Goal: Information Seeking & Learning: Get advice/opinions

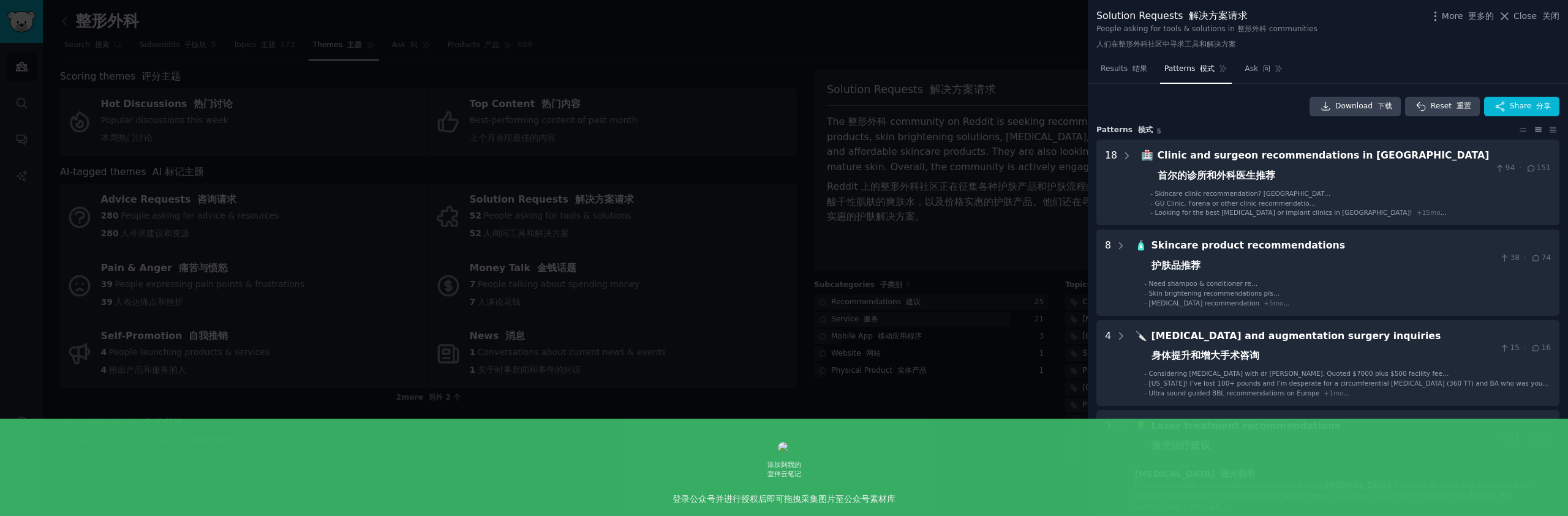
click at [806, 190] on div at bounding box center [784, 258] width 1568 height 516
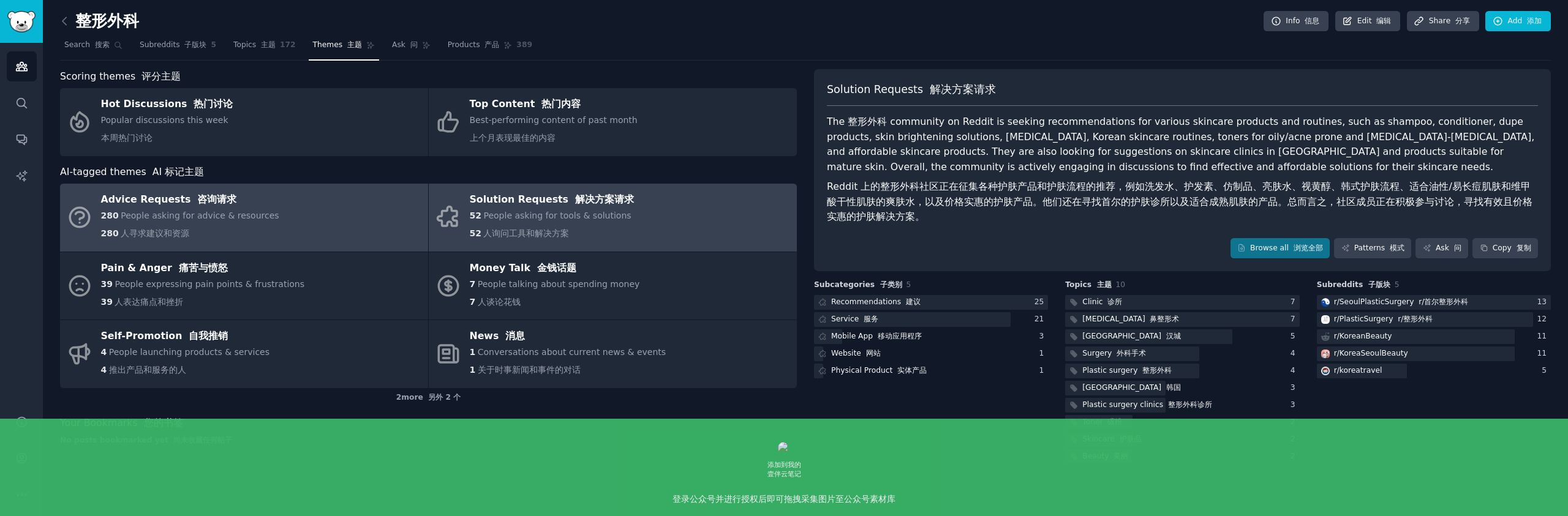
click at [265, 225] on div "280 People asking for advice & resources 280 人寻求建议和资源" at bounding box center [190, 227] width 178 height 35
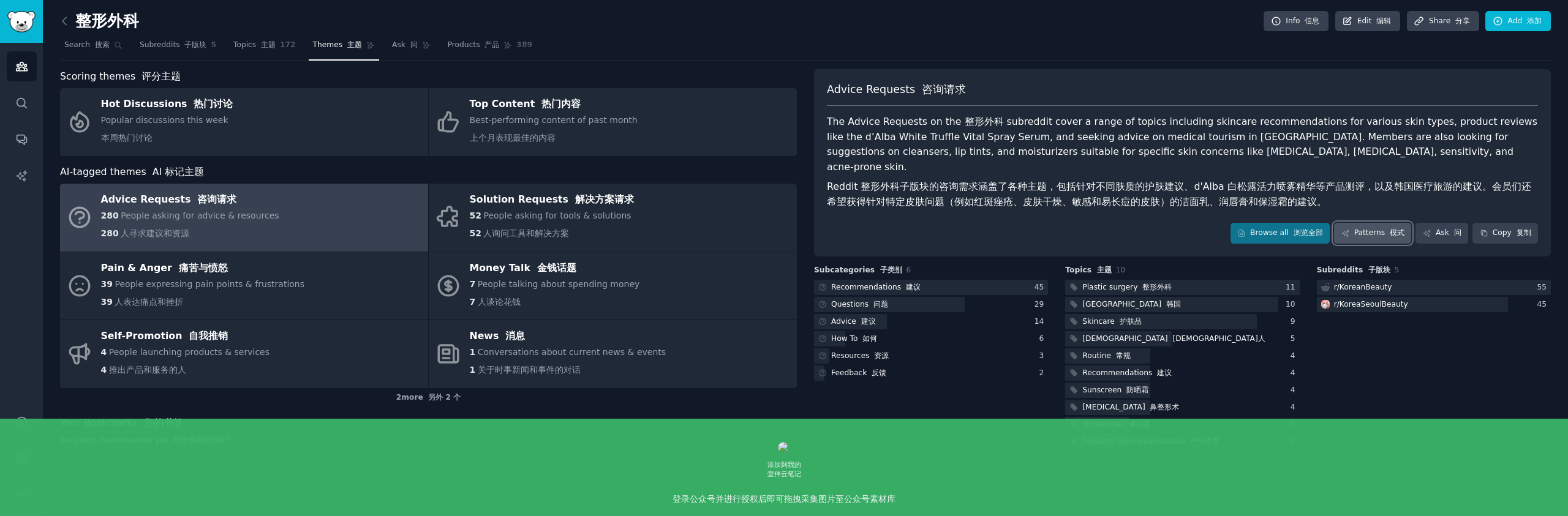
click at [1369, 223] on link "Patterns 模式" at bounding box center [1372, 233] width 77 height 21
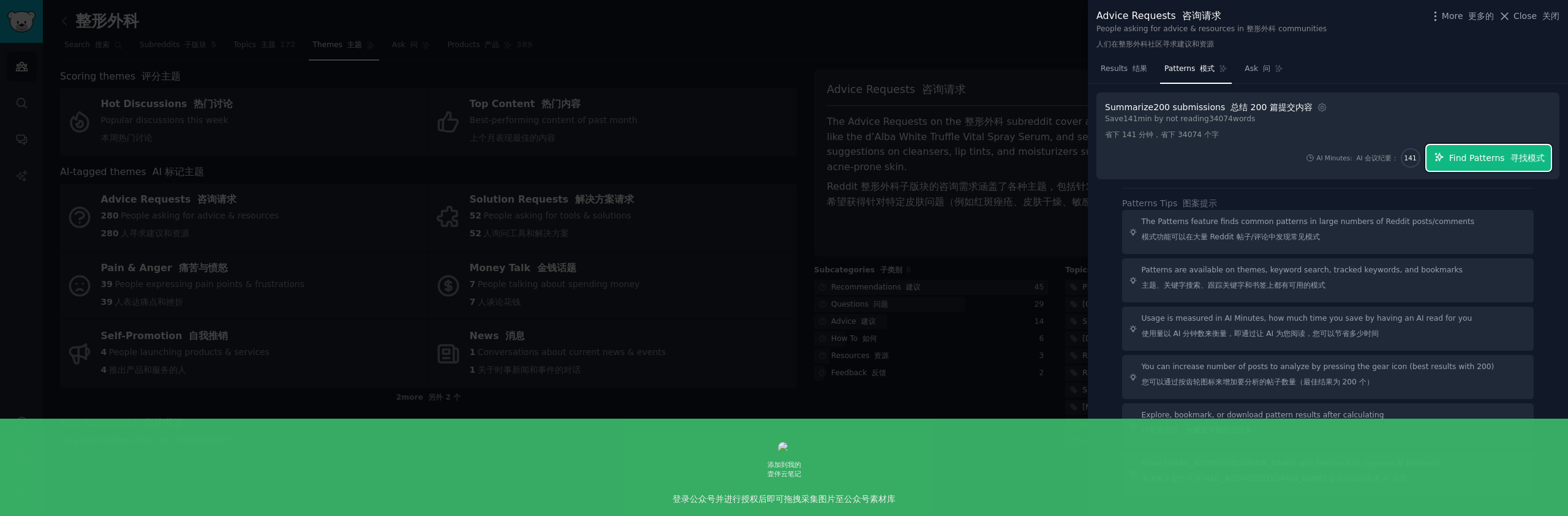
click at [1472, 160] on span "Find Patterns 寻找模式" at bounding box center [1496, 159] width 96 height 13
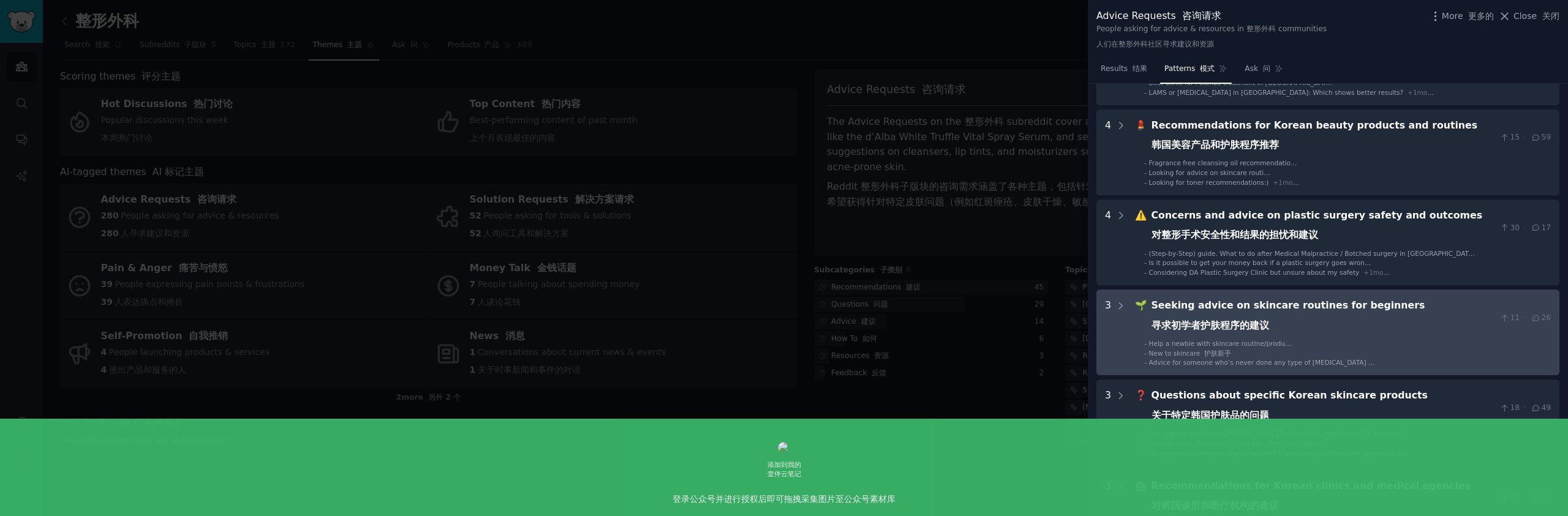
scroll to position [212, 0]
click at [1349, 316] on div "Seeking advice on skincare routines for beginners 寻求初学者护肤程序的建议" at bounding box center [1322, 316] width 344 height 39
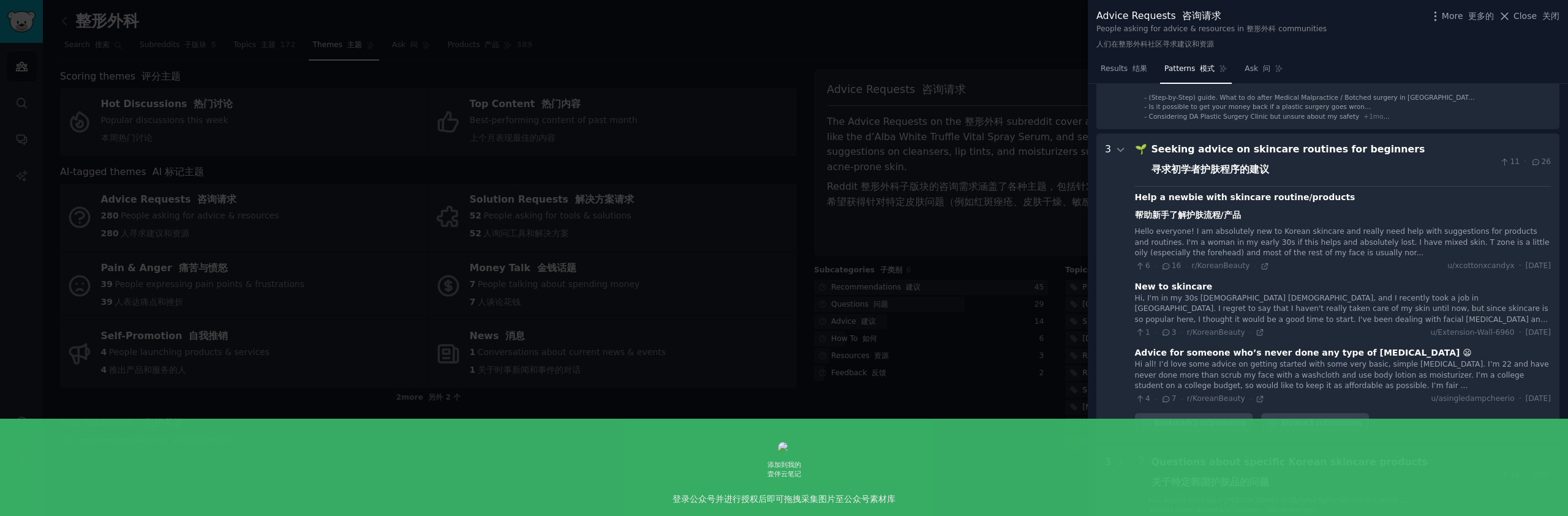
scroll to position [416, 0]
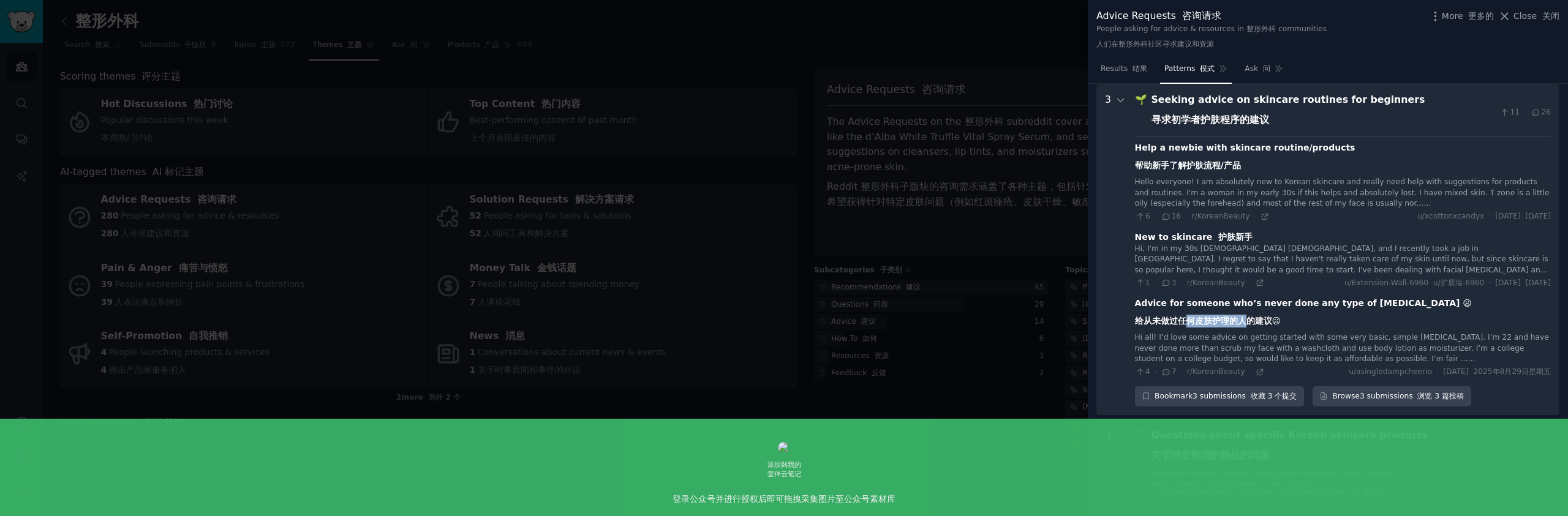
drag, startPoint x: 1183, startPoint y: 321, endPoint x: 1261, endPoint y: 326, distance: 78.2
click at [1249, 324] on font "给从未做过任何皮肤护理的人的建议😦" at bounding box center [1208, 321] width 146 height 10
click at [1264, 326] on font "给从未做过任何皮肤护理的人的建议😦" at bounding box center [1208, 321] width 146 height 10
drag, startPoint x: 1190, startPoint y: 341, endPoint x: 1350, endPoint y: 342, distance: 160.0
click at [1350, 342] on div "Hi all! I’d love some advice on getting started with some very basic, simple [M…" at bounding box center [1343, 349] width 416 height 32
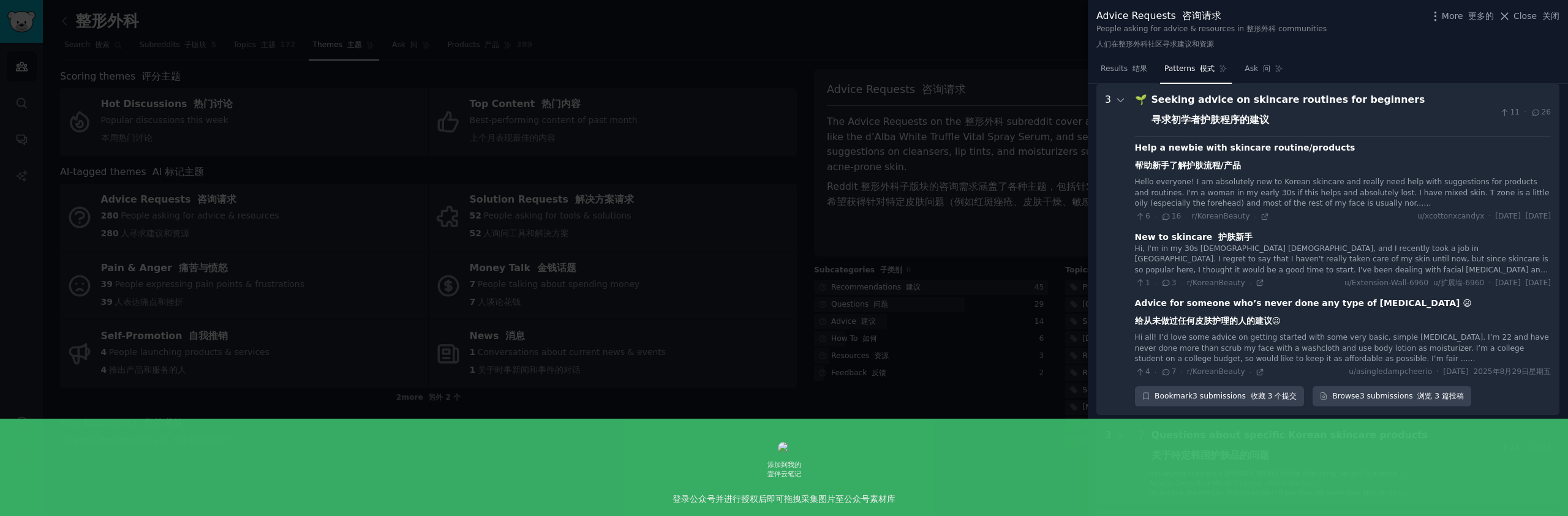
click at [1359, 342] on div "Hi all! I’d love some advice on getting started with some very basic, simple [M…" at bounding box center [1343, 349] width 416 height 32
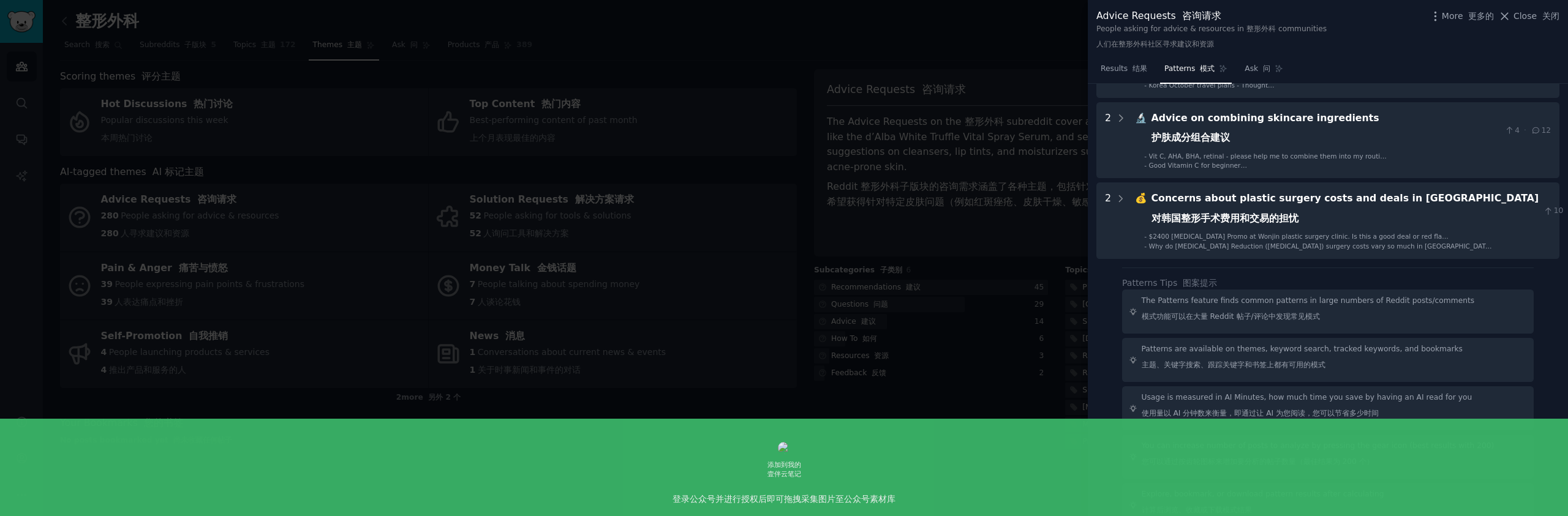
scroll to position [1038, 0]
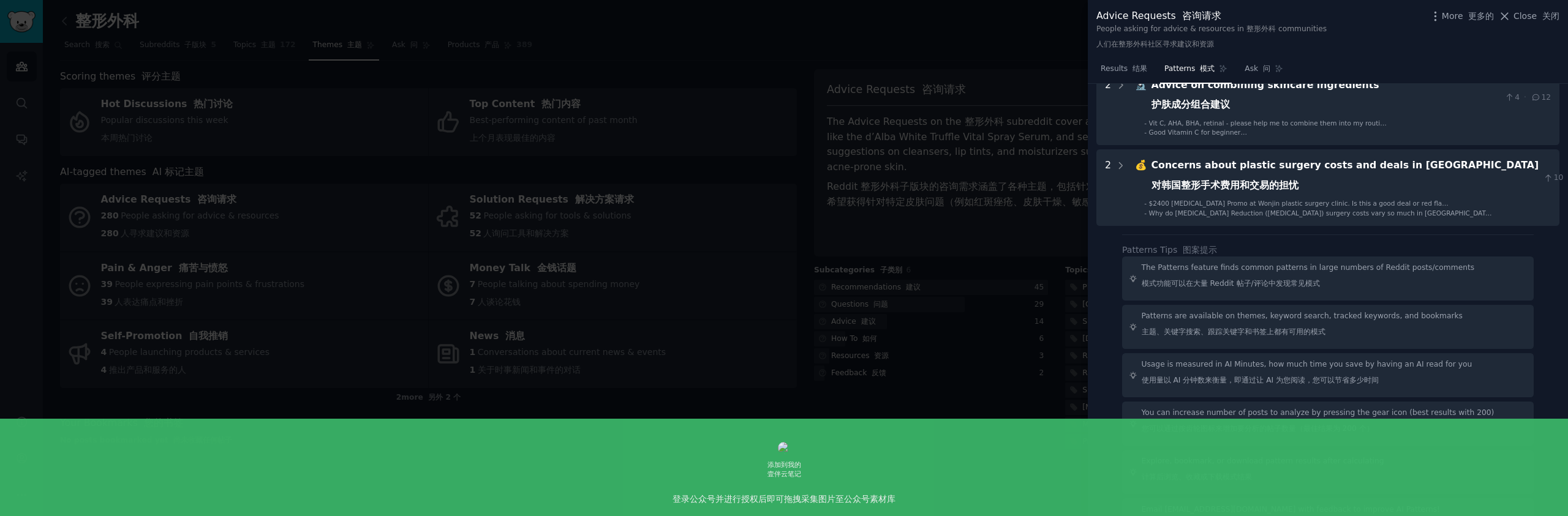
click at [807, 254] on div at bounding box center [784, 258] width 1568 height 516
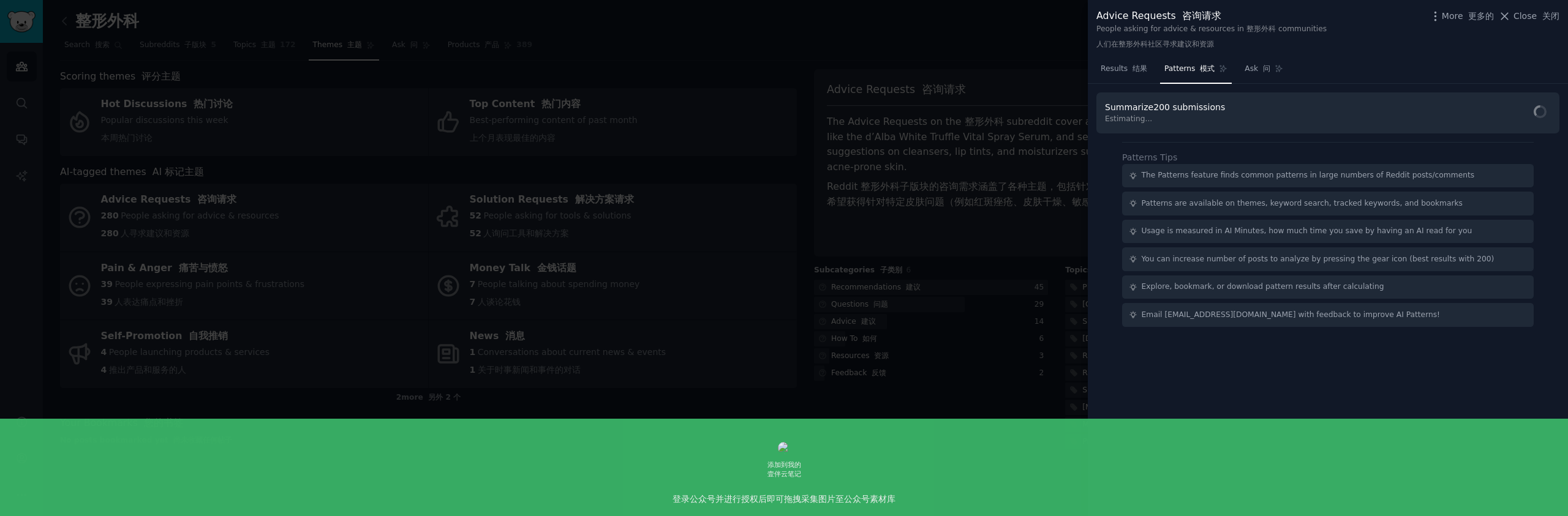
click at [393, 98] on div at bounding box center [784, 258] width 1568 height 516
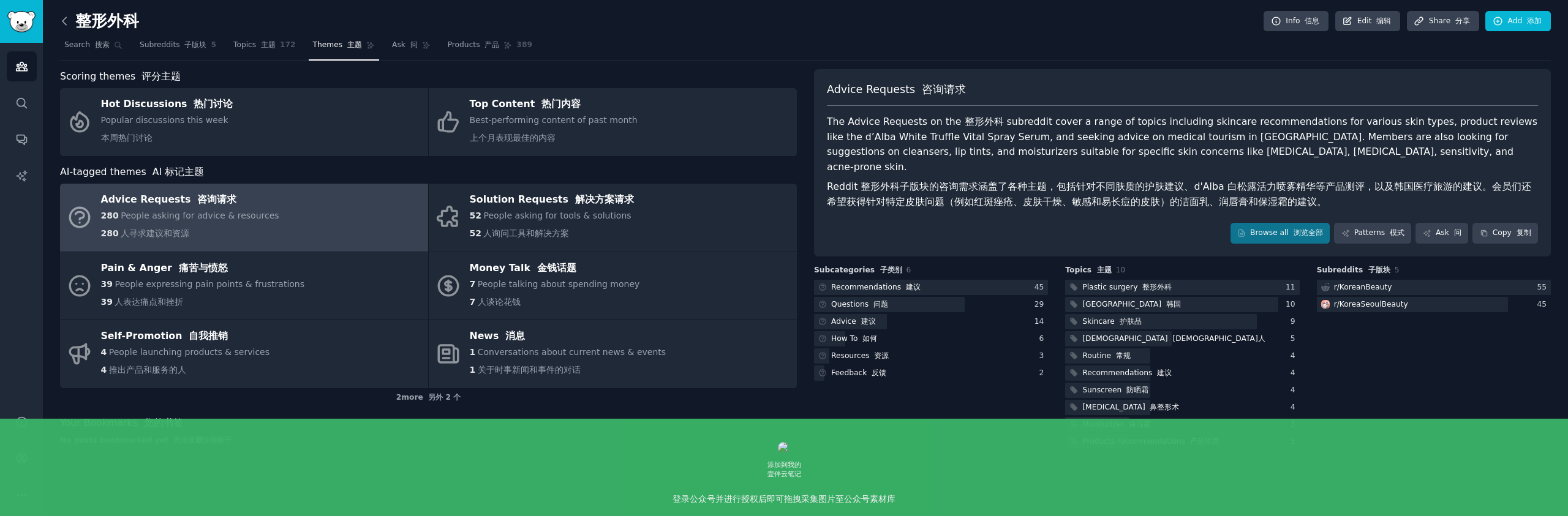
click at [63, 23] on icon at bounding box center [64, 20] width 4 height 7
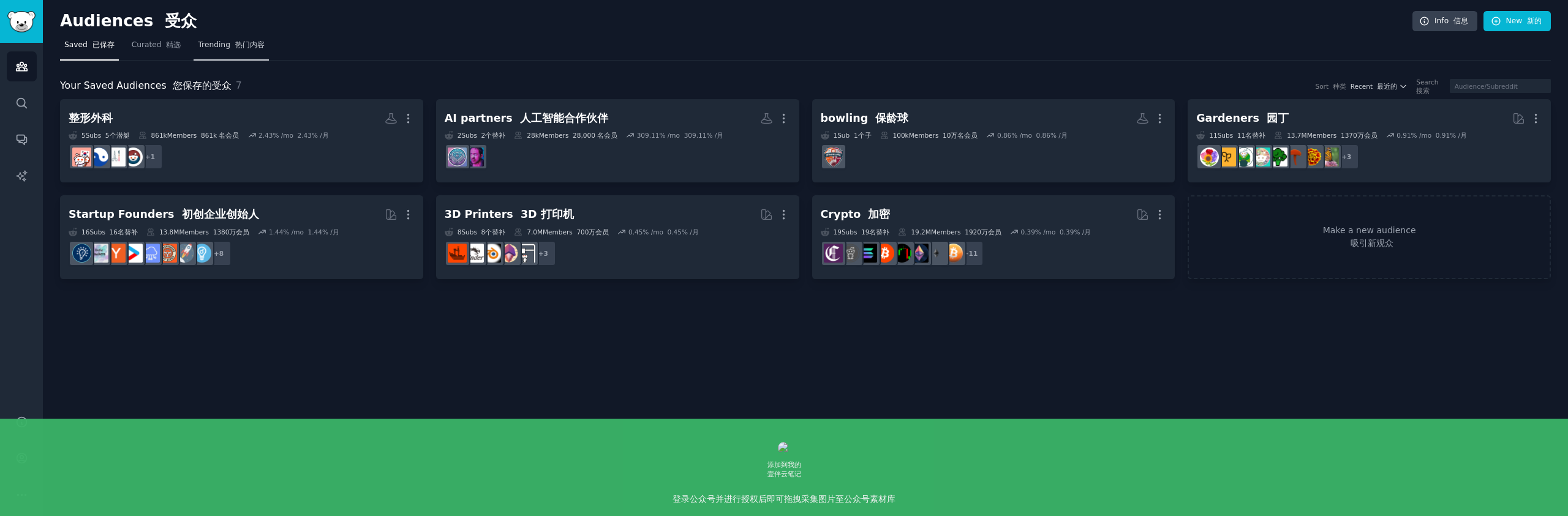
click at [241, 50] on link "Trending 热门内容" at bounding box center [230, 47] width 75 height 25
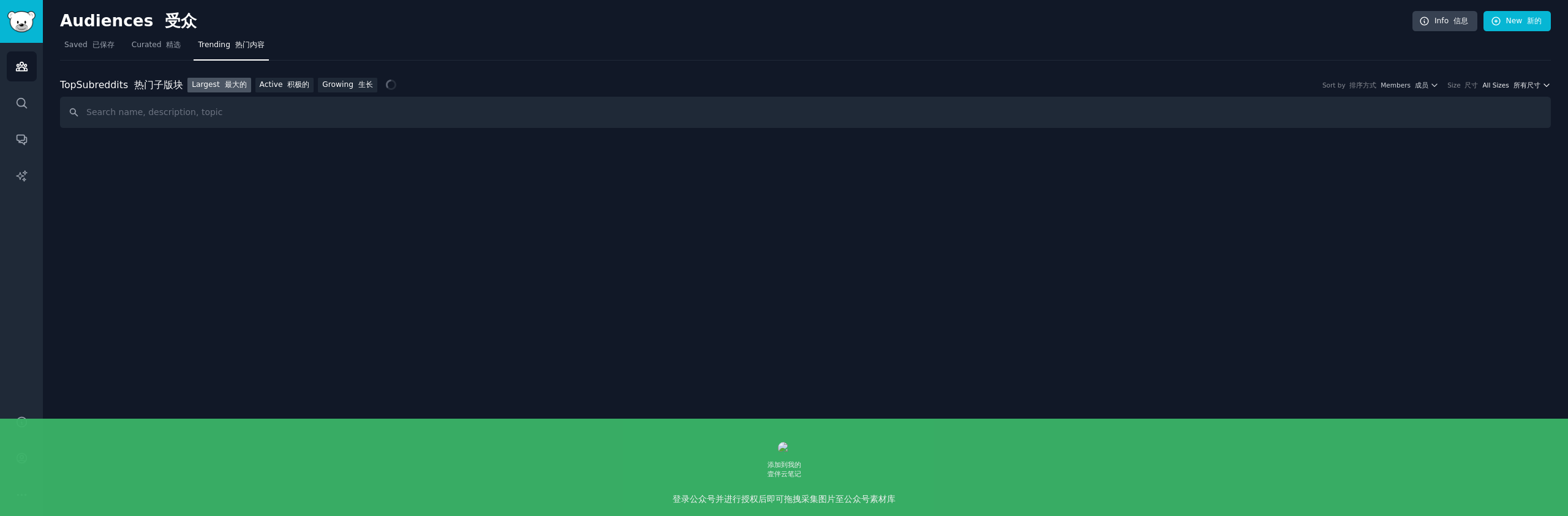
click at [1520, 83] on font "所有尺寸" at bounding box center [1526, 85] width 27 height 7
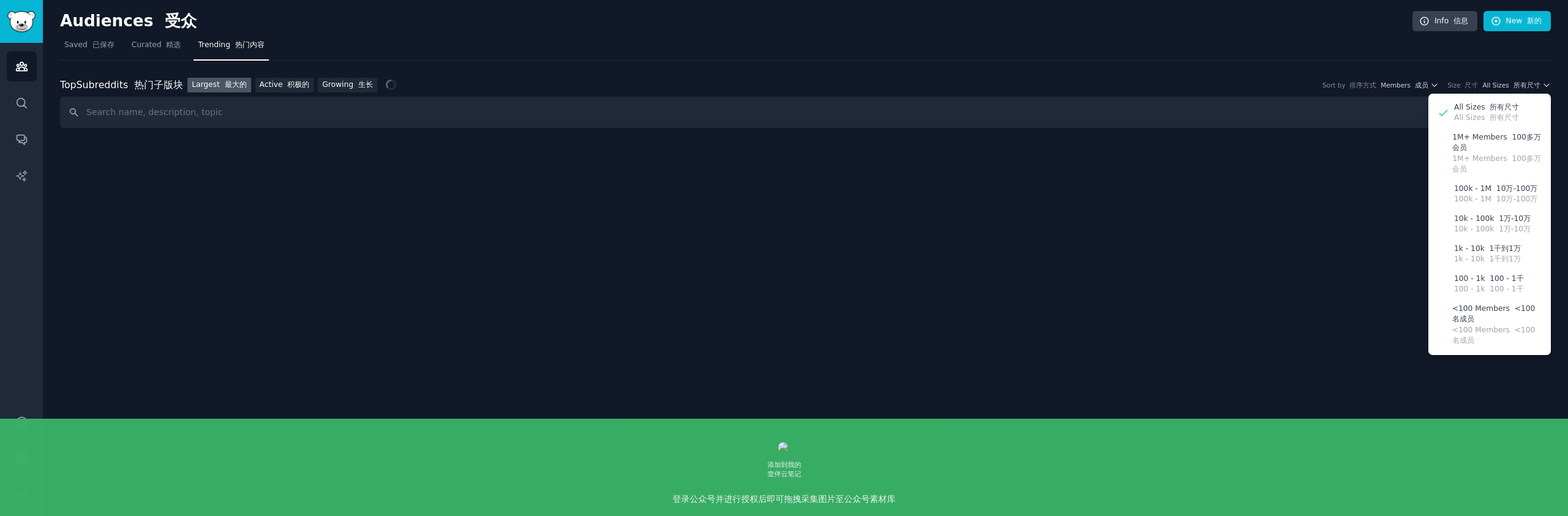
click at [1047, 60] on div "Top Subreddits 热门子版块 Top Subreddits Largest 最大的 Active 积极的 Growing 生长 Sort by 排…" at bounding box center [806, 94] width 1491 height 68
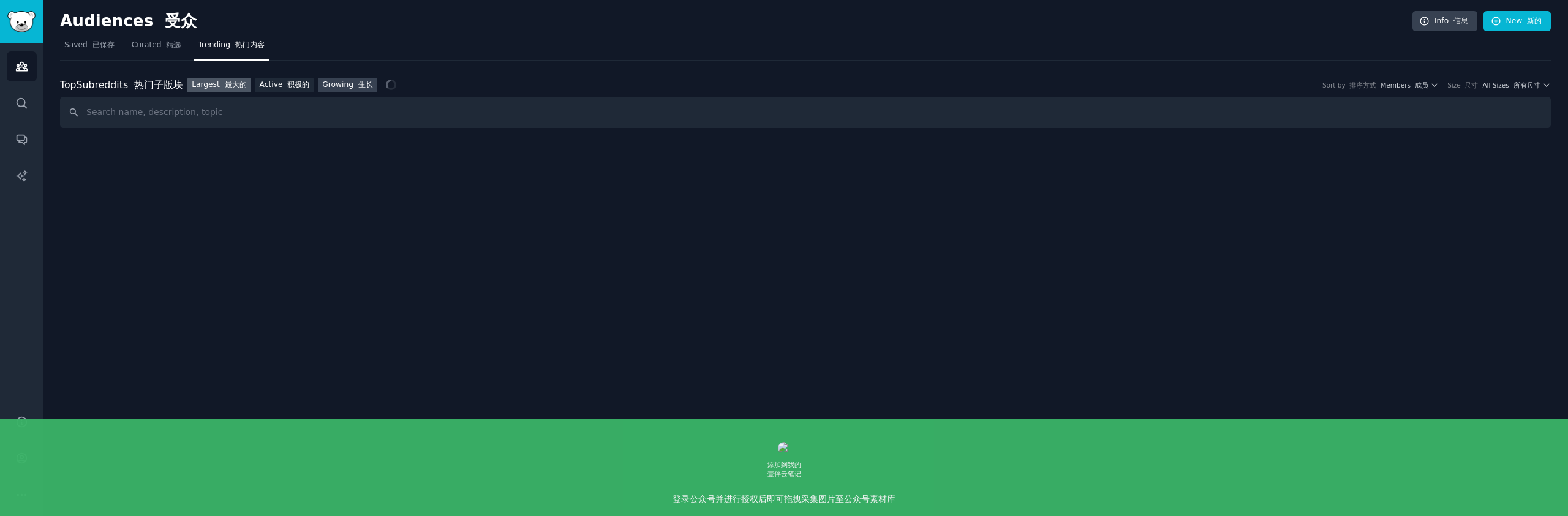
click at [361, 87] on font "生长" at bounding box center [365, 85] width 14 height 9
click at [1538, 86] on font "所有尺寸" at bounding box center [1526, 85] width 27 height 7
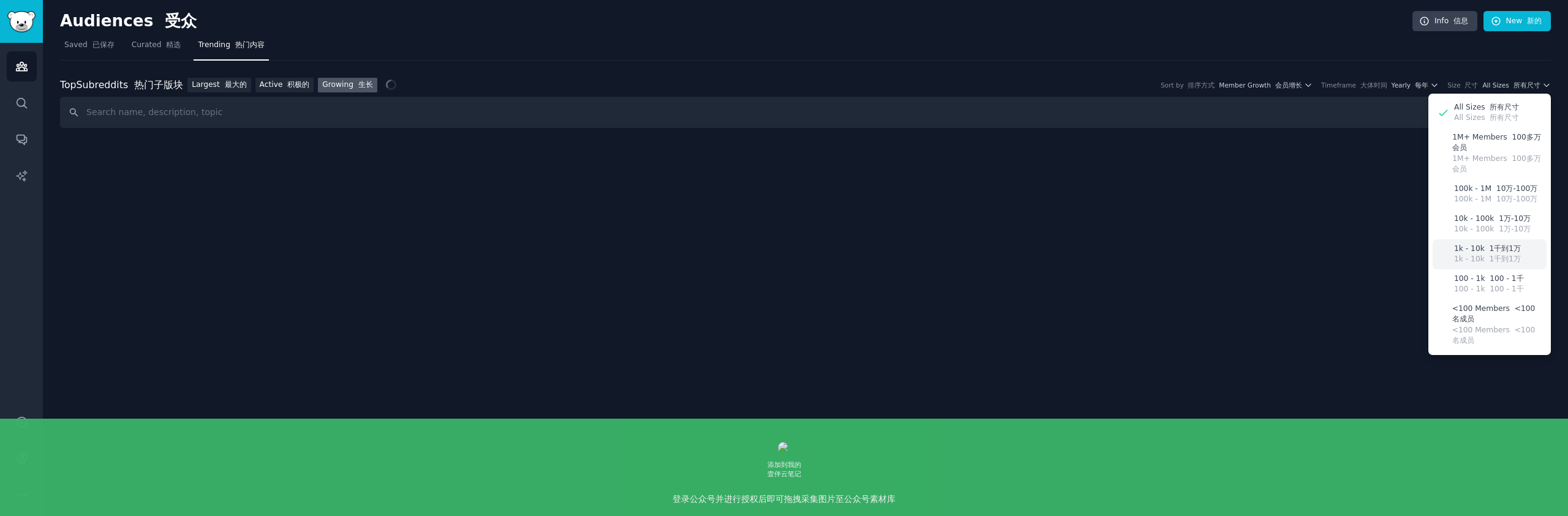
click at [1512, 262] on font "1千到1万" at bounding box center [1506, 259] width 32 height 9
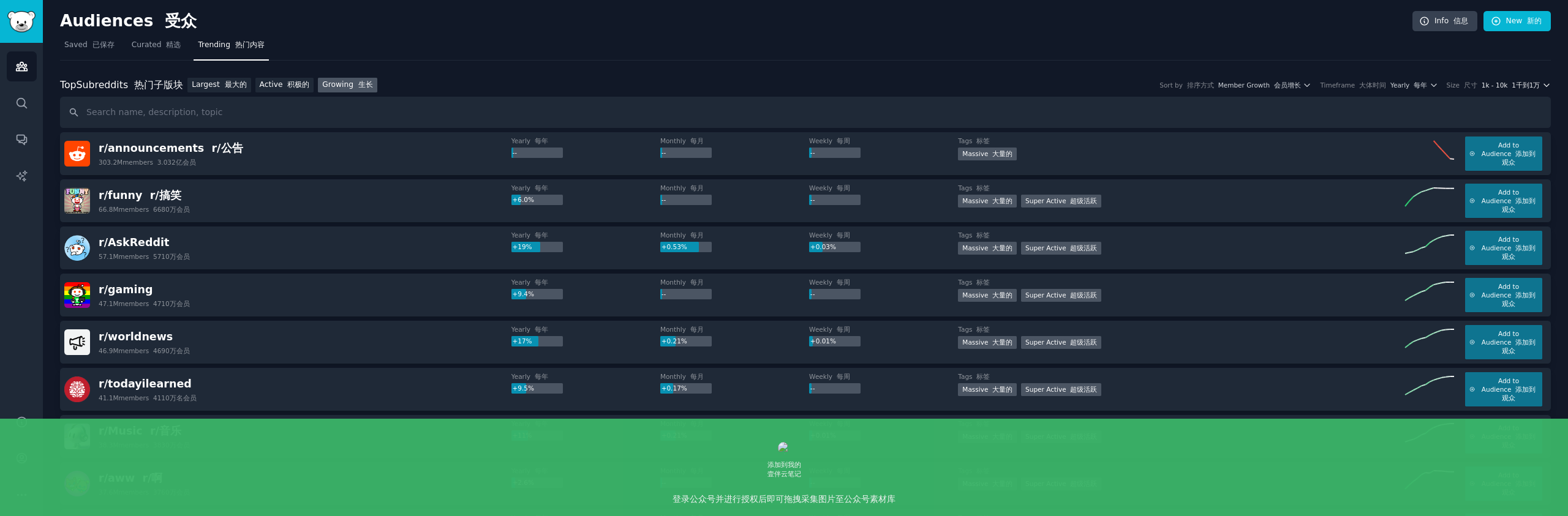
click at [1533, 86] on font "1千到1万" at bounding box center [1525, 85] width 28 height 7
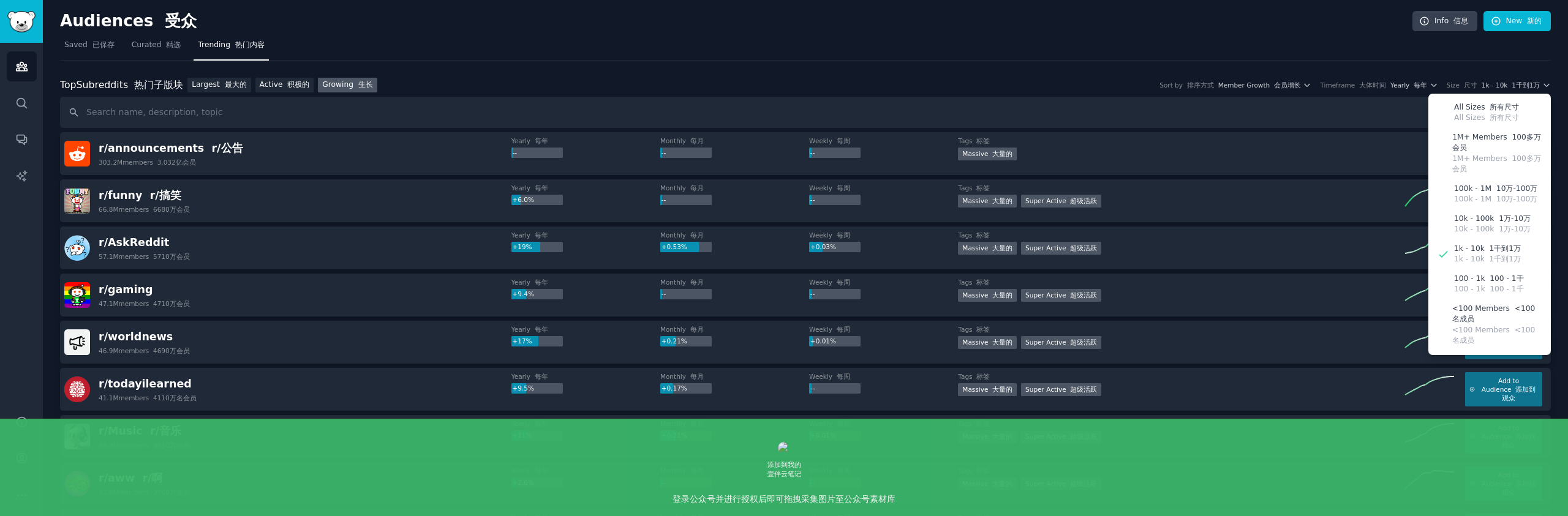
click at [1372, 45] on nav "Saved 已保存 Curated 精选 Trending 热门内容" at bounding box center [806, 47] width 1491 height 25
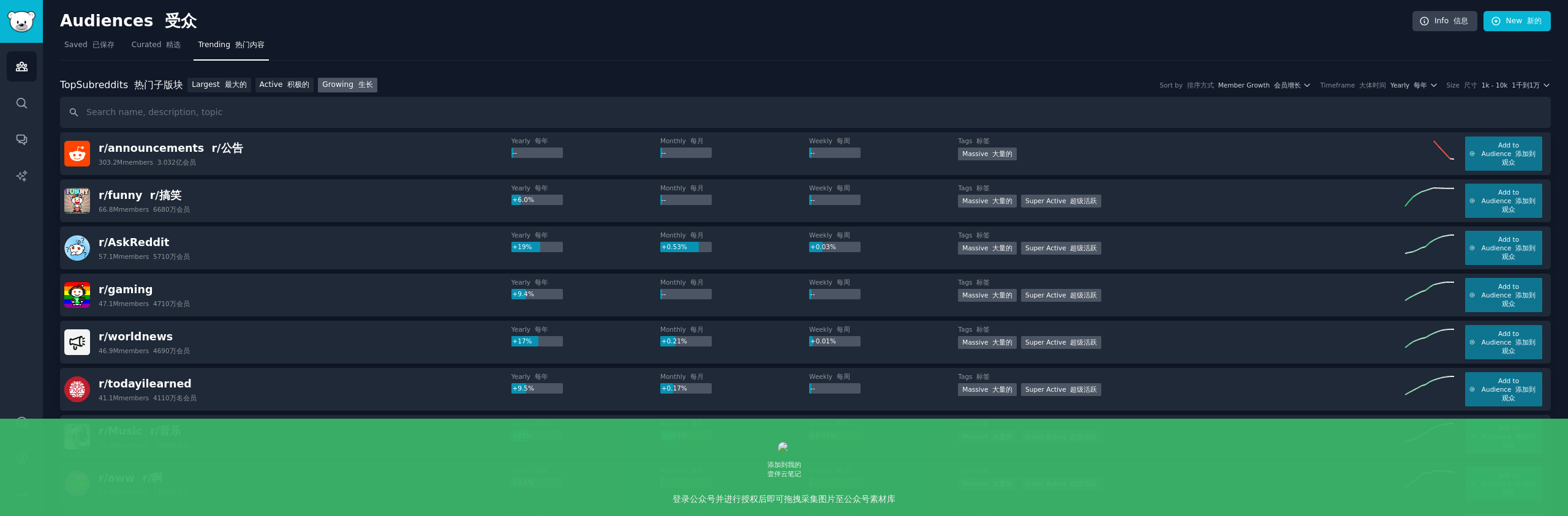
click at [249, 254] on div "r/ AskReddit 57.1M members 5710万会员" at bounding box center [287, 248] width 447 height 35
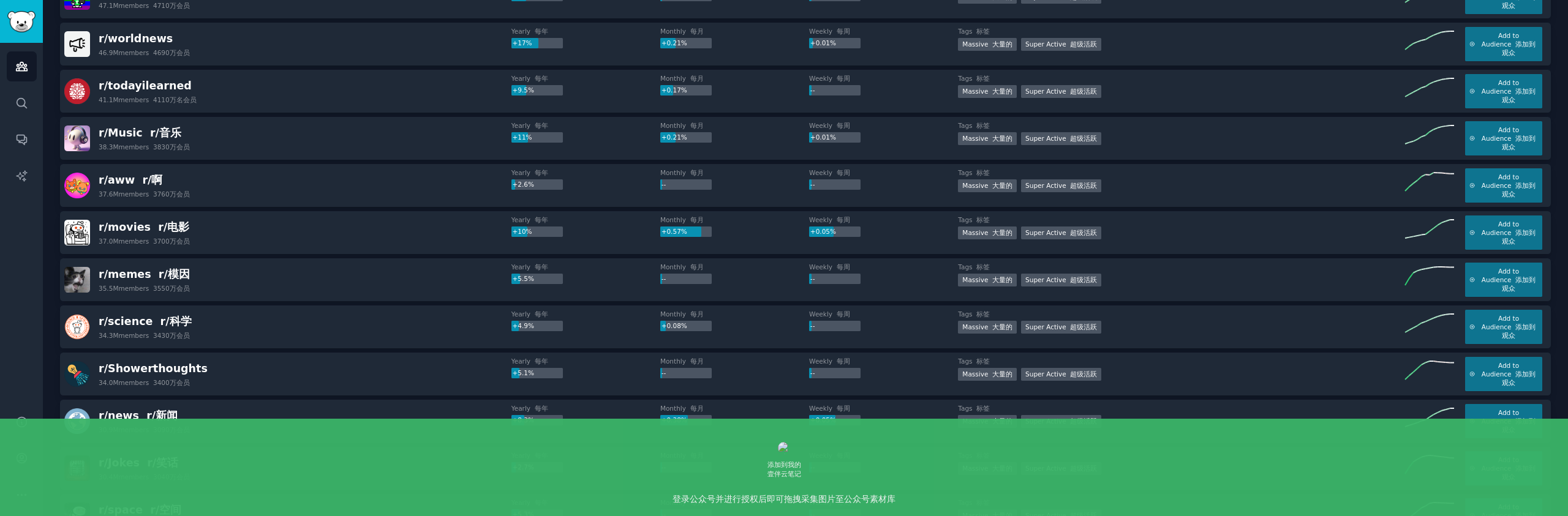
scroll to position [349, 0]
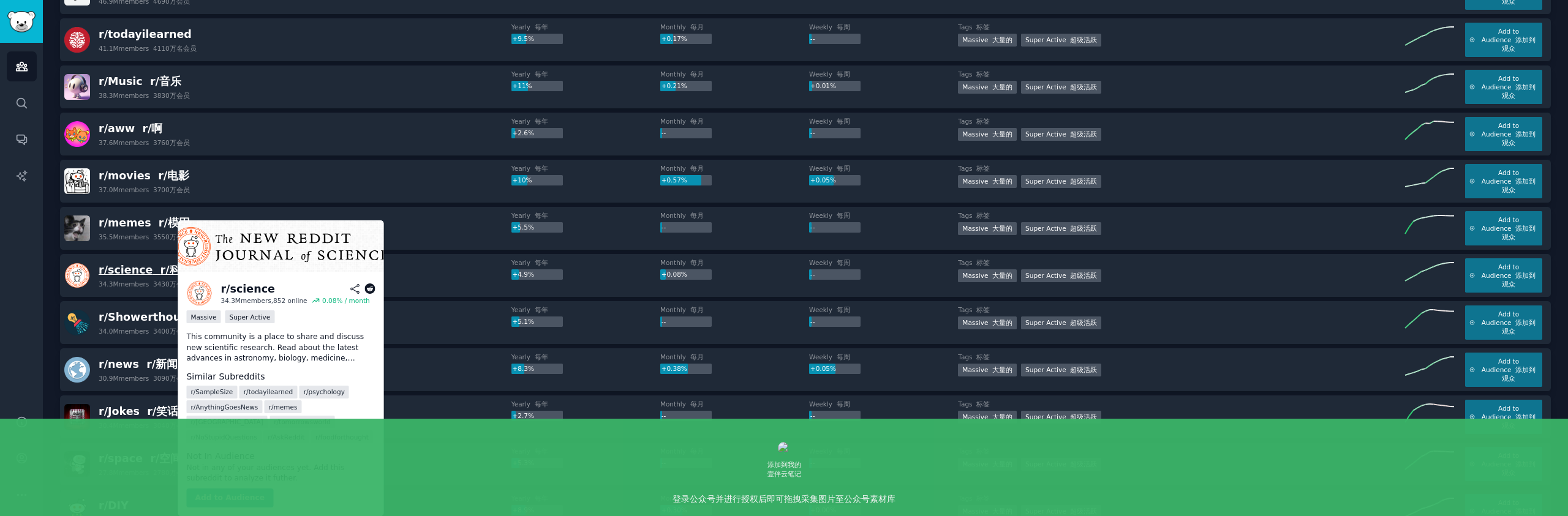
click at [152, 265] on font at bounding box center [155, 270] width 7 height 12
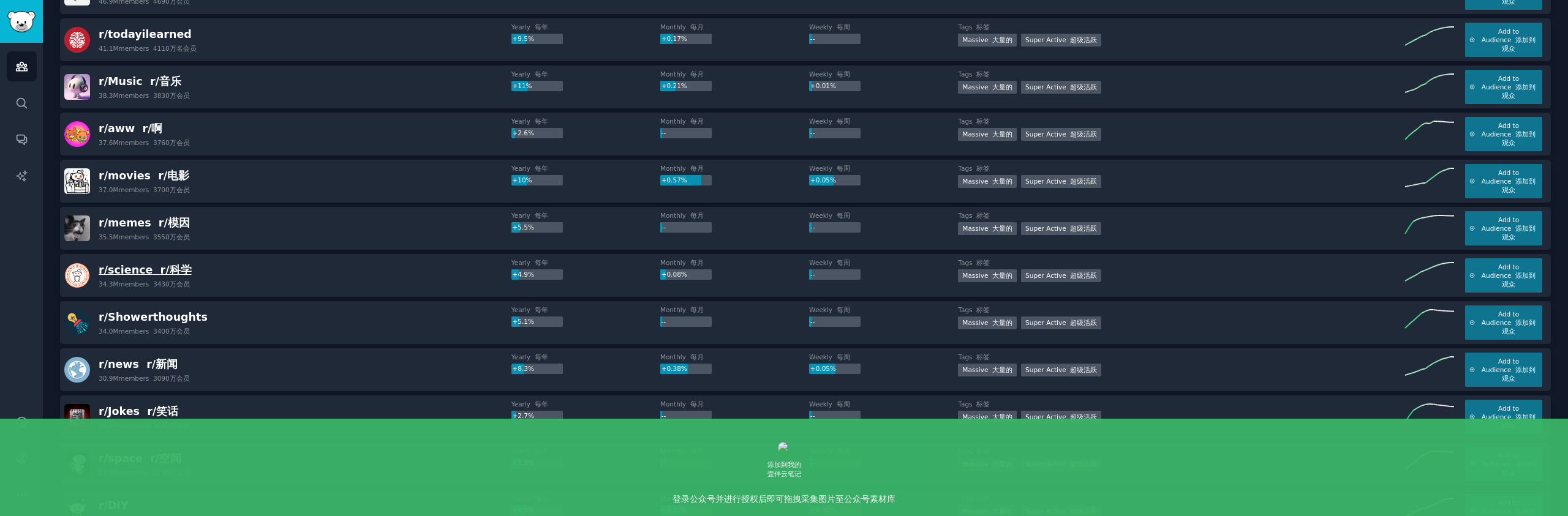
click at [163, 270] on font "r/科学" at bounding box center [175, 270] width 31 height 12
click at [160, 271] on font "r/科学" at bounding box center [175, 270] width 31 height 12
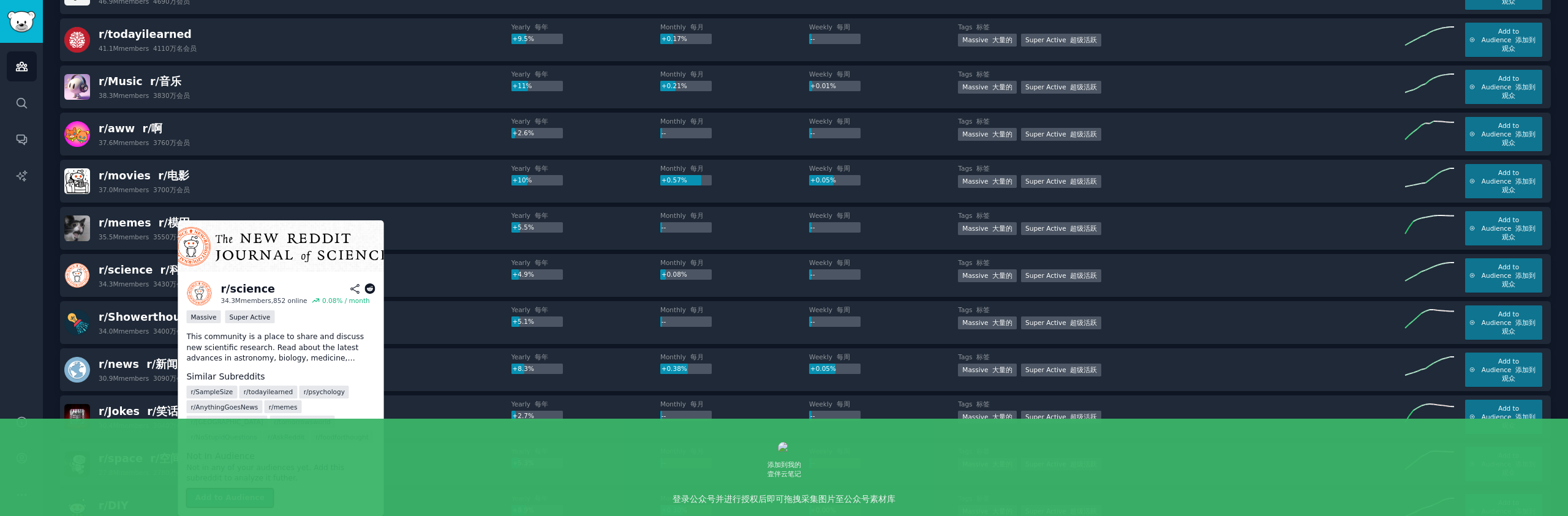
click at [250, 497] on button "Add to Audience" at bounding box center [229, 498] width 87 height 19
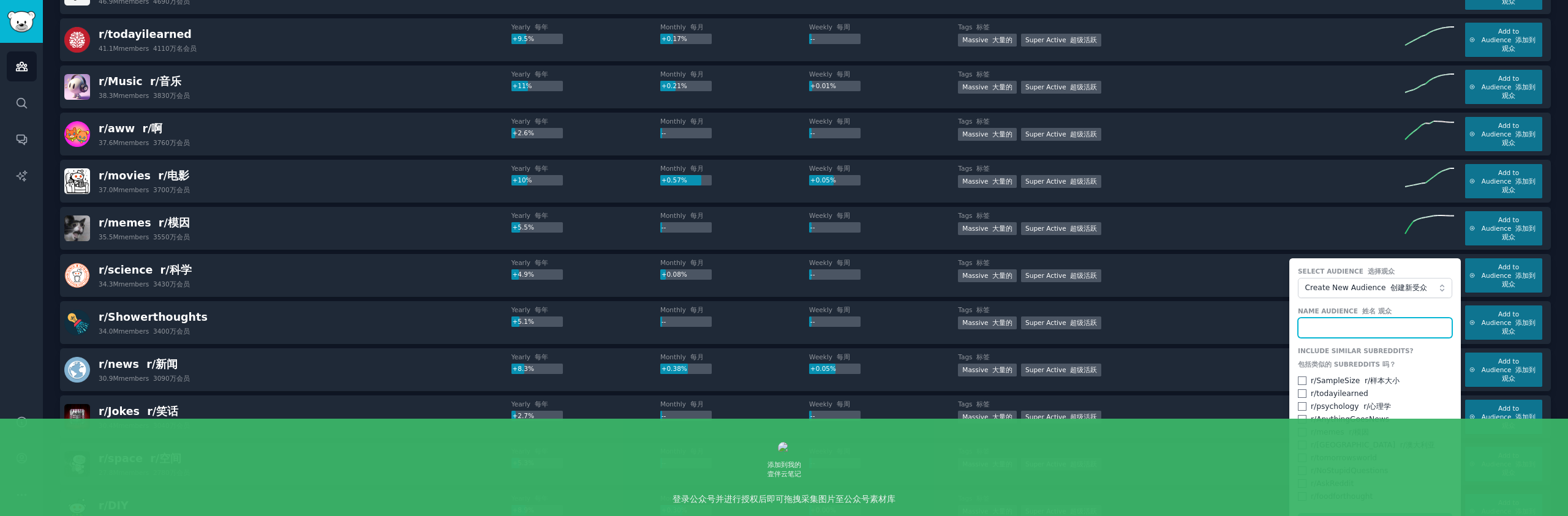
click at [1326, 327] on input "text" at bounding box center [1375, 328] width 155 height 21
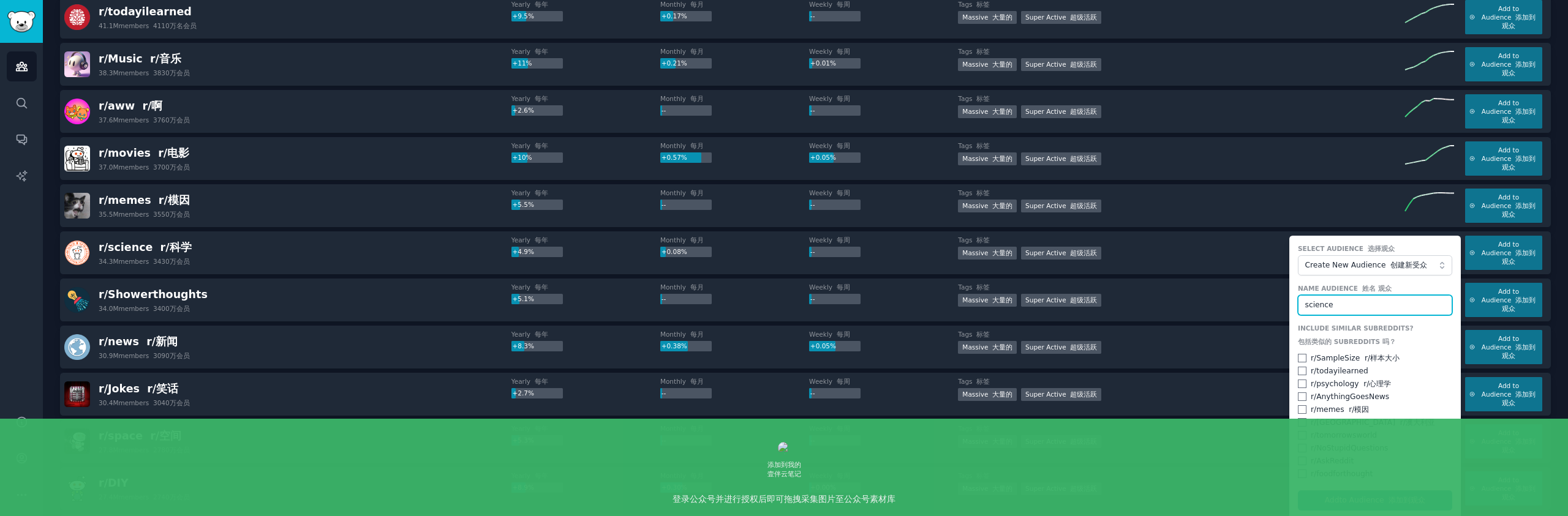
scroll to position [460, 0]
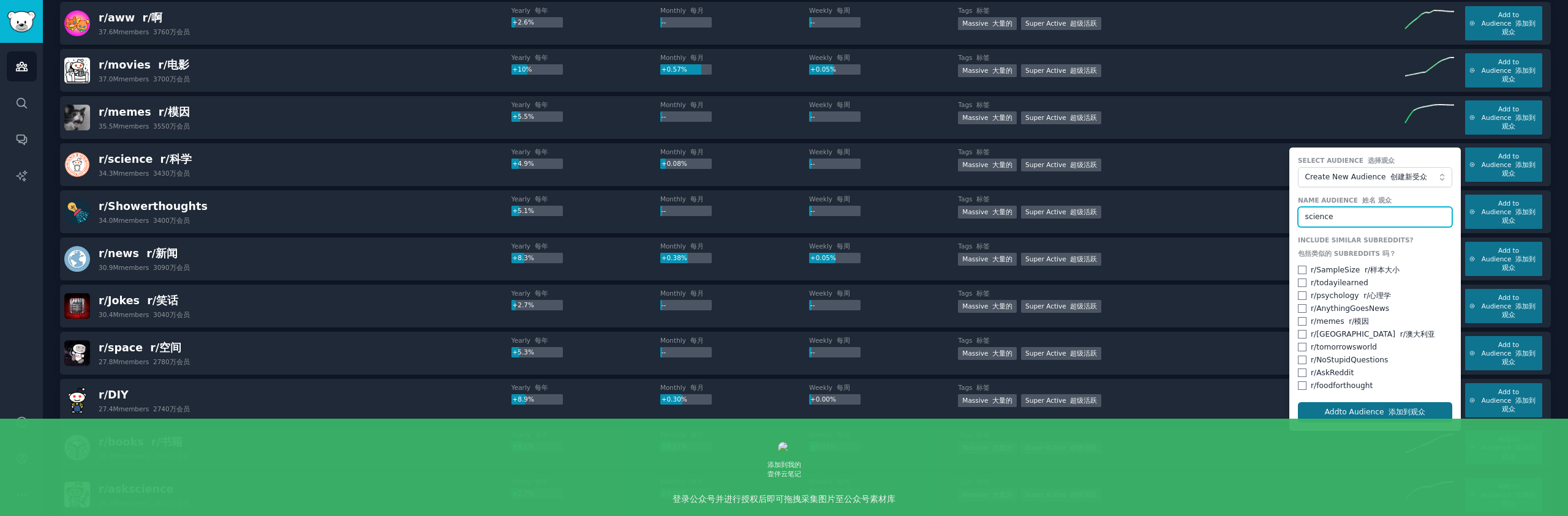
type input "science"
click at [1393, 410] on font "添加到观众" at bounding box center [1407, 412] width 37 height 9
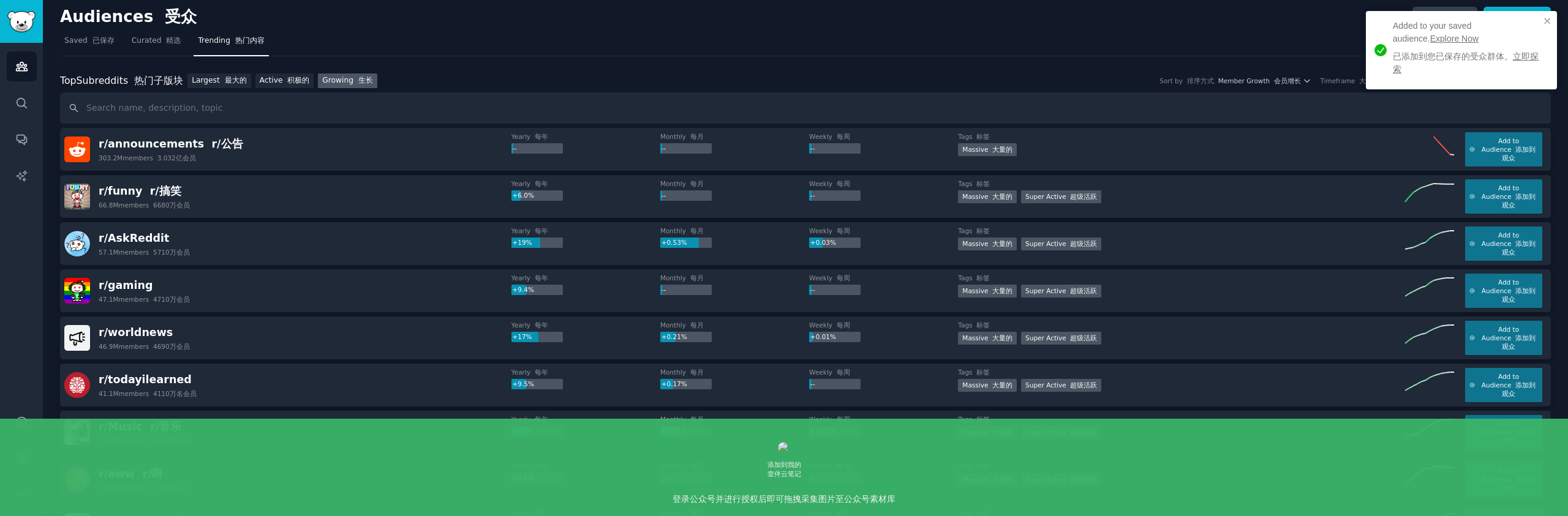
scroll to position [0, 0]
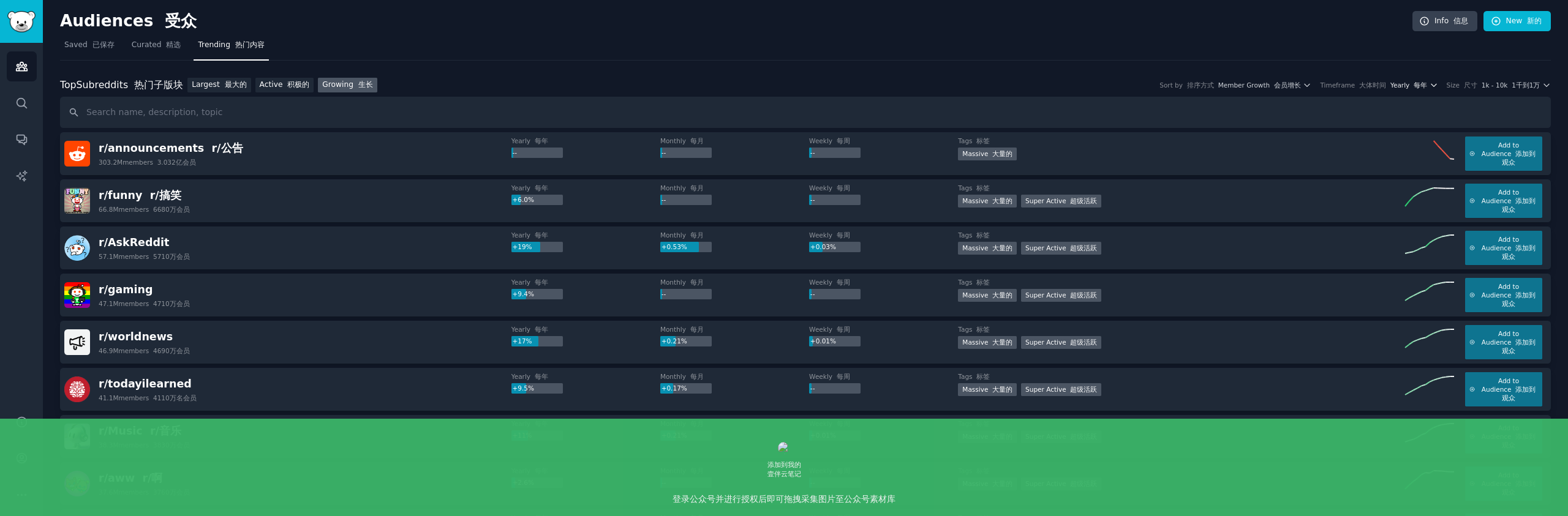
click at [1413, 86] on font "button" at bounding box center [1411, 85] width 4 height 7
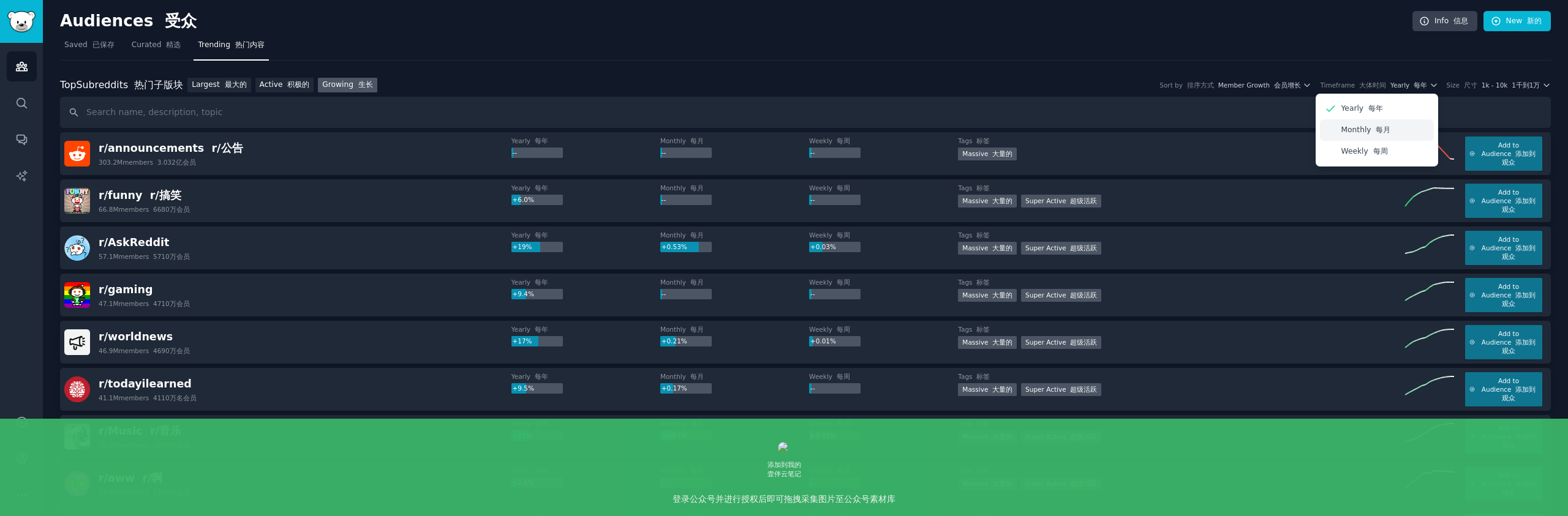
click at [1390, 131] on font "每月" at bounding box center [1383, 130] width 14 height 9
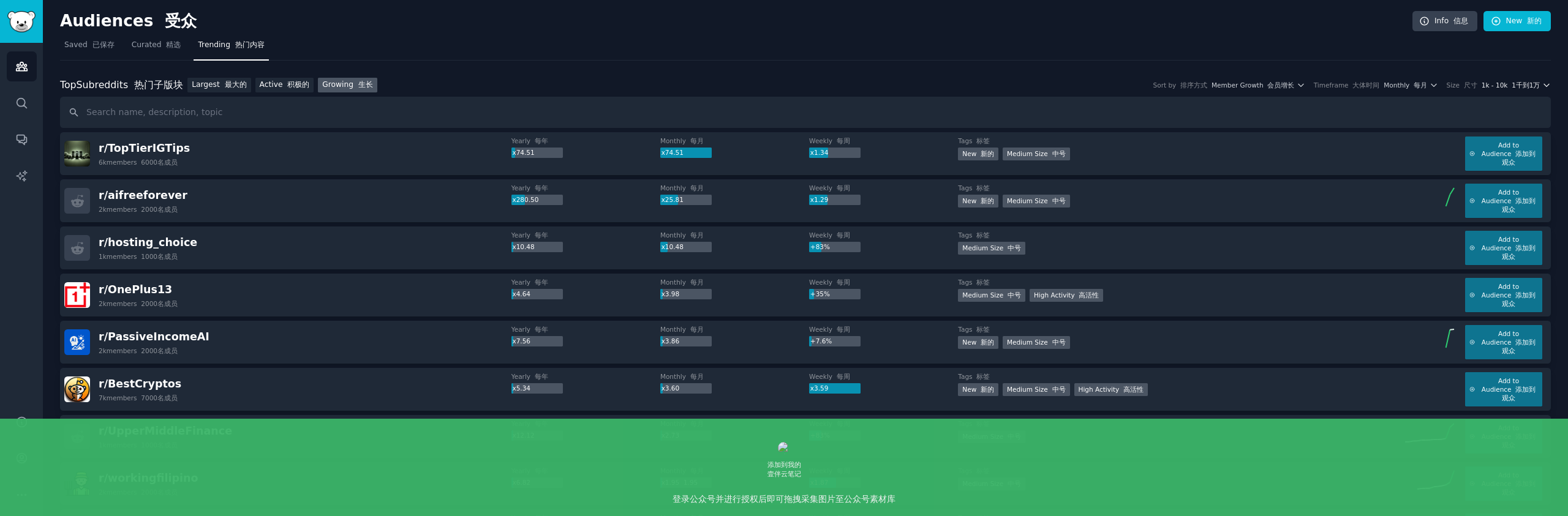
click at [1519, 82] on font "1千到1万" at bounding box center [1525, 85] width 28 height 7
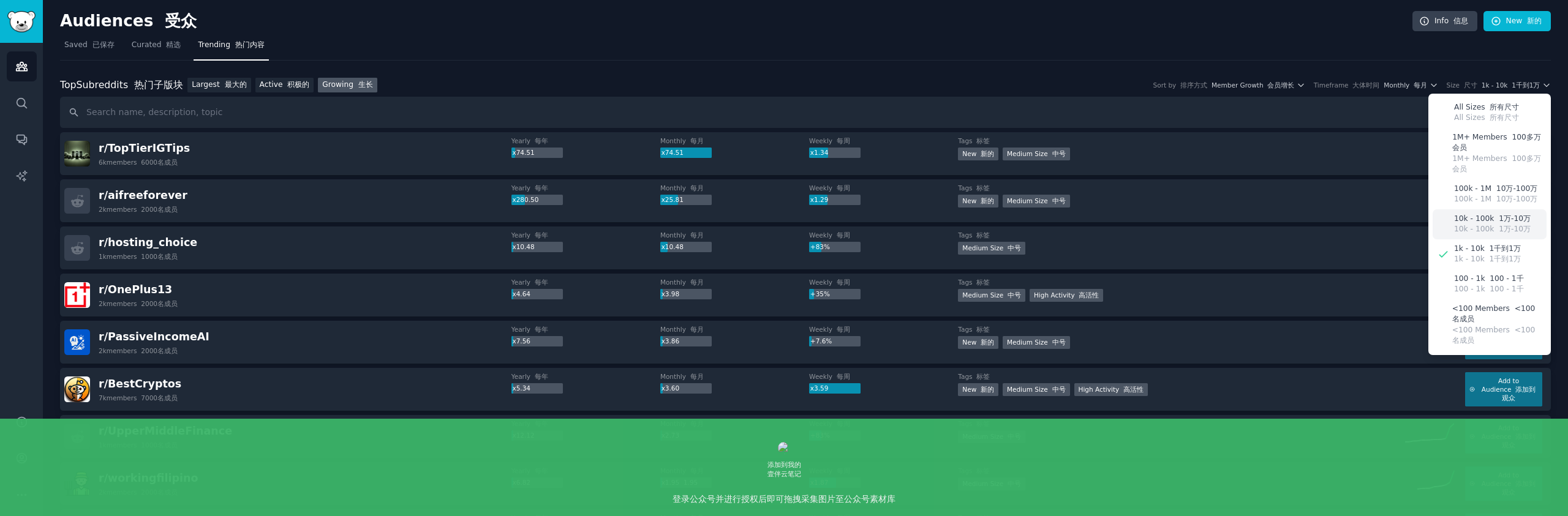
click at [1502, 225] on font "1万-10万" at bounding box center [1515, 229] width 32 height 9
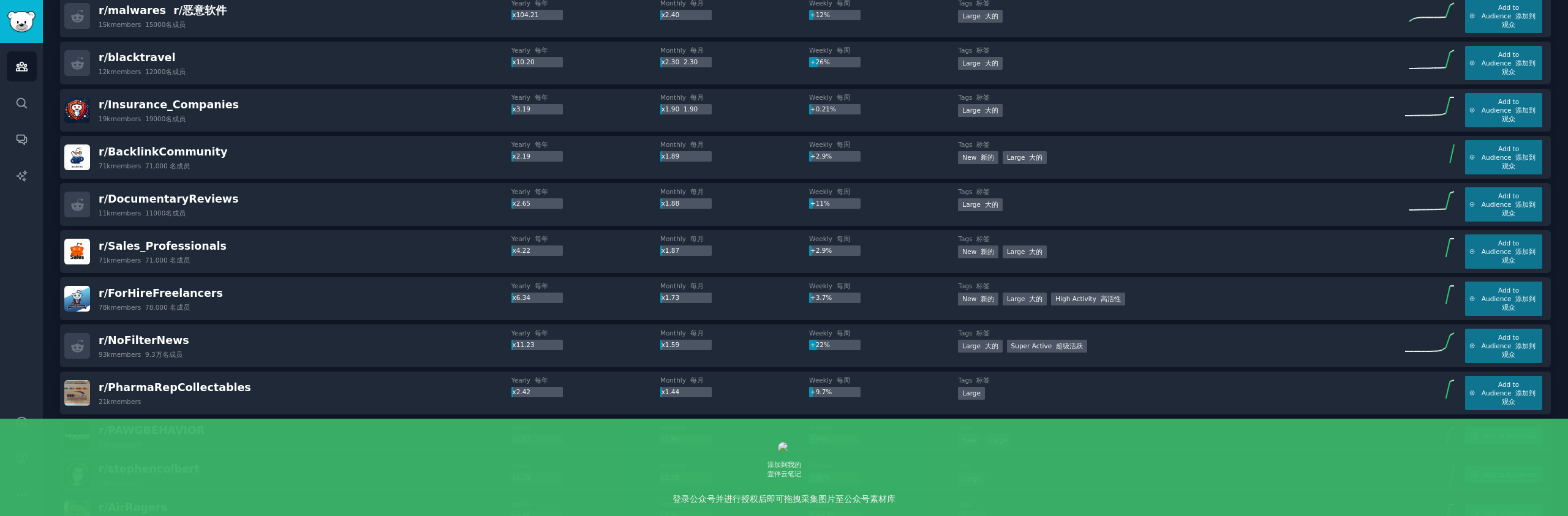
scroll to position [563, 0]
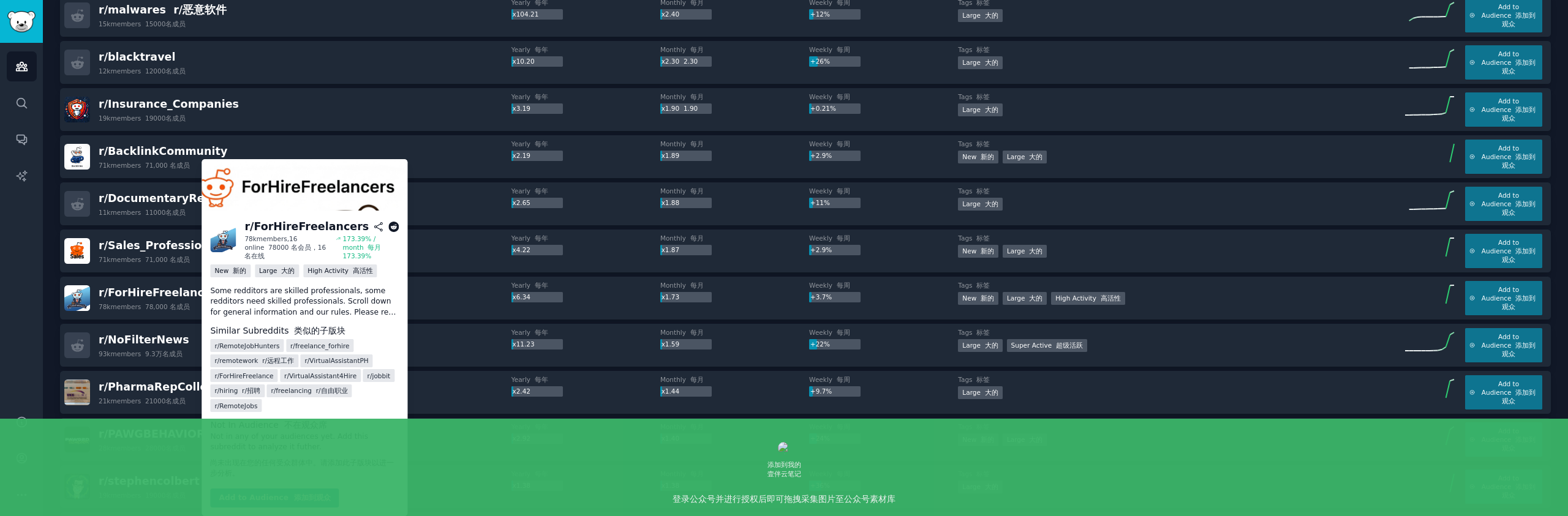
click at [265, 309] on p "Some redditors are skilled professionals, some redditors need skilled professio…" at bounding box center [304, 302] width 188 height 32
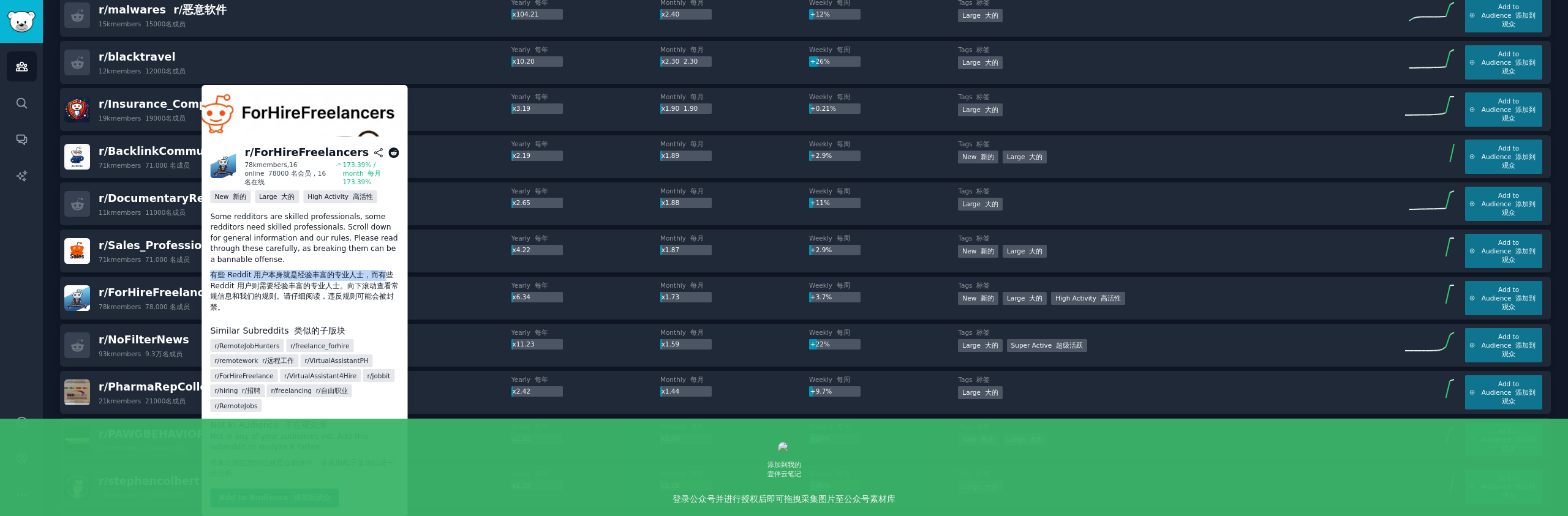
drag, startPoint x: 213, startPoint y: 273, endPoint x: 383, endPoint y: 280, distance: 170.1
click at [383, 280] on font "有些 Reddit 用户本身就是经验丰富的专业人士，而有些 Reddit 用户则需要经验丰富的专业人士。向下滚动查看常规信息和我们的规则。请仔细阅读，违反规则…" at bounding box center [304, 291] width 188 height 43
click at [312, 290] on font "有些 Reddit 用户本身就是经验丰富的专业人士，而有些 Reddit 用户则需要经验丰富的专业人士。向下滚动查看常规信息和我们的规则。请仔细阅读，违反规则…" at bounding box center [304, 291] width 188 height 41
drag, startPoint x: 247, startPoint y: 286, endPoint x: 335, endPoint y: 288, distance: 88.0
click at [335, 288] on font "有些 Reddit 用户本身就是经验丰富的专业人士，而有些 Reddit 用户则需要经验丰富的专业人士。向下滚动查看常规信息和我们的规则。请仔细阅读，违反规则…" at bounding box center [304, 291] width 188 height 41
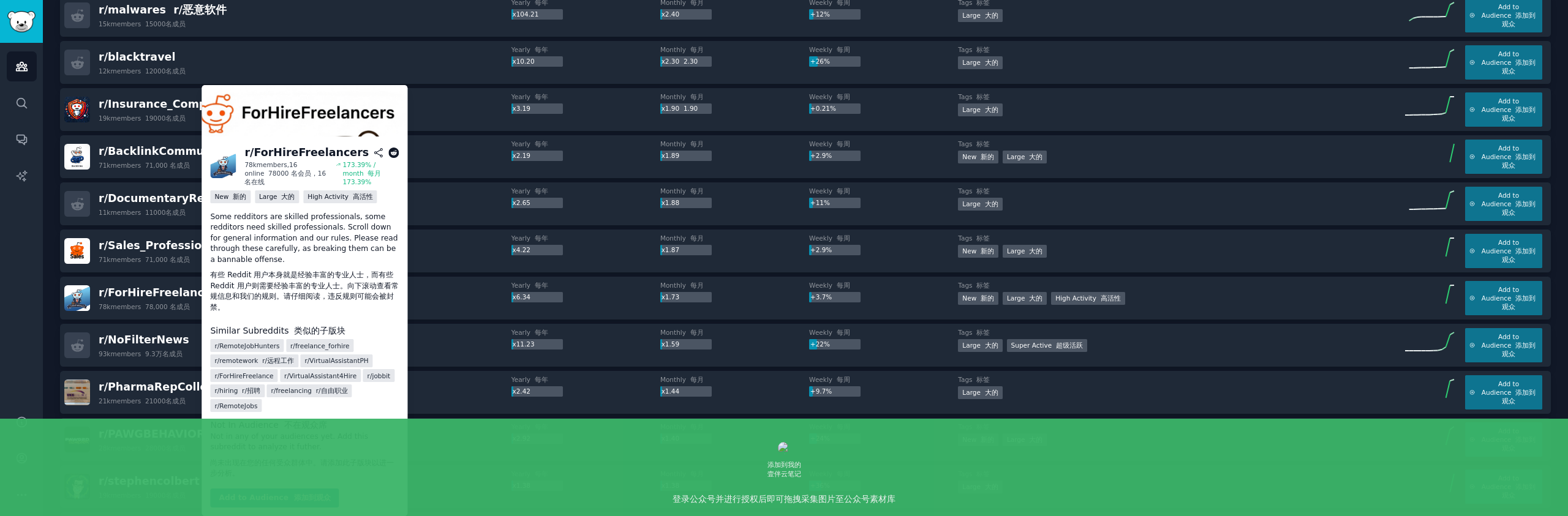
click at [349, 288] on font "有些 Reddit 用户本身就是经验丰富的专业人士，而有些 Reddit 用户则需要经验丰富的专业人士。向下滚动查看常规信息和我们的规则。请仔细阅读，违反规则…" at bounding box center [304, 291] width 188 height 41
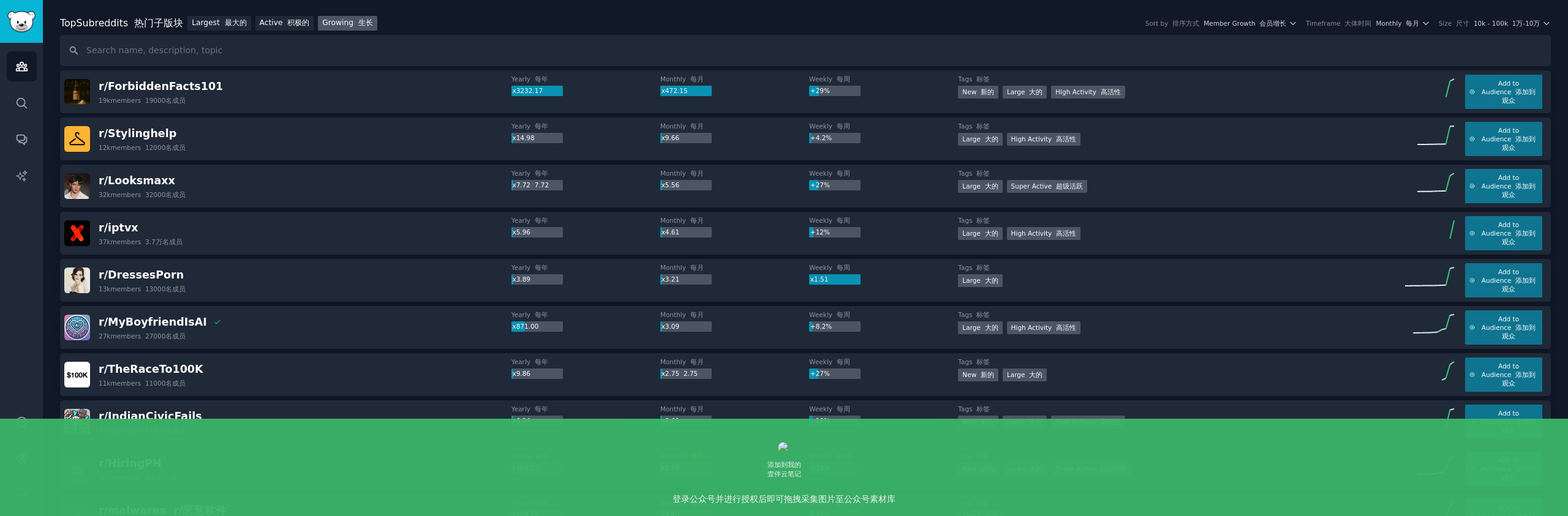
scroll to position [64, 0]
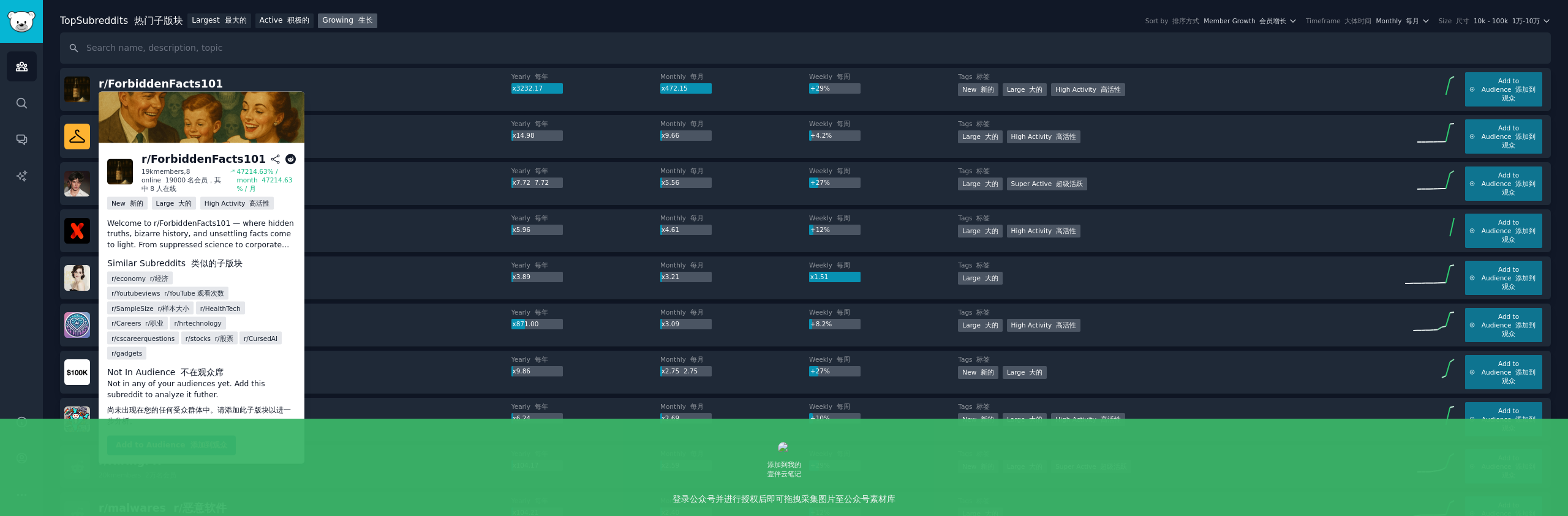
click at [207, 233] on p "Welcome to r/ForbiddenFacts101 — where hidden truths, bizarre history, and unse…" at bounding box center [201, 234] width 188 height 32
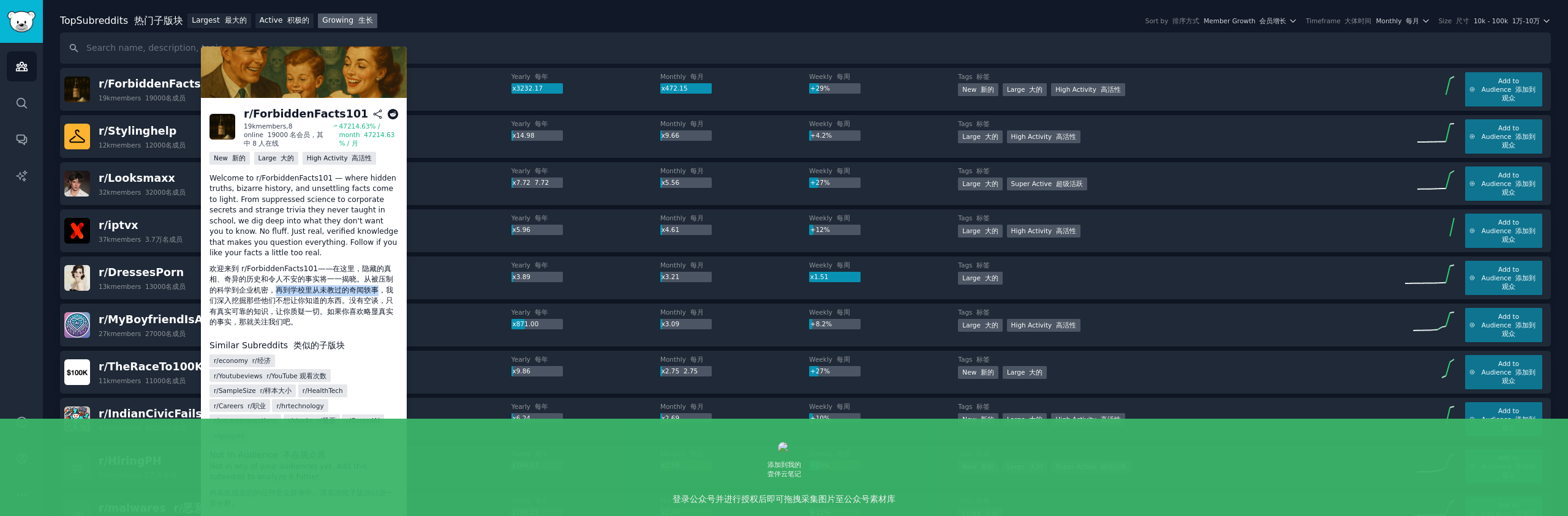
drag, startPoint x: 278, startPoint y: 291, endPoint x: 382, endPoint y: 293, distance: 104.0
click at [382, 293] on font "欢迎来到 r/ForbiddenFacts101——在这里，隐藏的真相、奇异的历史和令人不安的事实将一一揭晓。从被压制的科学到企业机密，再到学校里从未教过的奇…" at bounding box center [301, 296] width 184 height 63
click at [345, 303] on font "欢迎来到 r/ForbiddenFacts101——在这里，隐藏的真相、奇异的历史和令人不安的事实将一一揭晓。从被压制的科学到企业机密，再到学校里从未教过的奇…" at bounding box center [301, 296] width 184 height 63
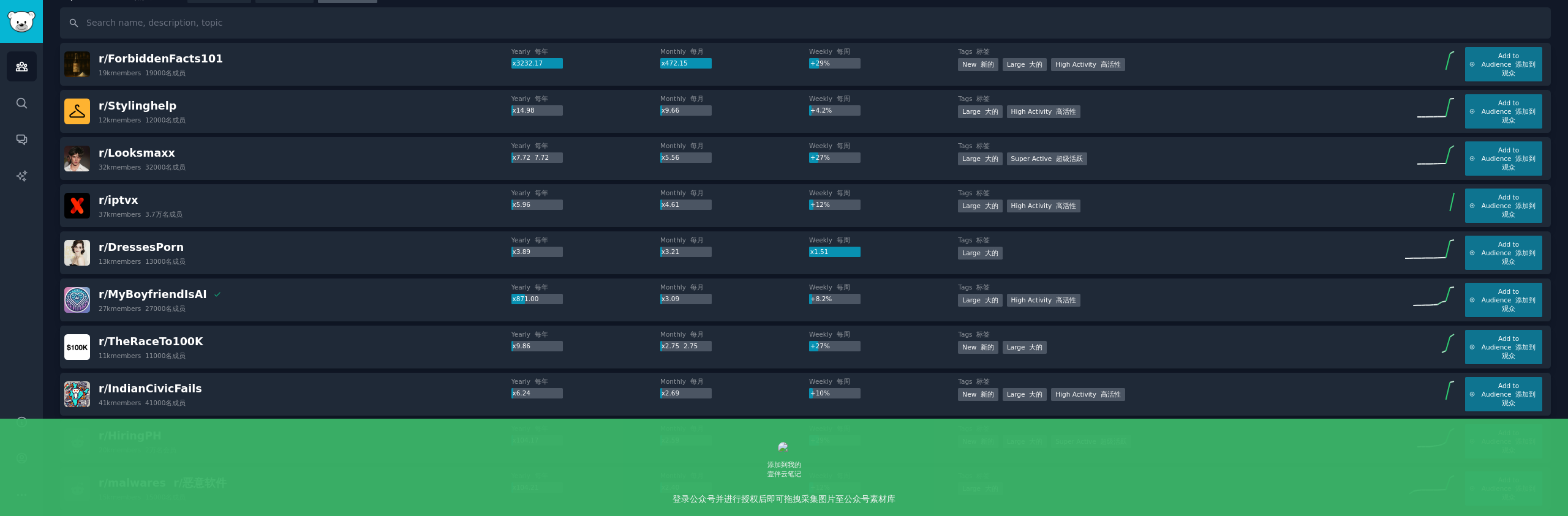
scroll to position [90, 0]
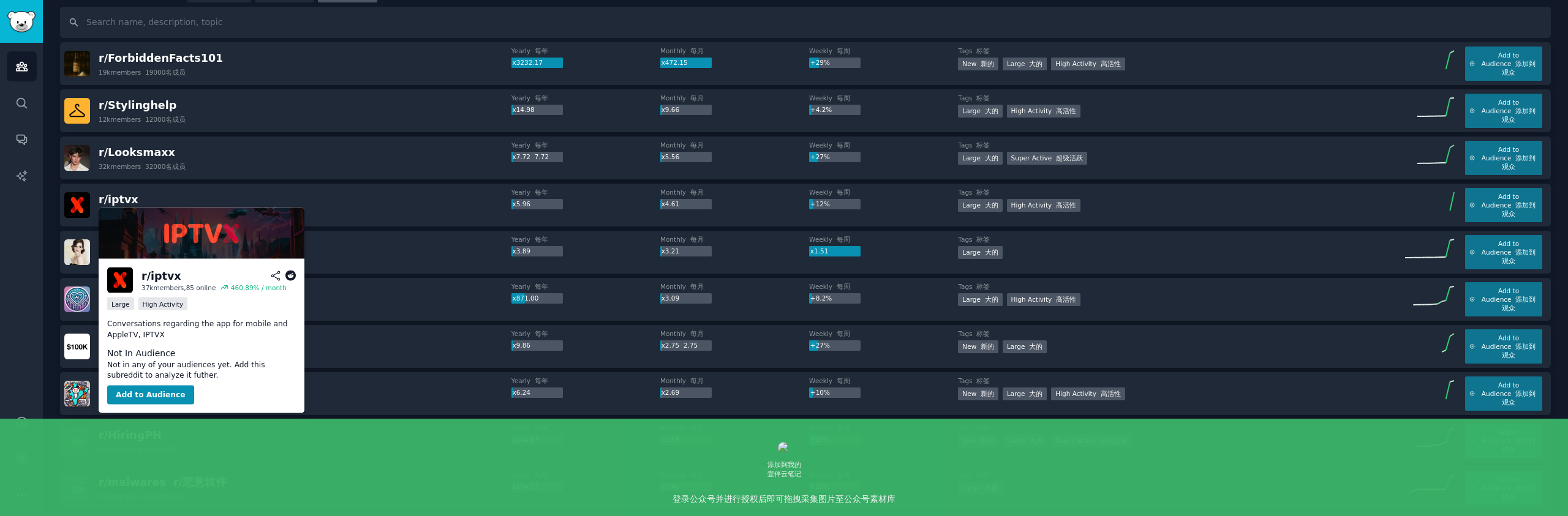
click at [221, 328] on p "Conversations regarding the app for mobile and AppleTV, IPTVX" at bounding box center [201, 329] width 188 height 22
click at [219, 325] on p "Conversations regarding the app for mobile and AppleTV, IPTVX" at bounding box center [201, 329] width 188 height 22
click at [238, 334] on p "Conversations regarding the app for mobile and AppleTV, IPTVX" at bounding box center [201, 329] width 188 height 22
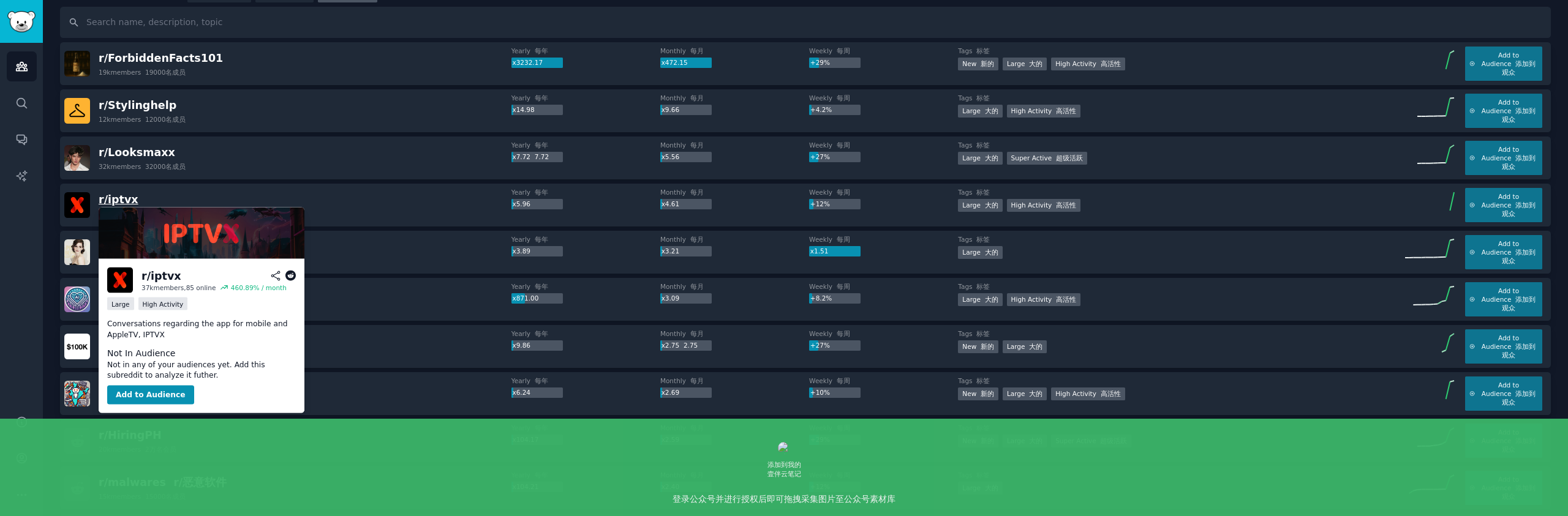
click at [114, 198] on span "r/ iptvx" at bounding box center [118, 199] width 39 height 12
click at [168, 394] on button "Add to Audience" at bounding box center [151, 395] width 87 height 19
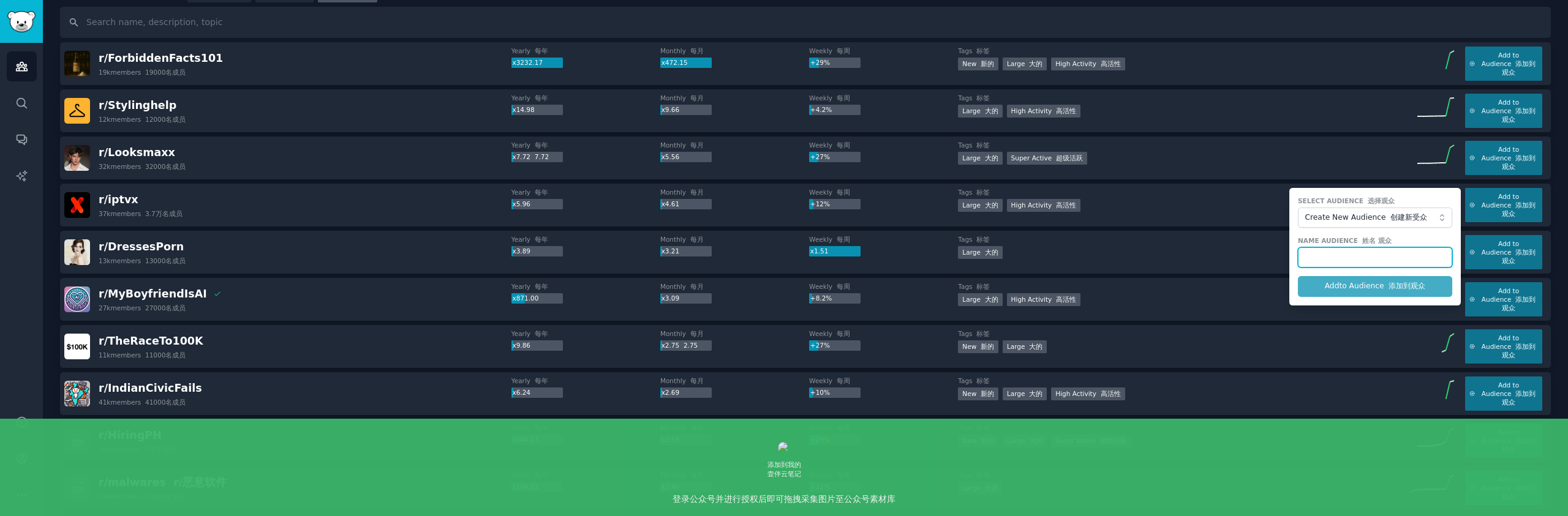
click at [1393, 258] on input "text" at bounding box center [1375, 258] width 155 height 21
type input "iptvx"
click at [1298, 276] on button "Add to Audience 添加到观众" at bounding box center [1375, 287] width 155 height 21
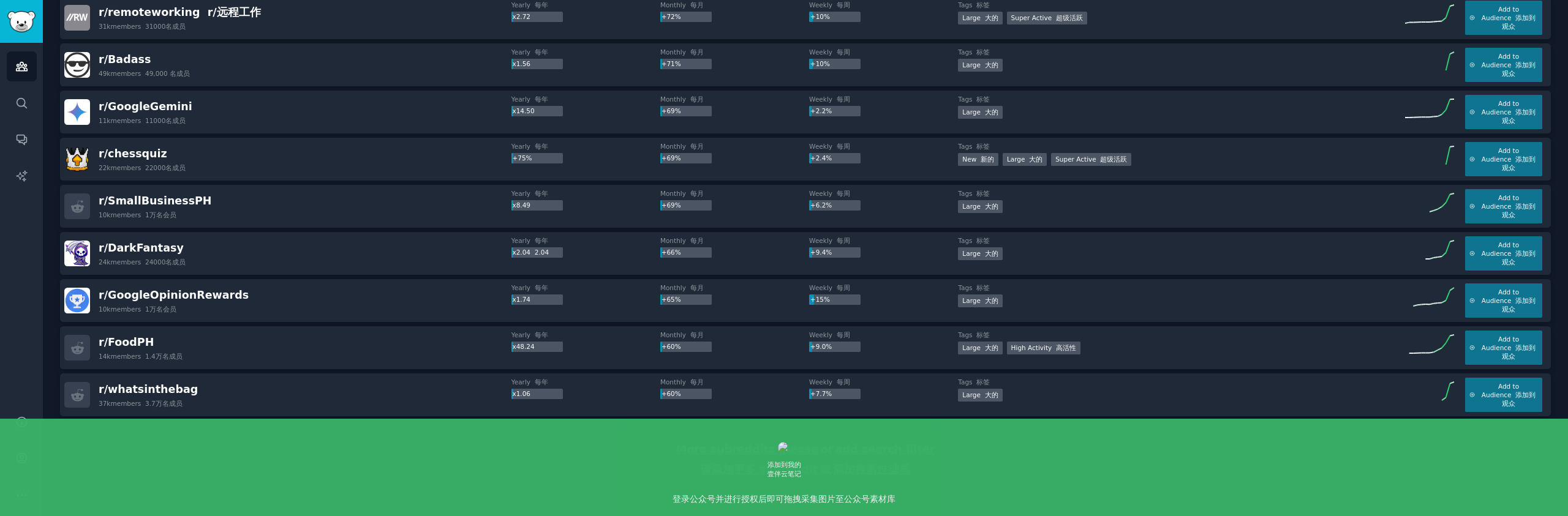
scroll to position [2070, 0]
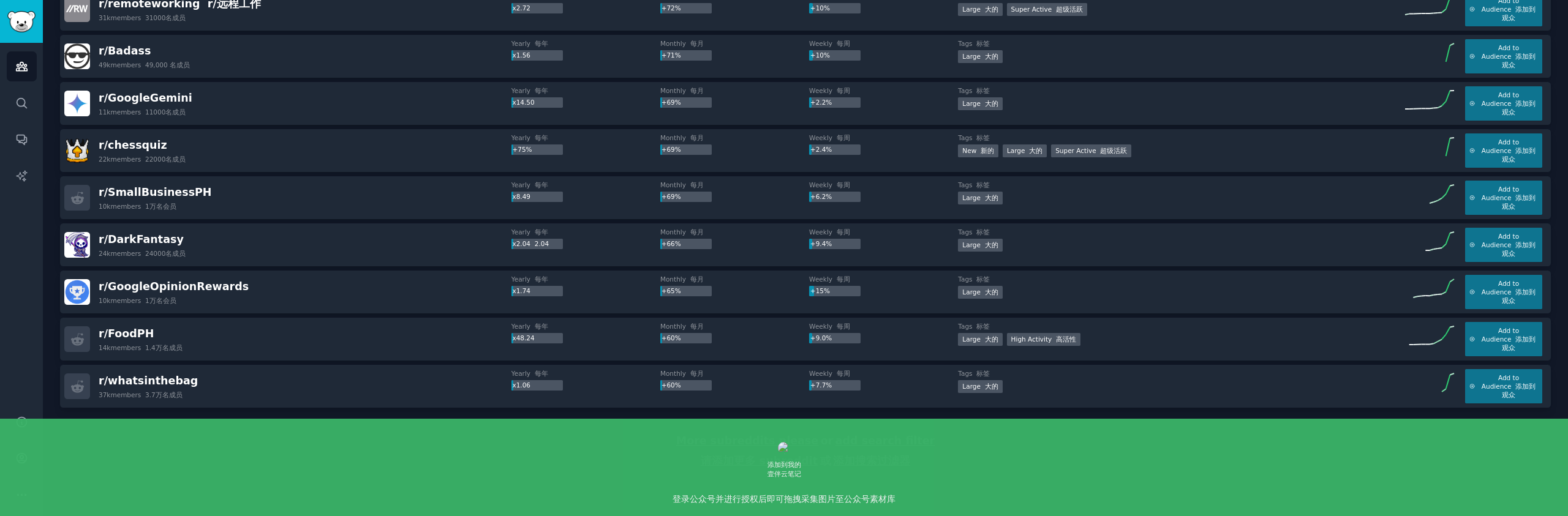
click at [398, 431] on div "More subreddits please or add search filter 请添加更多 subreddit 或 添加搜索过滤器" at bounding box center [806, 453] width 1491 height 91
click at [460, 435] on div "More subreddits please or add search filter 请添加更多 subreddit 或 添加搜索过滤器" at bounding box center [806, 453] width 1491 height 91
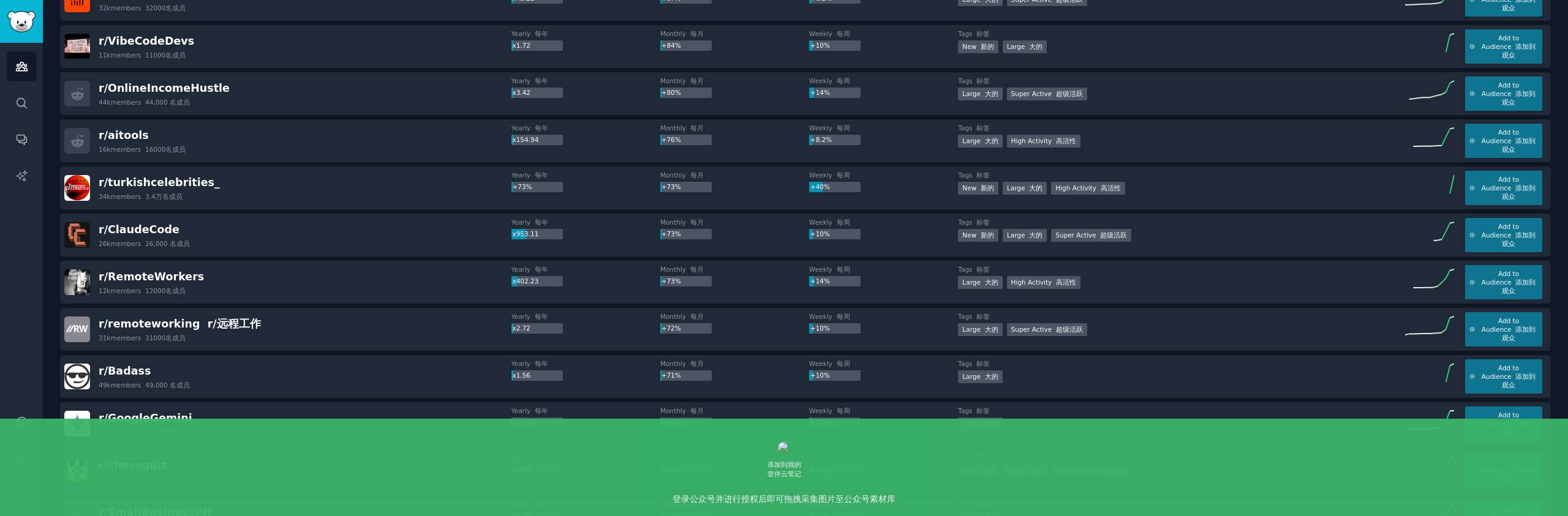
scroll to position [1682, 0]
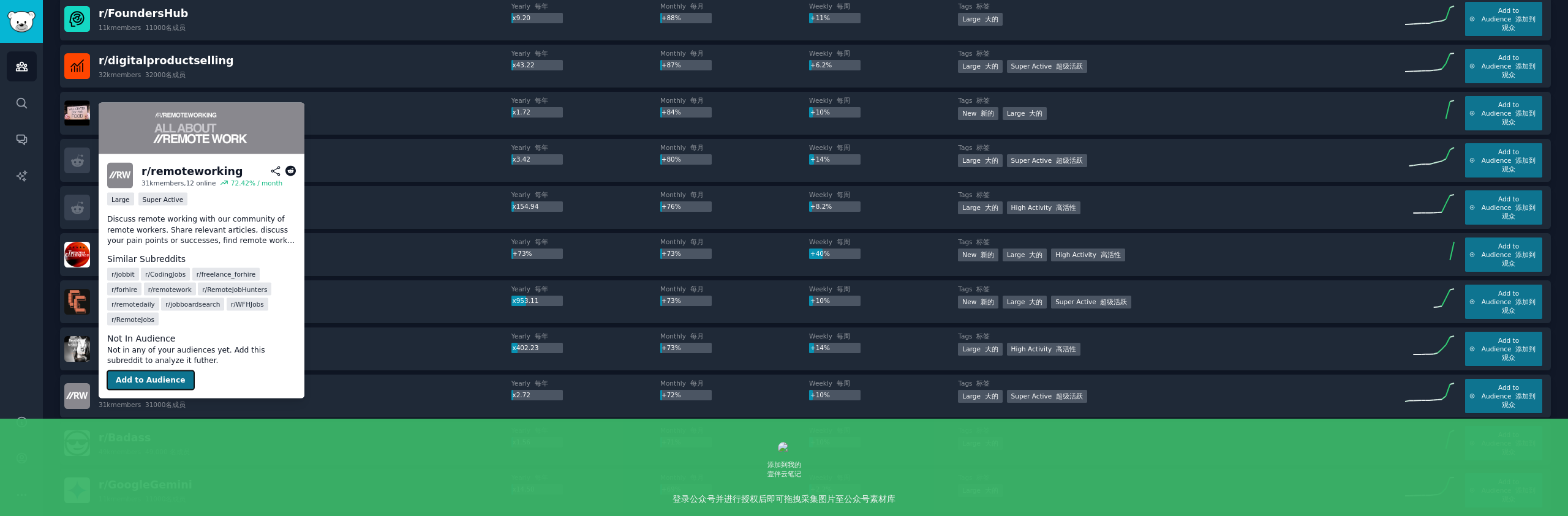
click at [150, 370] on button "Add to Audience" at bounding box center [151, 380] width 87 height 19
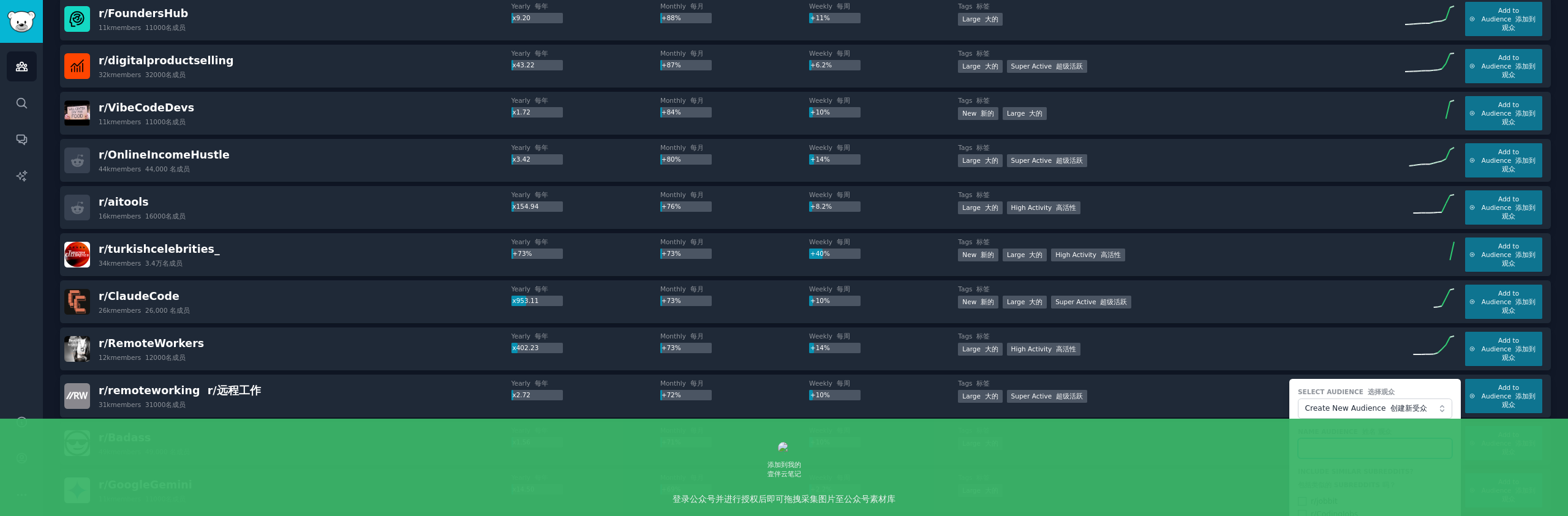
scroll to position [1818, 0]
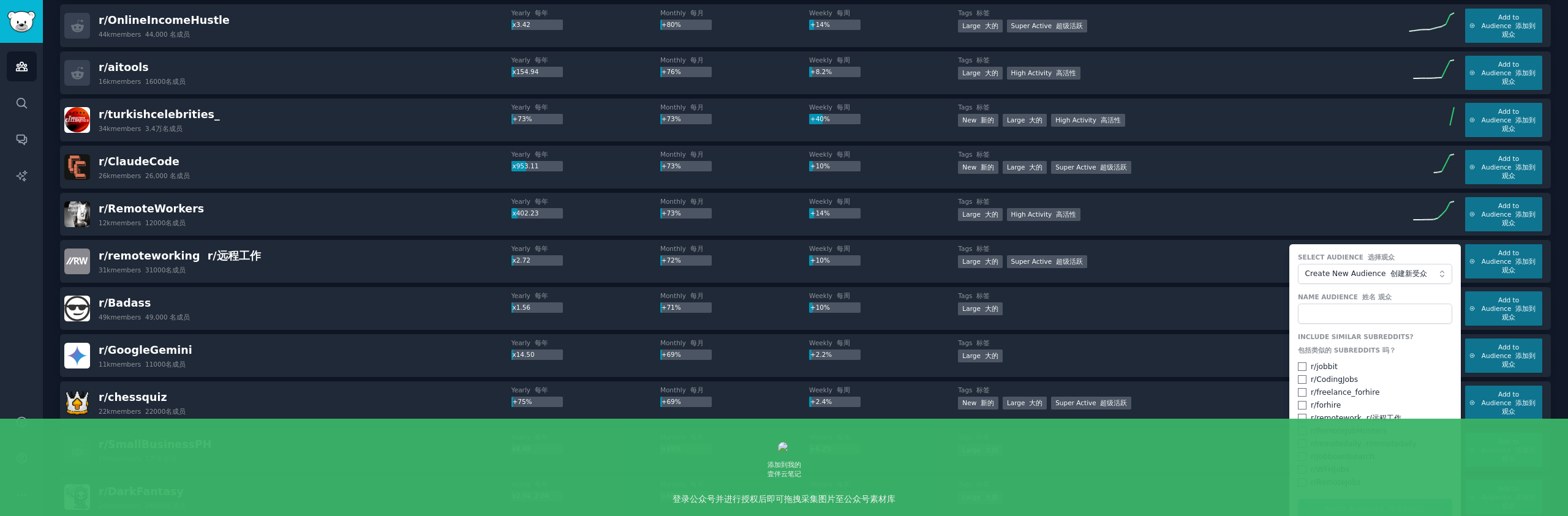
click at [1304, 383] on div "r/ CodingJobs" at bounding box center [1375, 381] width 155 height 11
click at [1300, 378] on input "checkbox" at bounding box center [1302, 379] width 9 height 9
checkbox input "true"
click at [1298, 416] on input "checkbox" at bounding box center [1302, 418] width 9 height 9
checkbox input "true"
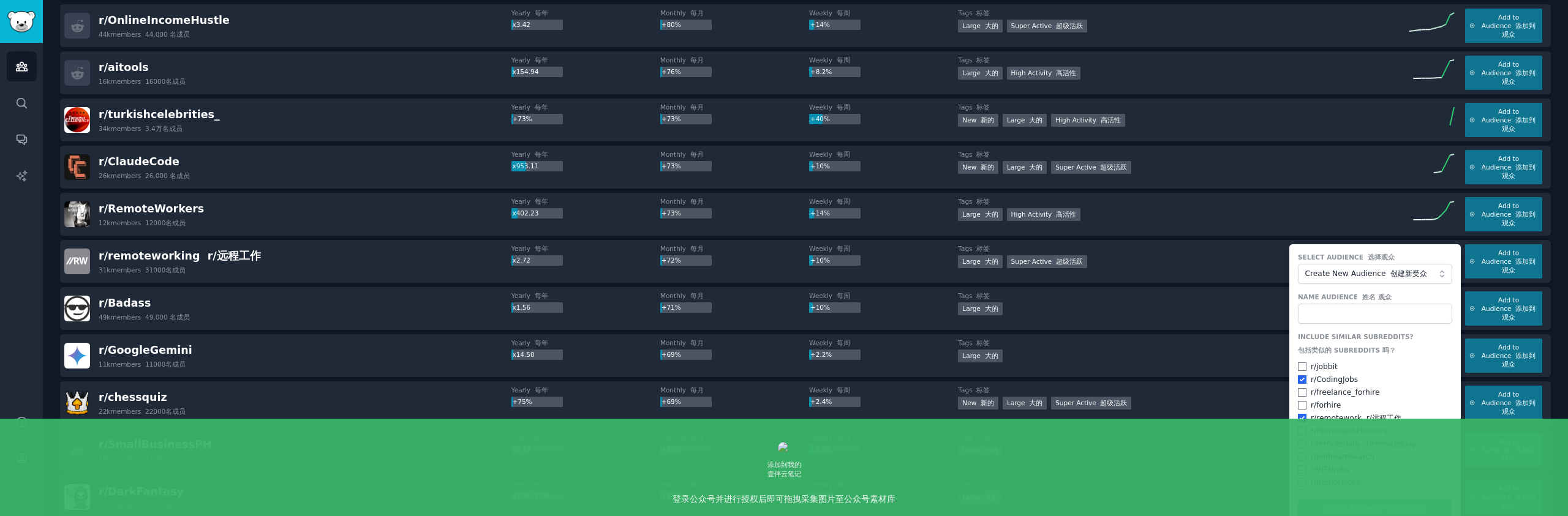
click at [1303, 434] on div "r/ RemoteJobHunters" at bounding box center [1375, 432] width 155 height 11
click at [1298, 433] on input "checkbox" at bounding box center [1302, 431] width 9 height 9
checkbox input "true"
click at [1302, 445] on input "checkbox" at bounding box center [1302, 444] width 9 height 9
checkbox input "true"
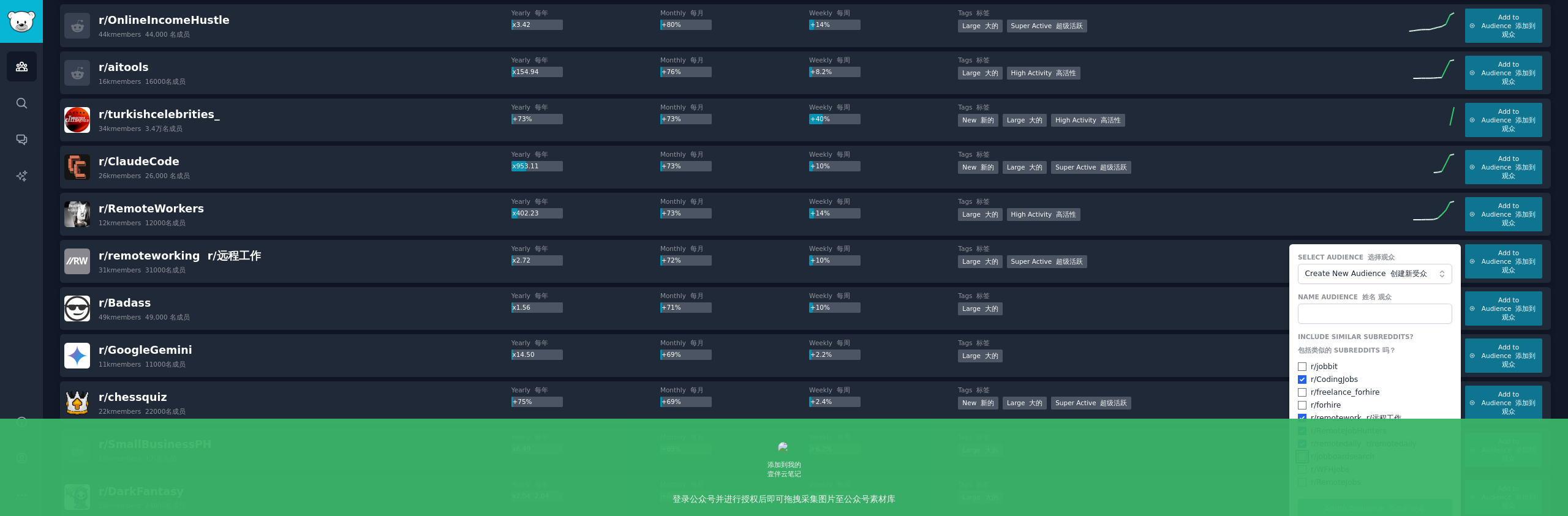
click at [1298, 455] on input "checkbox" at bounding box center [1302, 456] width 9 height 9
checkbox input "true"
click at [1300, 486] on input "checkbox" at bounding box center [1302, 482] width 9 height 9
checkbox input "true"
click at [1302, 398] on div "Include Similar Subreddits? 包括类似的 SUBREDDITS 吗？ r/ jobbit r/ CodingJobs r/ free…" at bounding box center [1375, 410] width 155 height 155
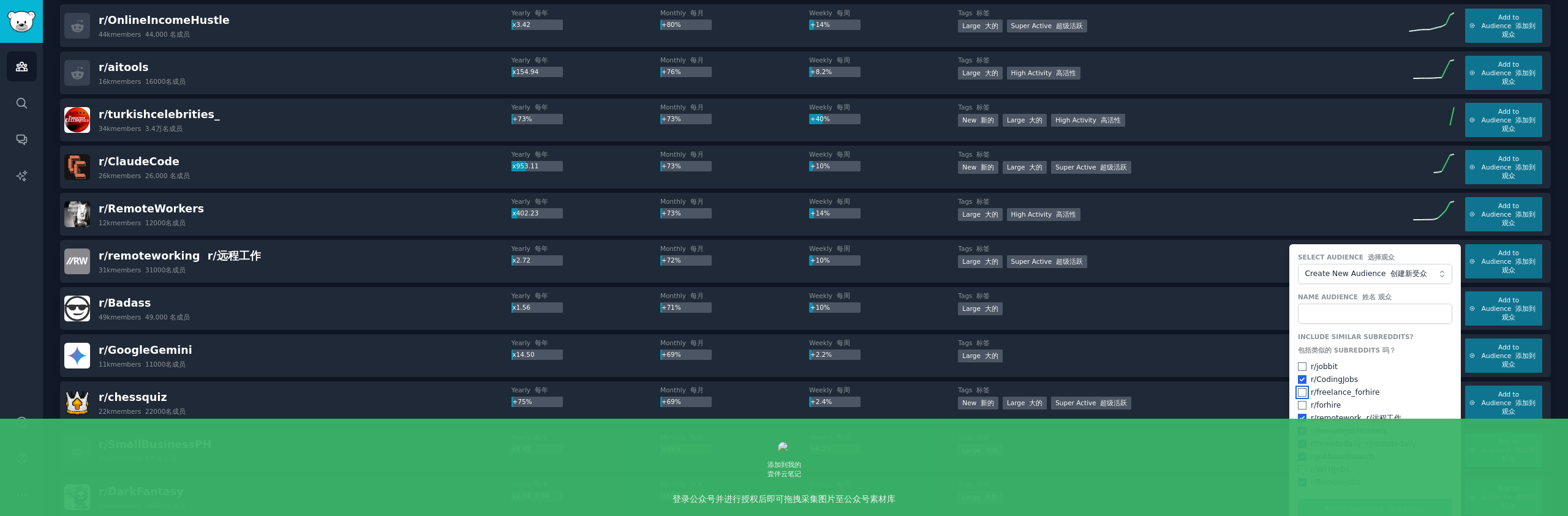
click at [1299, 390] on input "checkbox" at bounding box center [1302, 392] width 9 height 9
checkbox input "true"
click at [1339, 312] on input "text" at bounding box center [1375, 314] width 155 height 21
type input "r"
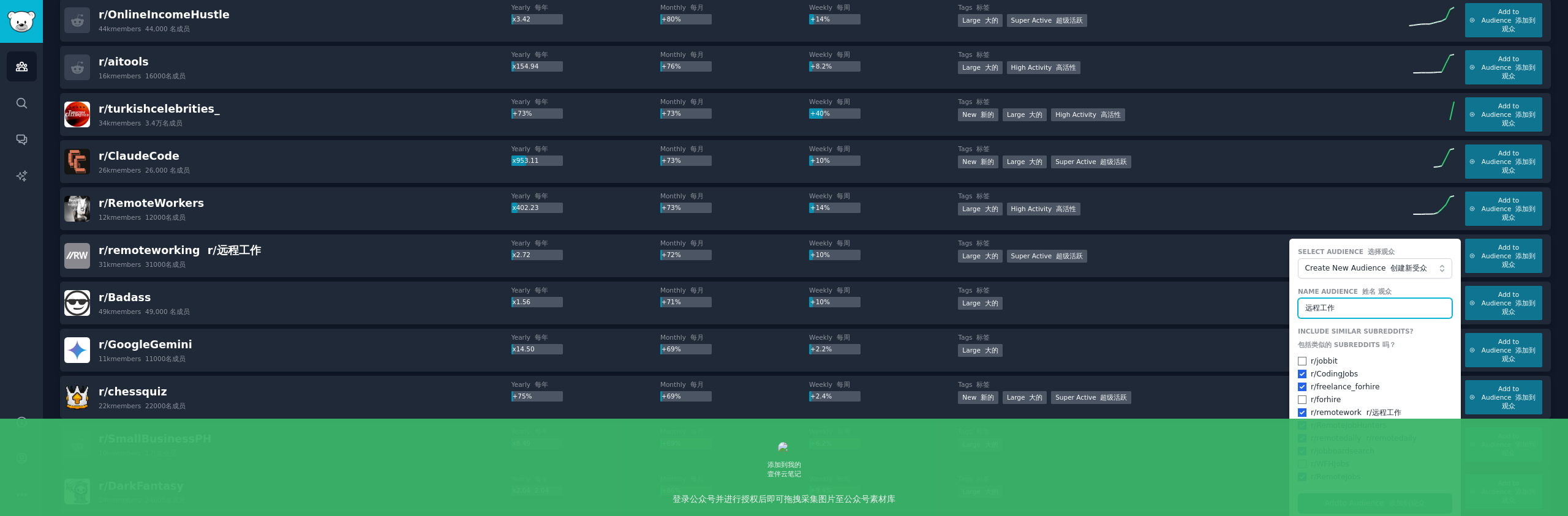
scroll to position [1835, 0]
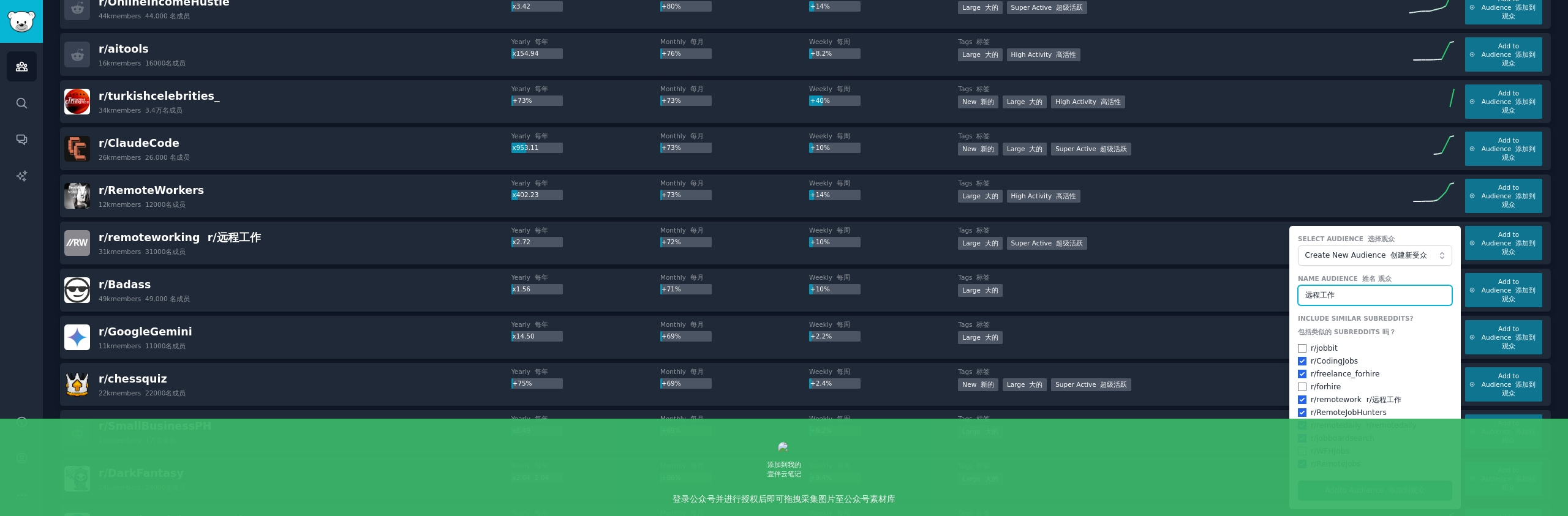
type input "远程工作"
click at [1376, 489] on button "Add to Audience 添加到观众" at bounding box center [1375, 491] width 155 height 21
checkbox input "false"
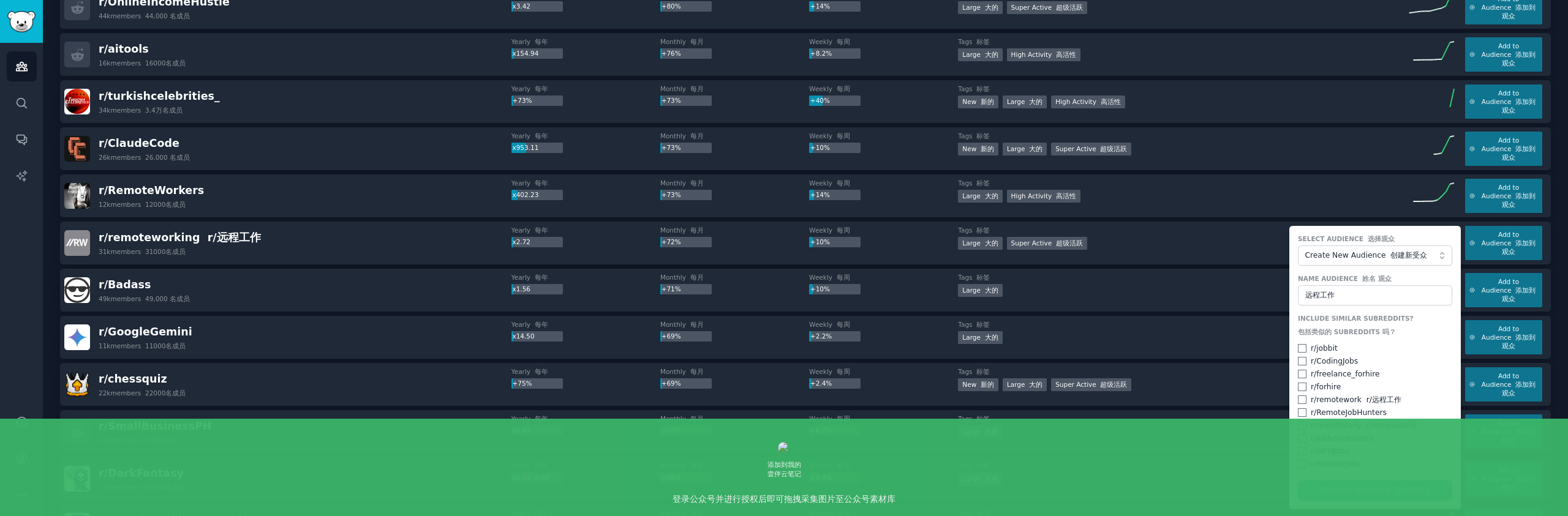
checkbox input "false"
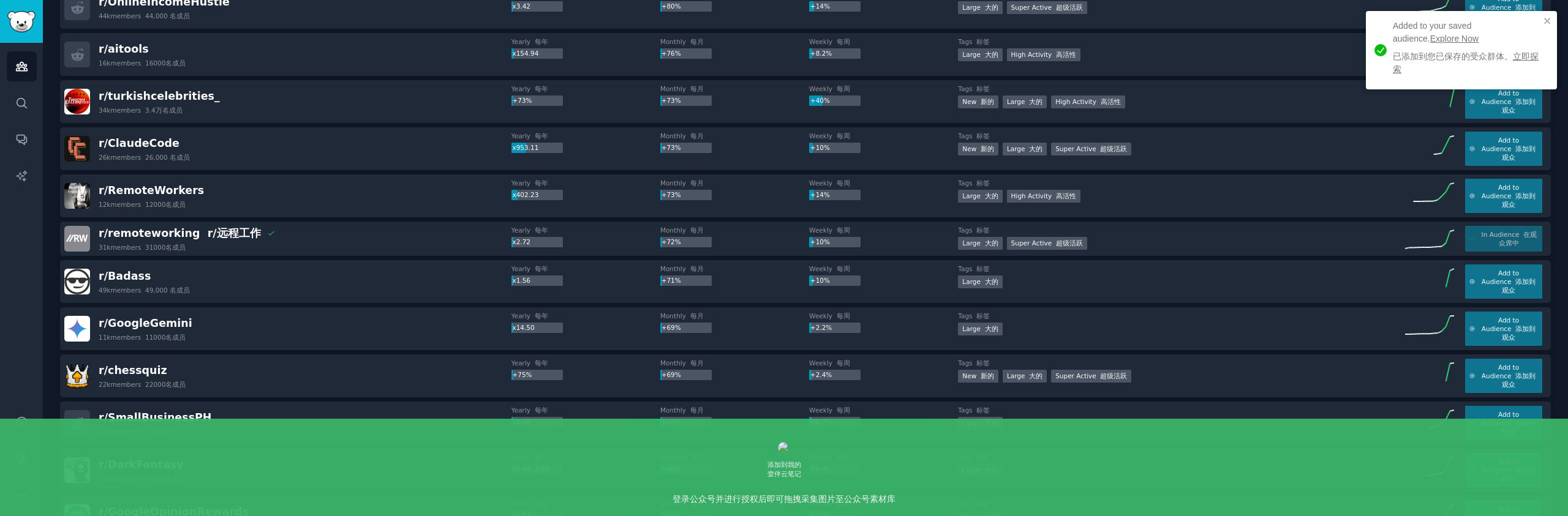
click at [1525, 56] on link "立即探索" at bounding box center [1465, 63] width 146 height 23
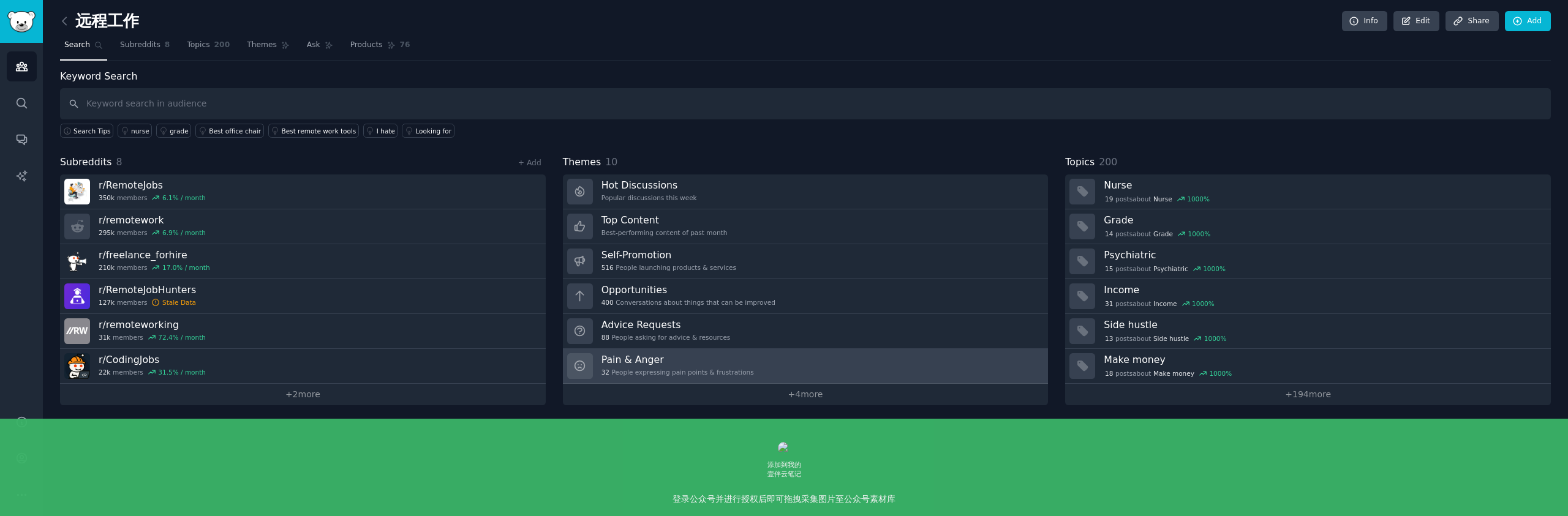
click at [740, 364] on h3 "Pain & Anger" at bounding box center [677, 360] width 152 height 13
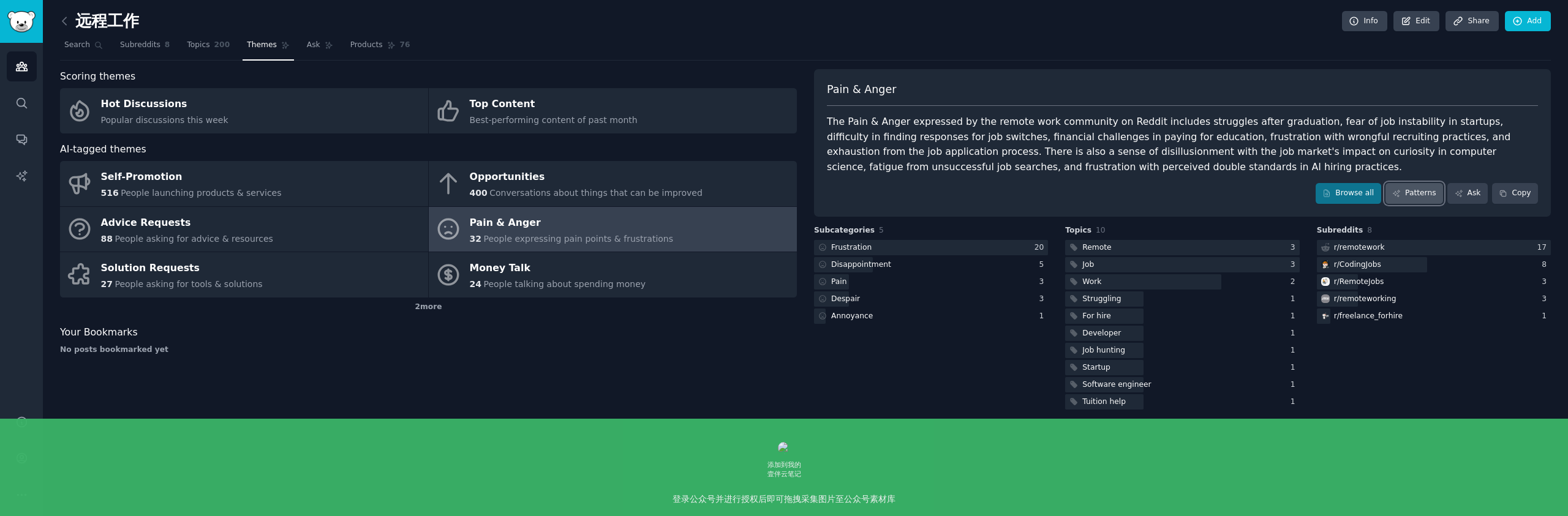
click at [1424, 198] on link "Patterns" at bounding box center [1414, 194] width 58 height 21
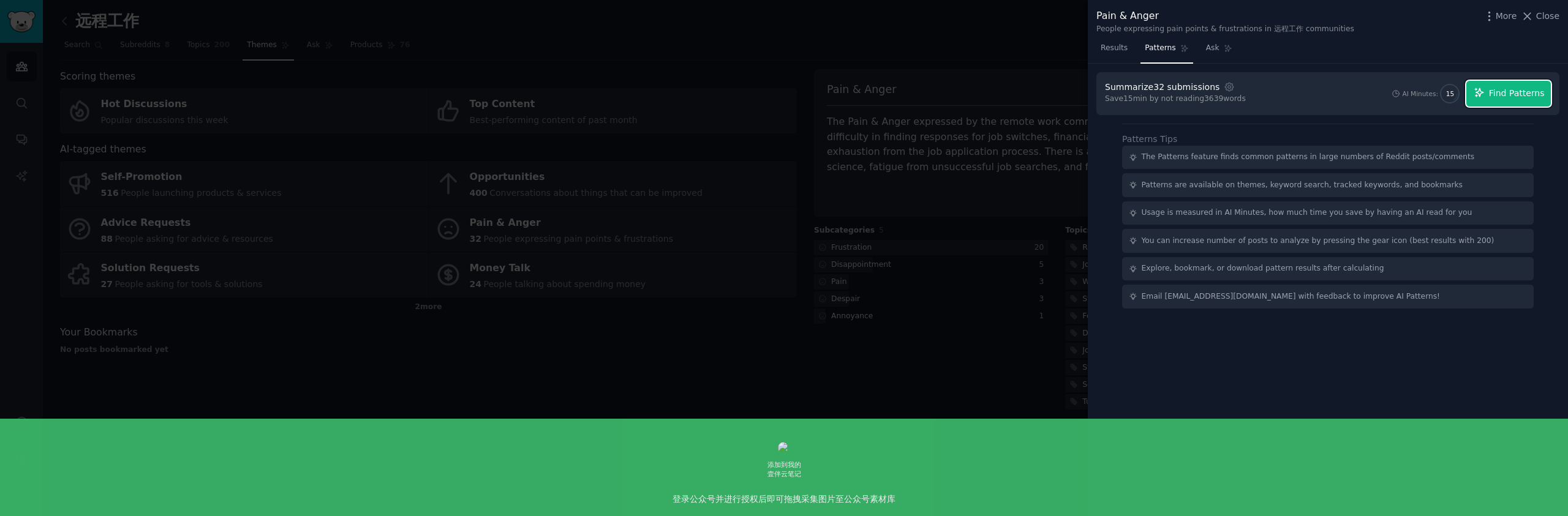
click at [1512, 93] on span "Find Patterns" at bounding box center [1516, 93] width 56 height 13
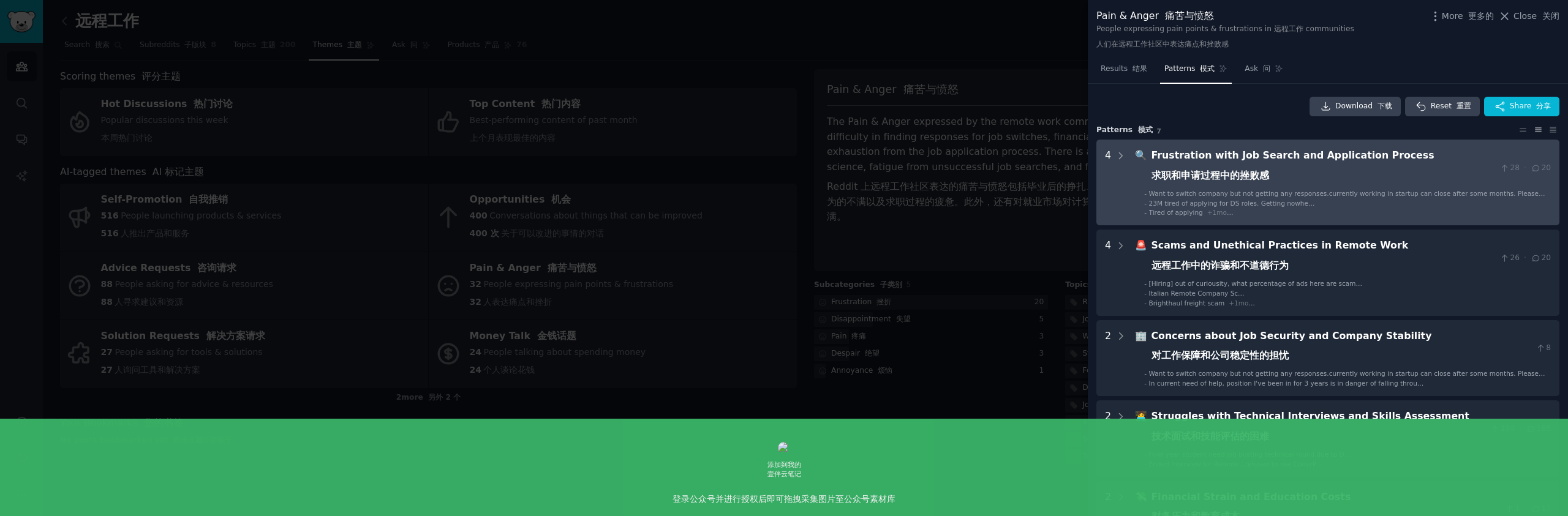
click at [1138, 189] on ul "- Want to switch company but not getting any responses.currently working in sta…" at bounding box center [1343, 203] width 415 height 28
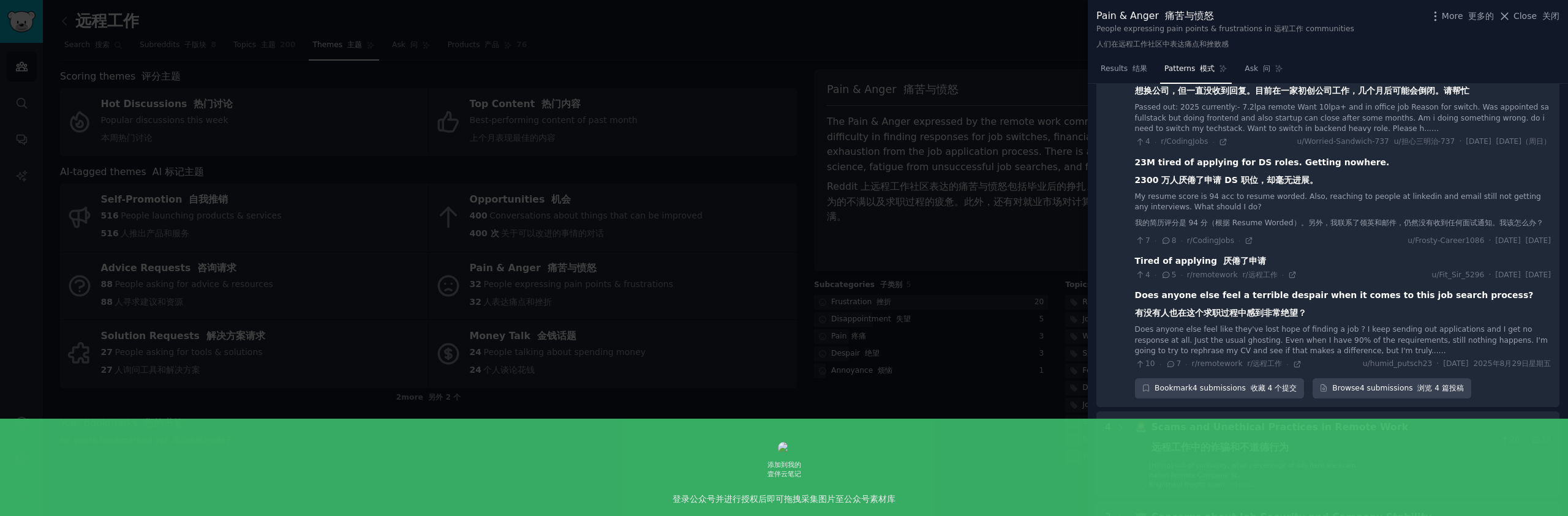
scroll to position [144, 0]
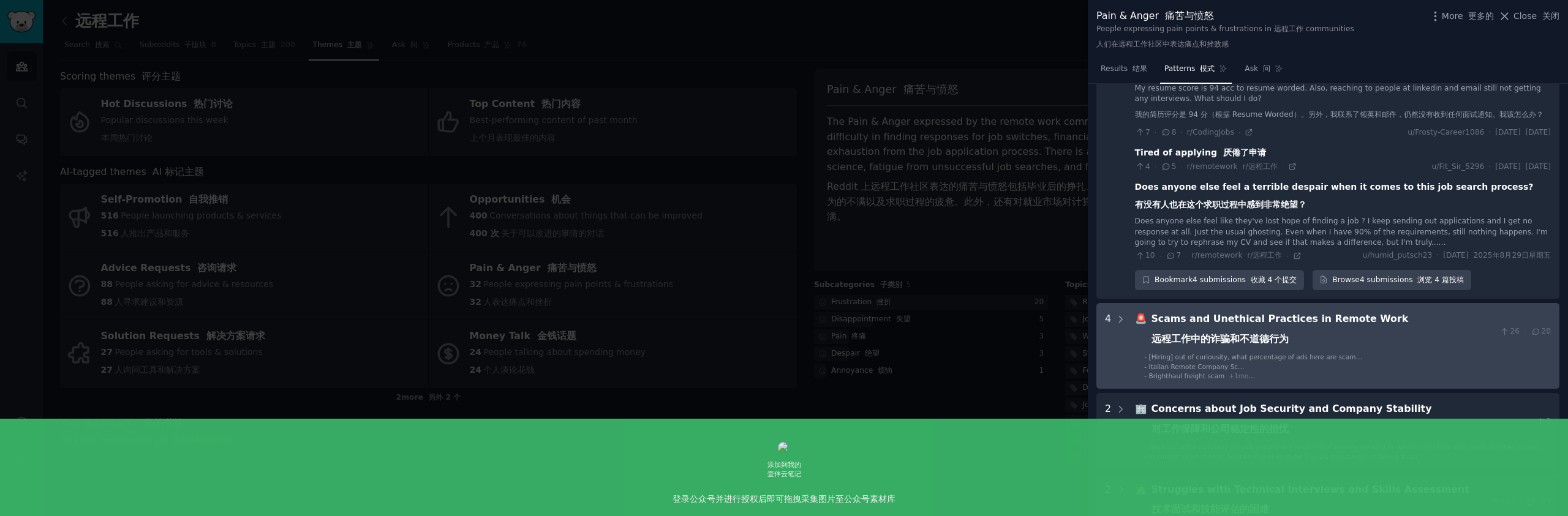
click at [1376, 336] on div "Scams and Unethical Practices in Remote Work 远程工作中的诈骗和不道德行为" at bounding box center [1322, 331] width 344 height 39
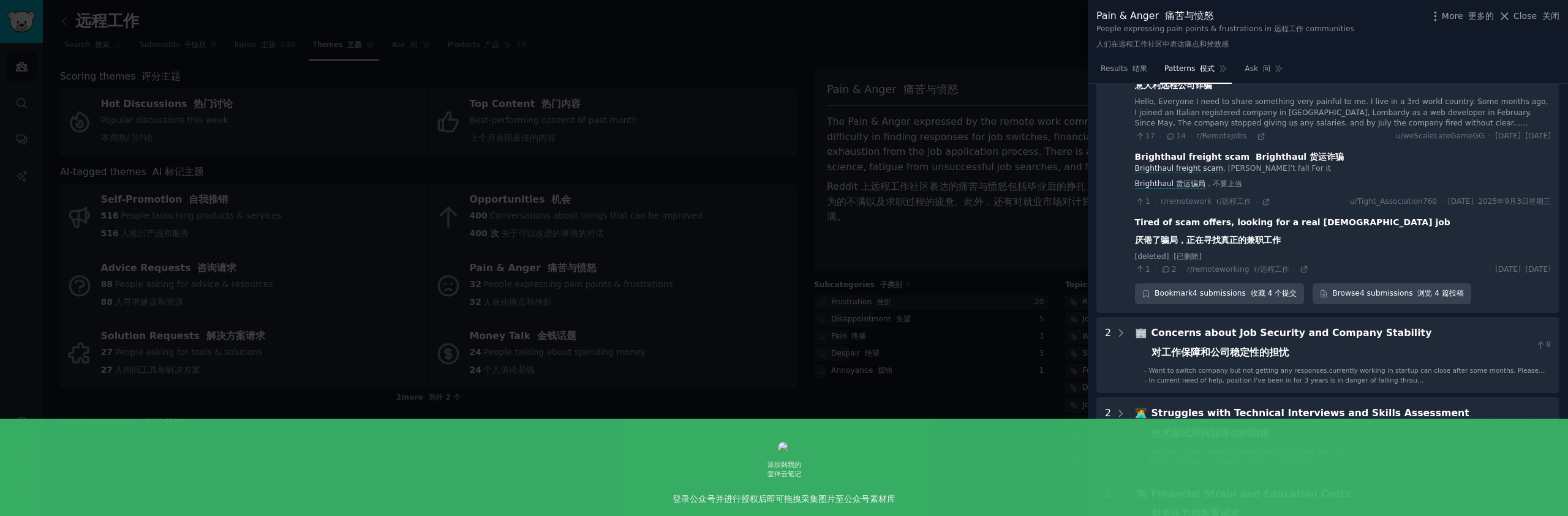
scroll to position [662, 0]
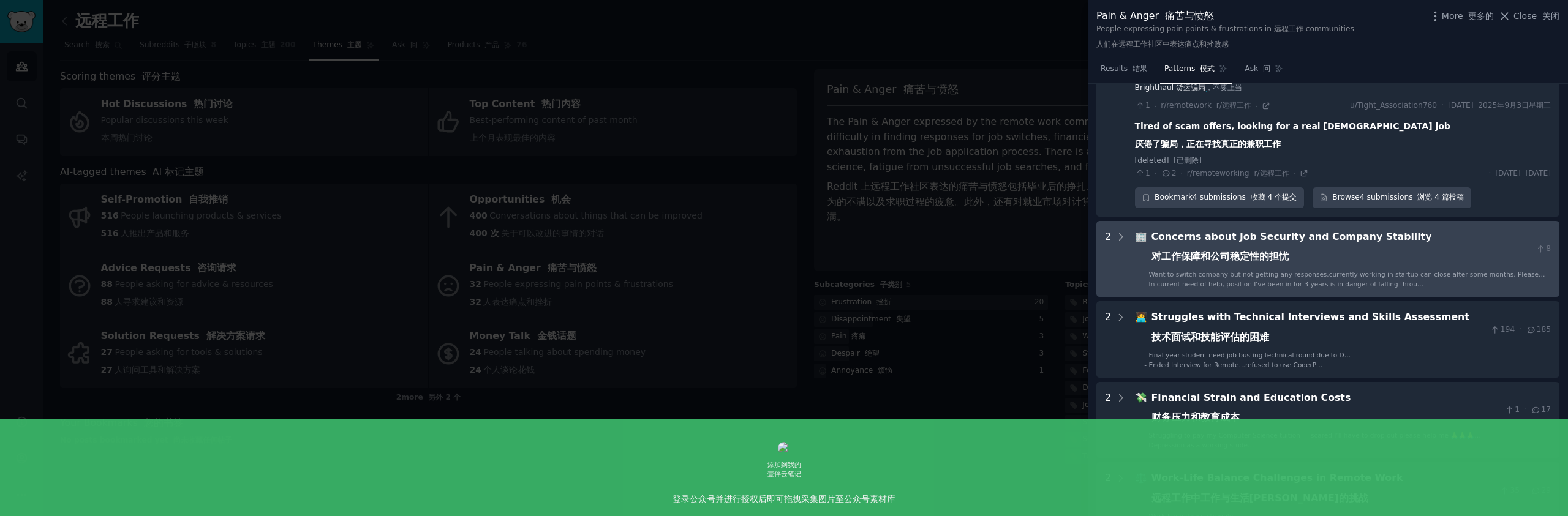
click at [1339, 250] on div "Concerns about Job Security and Company Stability 对工作保障和公司稳定性的担忧" at bounding box center [1341, 249] width 380 height 39
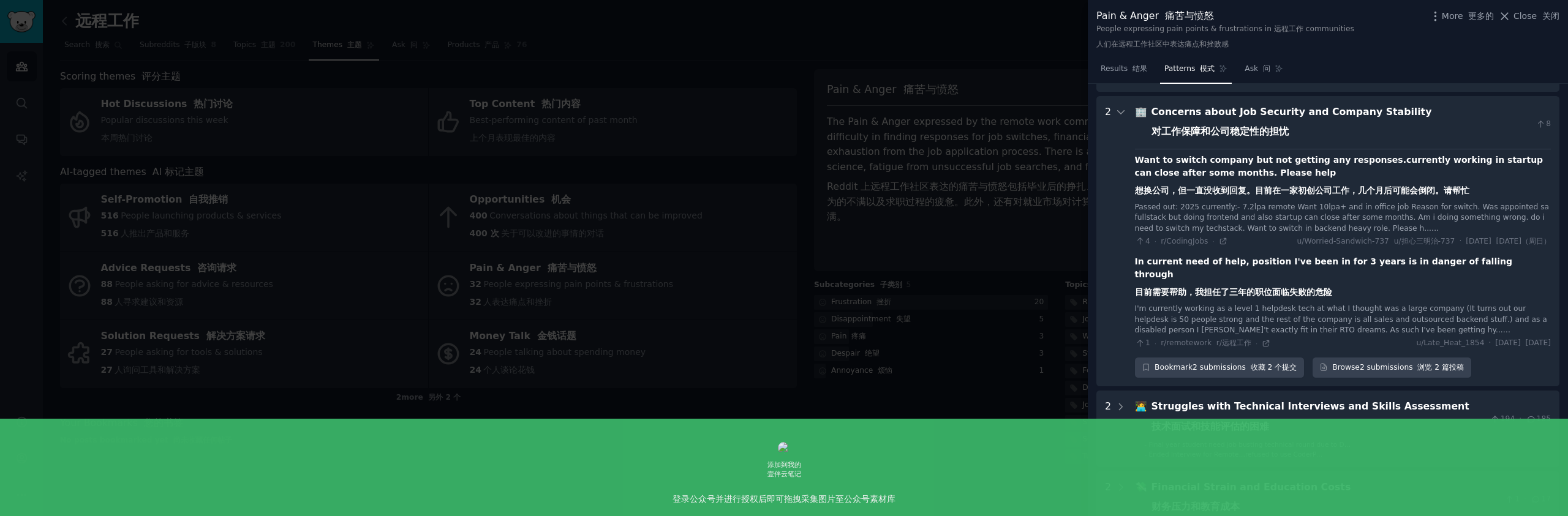
scroll to position [881, 0]
drag, startPoint x: 1131, startPoint y: 191, endPoint x: 1475, endPoint y: 196, distance: 344.0
click at [1475, 196] on Stability "2 🏢 Concerns about Job Security and Company Stability 对工作保障和公司稳定性的担忧 8 Want to …" at bounding box center [1327, 241] width 463 height 291
click at [1408, 195] on font "想换公司，但一直没收到回复。目前在一家初创公司工作，几个月后可能会倒闭。请帮忙" at bounding box center [1302, 191] width 334 height 10
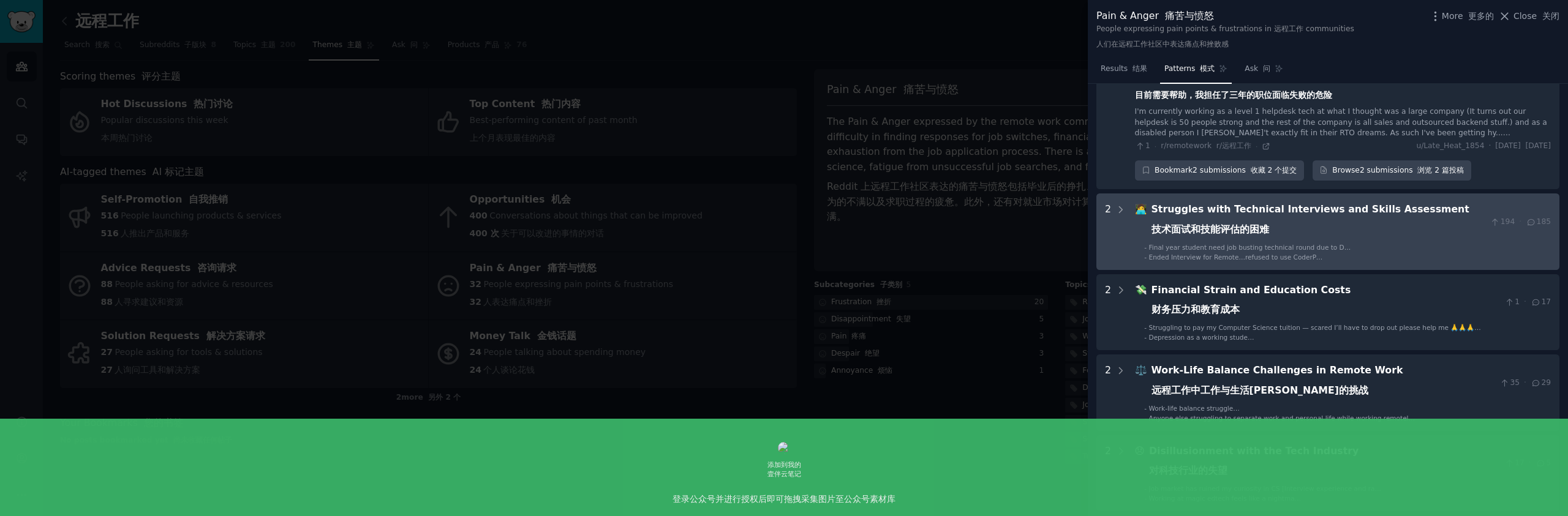
click at [1343, 229] on div "Struggles with Technical Interviews and Skills Assessment 技术面试和技能评估的困难" at bounding box center [1318, 221] width 334 height 39
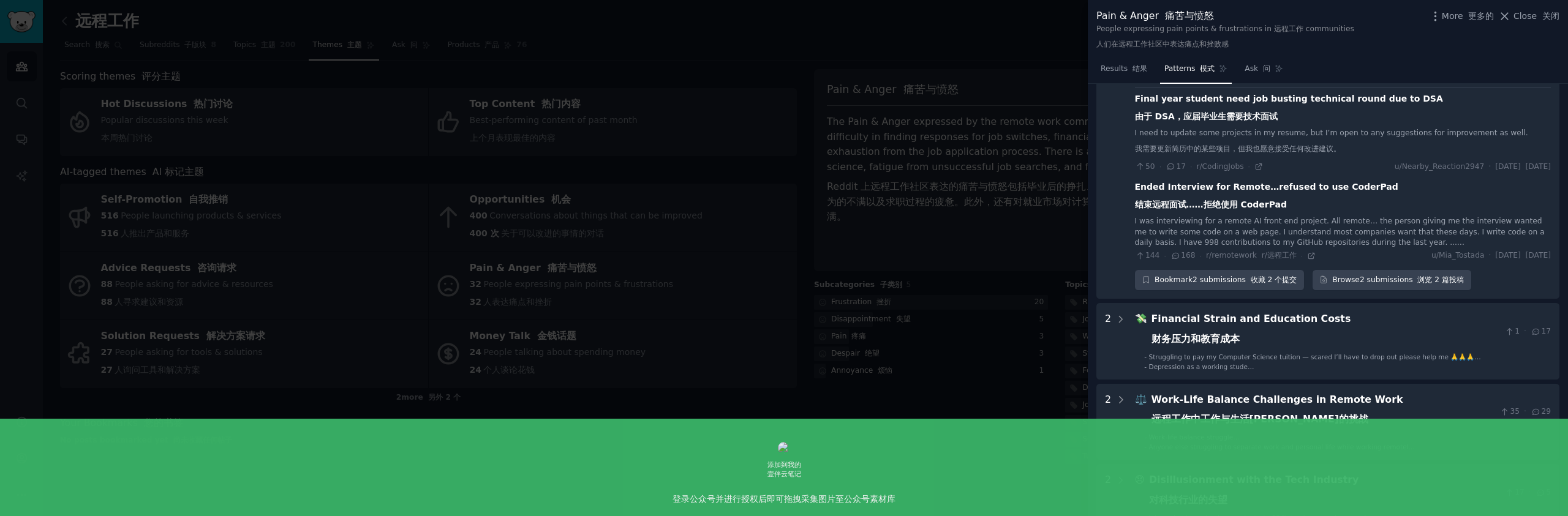
scroll to position [1262, 0]
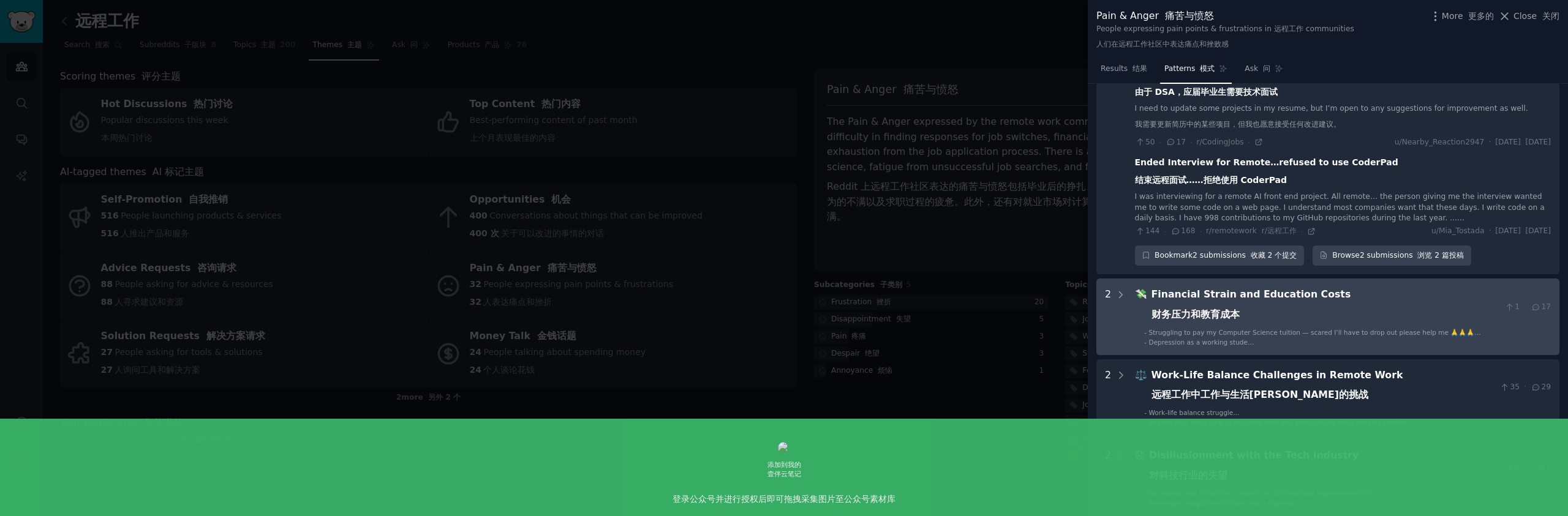
click at [1347, 299] on div "Financial Strain and Education Costs 财务压力和教育成本" at bounding box center [1325, 307] width 349 height 39
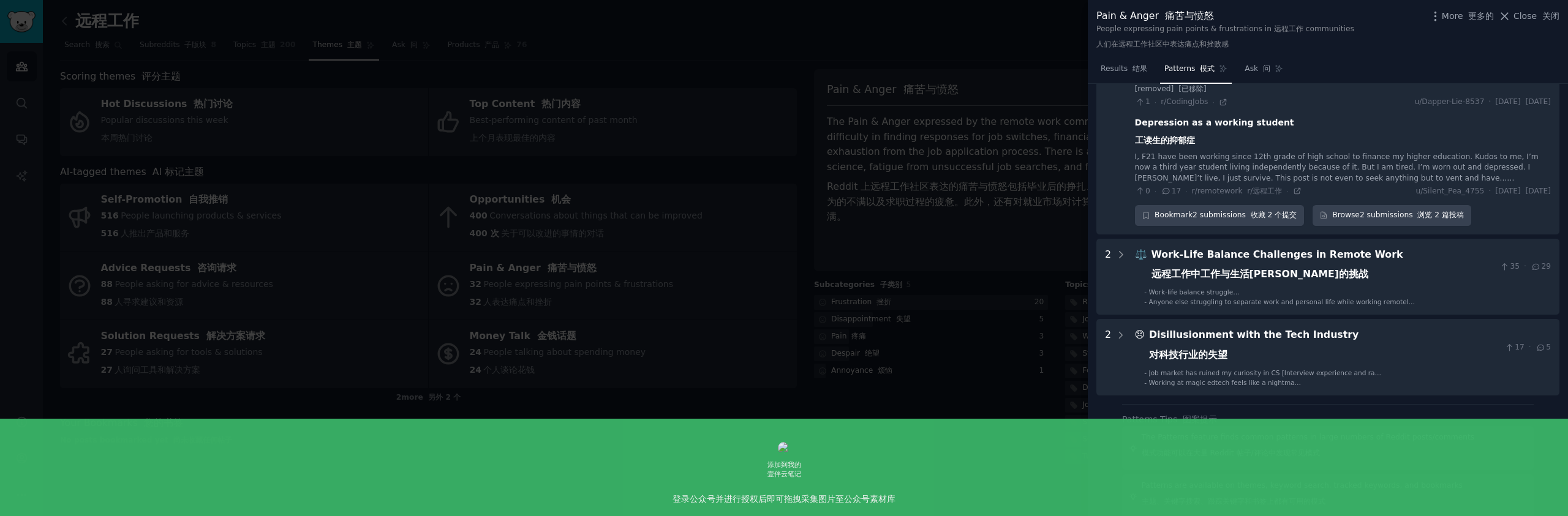
scroll to position [1568, 0]
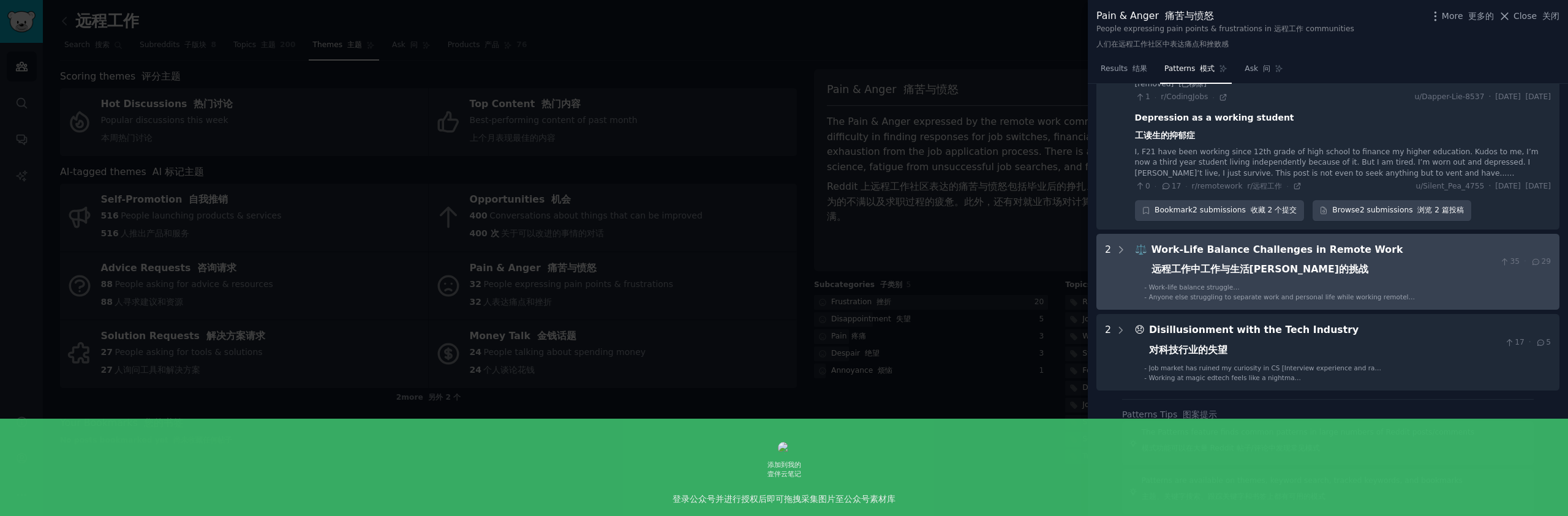
click at [1355, 262] on div "Work-Life Balance Challenges in Remote Work 远程工作中工作与生活平衡的挑战" at bounding box center [1322, 262] width 344 height 39
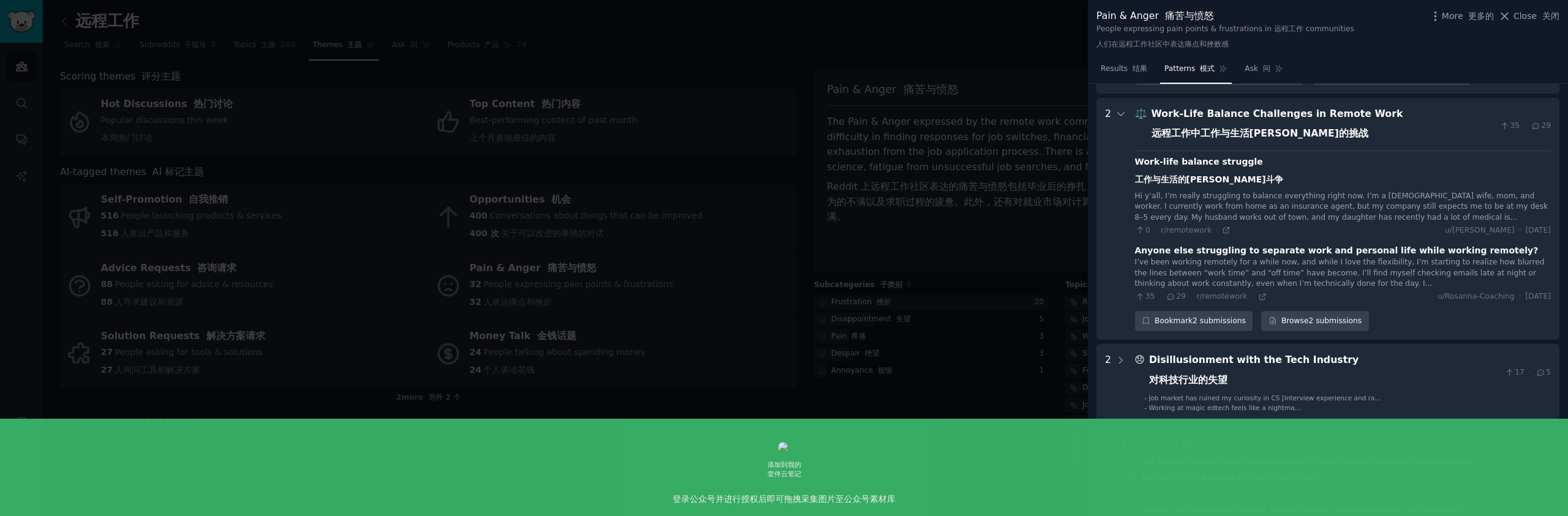
scroll to position [1705, 0]
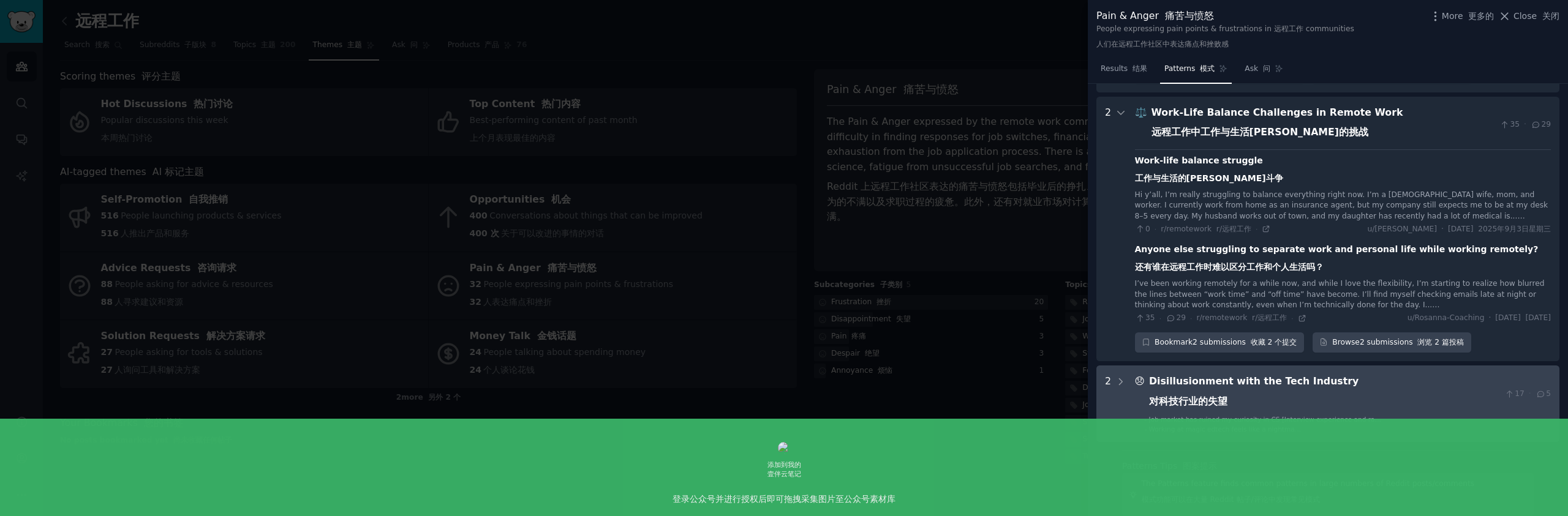
click at [1377, 388] on div "Disillusionment with the Tech Industry 对科技行业的失望" at bounding box center [1324, 394] width 351 height 39
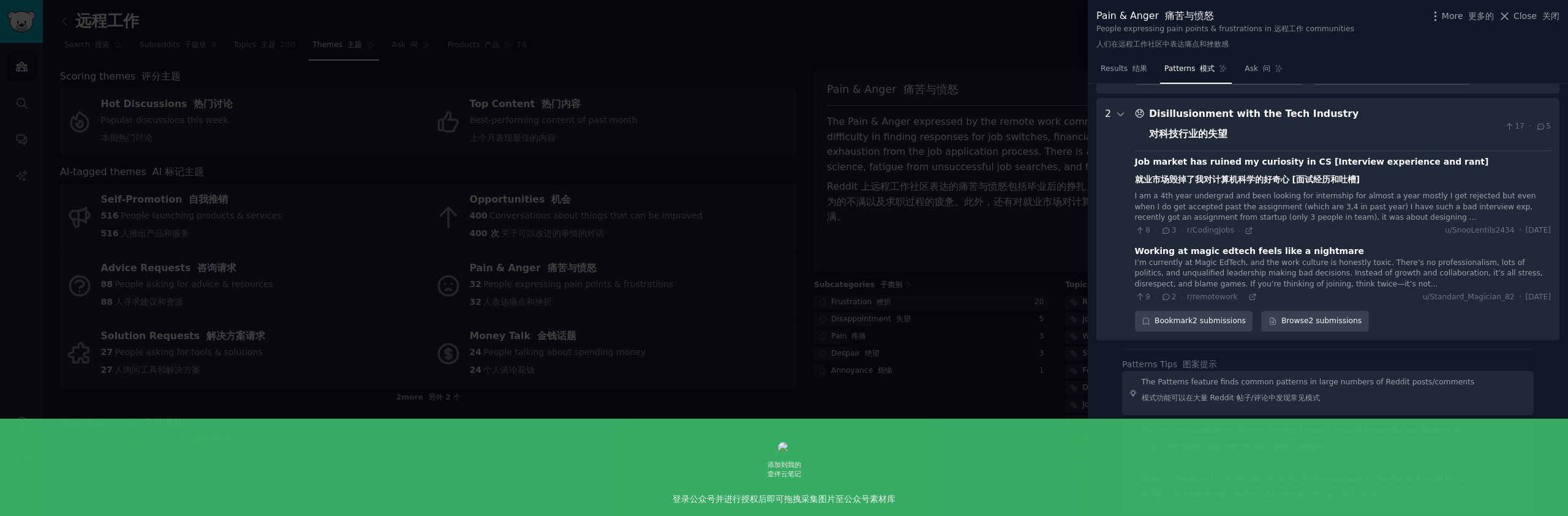
scroll to position [1974, 0]
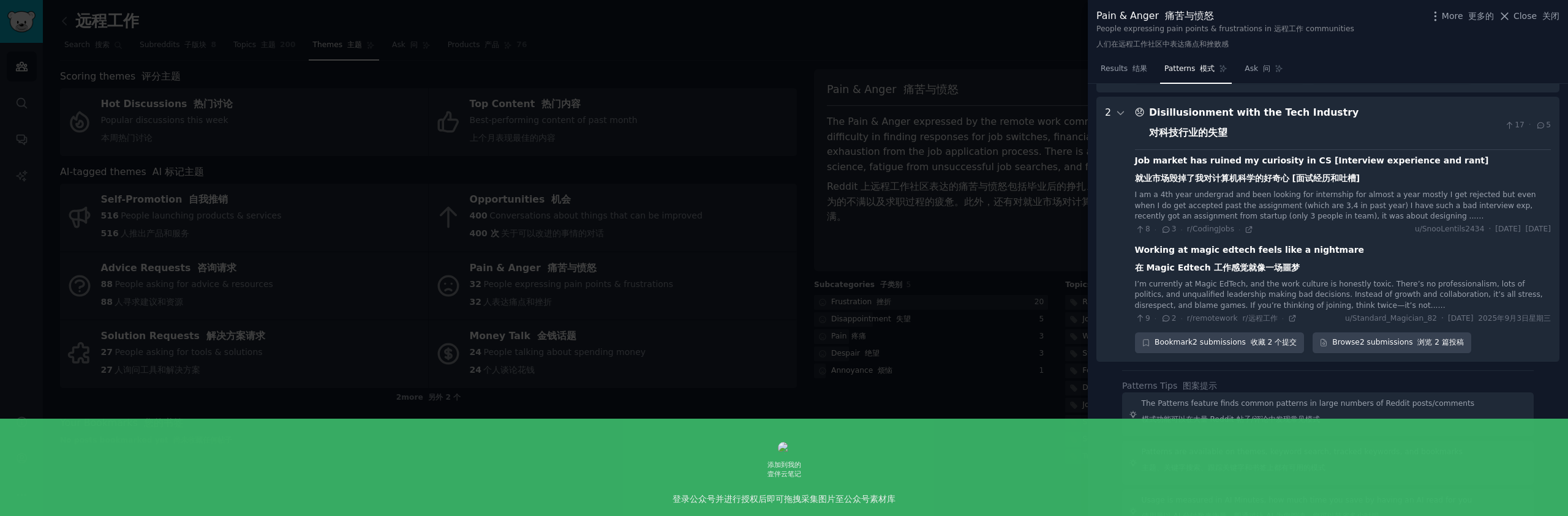
click at [983, 353] on div at bounding box center [784, 258] width 1568 height 516
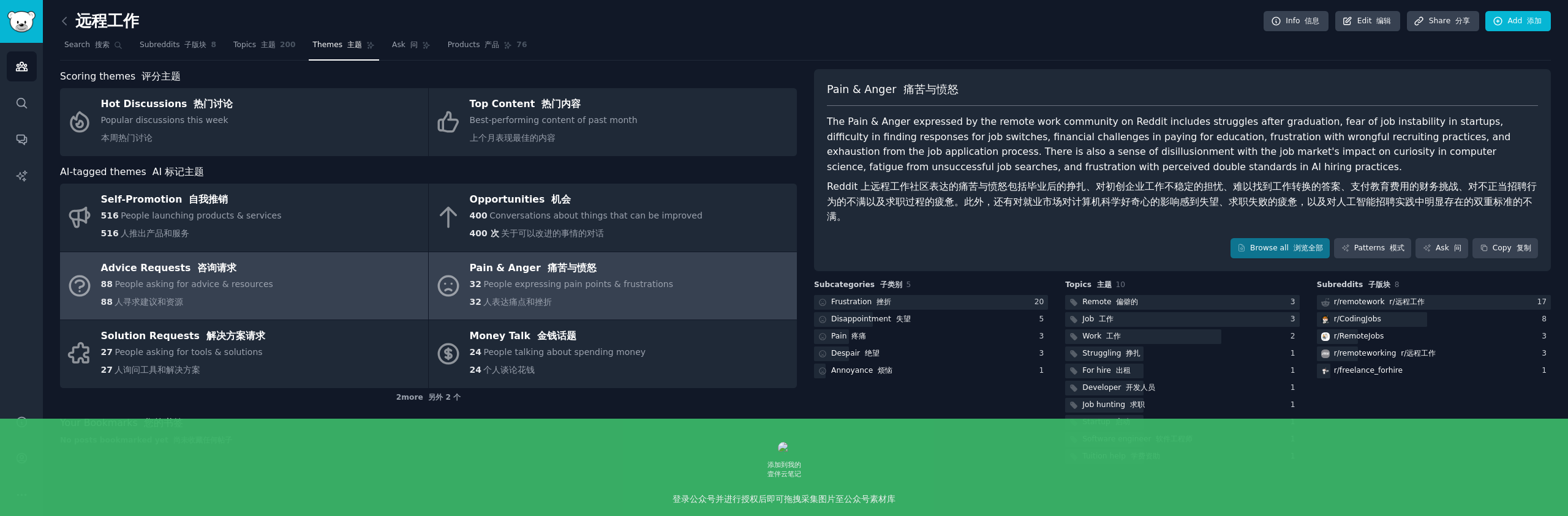
click at [384, 267] on link "Advice Requests 咨询请求 88 People asking for advice & resources 88 人寻求建议和资源" at bounding box center [244, 286] width 368 height 68
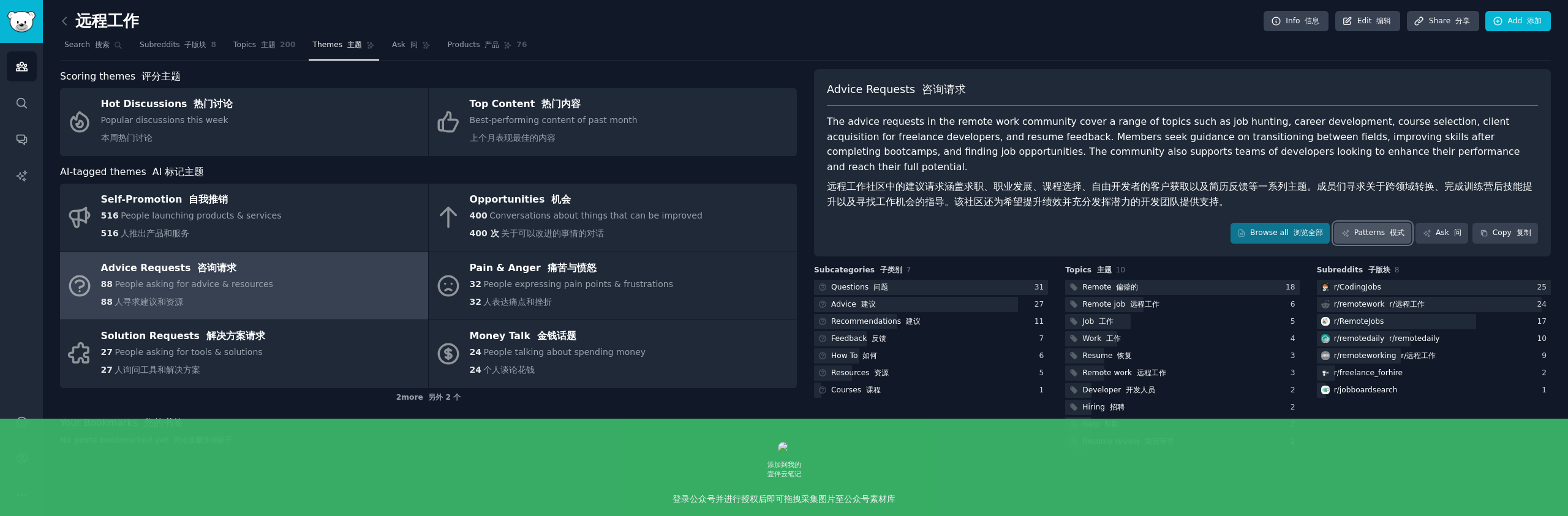
click at [1389, 229] on font at bounding box center [1387, 233] width 5 height 9
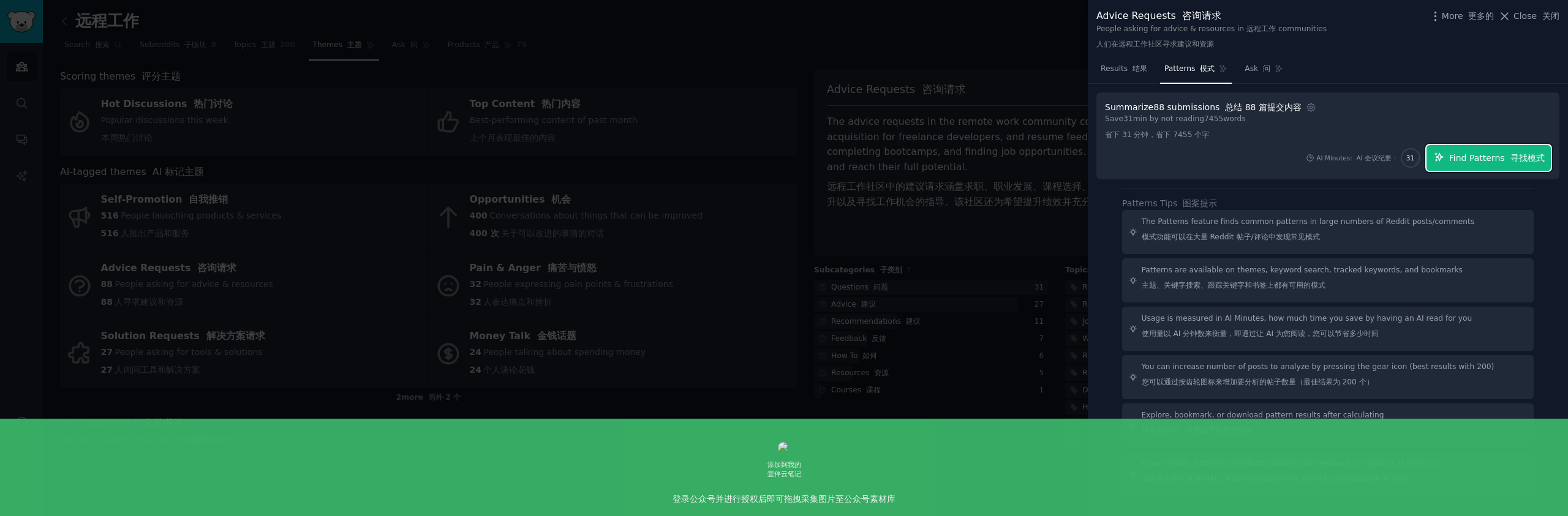
click at [1459, 159] on span "Find Patterns 寻找模式" at bounding box center [1496, 159] width 96 height 13
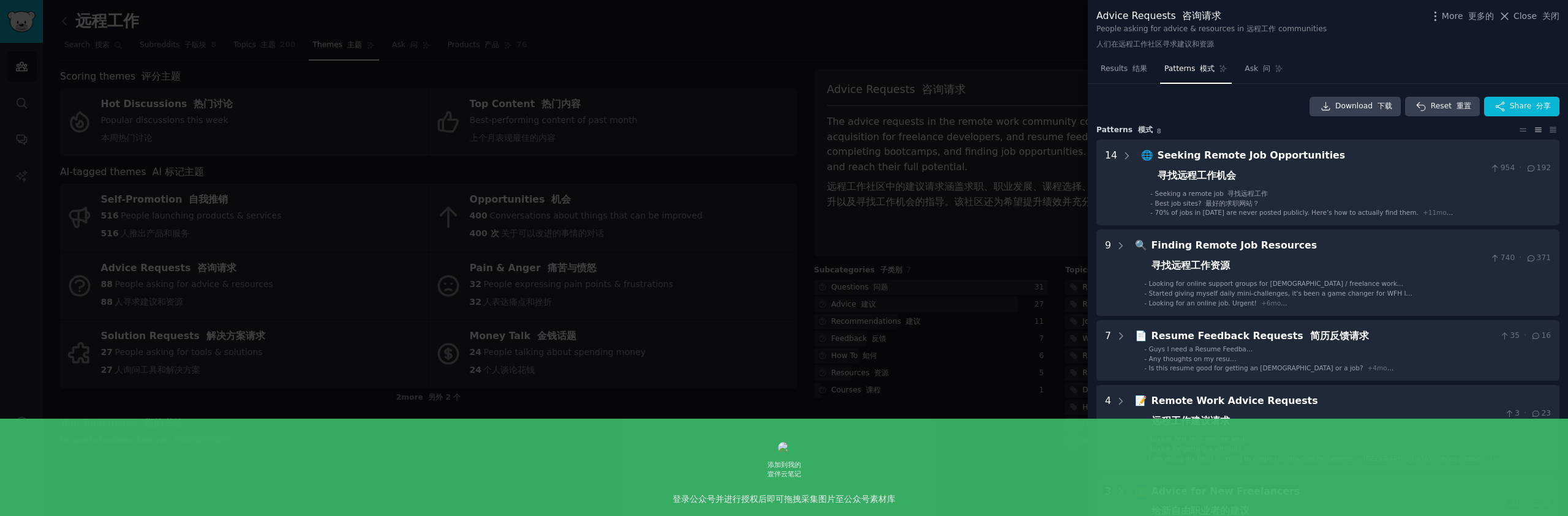
click at [685, 157] on div at bounding box center [784, 258] width 1568 height 516
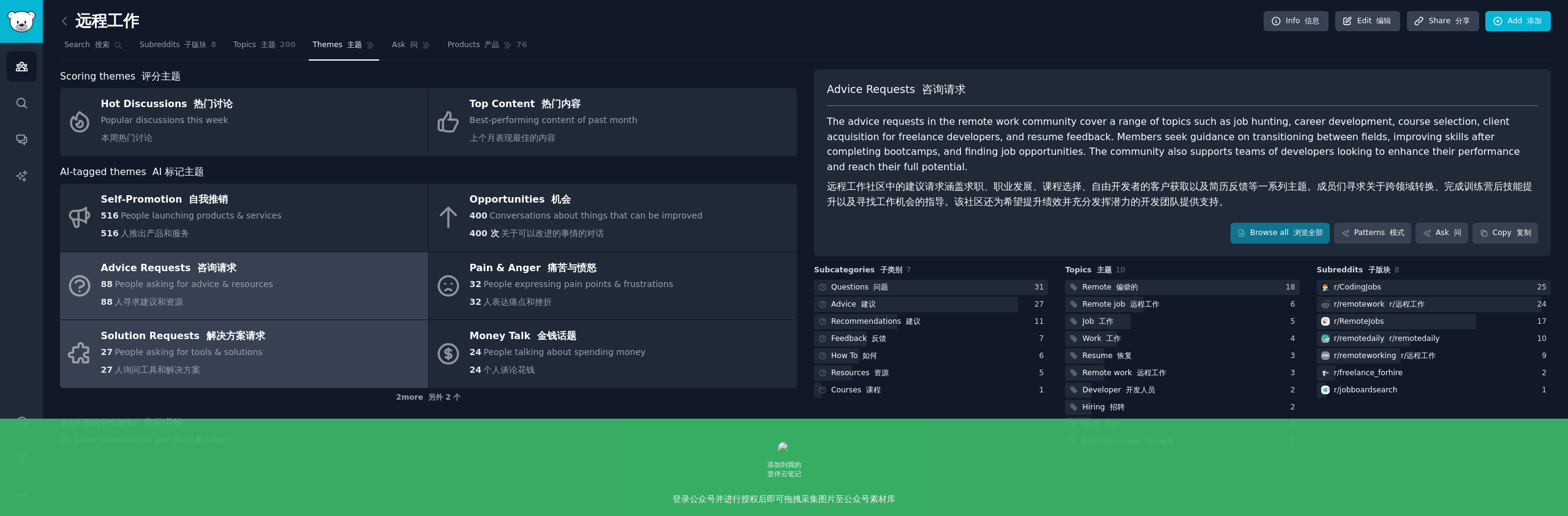
click at [292, 360] on link "Solution Requests 解决方案请求 27 People asking for tools & solutions 27 人询问工具和解决方案" at bounding box center [244, 354] width 368 height 68
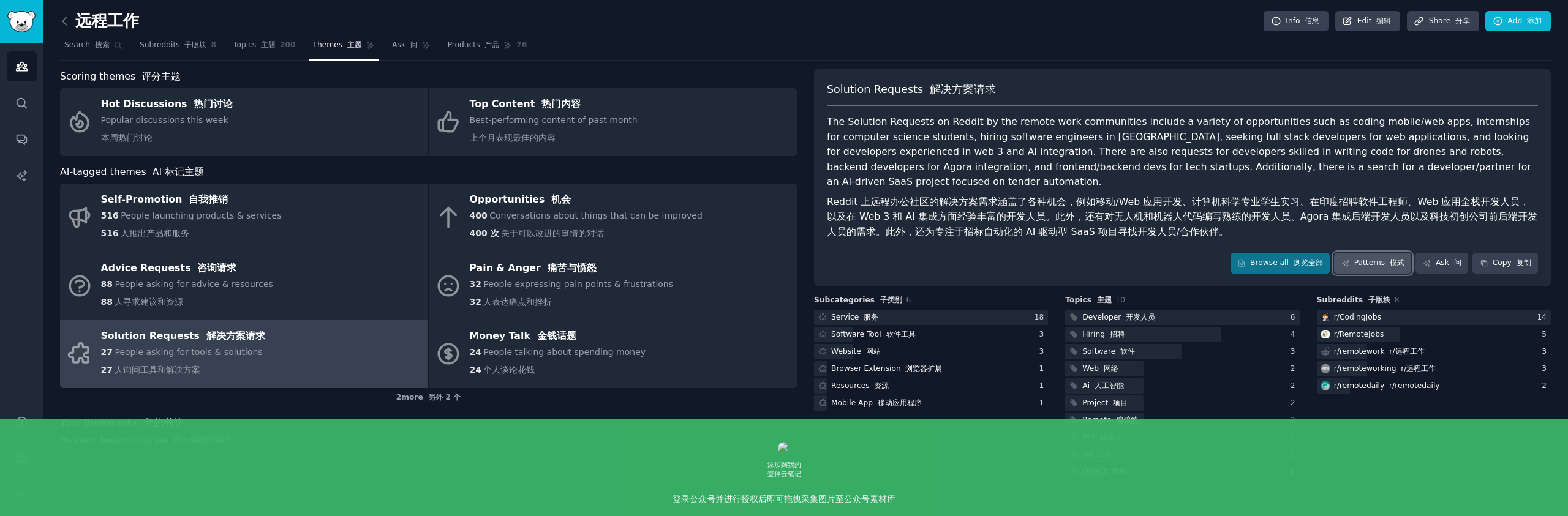
click at [1397, 258] on font "模式" at bounding box center [1397, 262] width 14 height 9
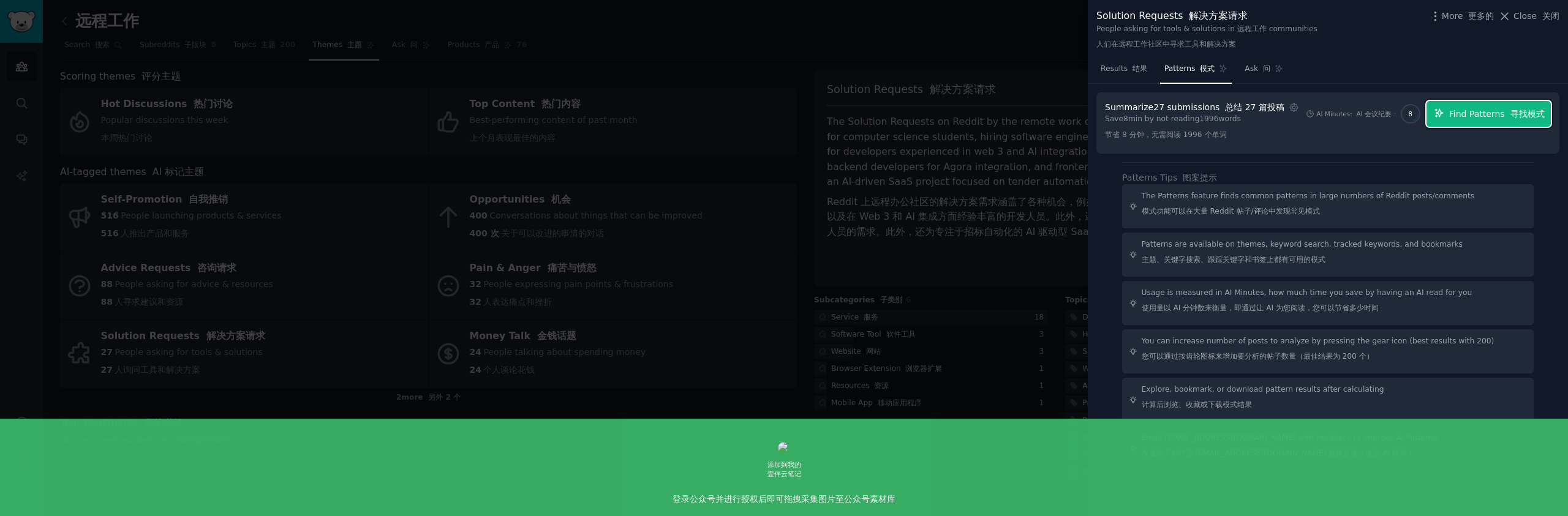
click at [1500, 120] on button "Find Patterns 寻找模式" at bounding box center [1488, 114] width 124 height 26
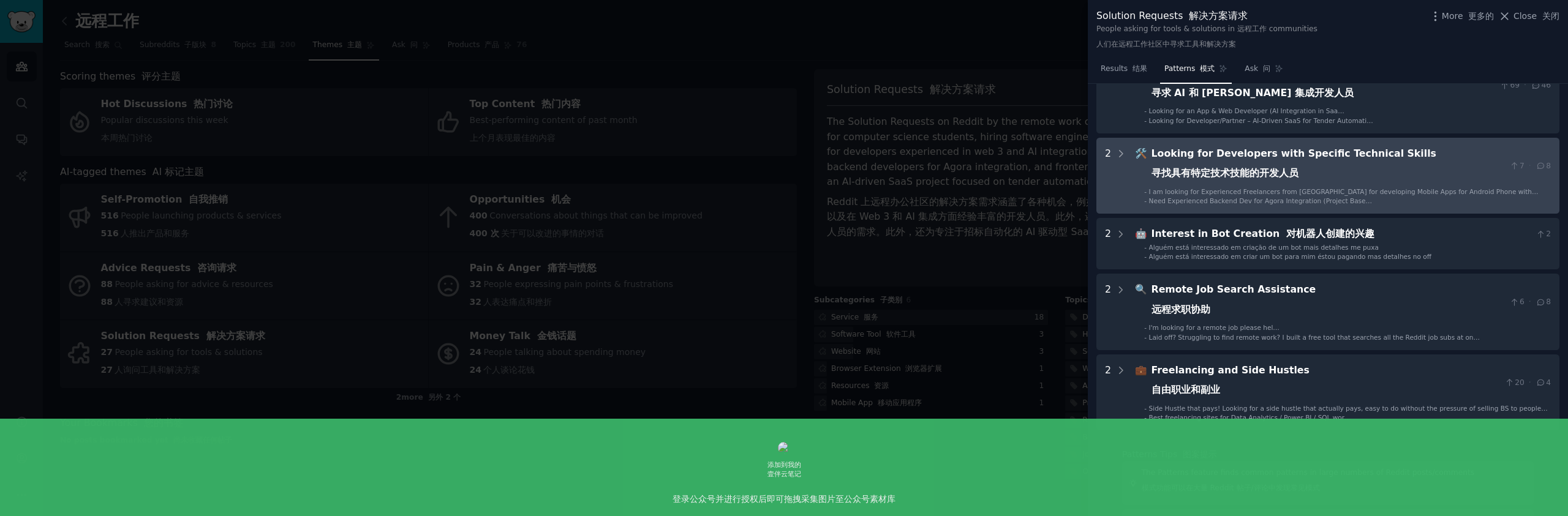
scroll to position [175, 0]
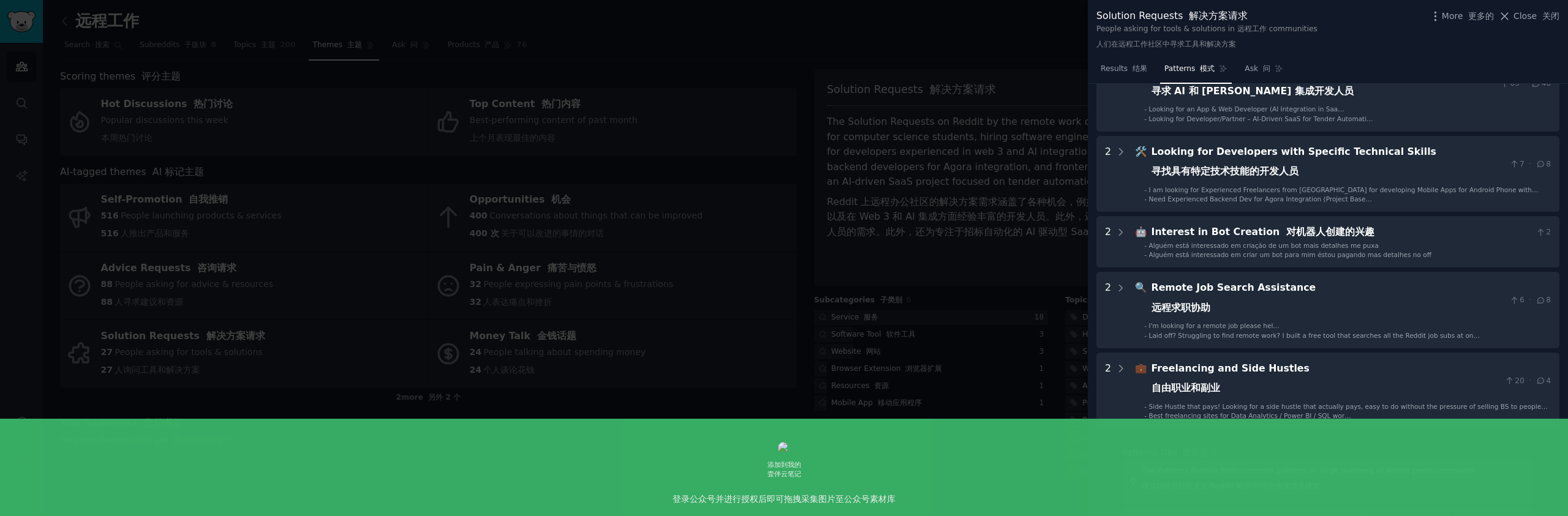
click at [934, 142] on div at bounding box center [784, 258] width 1568 height 516
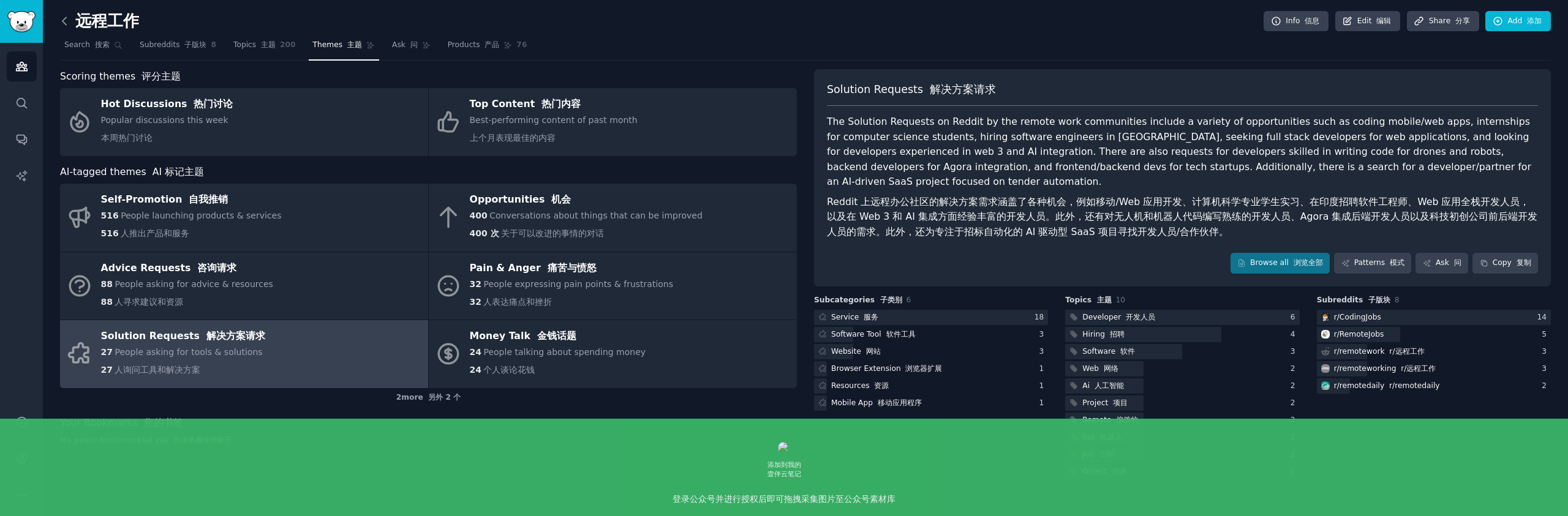
click at [66, 24] on icon at bounding box center [64, 21] width 13 height 13
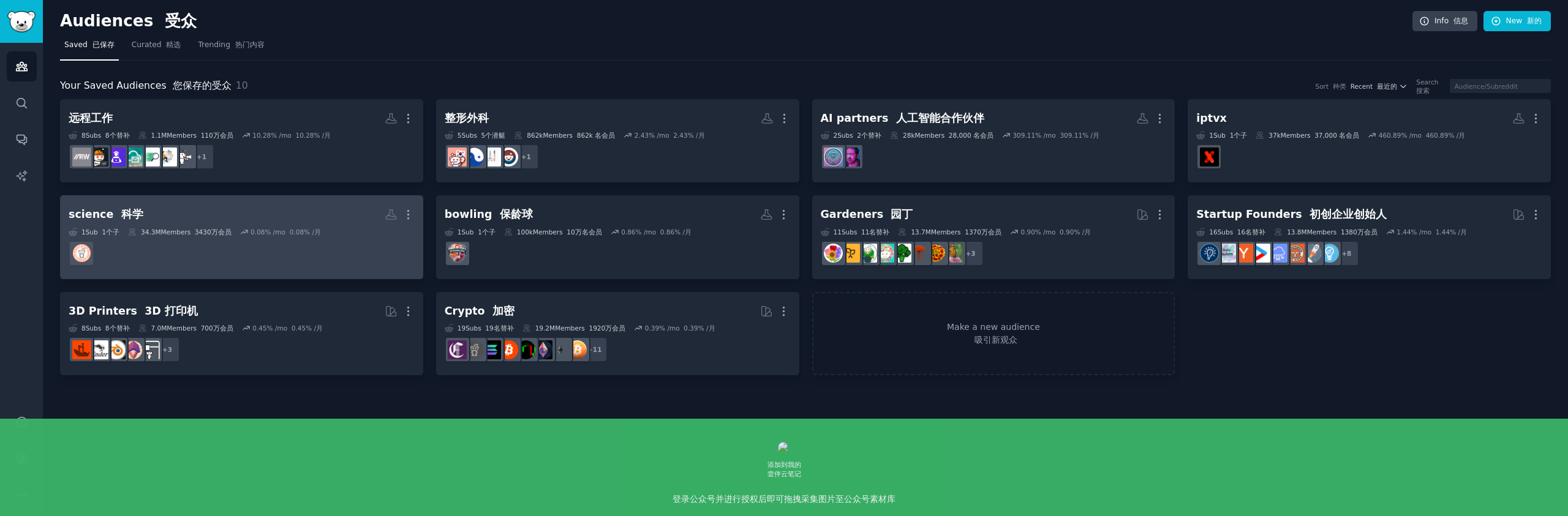
click at [337, 208] on h2 "science 科学 More" at bounding box center [241, 214] width 346 height 22
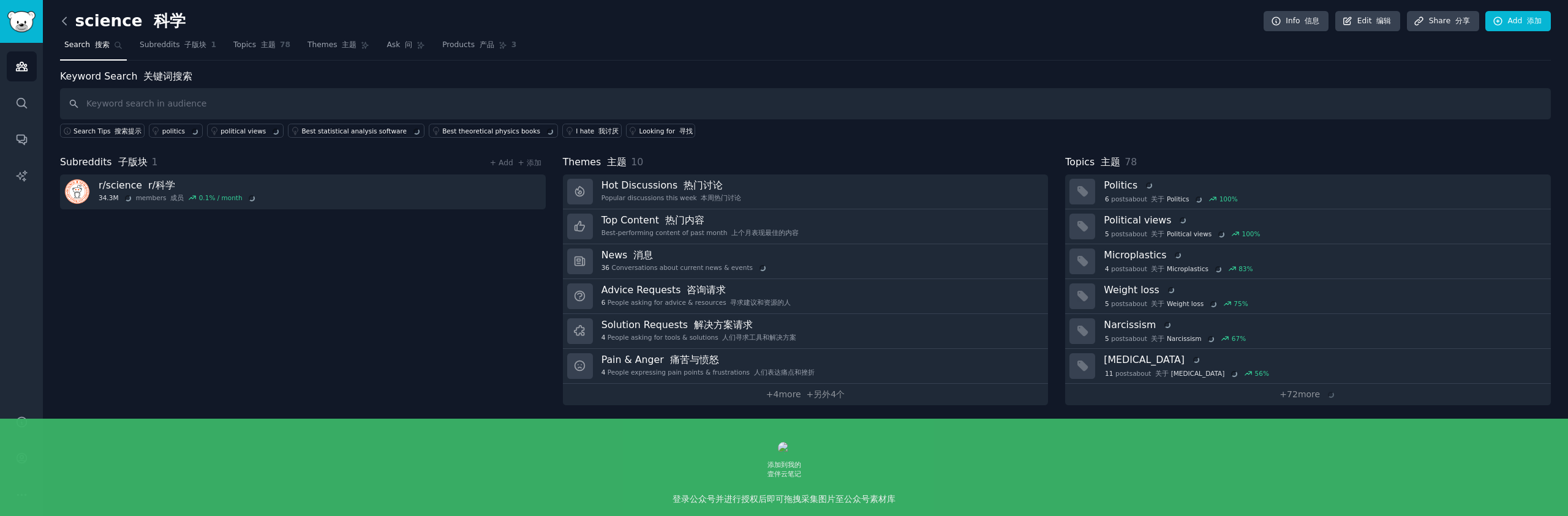
click at [70, 23] on icon at bounding box center [64, 21] width 13 height 13
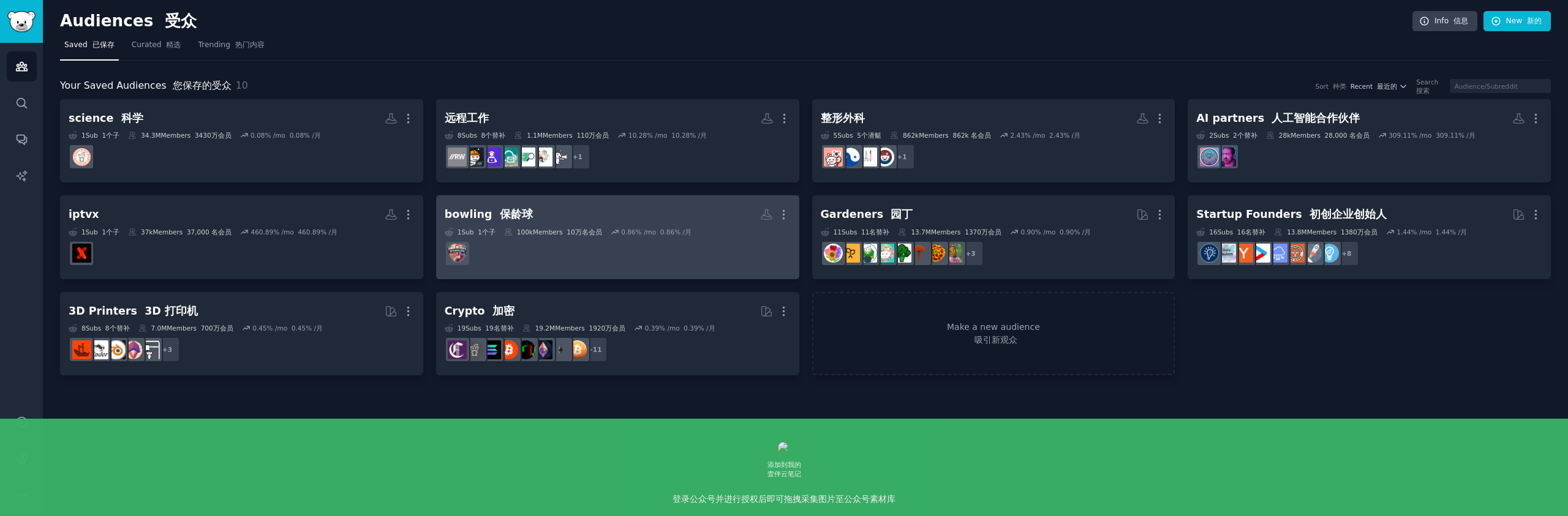
click at [648, 233] on div "0.86 % /mo 0.86% /月" at bounding box center [657, 232] width 71 height 9
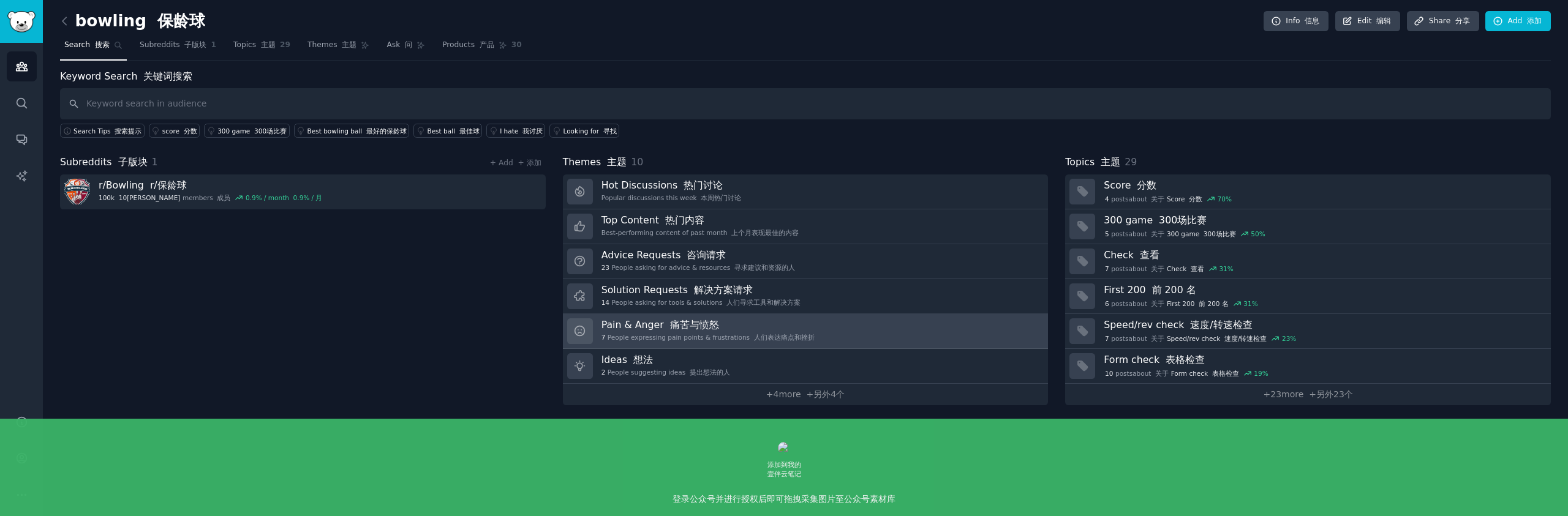
click at [823, 324] on link "Pain & Anger 痛苦与愤怒 7 People expressing pain points & frustrations 人们表达痛点和挫折" at bounding box center [805, 331] width 485 height 35
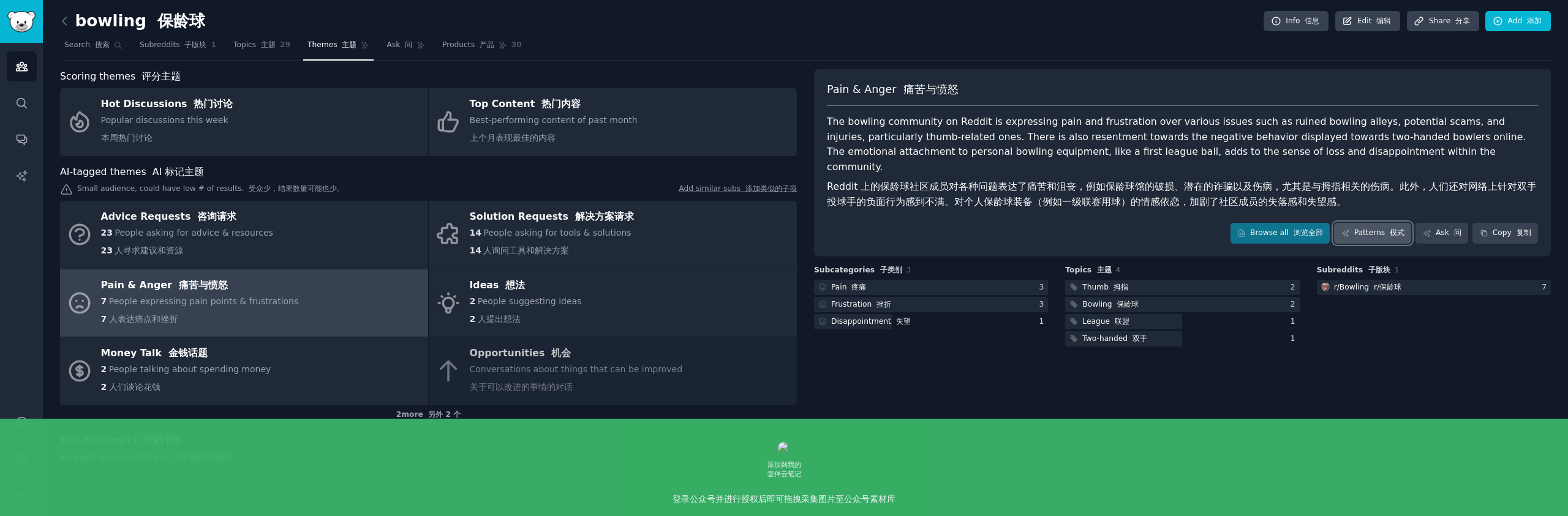
click at [1364, 223] on link "Patterns 模式" at bounding box center [1372, 233] width 77 height 21
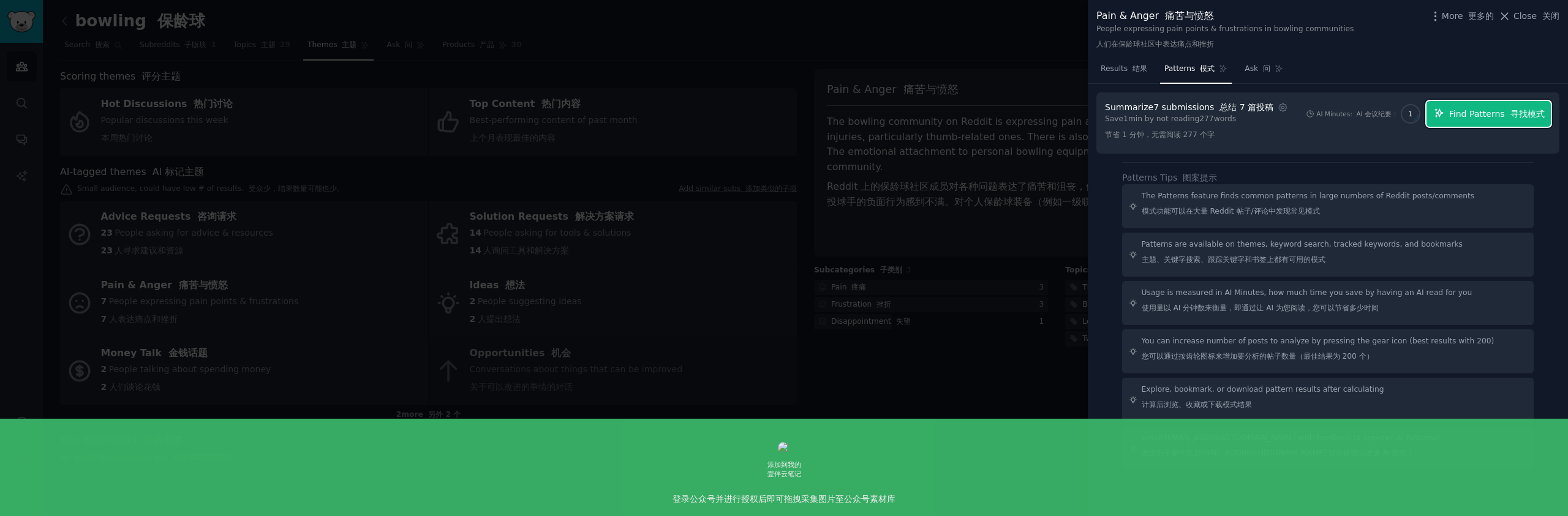
click at [1516, 113] on font "寻找模式" at bounding box center [1527, 114] width 35 height 10
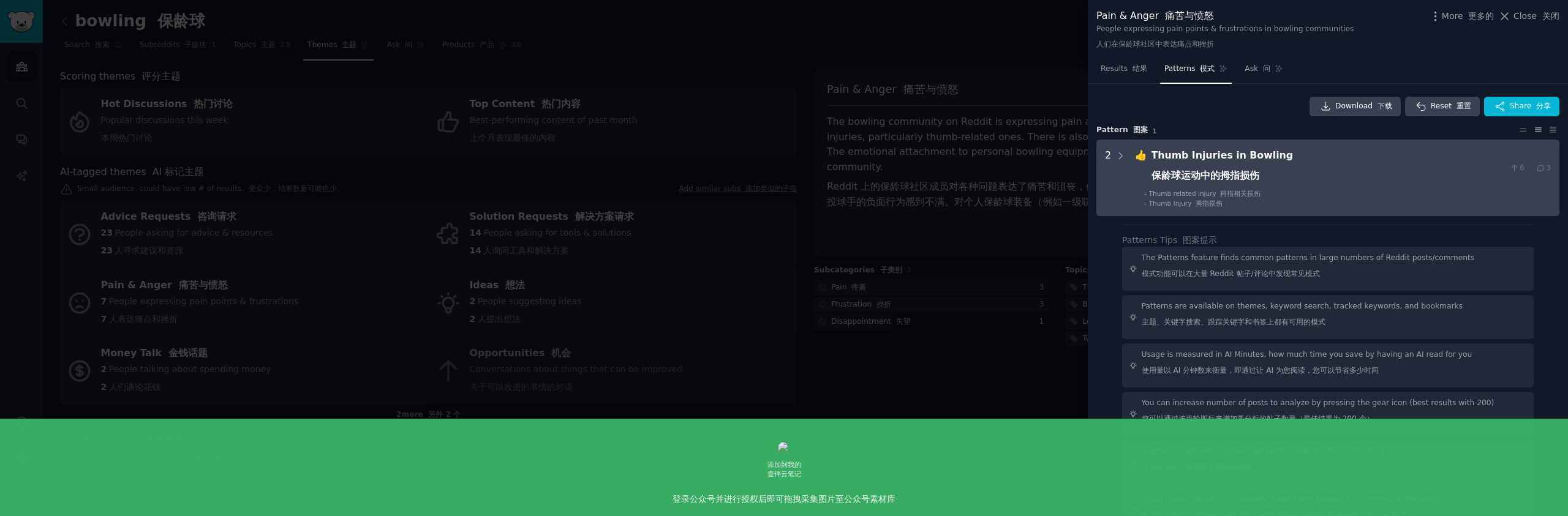
click at [1331, 159] on div "Thumb Injuries in Bowling 保龄球运动中的拇指损伤" at bounding box center [1327, 167] width 353 height 39
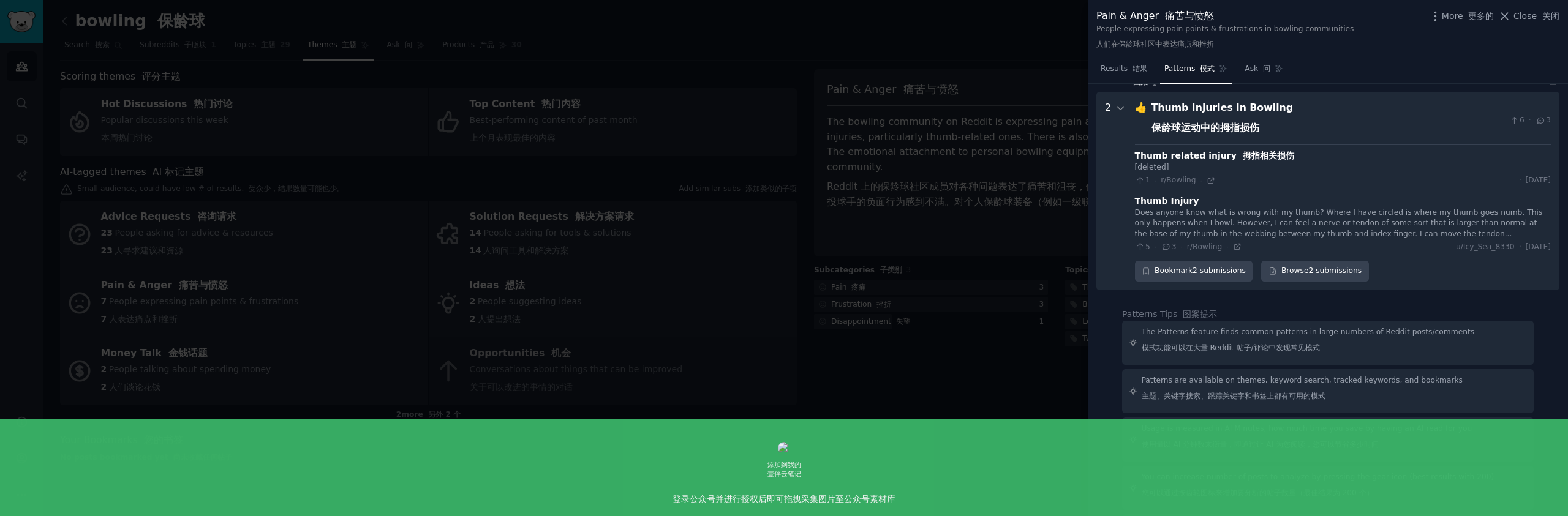
scroll to position [56, 0]
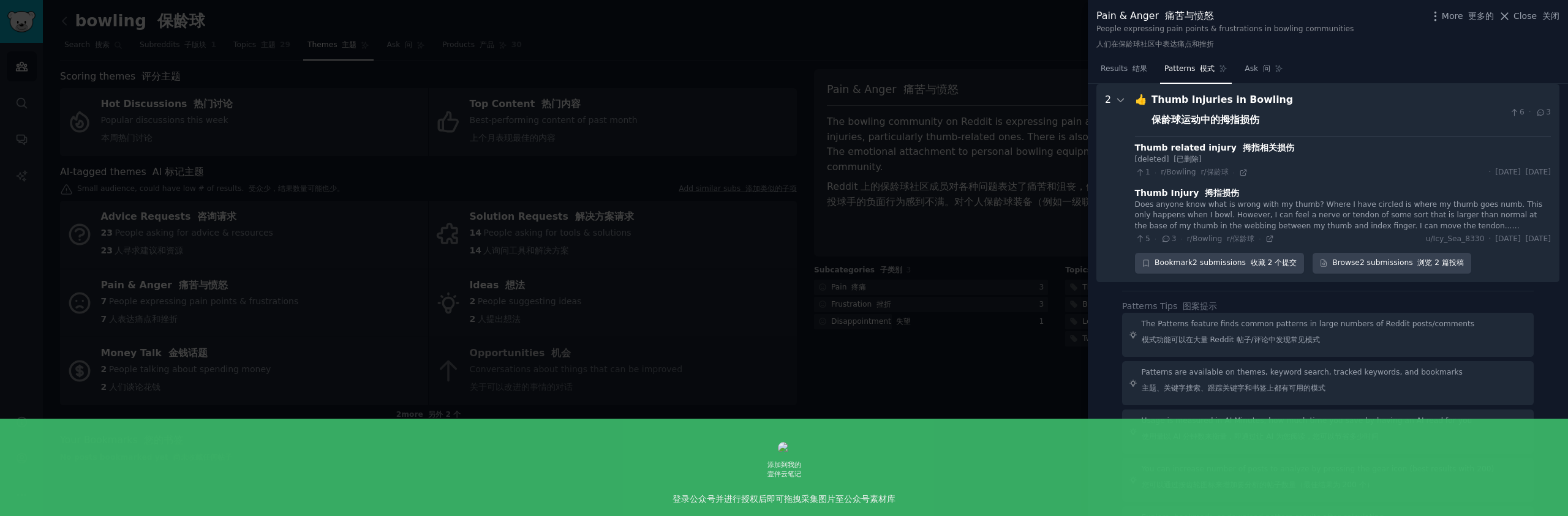
click at [800, 140] on div at bounding box center [784, 258] width 1568 height 516
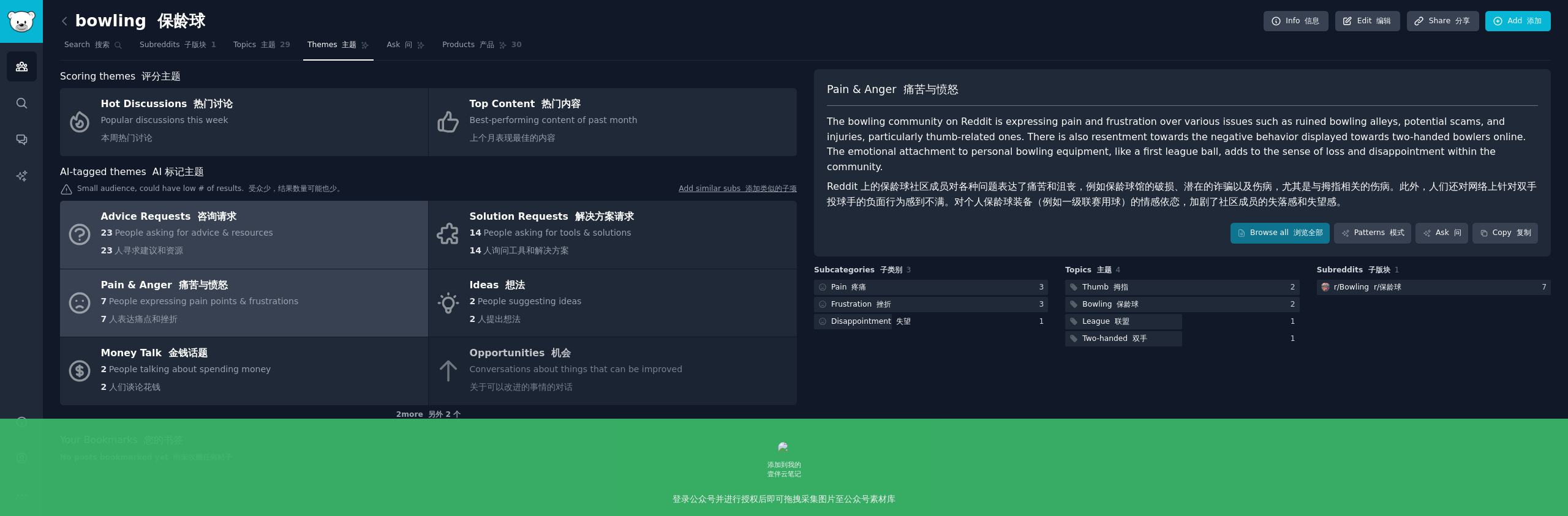
click at [312, 221] on link "Advice Requests 咨询请求 23 People asking for advice & resources 23 人寻求建议和资源" at bounding box center [244, 235] width 368 height 68
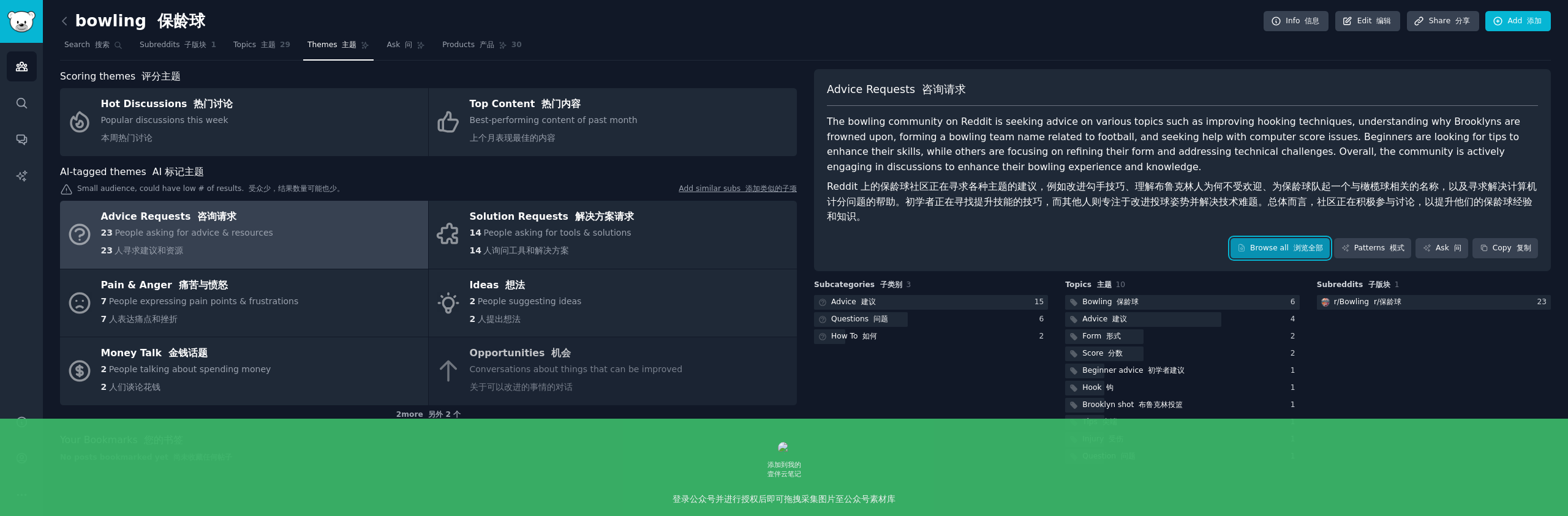
click at [1281, 246] on link "Browse all 浏览全部" at bounding box center [1281, 249] width 100 height 21
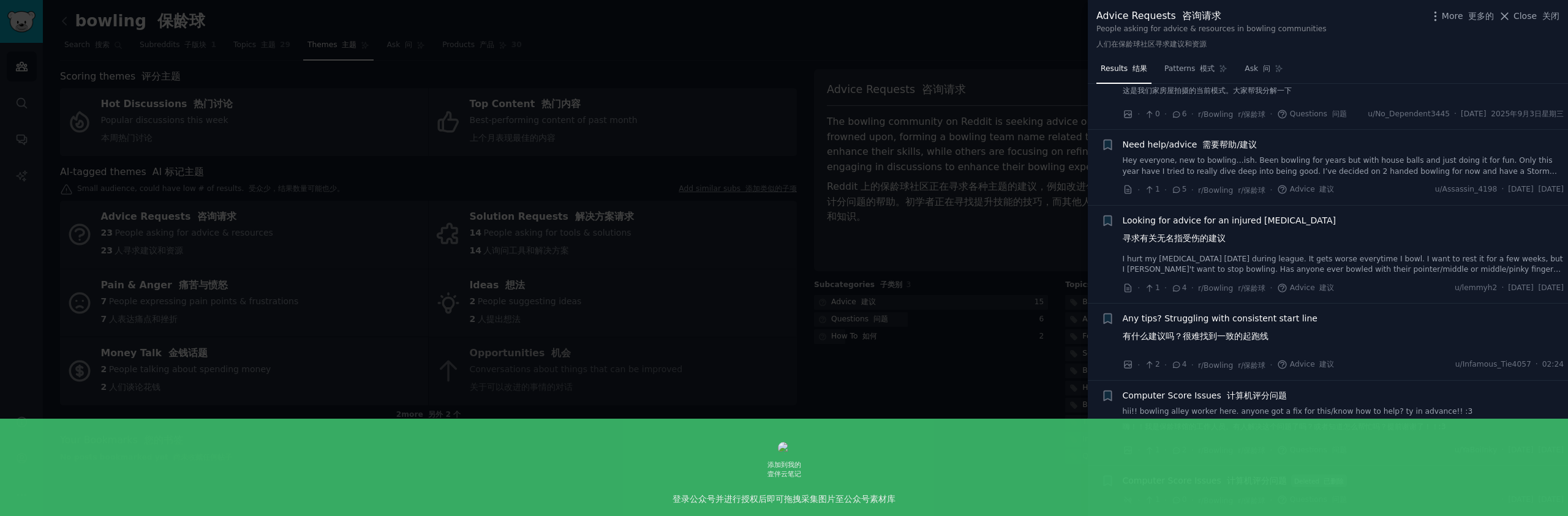
scroll to position [1657, 0]
click at [871, 159] on div at bounding box center [784, 258] width 1568 height 516
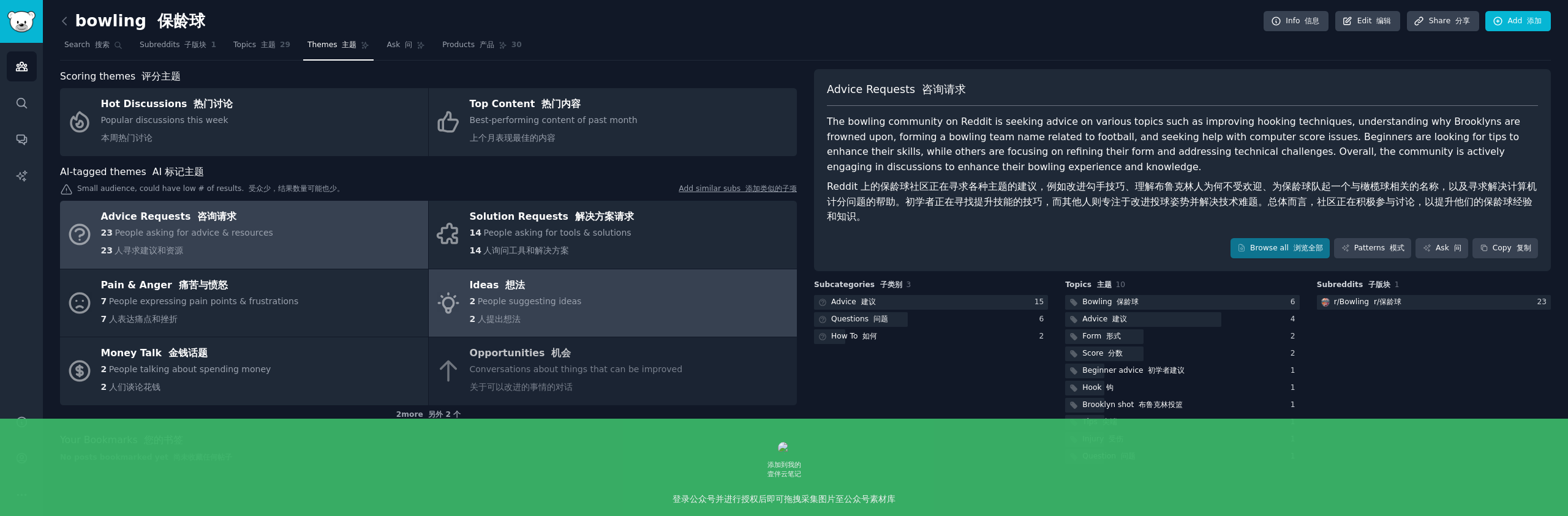
click at [556, 286] on div "Ideas 想法" at bounding box center [526, 285] width 112 height 19
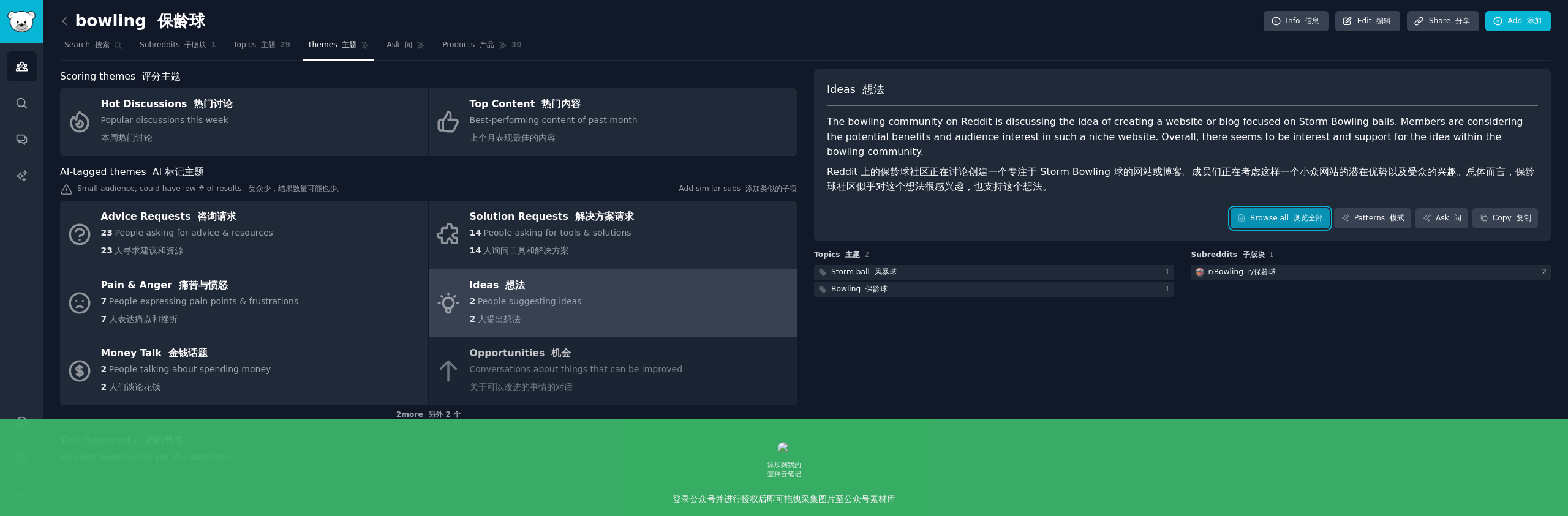
click at [1281, 208] on link "Browse all 浏览全部" at bounding box center [1281, 219] width 100 height 21
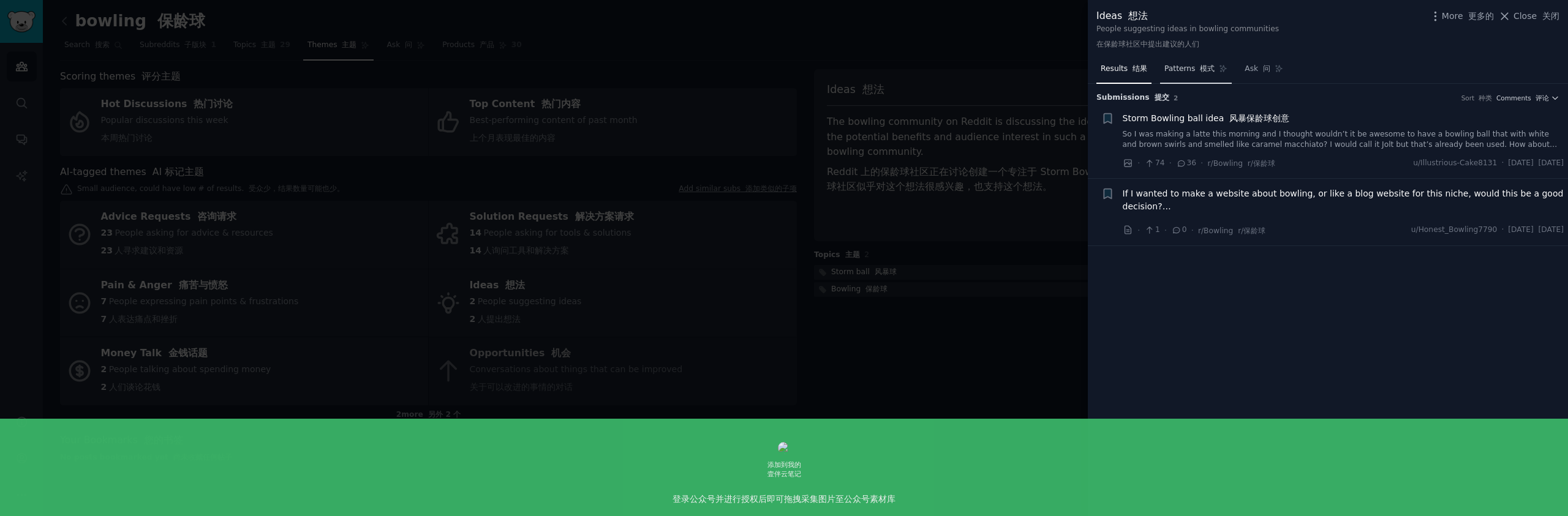
click at [1195, 70] on font at bounding box center [1198, 68] width 5 height 9
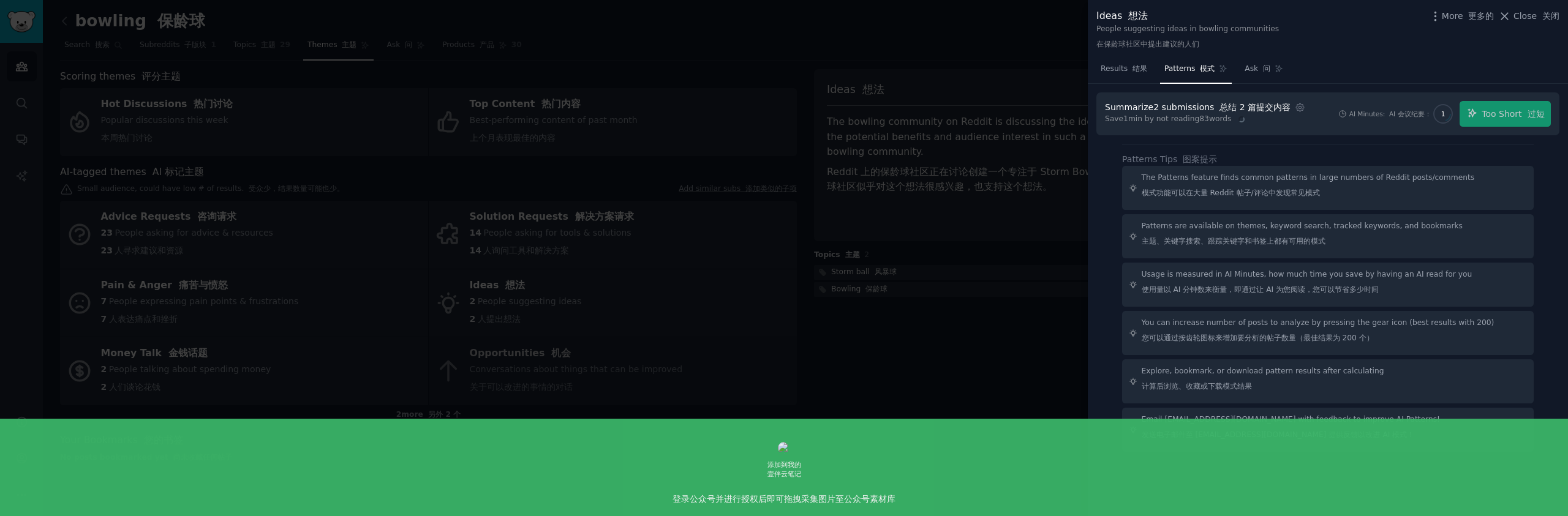
click at [1529, 118] on div "AI Minutes: AI 会议纪要： 1 Too Short 过短" at bounding box center [1444, 114] width 214 height 26
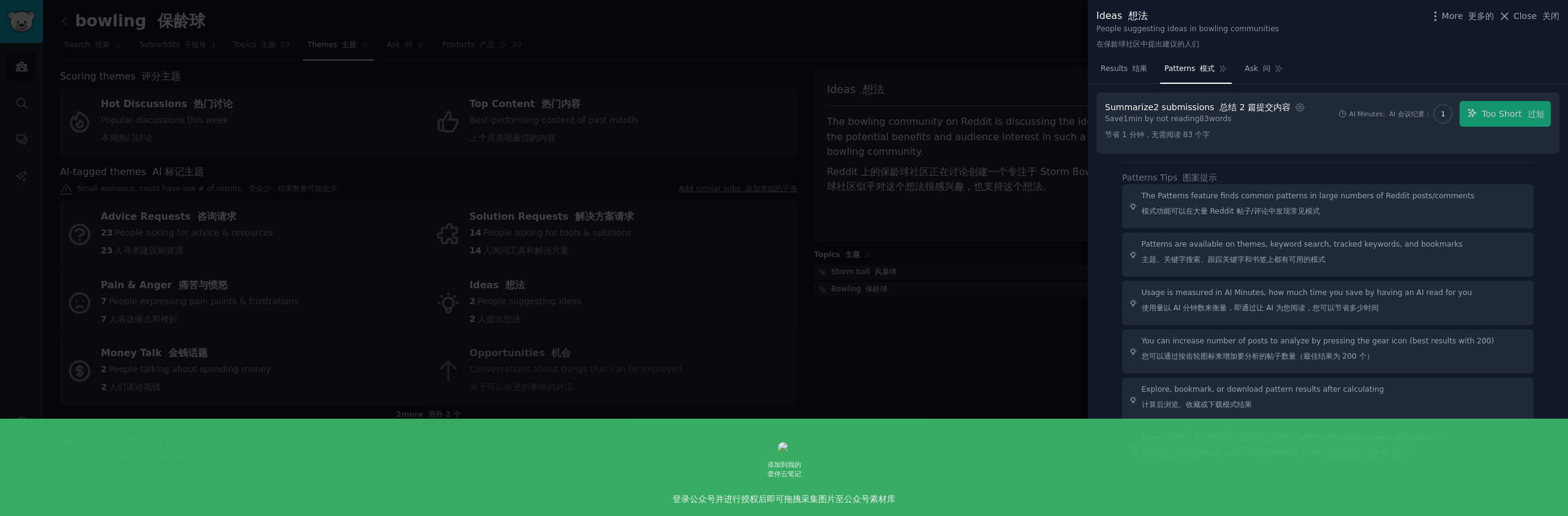
click at [1487, 115] on div "AI Minutes: AI 会议纪要： 1 Too Short 过短" at bounding box center [1444, 114] width 214 height 26
click at [1113, 64] on span "Results 结果" at bounding box center [1124, 69] width 47 height 11
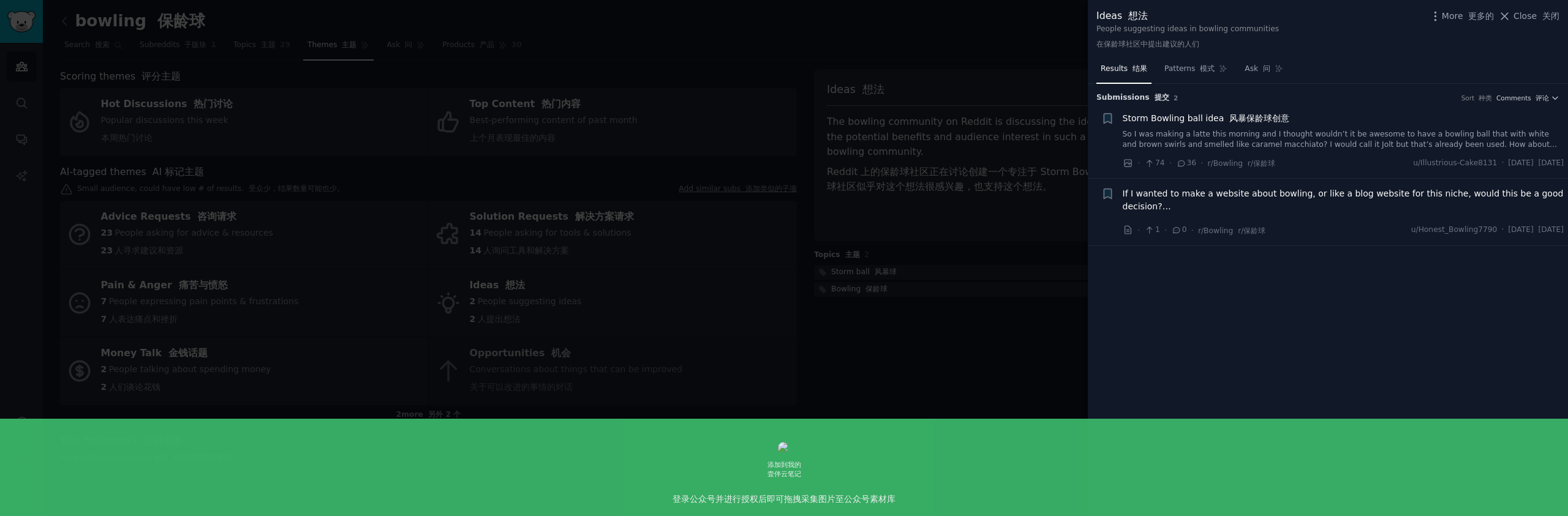
click at [1302, 137] on link "So I was making a latte this morning and I thought wouldn’t it be awesome to ha…" at bounding box center [1343, 140] width 442 height 22
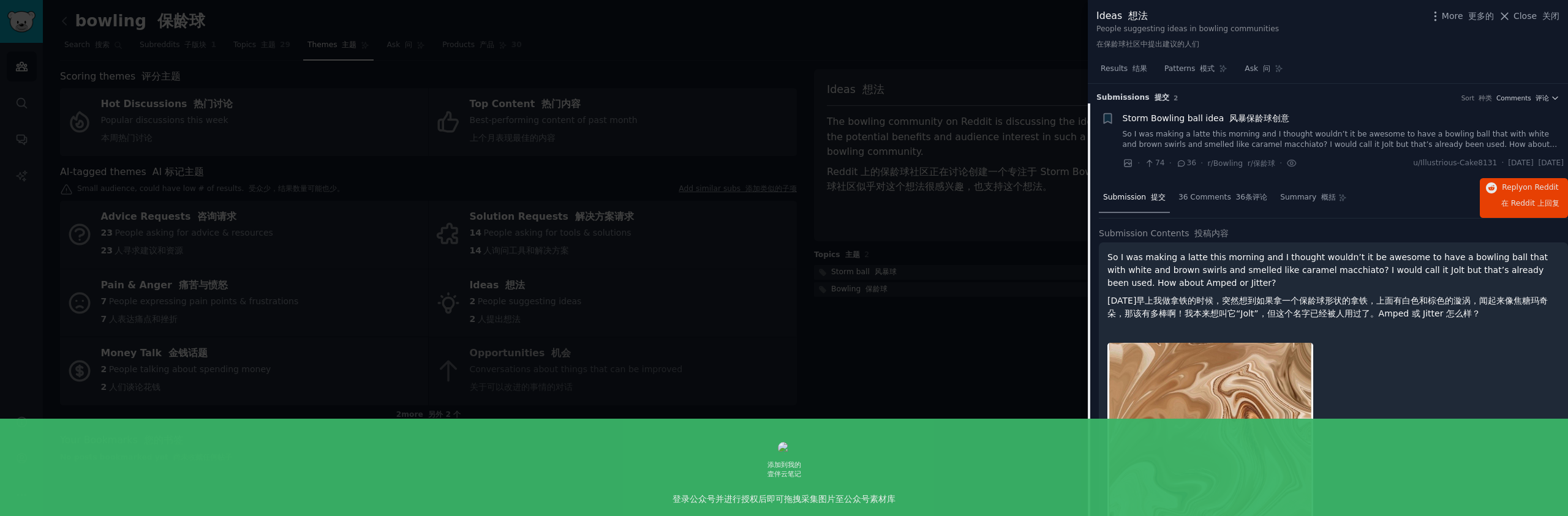
click at [1242, 130] on link "So I was making a latte this morning and I thought wouldn’t it be awesome to ha…" at bounding box center [1343, 140] width 442 height 22
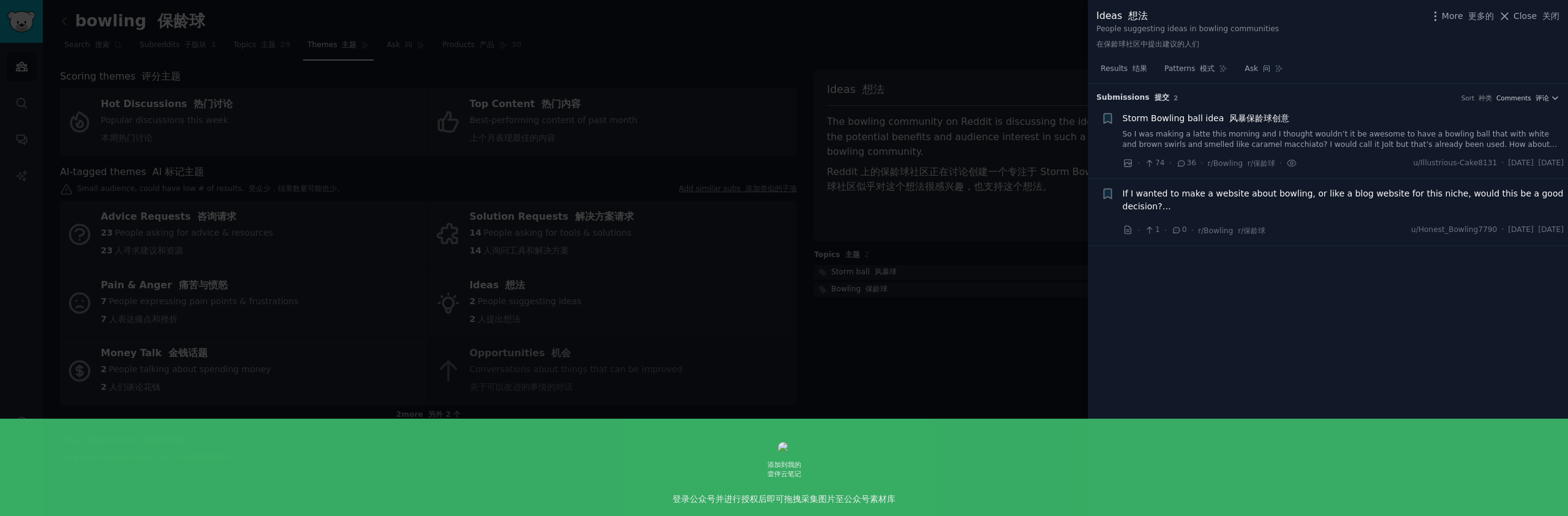
click at [1289, 137] on link "So I was making a latte this morning and I thought wouldn’t it be awesome to ha…" at bounding box center [1343, 140] width 442 height 22
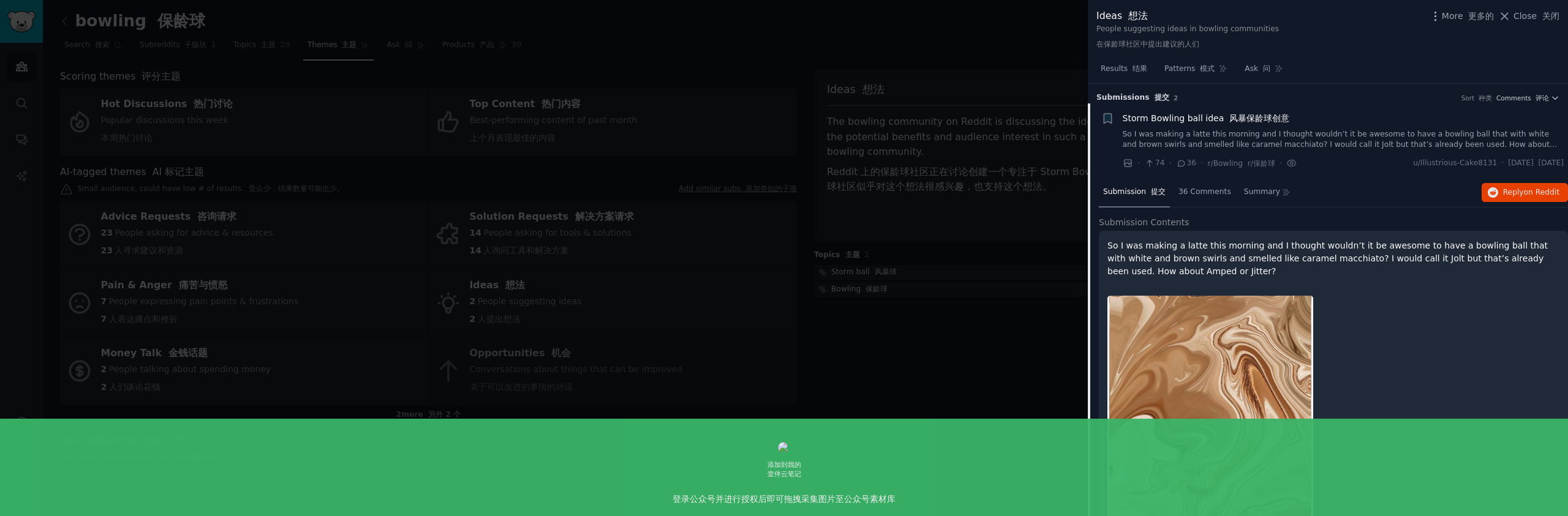
scroll to position [19, 0]
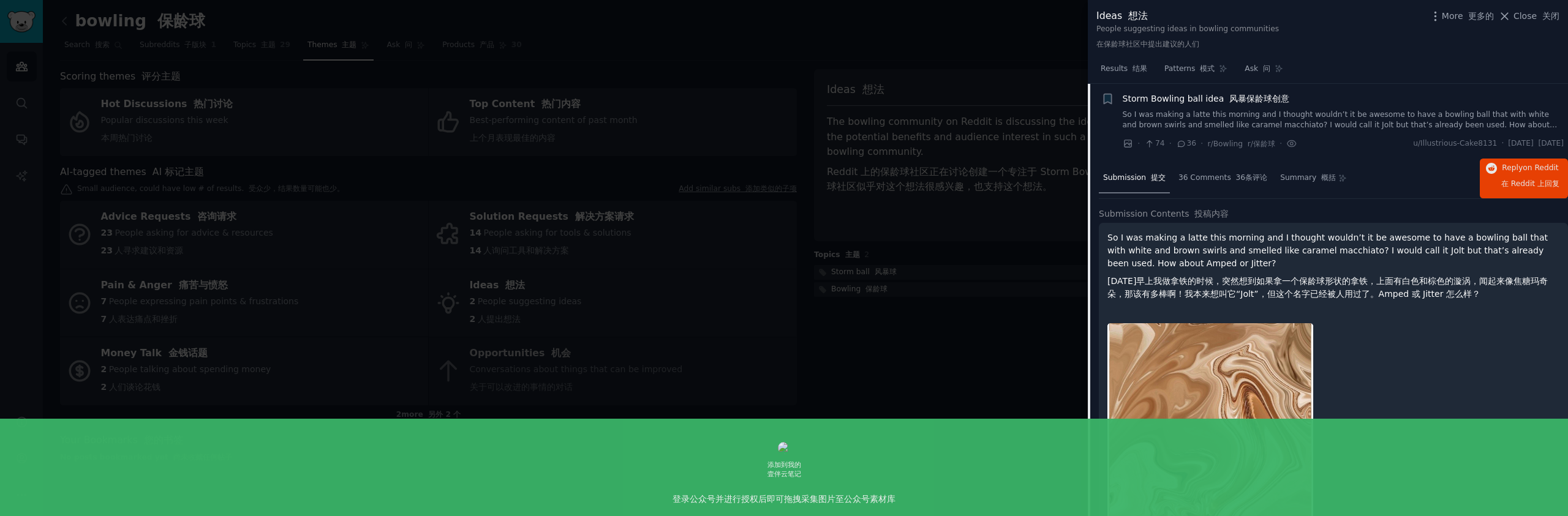
click at [1306, 117] on link "So I was making a latte this morning and I thought wouldn’t it be awesome to ha…" at bounding box center [1343, 120] width 442 height 22
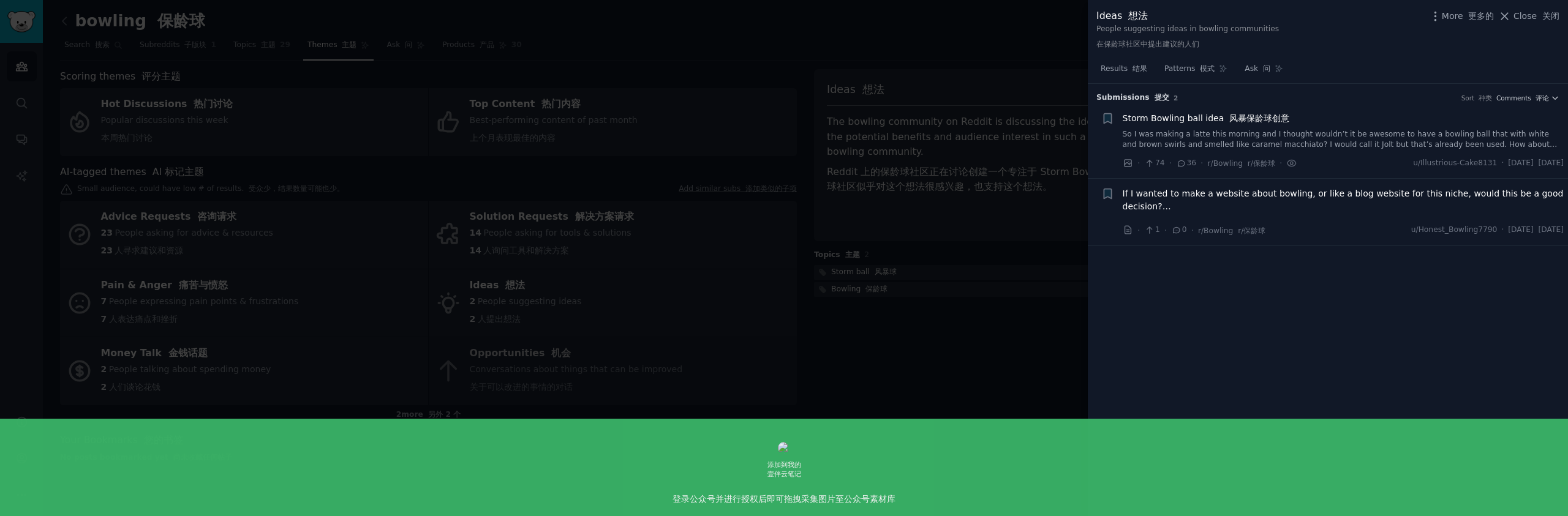
click at [1306, 117] on div "Storm Bowling ball idea 风暴保龄球创意" at bounding box center [1343, 118] width 442 height 13
click at [1274, 130] on link "So I was making a latte this morning and I thought wouldn’t it be awesome to ha…" at bounding box center [1343, 140] width 442 height 22
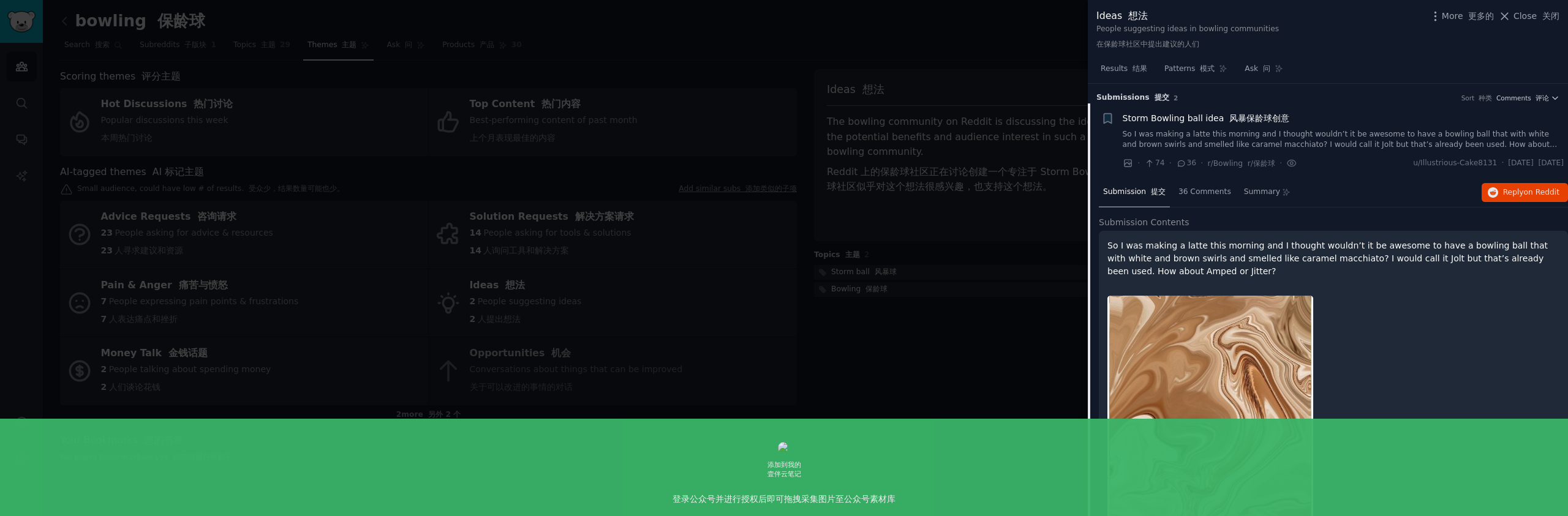
scroll to position [19, 0]
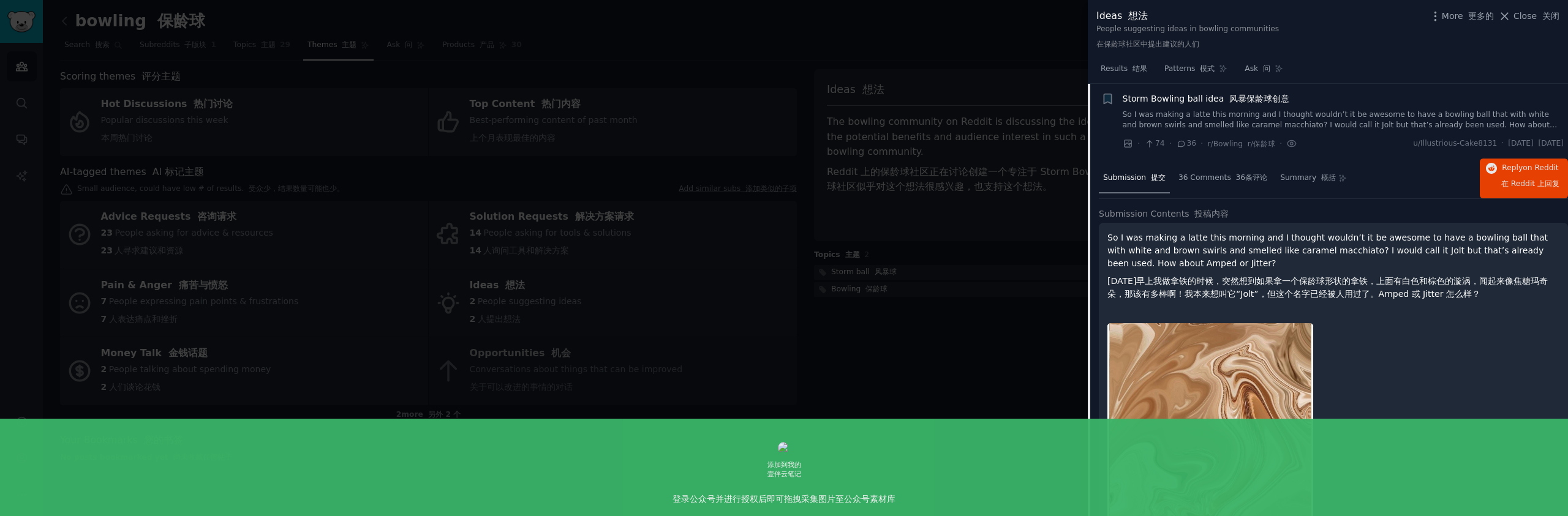
click at [1161, 118] on link "So I was making a latte this morning and I thought wouldn’t it be awesome to ha…" at bounding box center [1343, 120] width 442 height 22
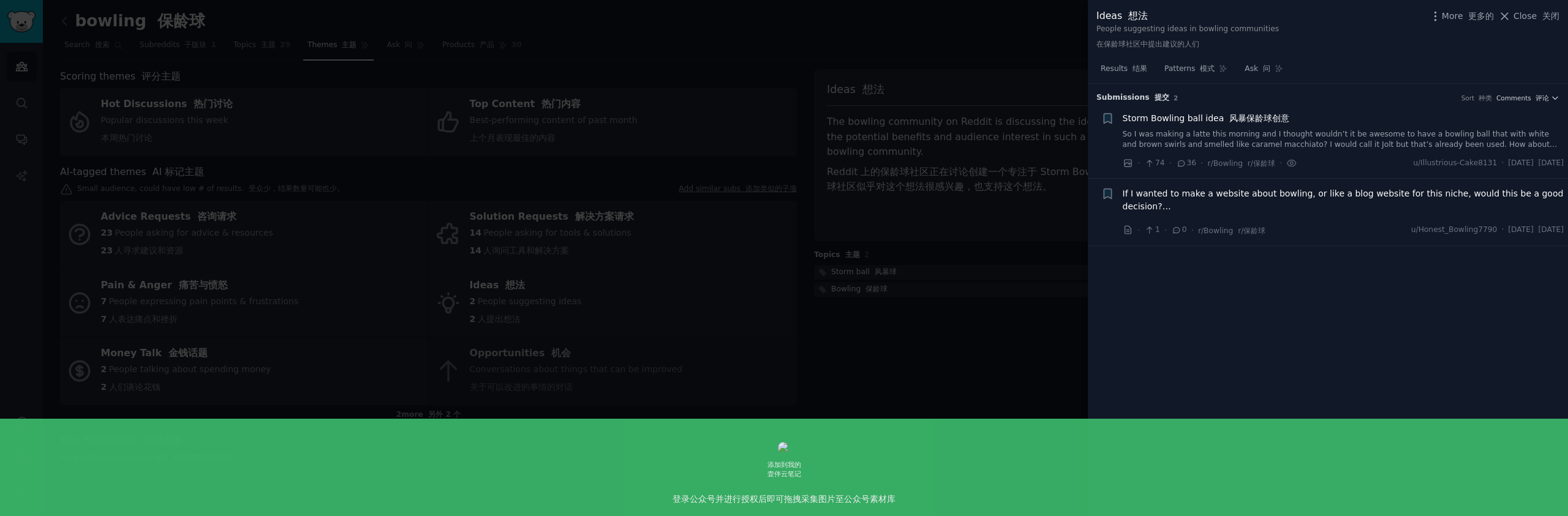
click at [1195, 119] on span "Storm Bowling ball idea 风暴保龄球创意" at bounding box center [1207, 118] width 167 height 13
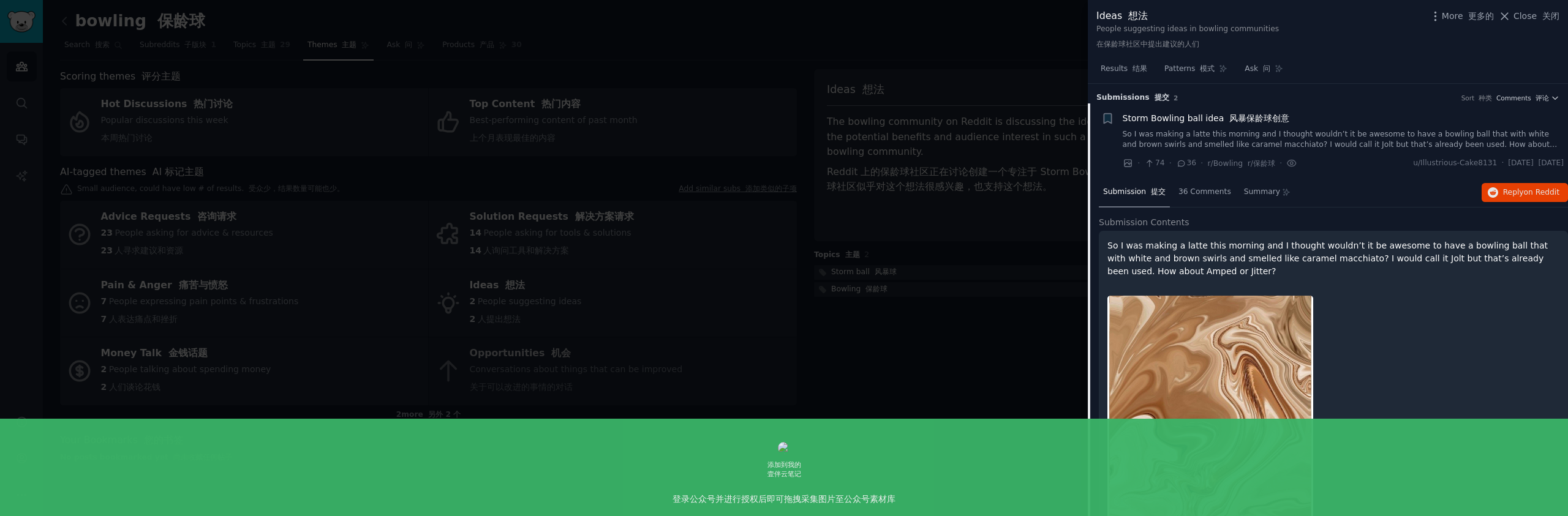
scroll to position [19, 0]
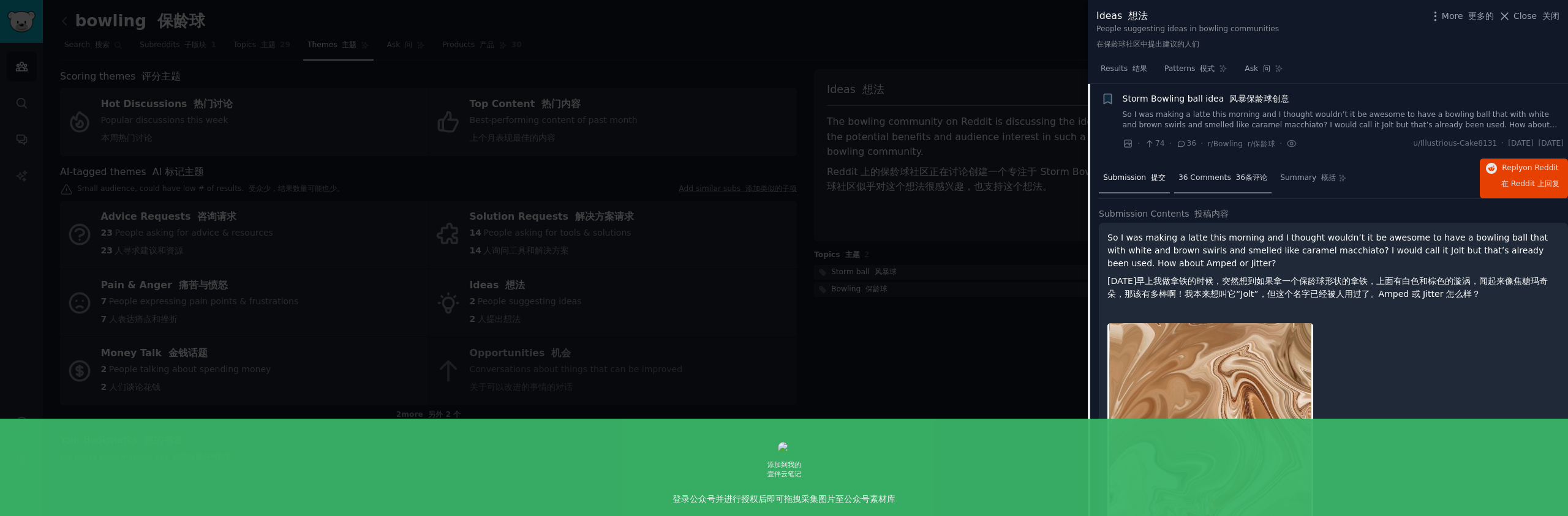
click at [1239, 182] on font "36条评论" at bounding box center [1252, 177] width 32 height 9
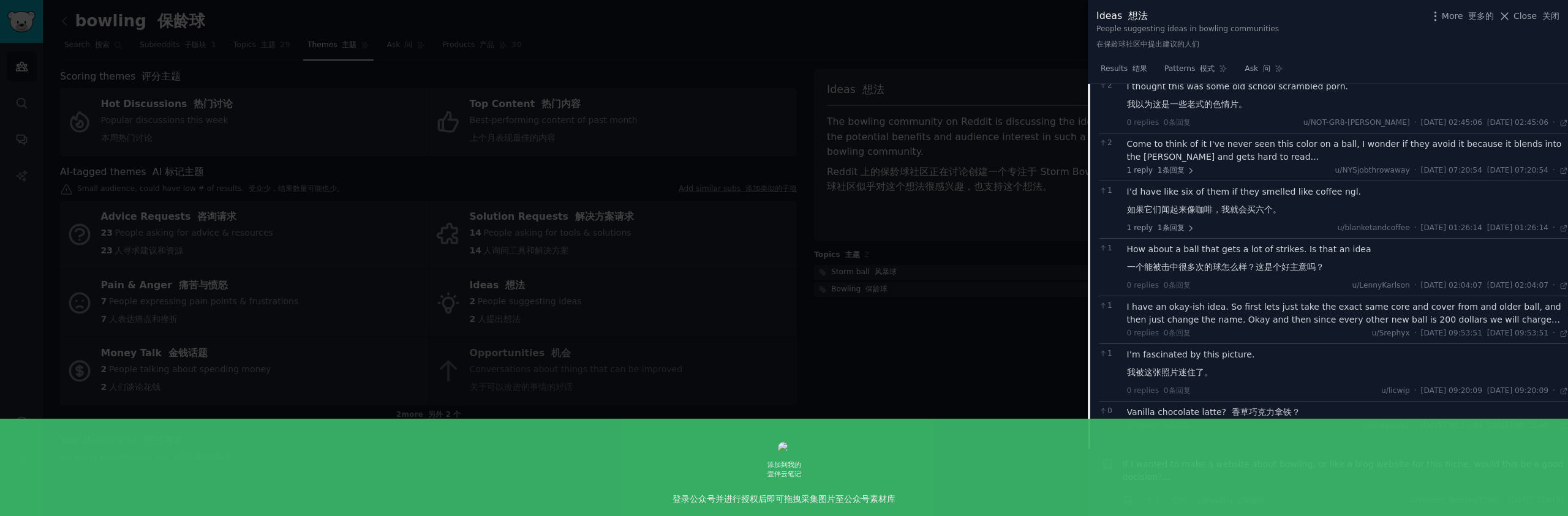
scroll to position [0, 0]
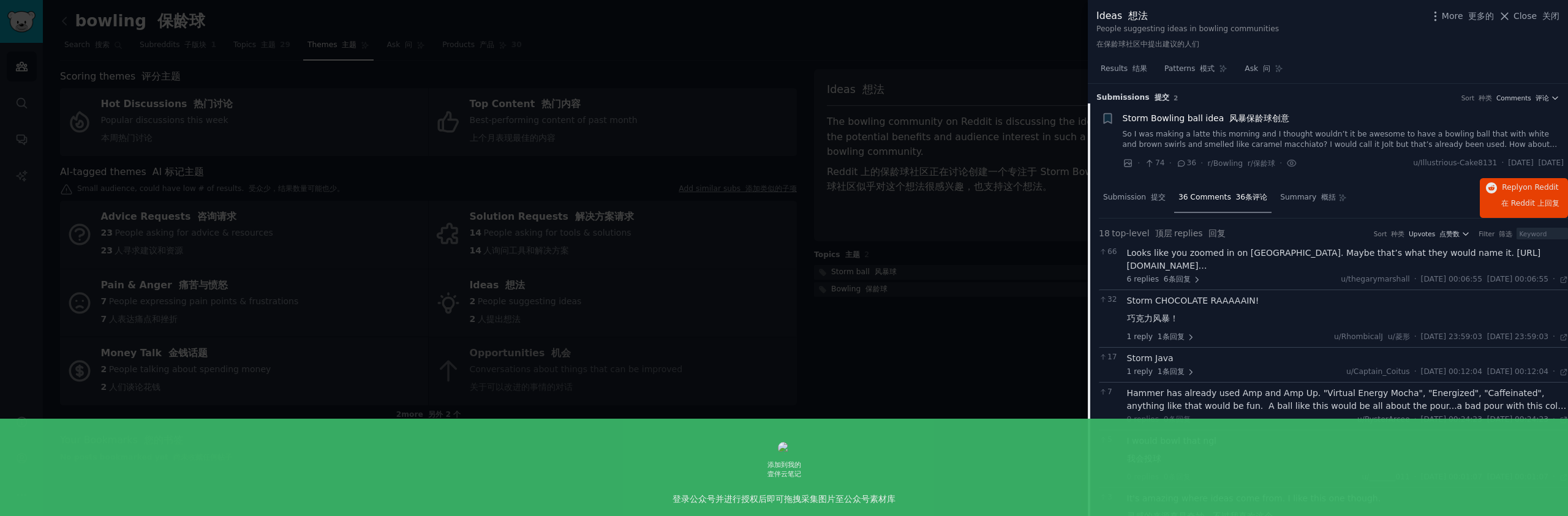
click at [1252, 145] on link "So I was making a latte this morning and I thought wouldn’t it be awesome to ha…" at bounding box center [1343, 140] width 442 height 22
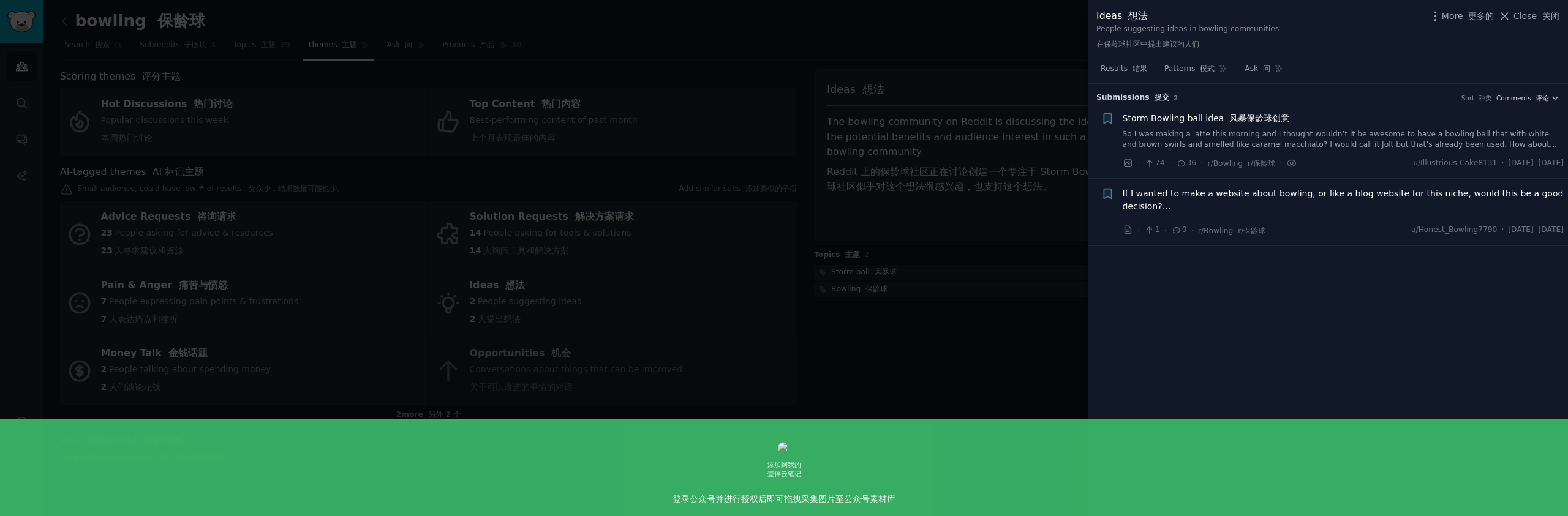
click at [1252, 145] on link "So I was making a latte this morning and I thought wouldn’t it be awesome to ha…" at bounding box center [1343, 140] width 442 height 22
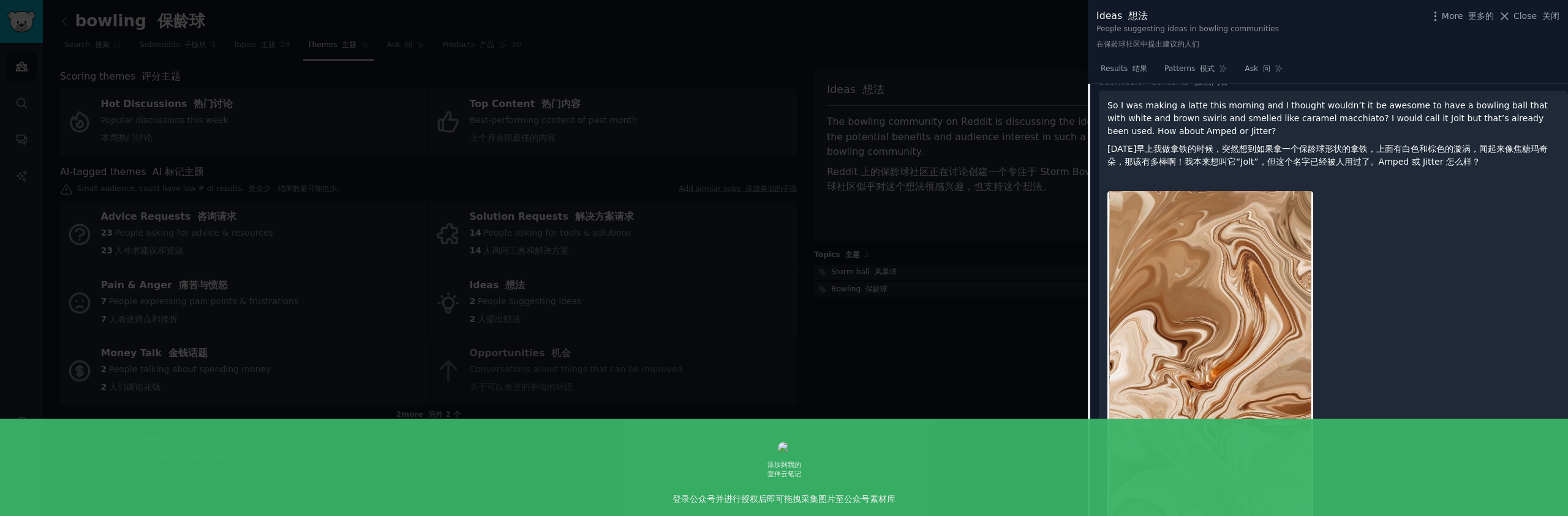
scroll to position [151, 0]
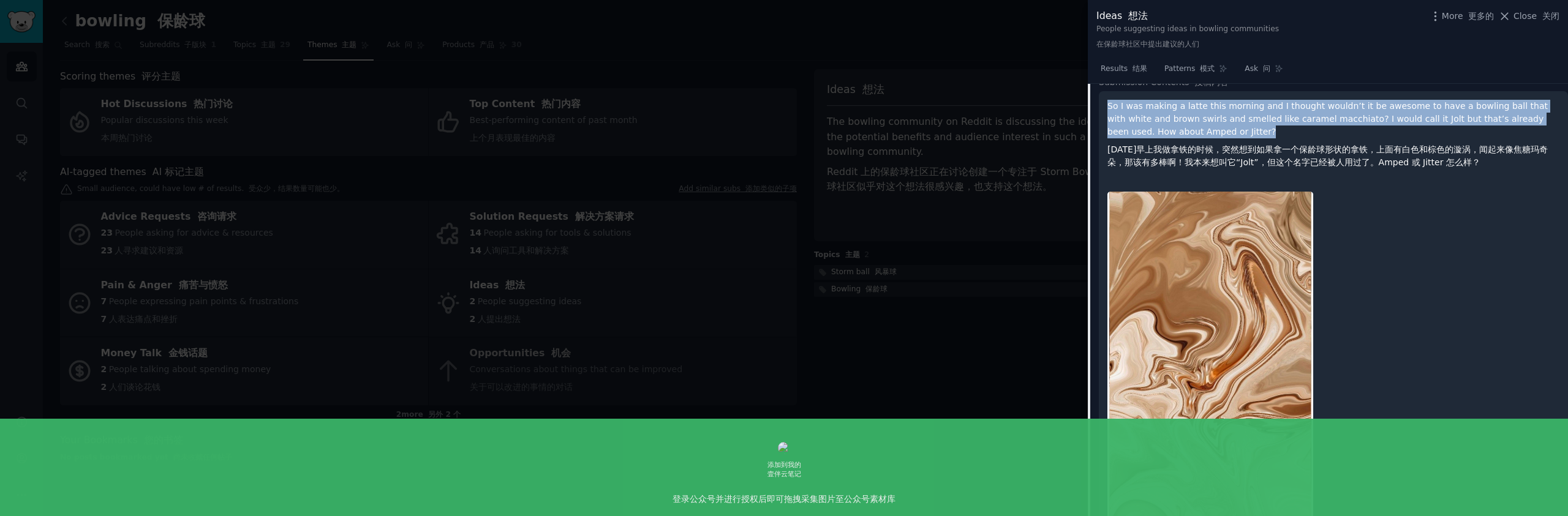
drag, startPoint x: 1108, startPoint y: 107, endPoint x: 1223, endPoint y: 130, distance: 117.3
click at [1223, 130] on p "So I was making a latte this morning and I thought wouldn’t it be awesome to ha…" at bounding box center [1334, 137] width 452 height 74
copy p "So I was making a latte this morning and I thought wouldn’t it be awesome to ha…"
click at [1207, 134] on p "So I was making a latte this morning and I thought wouldn’t it be awesome to ha…" at bounding box center [1334, 137] width 452 height 74
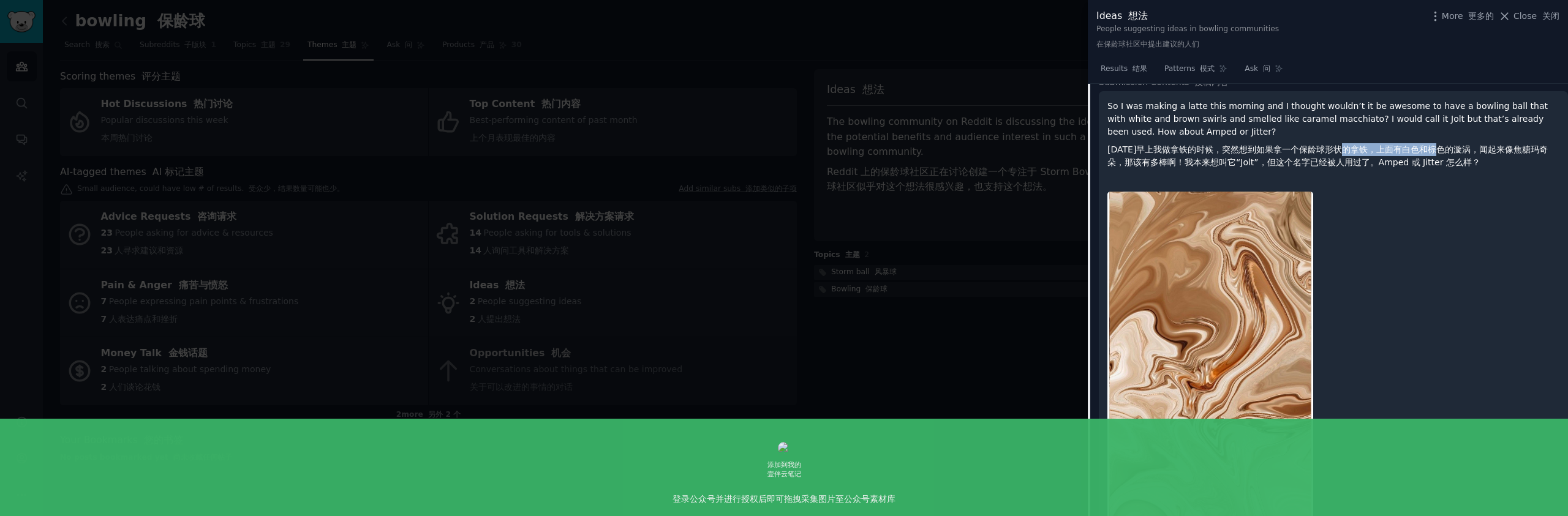
drag, startPoint x: 1369, startPoint y: 151, endPoint x: 1463, endPoint y: 152, distance: 94.0
click at [1463, 152] on font "今天早上我做拿铁的时候，突然想到如果拿一个保龄球形状的拿铁，上面有白色和棕色的漩涡，闻起来像焦糖玛奇朵，那该有多棒啊！我本来想叫它“Jolt”，但这个名字已经…" at bounding box center [1327, 156] width 440 height 23
click at [1490, 153] on font "今天早上我做拿铁的时候，突然想到如果拿一个保龄球形状的拿铁，上面有白色和棕色的漩涡，闻起来像焦糖玛奇朵，那该有多棒啊！我本来想叫它“Jolt”，但这个名字已经…" at bounding box center [1327, 156] width 440 height 23
drag, startPoint x: 1356, startPoint y: 151, endPoint x: 1282, endPoint y: 147, distance: 74.1
click at [1291, 148] on font "今天早上我做拿铁的时候，突然想到如果拿一个保龄球形状的拿铁，上面有白色和棕色的漩涡，闻起来像焦糖玛奇朵，那该有多棒啊！我本来想叫它“Jolt”，但这个名字已经…" at bounding box center [1327, 156] width 440 height 23
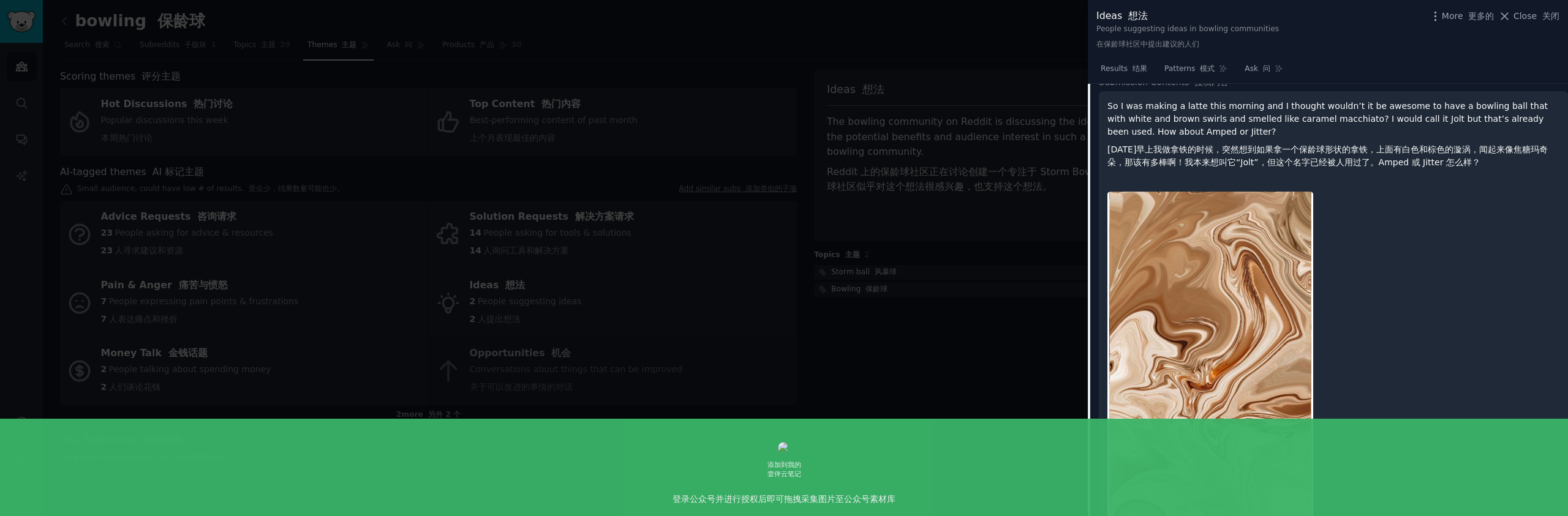
click at [1254, 146] on font "今天早上我做拿铁的时候，突然想到如果拿一个保龄球形状的拿铁，上面有白色和棕色的漩涡，闻起来像焦糖玛奇朵，那该有多棒啊！我本来想叫它“Jolt”，但这个名字已经…" at bounding box center [1327, 156] width 440 height 23
drag, startPoint x: 1239, startPoint y: 151, endPoint x: 1357, endPoint y: 154, distance: 118.0
click at [1357, 154] on font "今天早上我做拿铁的时候，突然想到如果拿一个保龄球形状的拿铁，上面有白色和棕色的漩涡，闻起来像焦糖玛奇朵，那该有多棒啊！我本来想叫它“Jolt”，但这个名字已经…" at bounding box center [1327, 156] width 440 height 23
click at [1380, 155] on font "今天早上我做拿铁的时候，突然想到如果拿一个保龄球形状的拿铁，上面有白色和棕色的漩涡，闻起来像焦糖玛奇朵，那该有多棒啊！我本来想叫它“Jolt”，但这个名字已经…" at bounding box center [1334, 156] width 452 height 26
drag, startPoint x: 1466, startPoint y: 150, endPoint x: 1542, endPoint y: 153, distance: 76.1
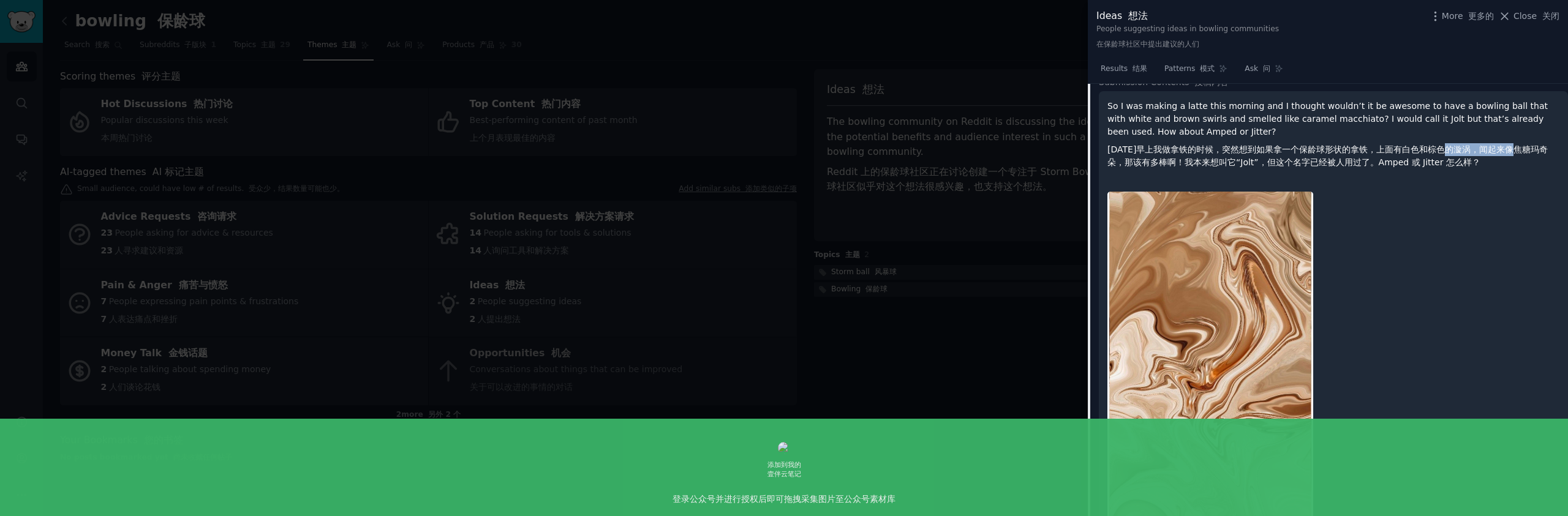
click at [1541, 153] on font "今天早上我做拿铁的时候，突然想到如果拿一个保龄球形状的拿铁，上面有白色和棕色的漩涡，闻起来像焦糖玛奇朵，那该有多棒啊！我本来想叫它“Jolt”，但这个名字已经…" at bounding box center [1327, 156] width 440 height 23
click at [1255, 155] on font "今天早上我做拿铁的时候，突然想到如果拿一个保龄球形状的拿铁，上面有白色和棕色的漩涡，闻起来像焦糖玛奇朵，那该有多棒啊！我本来想叫它“Jolt”，但这个名字已经…" at bounding box center [1327, 156] width 440 height 23
drag, startPoint x: 1177, startPoint y: 165, endPoint x: 1252, endPoint y: 163, distance: 75.0
click at [1221, 163] on font "今天早上我做拿铁的时候，突然想到如果拿一个保龄球形状的拿铁，上面有白色和棕色的漩涡，闻起来像焦糖玛奇朵，那该有多棒啊！我本来想叫它“Jolt”，但这个名字已经…" at bounding box center [1327, 156] width 440 height 23
click at [1335, 167] on font "今天早上我做拿铁的时候，突然想到如果拿一个保龄球形状的拿铁，上面有白色和棕色的漩涡，闻起来像焦糖玛奇朵，那该有多棒啊！我本来想叫它“Jolt”，但这个名字已经…" at bounding box center [1327, 156] width 440 height 23
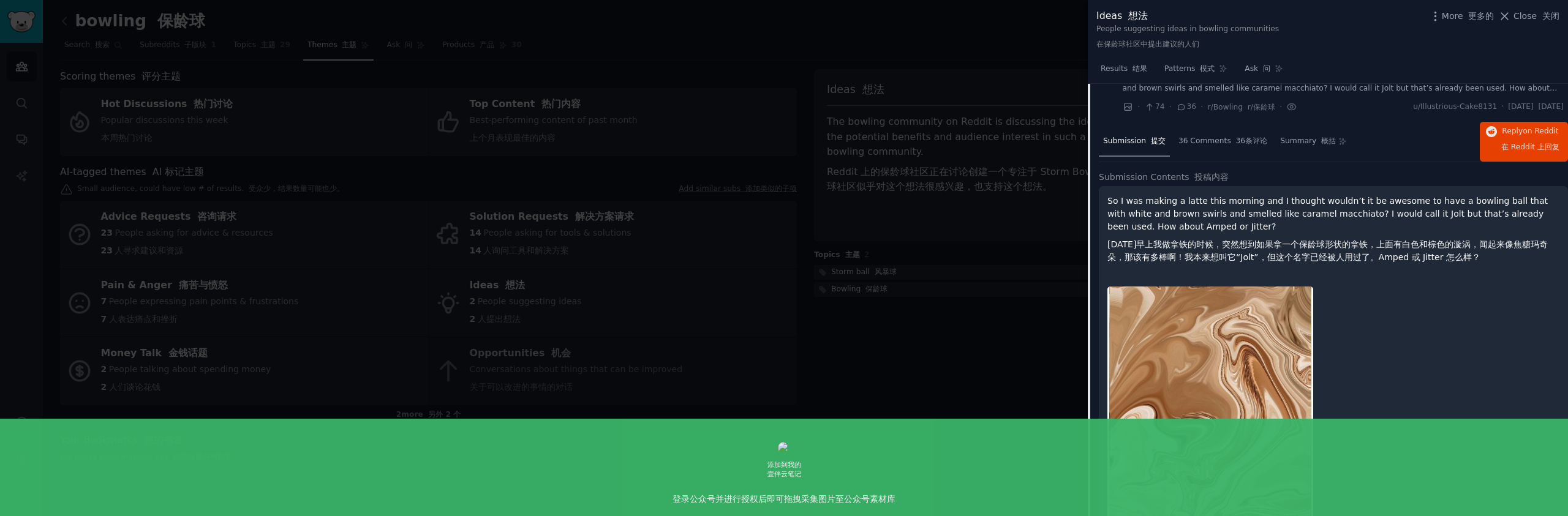
scroll to position [31, 0]
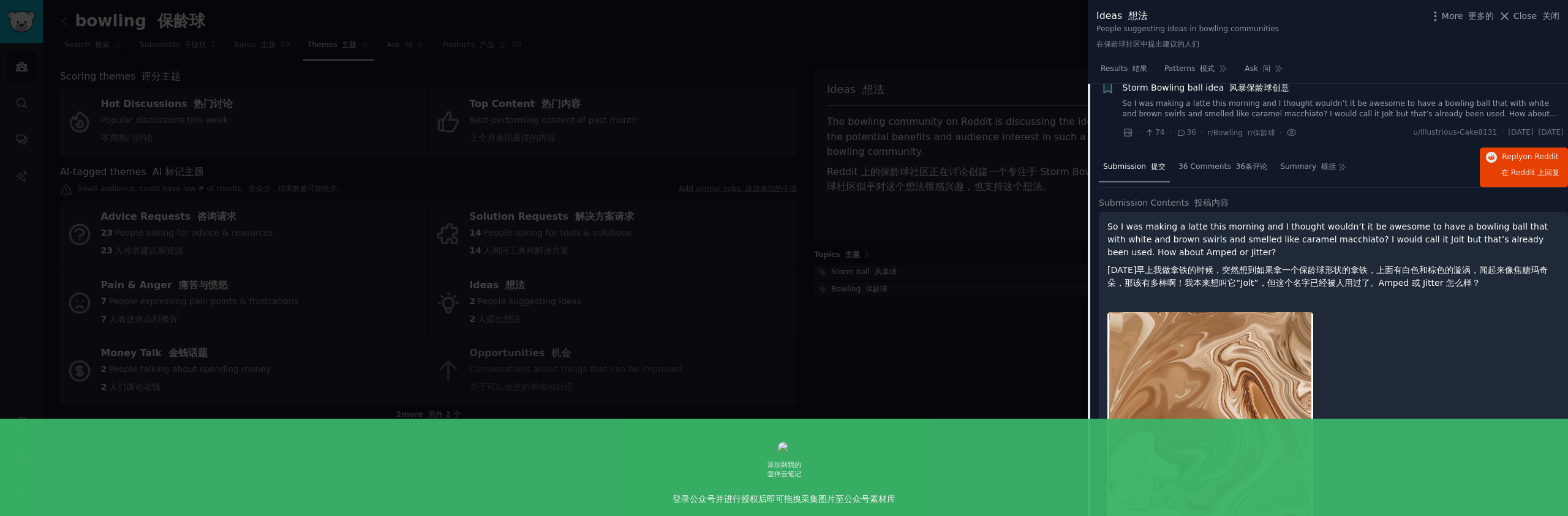
click at [545, 162] on div at bounding box center [784, 258] width 1568 height 516
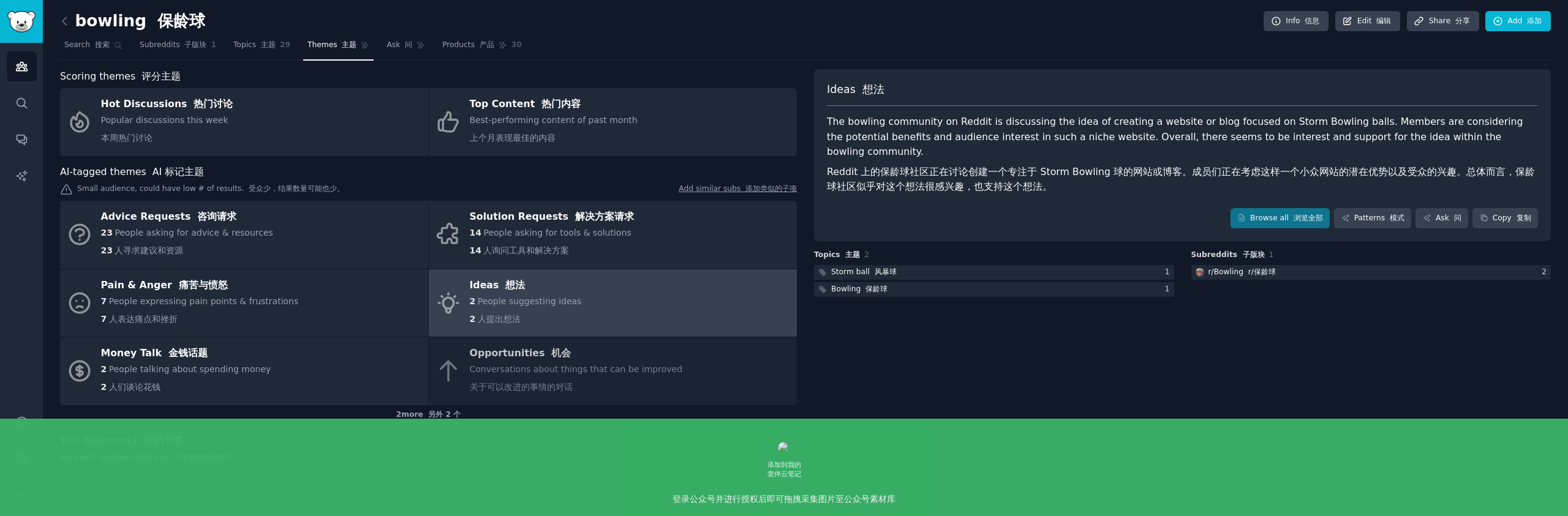
drag, startPoint x: 1380, startPoint y: 278, endPoint x: 1387, endPoint y: 273, distance: 8.6
click at [1382, 277] on div "Subreddits 子版块 1 r/ Bowling r/保龄球 2" at bounding box center [1371, 275] width 360 height 50
click at [526, 180] on div "AI-tagged themes AI 标记主题 Small audience, could have low # of results. 受众少，结果数量可…" at bounding box center [428, 295] width 737 height 260
click at [247, 39] on link "Topics 主题 29" at bounding box center [262, 47] width 65 height 25
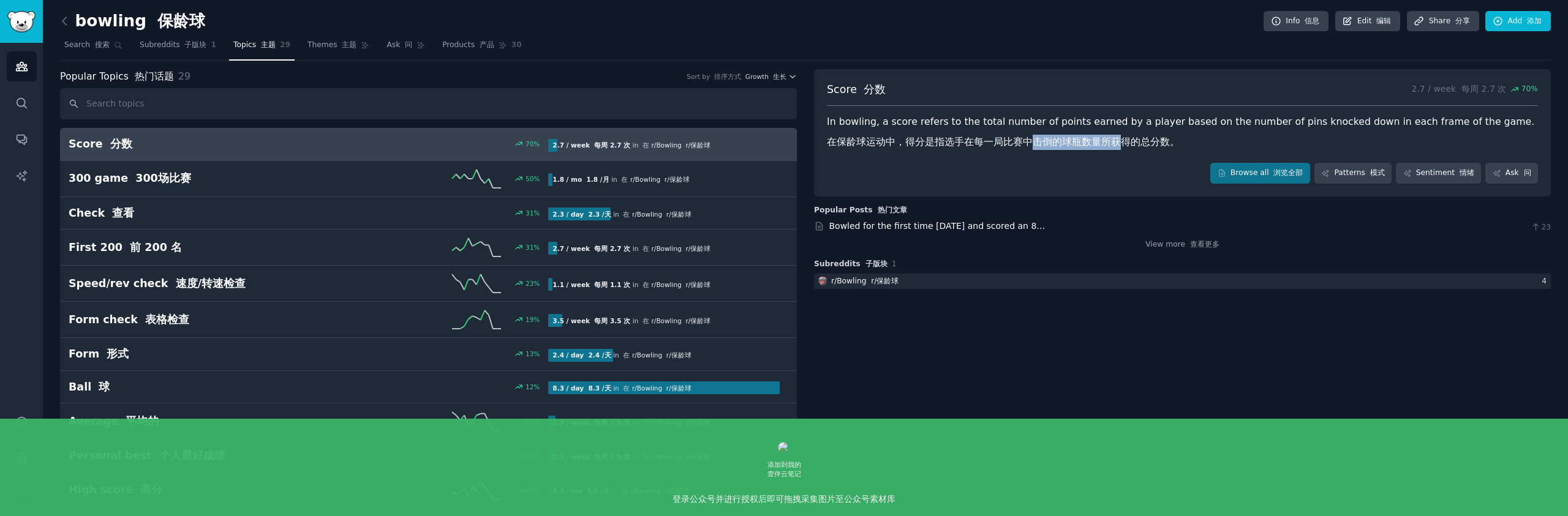
drag, startPoint x: 1035, startPoint y: 146, endPoint x: 1129, endPoint y: 149, distance: 94.0
click at [1120, 149] on font "在保龄球运动中，得分是指选手在每一局比赛中击倒的球瓶数量所获得的总分数。" at bounding box center [1003, 142] width 353 height 15
click at [1150, 149] on font "在保龄球运动中，得分是指选手在每一局比赛中击倒的球瓶数量所获得的总分数。" at bounding box center [1003, 142] width 353 height 15
click at [179, 55] on link "Subreddits 子版块 1" at bounding box center [178, 47] width 85 height 25
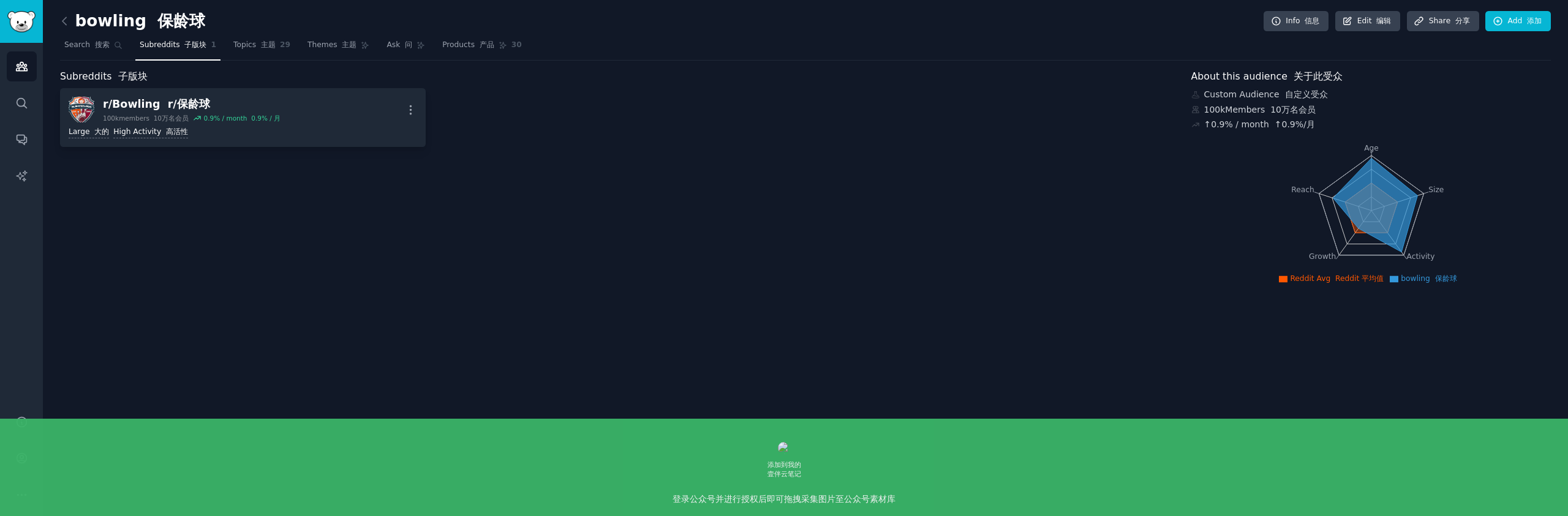
click at [359, 199] on div "Subreddits 子版块 r/ Bowling r/保龄球 100k members 10万名会员 0.9 % / month 0.9% / 月 More…" at bounding box center [617, 179] width 1114 height 219
click at [261, 42] on font "主题" at bounding box center [268, 44] width 14 height 9
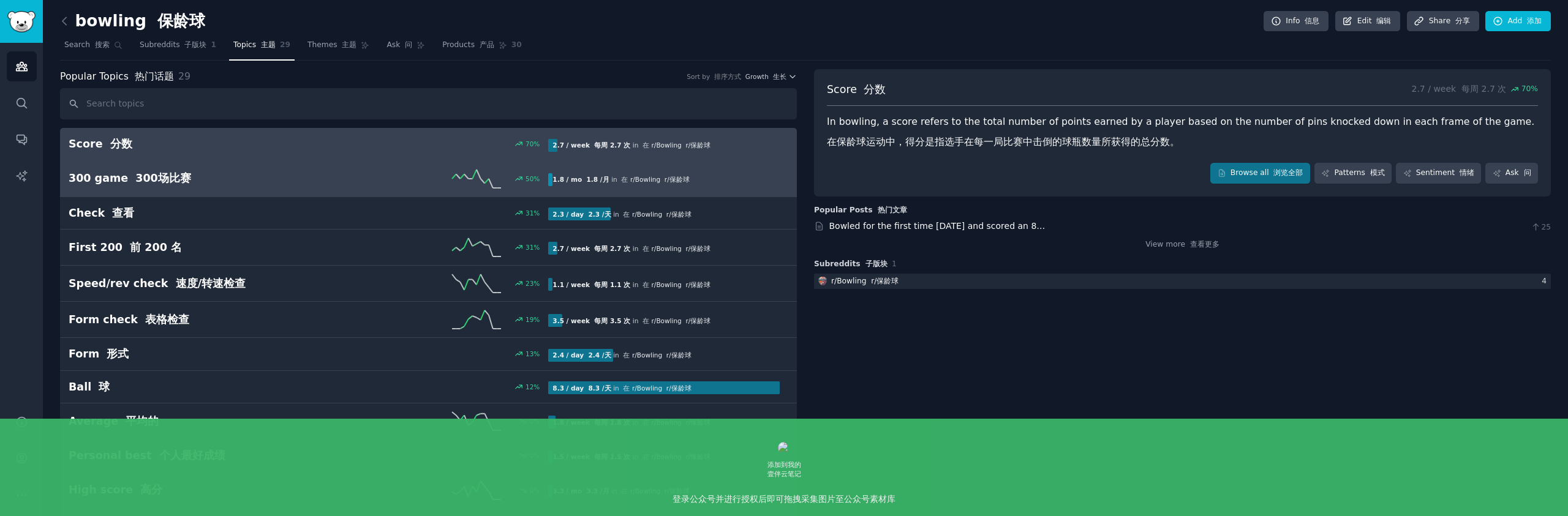
click at [280, 183] on h2 "300 game 300场比赛" at bounding box center [188, 178] width 240 height 15
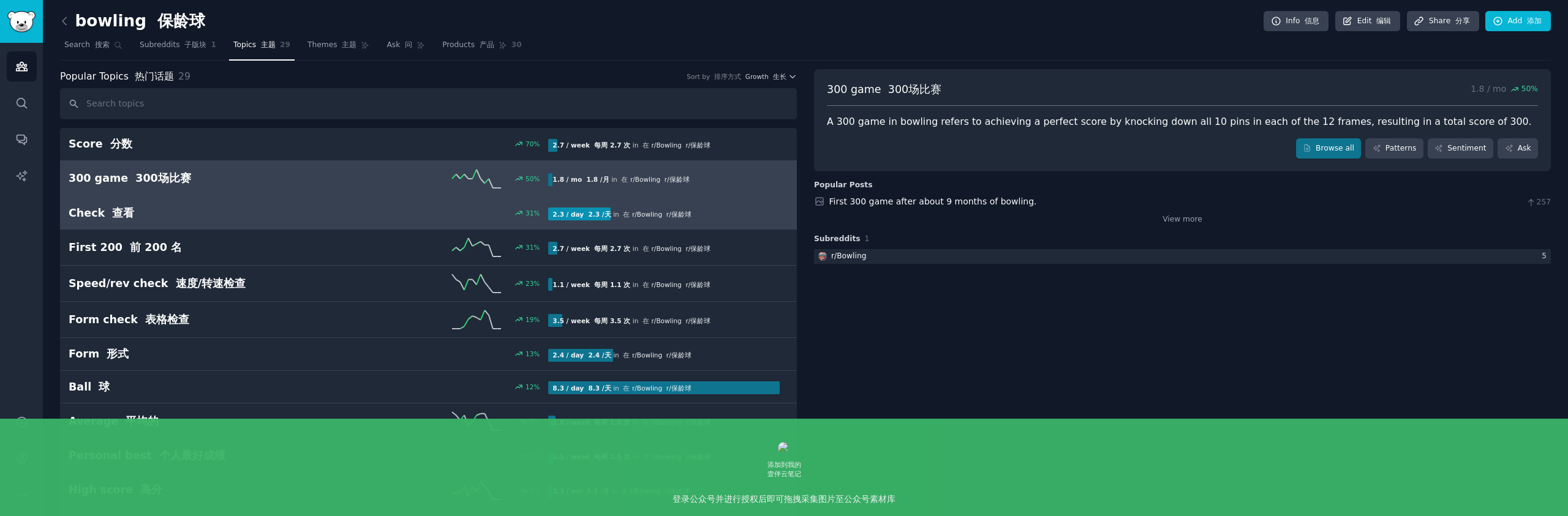
click at [340, 208] on div "31 %" at bounding box center [428, 213] width 240 height 9
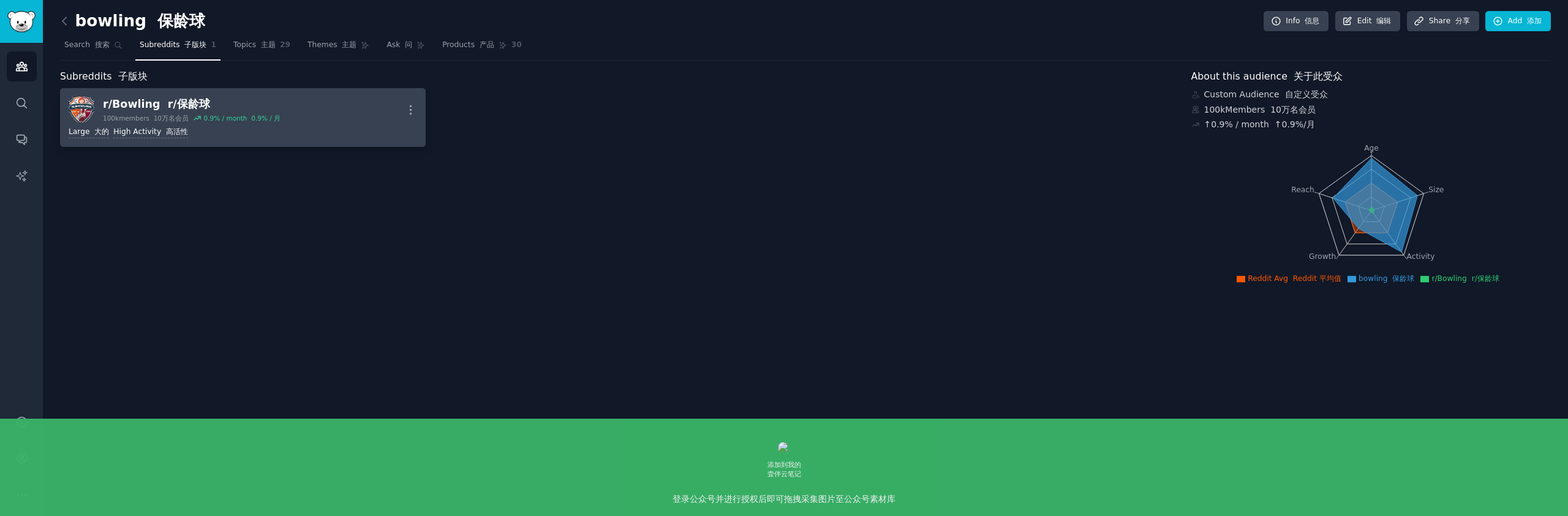
click at [196, 105] on div "r/ Bowling r/保龄球" at bounding box center [192, 104] width 178 height 15
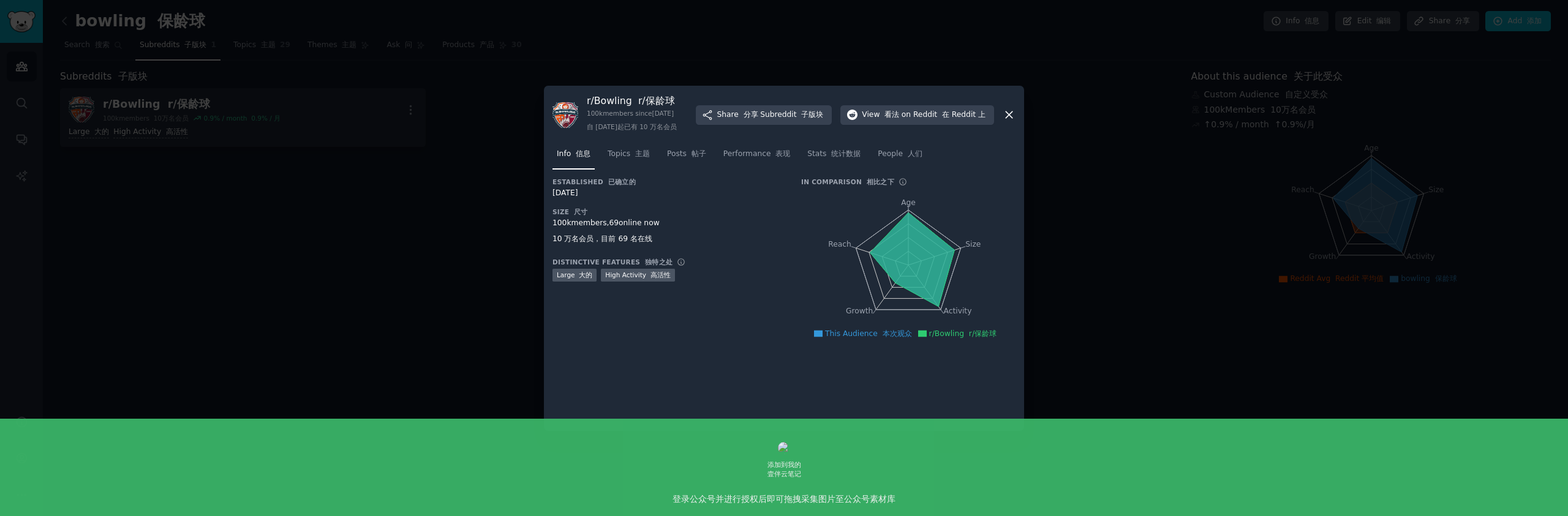
click at [343, 106] on div at bounding box center [784, 258] width 1568 height 516
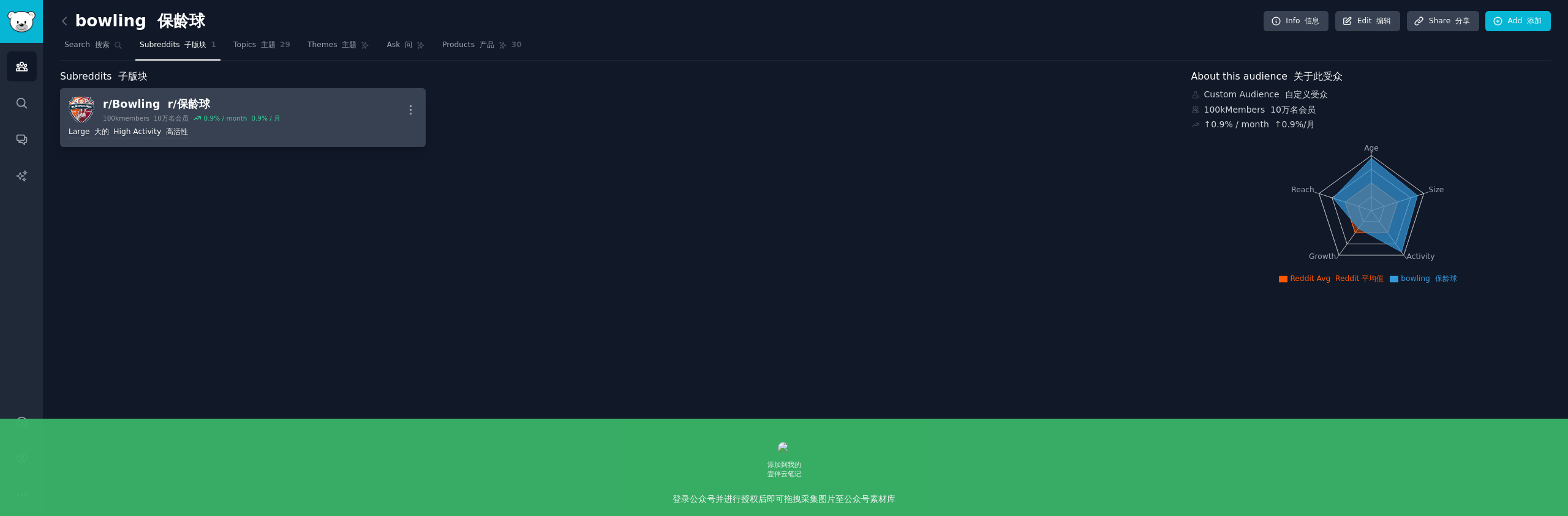
click at [242, 122] on div "0.9 % / month 0.9% / 月" at bounding box center [242, 118] width 77 height 9
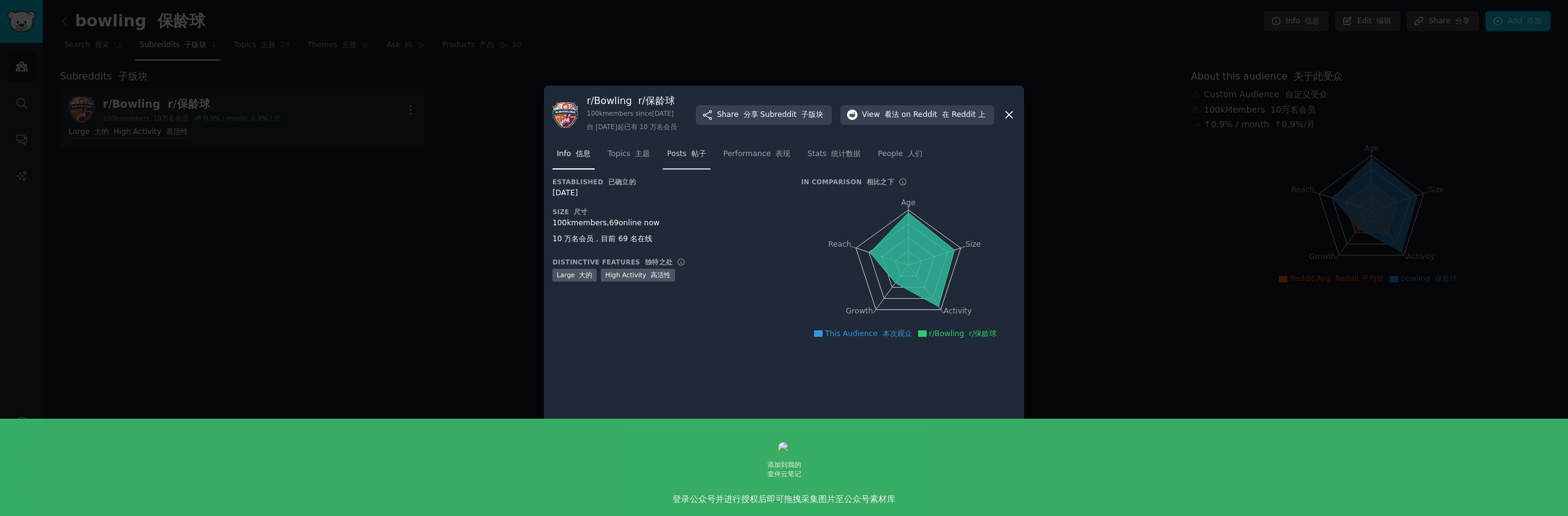
click at [674, 160] on span "Posts 帖子" at bounding box center [687, 155] width 39 height 11
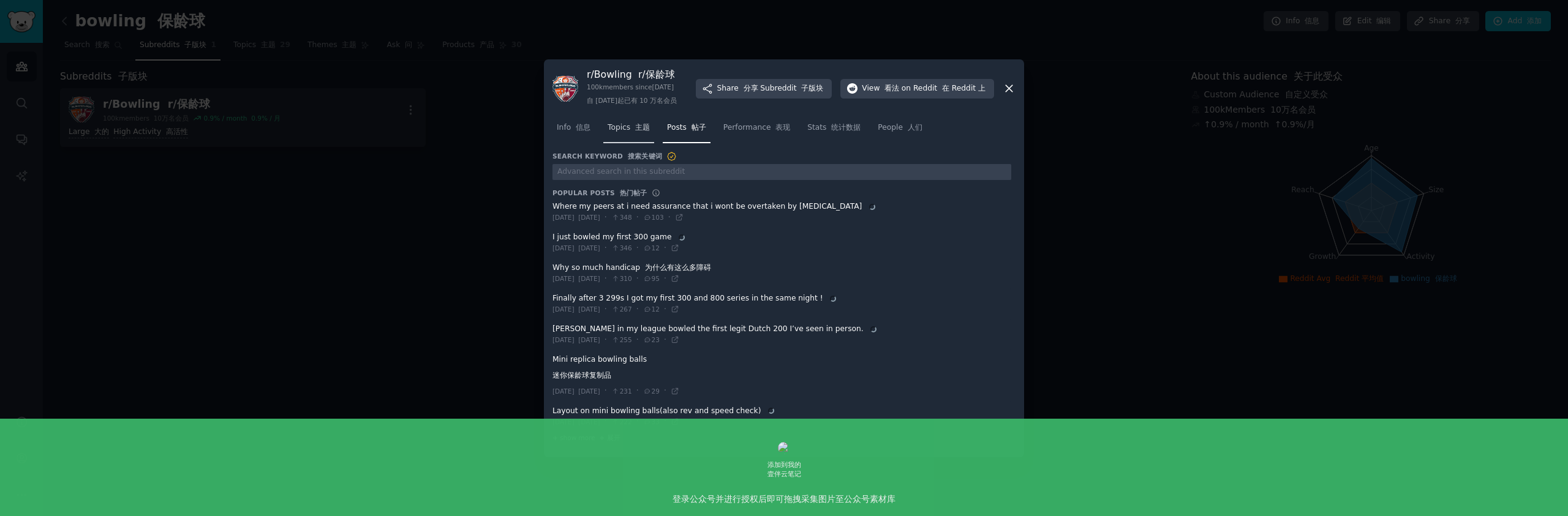
click at [631, 145] on div "r/ Bowling r/保龄球 100k members since 07/28/2009 自 2009 年 7 月 28 日起已有 10 万名会员 Sha…" at bounding box center [784, 258] width 481 height 398
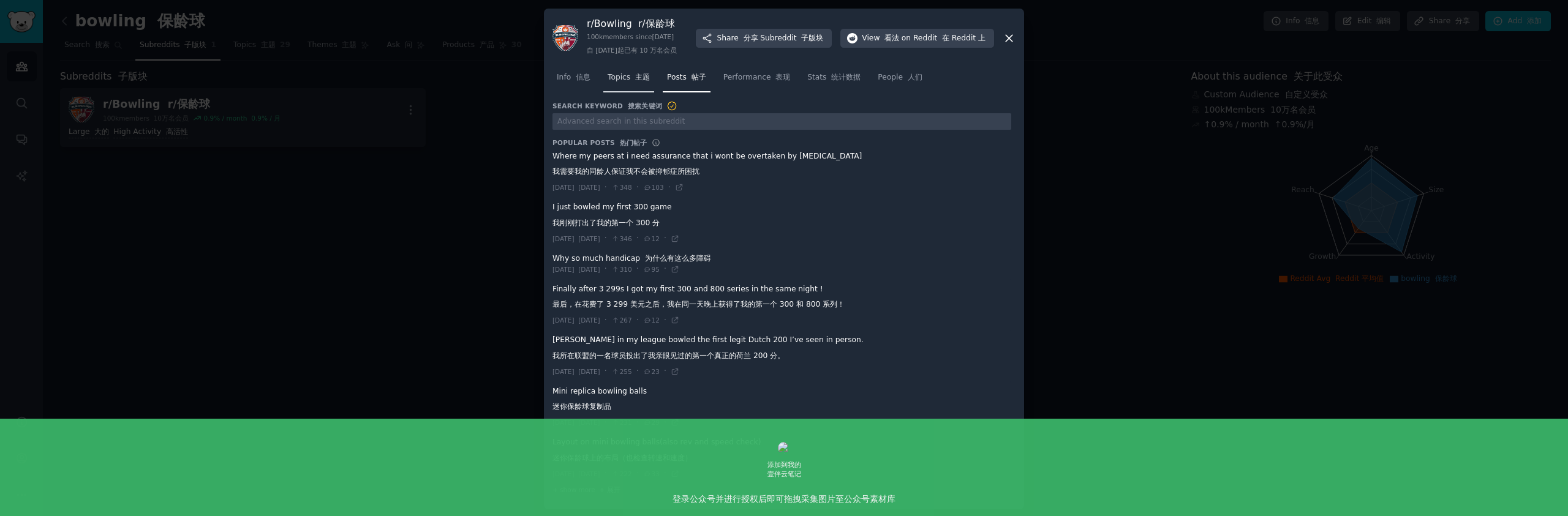
click at [619, 83] on span "Topics 主题" at bounding box center [629, 78] width 43 height 11
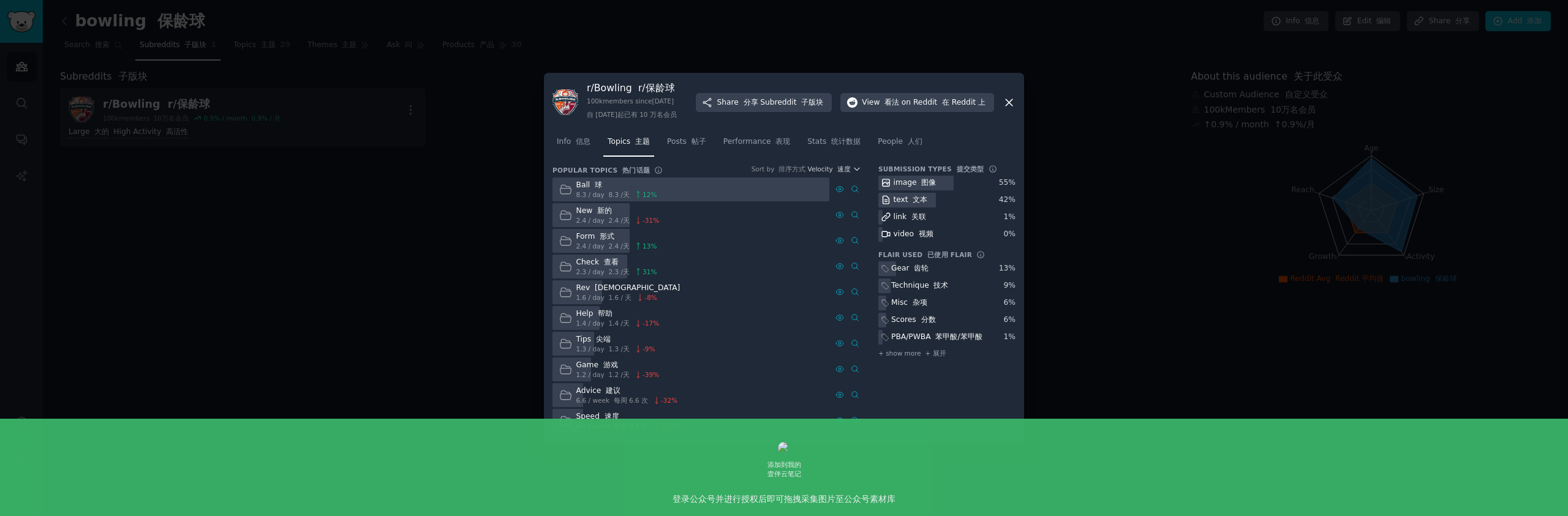
click at [1003, 109] on icon at bounding box center [1009, 102] width 13 height 13
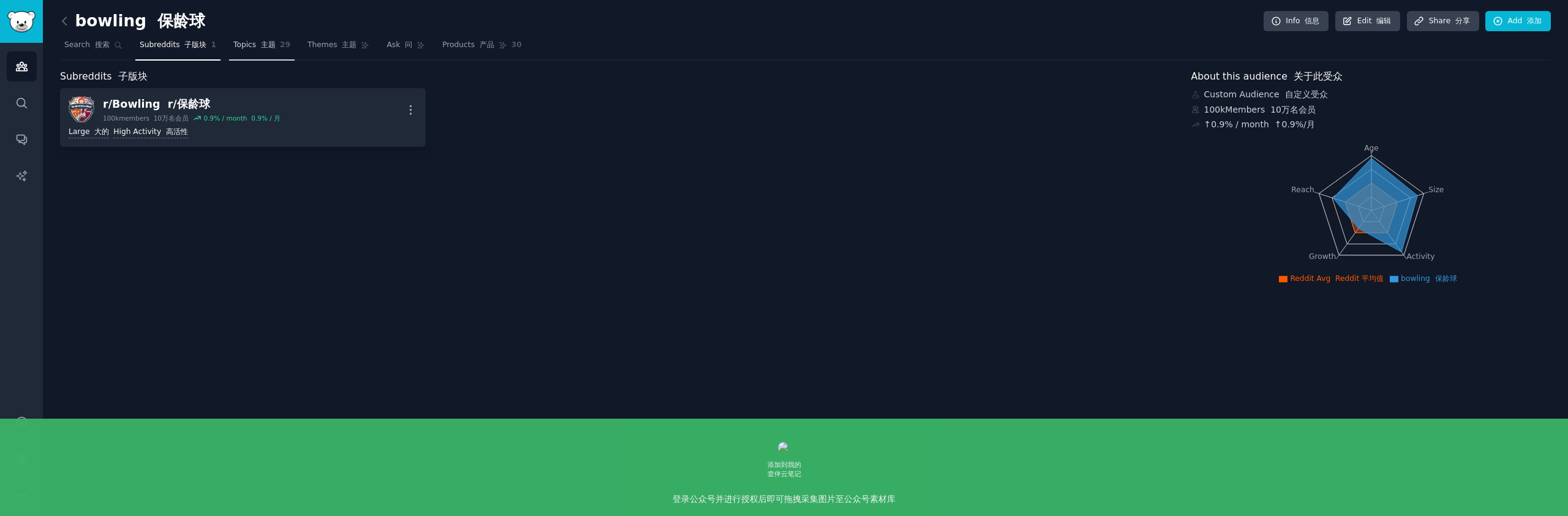
click at [270, 43] on font "主题" at bounding box center [268, 44] width 14 height 9
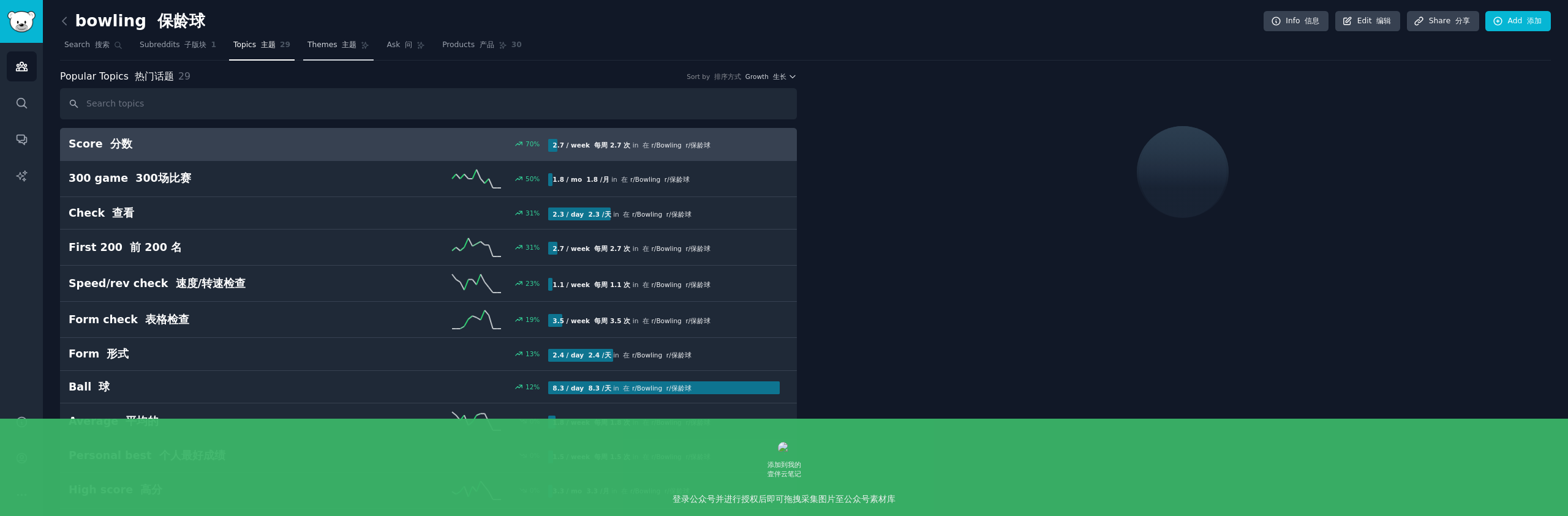
click at [337, 44] on font at bounding box center [340, 44] width 5 height 9
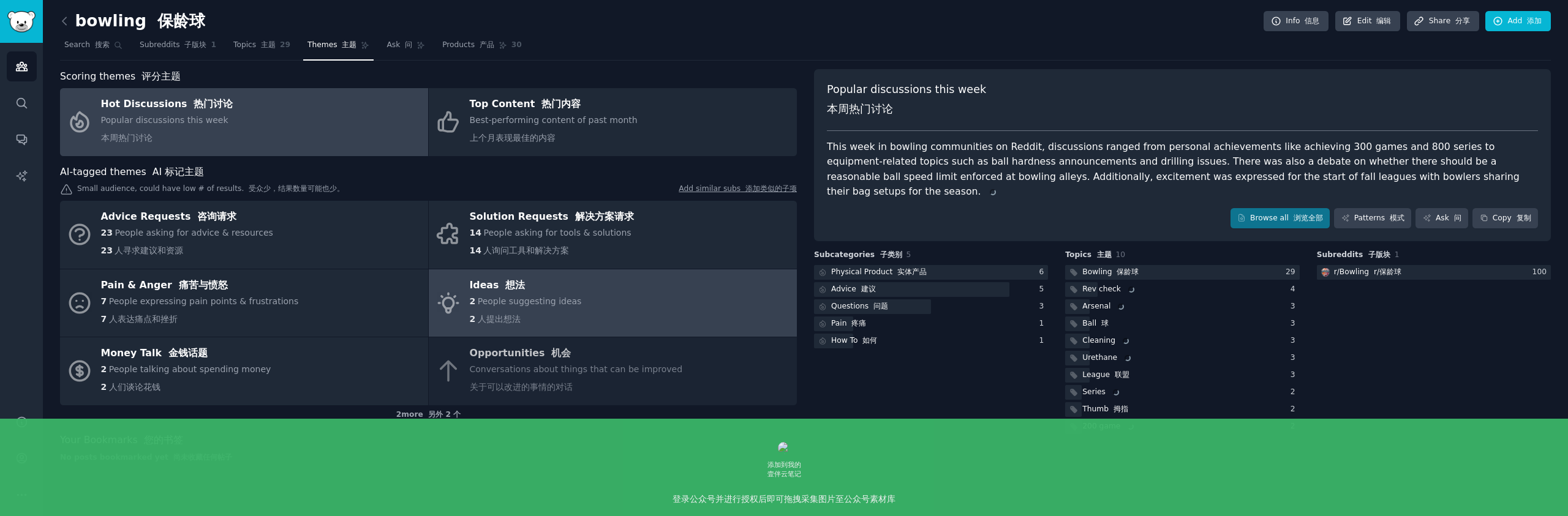
click at [603, 291] on link "Ideas 想法 2 People suggesting ideas 2 人提出想法" at bounding box center [613, 303] width 368 height 68
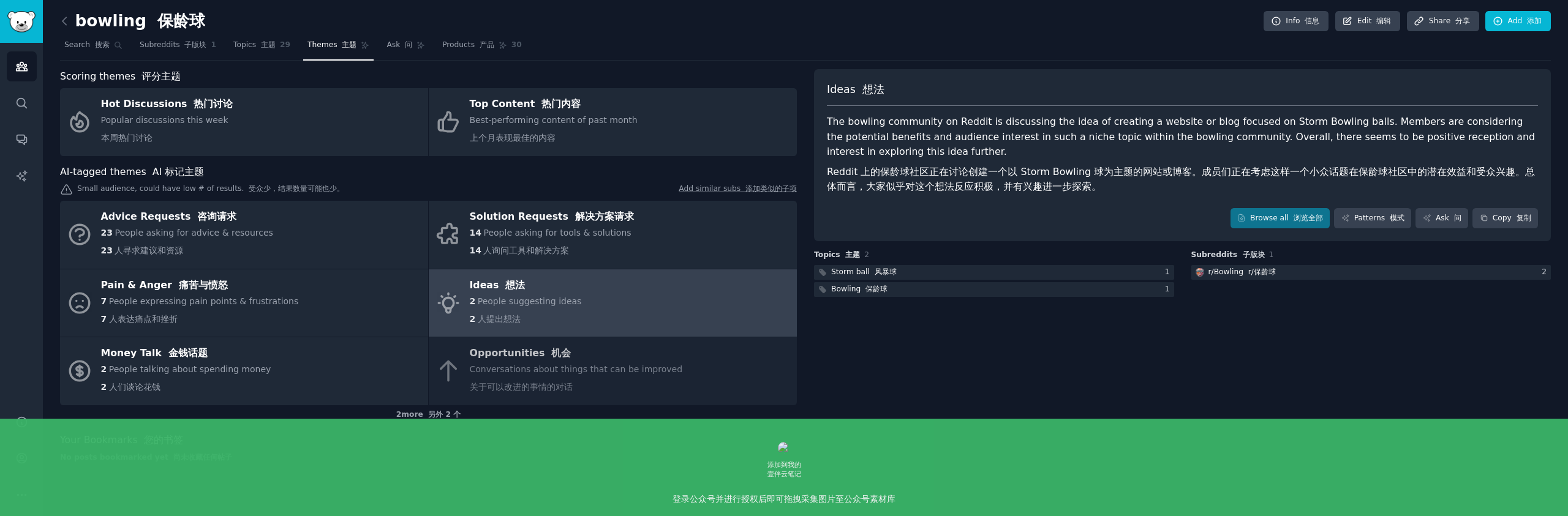
click at [1070, 136] on div "The bowling community on Reddit is discussing the idea of creating a website or…" at bounding box center [1182, 157] width 711 height 85
click at [1296, 217] on font "浏览全部" at bounding box center [1308, 218] width 30 height 9
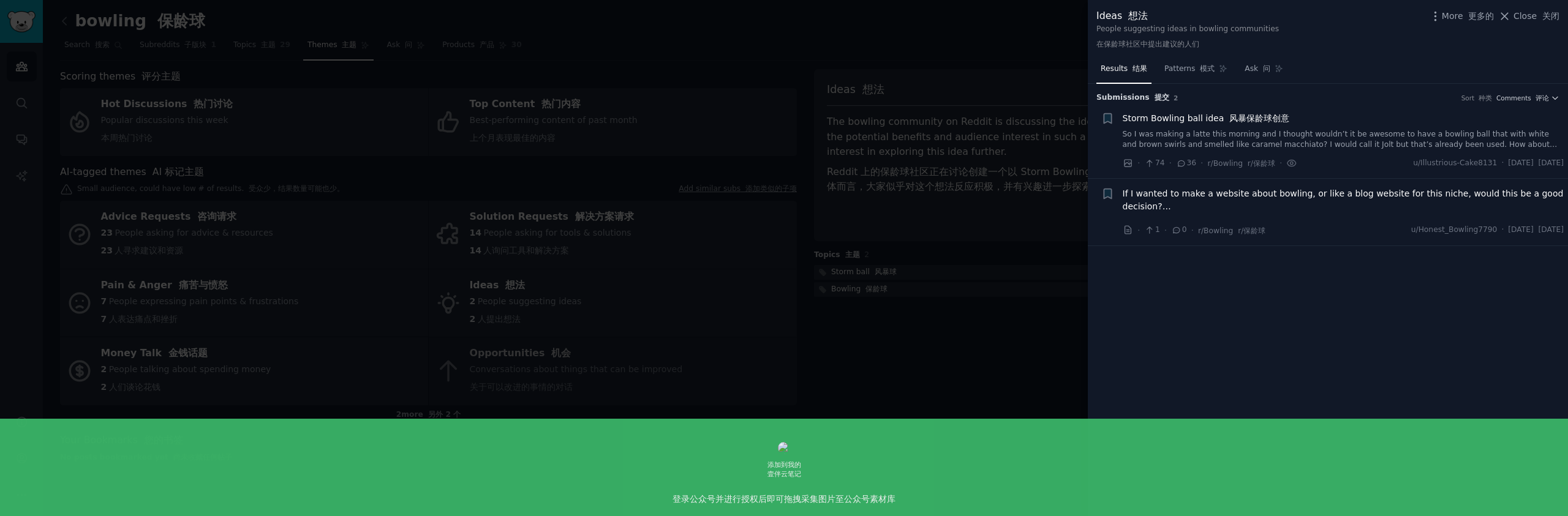
click at [1182, 126] on div "Storm Bowling ball idea 风暴保龄球创意 So I was making a latte this morning and I thou…" at bounding box center [1343, 131] width 442 height 39
click at [1192, 142] on link "So I was making a latte this morning and I thought wouldn’t it be awesome to ha…" at bounding box center [1343, 140] width 442 height 22
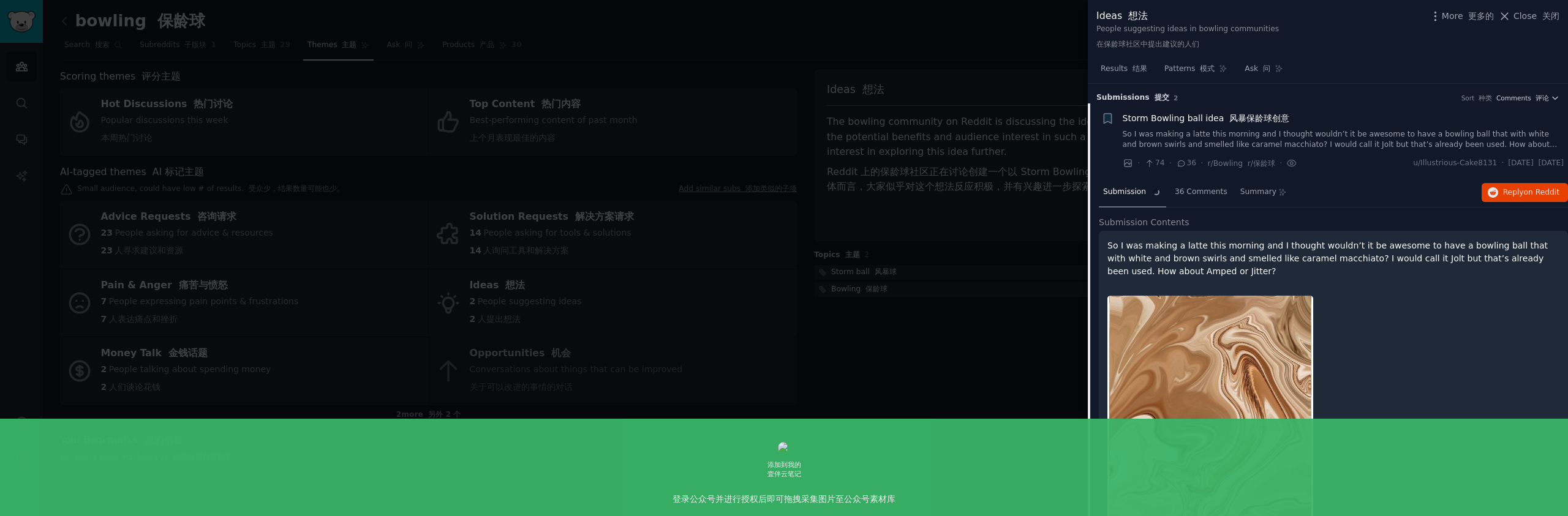
scroll to position [19, 0]
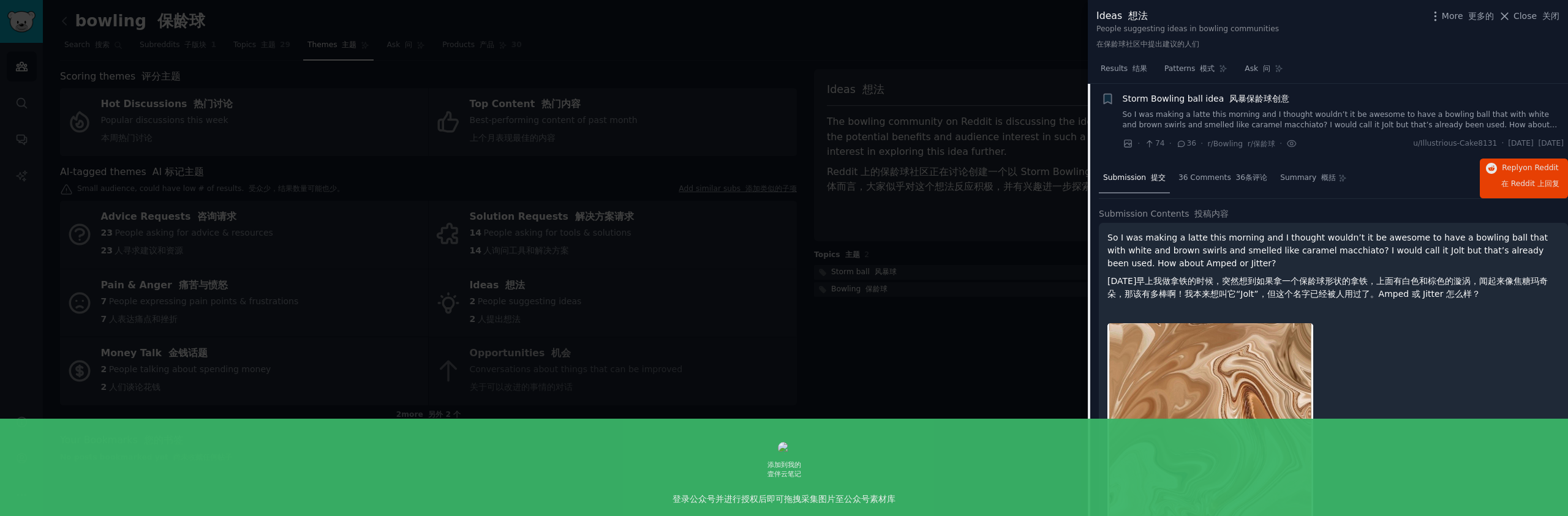
click at [1185, 237] on p "So I was making a latte this morning and I thought wouldn’t it be awesome to ha…" at bounding box center [1334, 269] width 452 height 74
copy p "latte"
click at [839, 156] on div at bounding box center [784, 258] width 1568 height 516
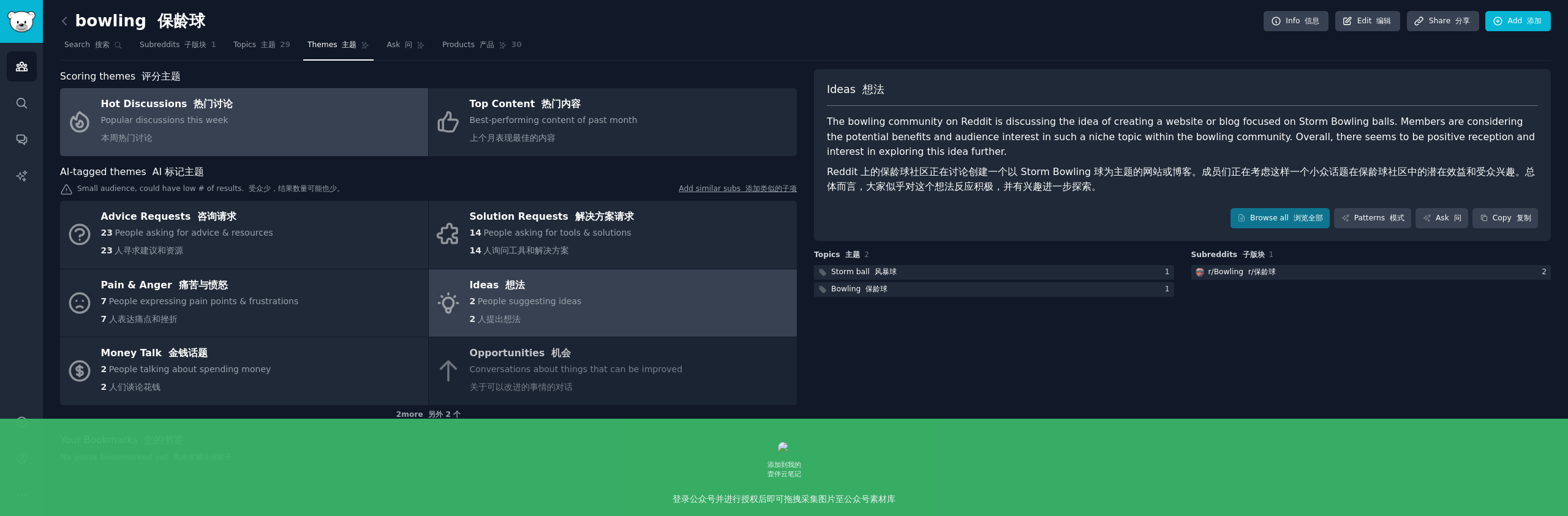
click at [228, 102] on link "Hot Discussions 热门讨论 Popular discussions this week 本周热门讨论" at bounding box center [244, 122] width 368 height 68
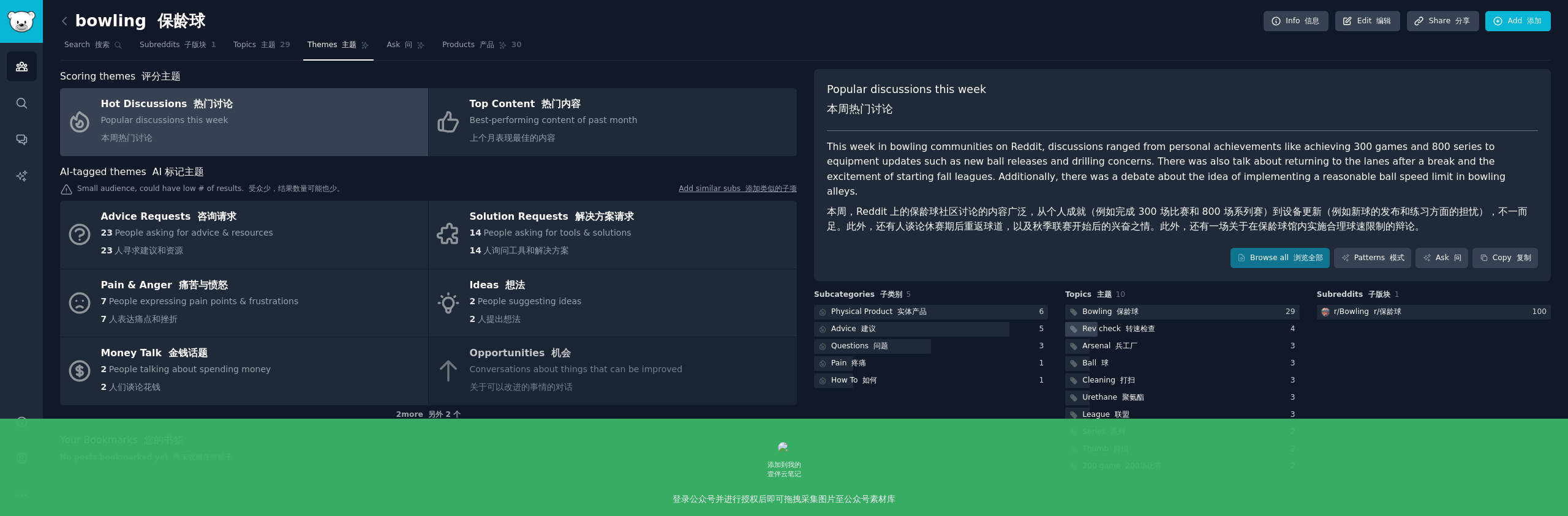
click at [1156, 322] on div "Rev check 转速检查" at bounding box center [1182, 329] width 234 height 15
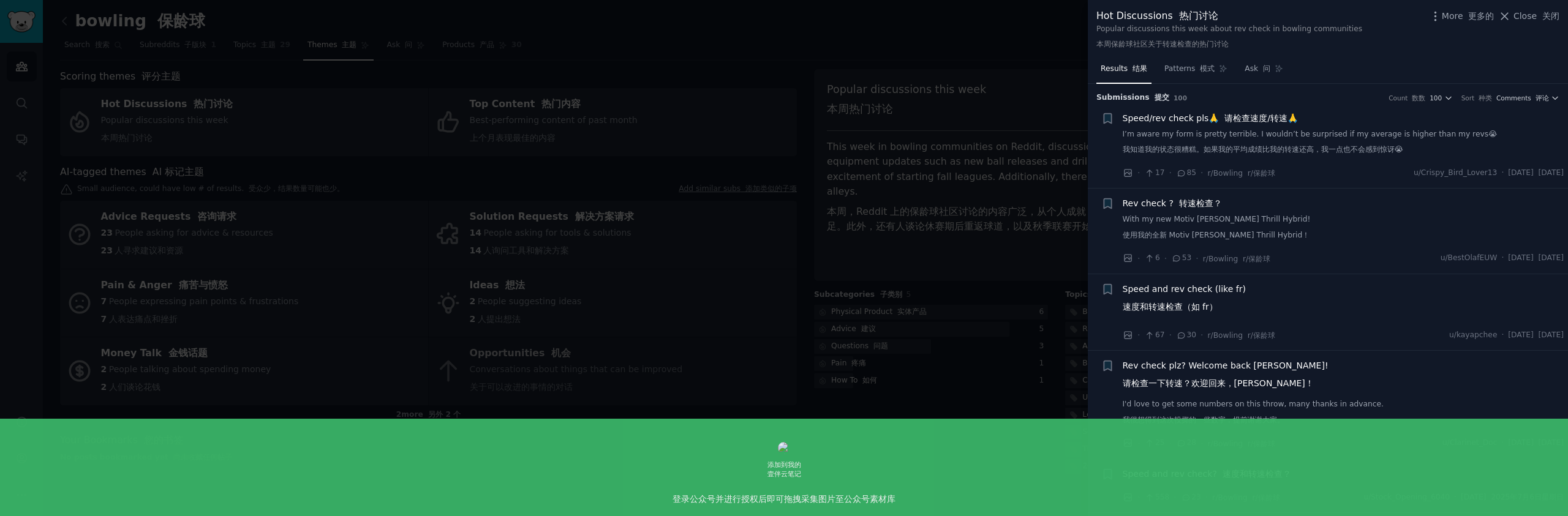
click at [1284, 224] on link "With my new Motiv Max Thrill Hybrid! 使用我的全新 Motiv Max Thrill Hybrid！" at bounding box center [1343, 229] width 442 height 31
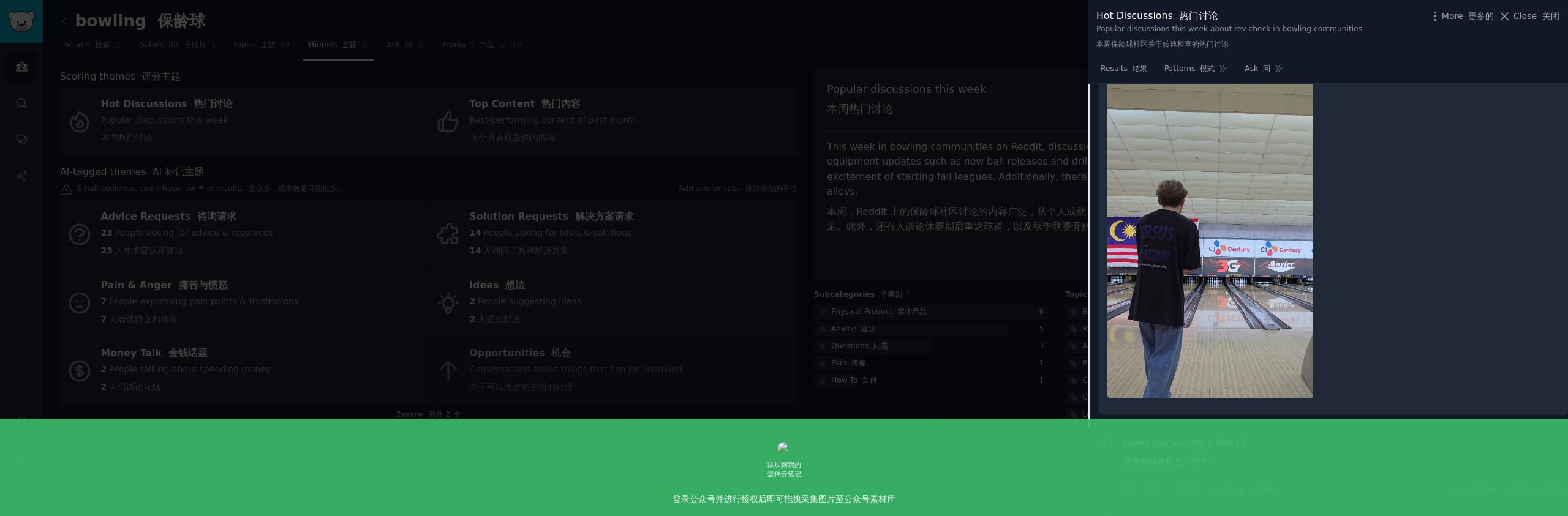
scroll to position [781, 0]
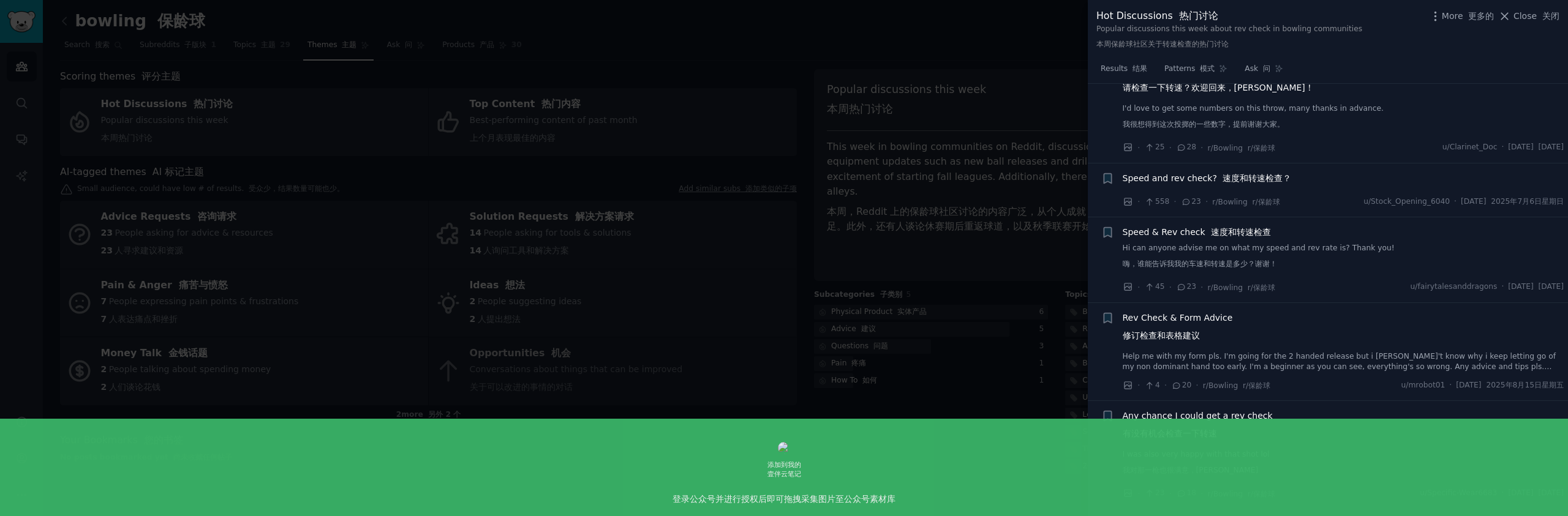
click at [1240, 234] on font "速度和转速检查" at bounding box center [1240, 232] width 60 height 10
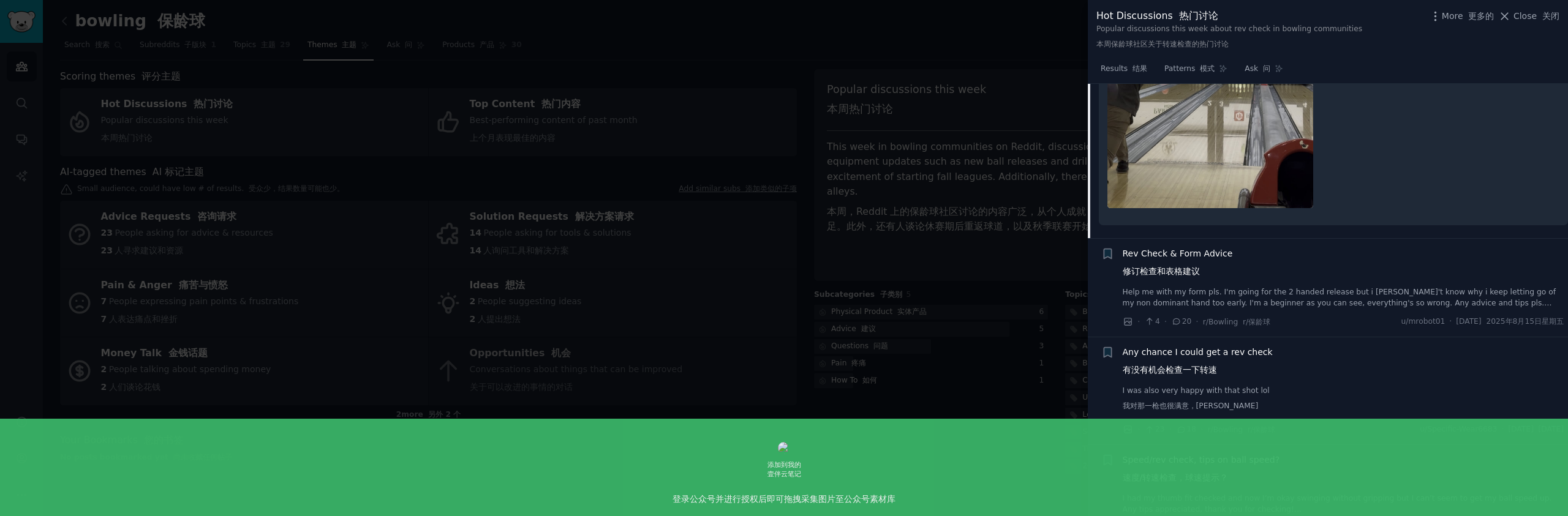
scroll to position [956, 0]
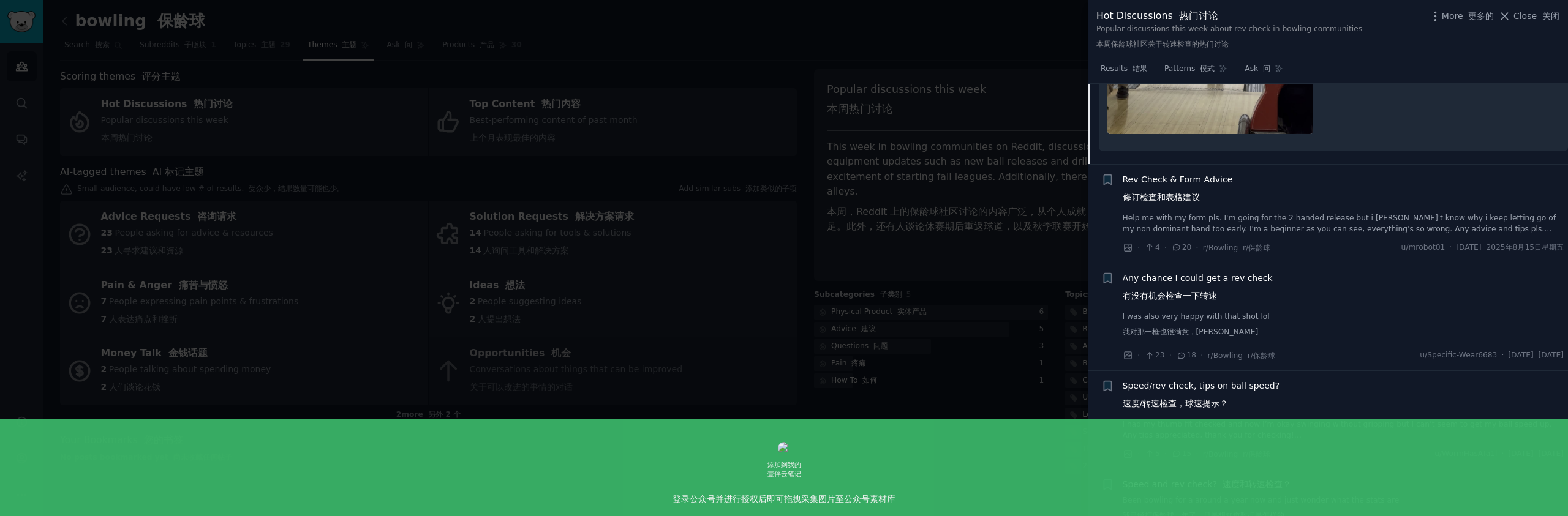
click at [1232, 204] on div "Rev Check & Form Advice 修订检查和表格建议" at bounding box center [1343, 191] width 442 height 35
click at [1200, 193] on span "Rev Check & Form Advice 修订检查和表格建议" at bounding box center [1178, 191] width 110 height 35
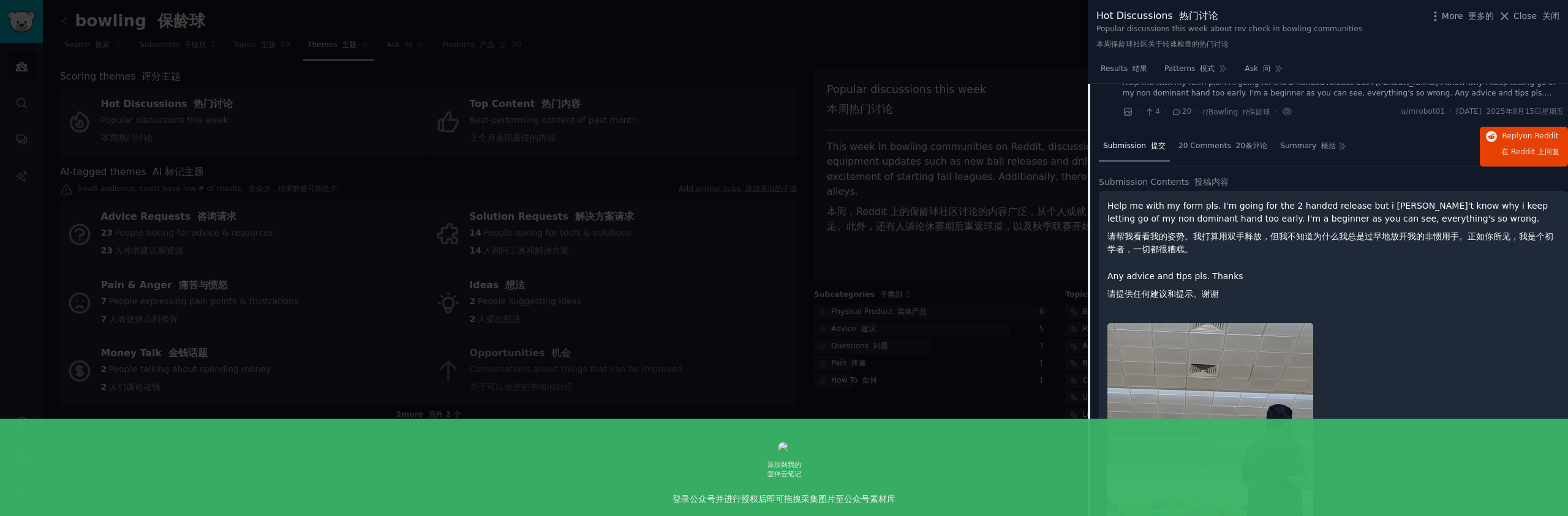
scroll to position [1072, 0]
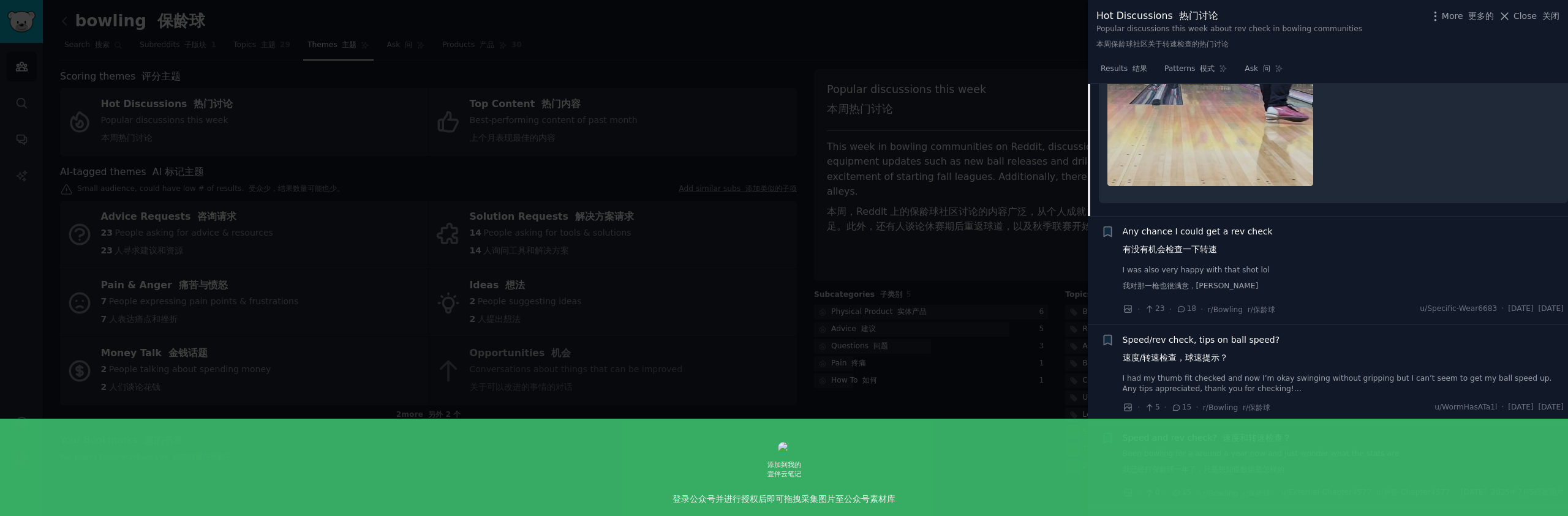
click at [1225, 246] on span "Any chance I could get a rev check 有没有机会检查一下转速" at bounding box center [1198, 243] width 150 height 35
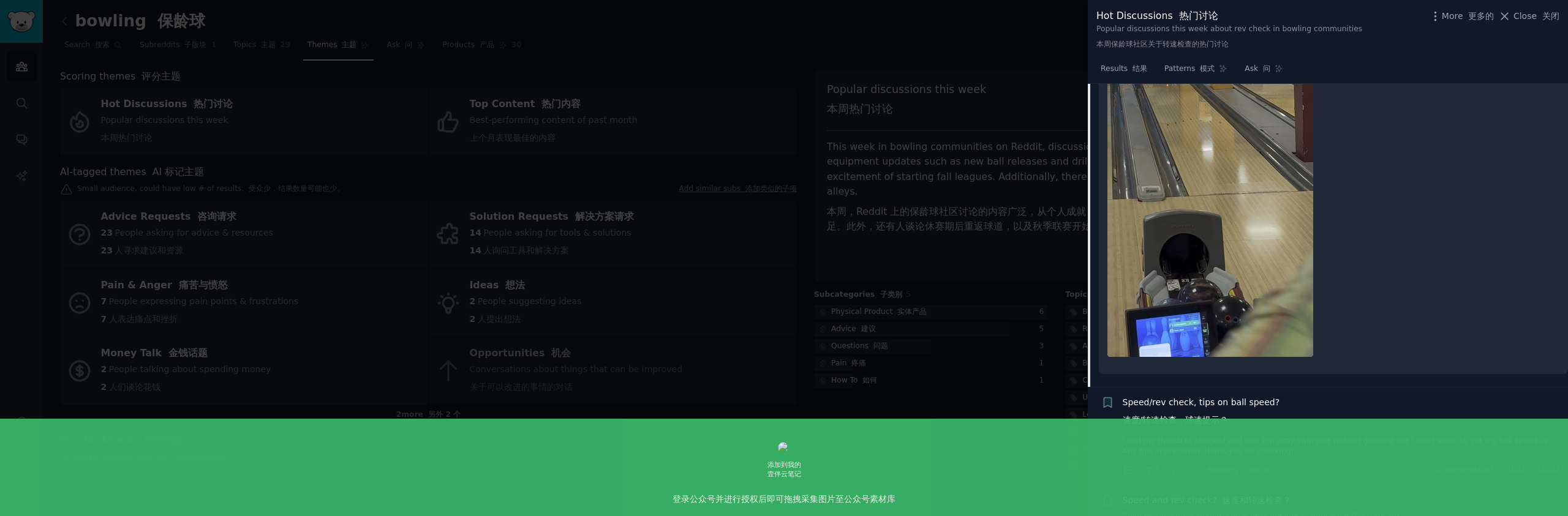
scroll to position [1055, 0]
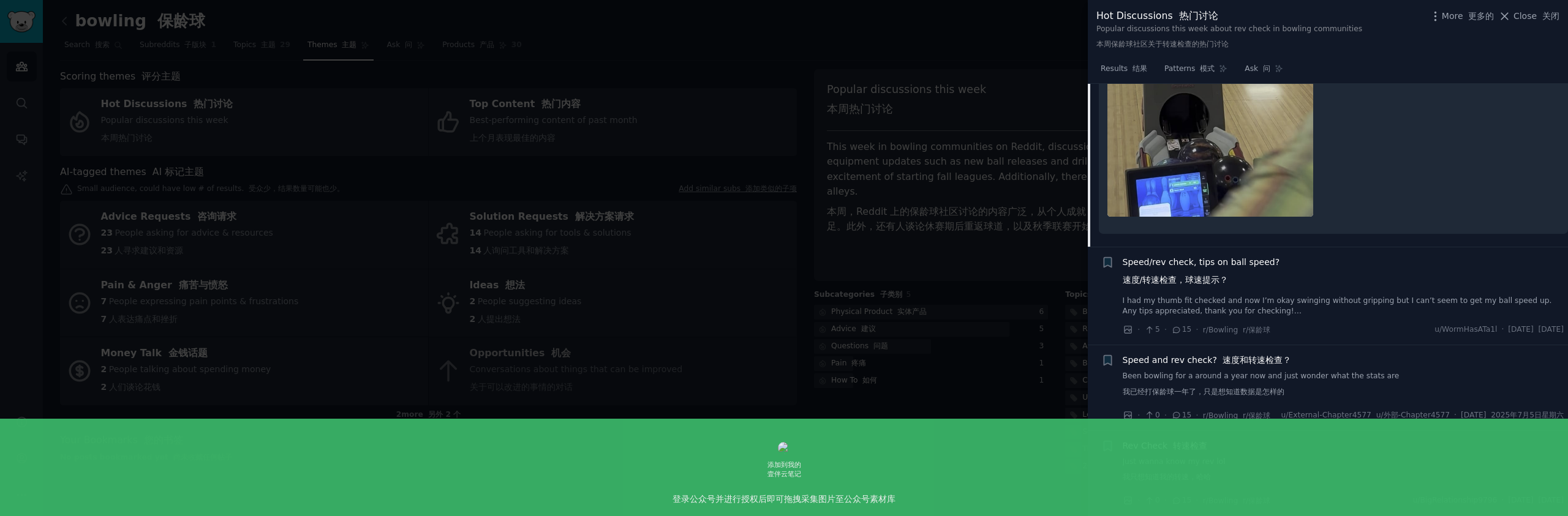
click at [1282, 281] on div "Speed/rev check, tips on ball speed? 速度/转速检查，球速提示？" at bounding box center [1343, 274] width 442 height 35
click at [1234, 274] on span "Speed/rev check, tips on ball speed? 速度/转速检查，球速提示？" at bounding box center [1202, 274] width 158 height 35
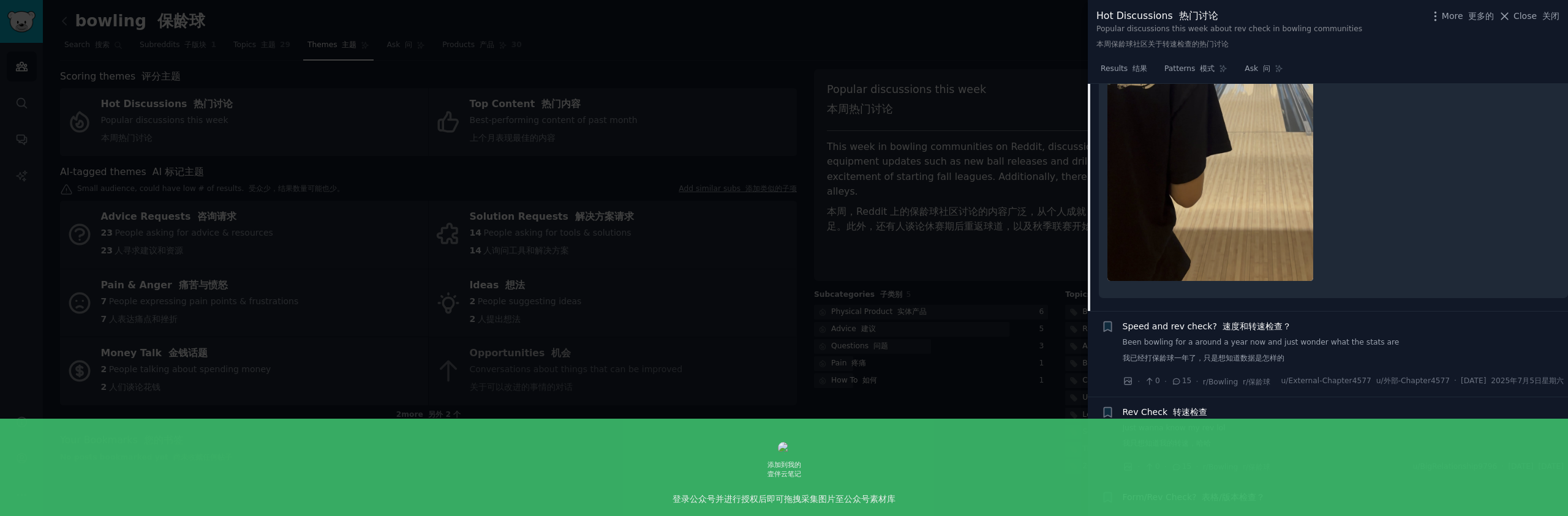
scroll to position [1328, 0]
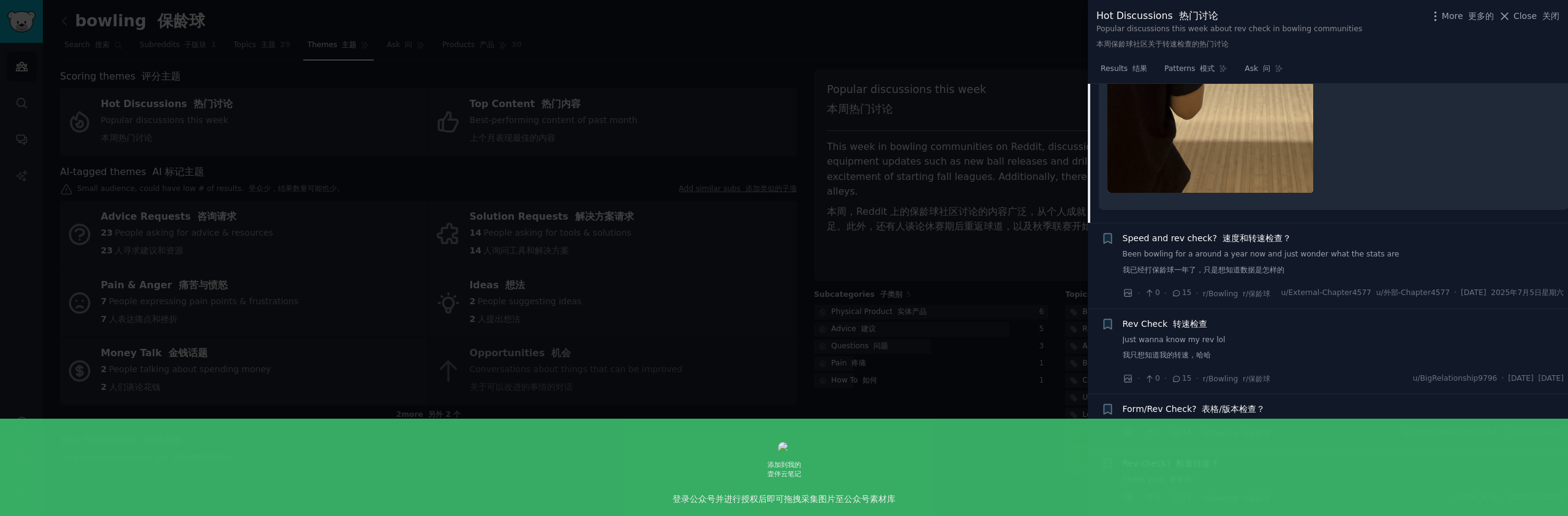
click at [1266, 235] on div "Speed and rev check? 速度和转速检查？ Been bowling for a around a year now and just won…" at bounding box center [1343, 256] width 442 height 48
click at [1280, 250] on link "Been bowling for a around a year now and just wonder what the stats are 我已经打保龄球…" at bounding box center [1343, 265] width 442 height 31
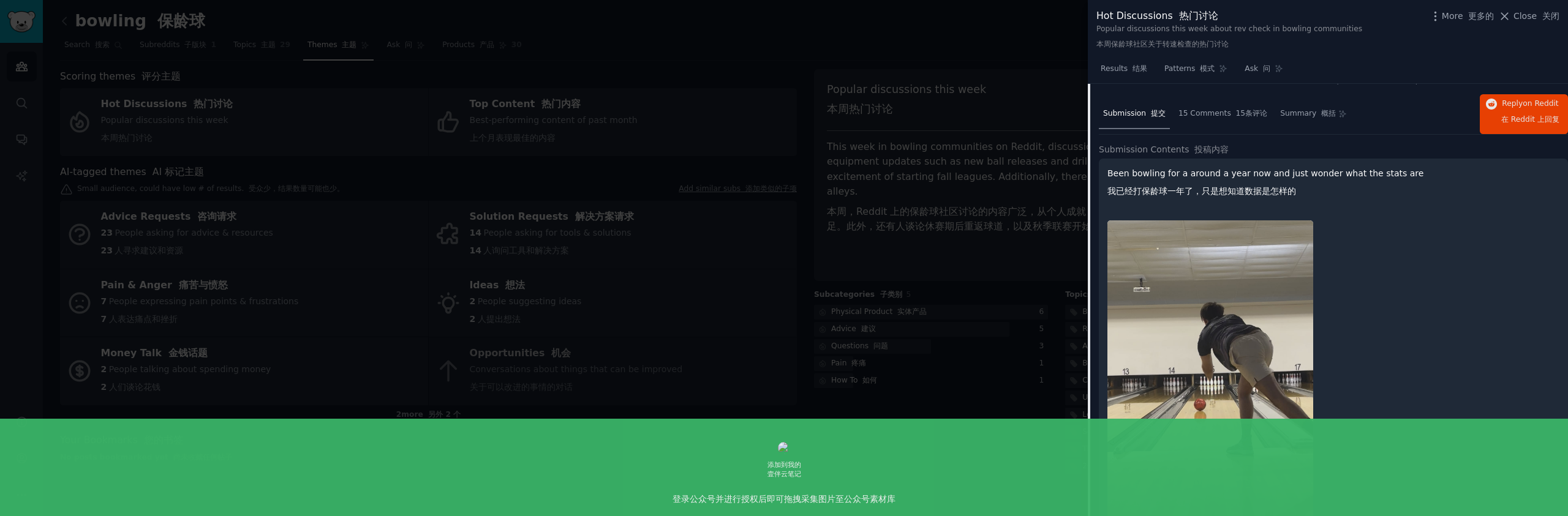
scroll to position [879, 0]
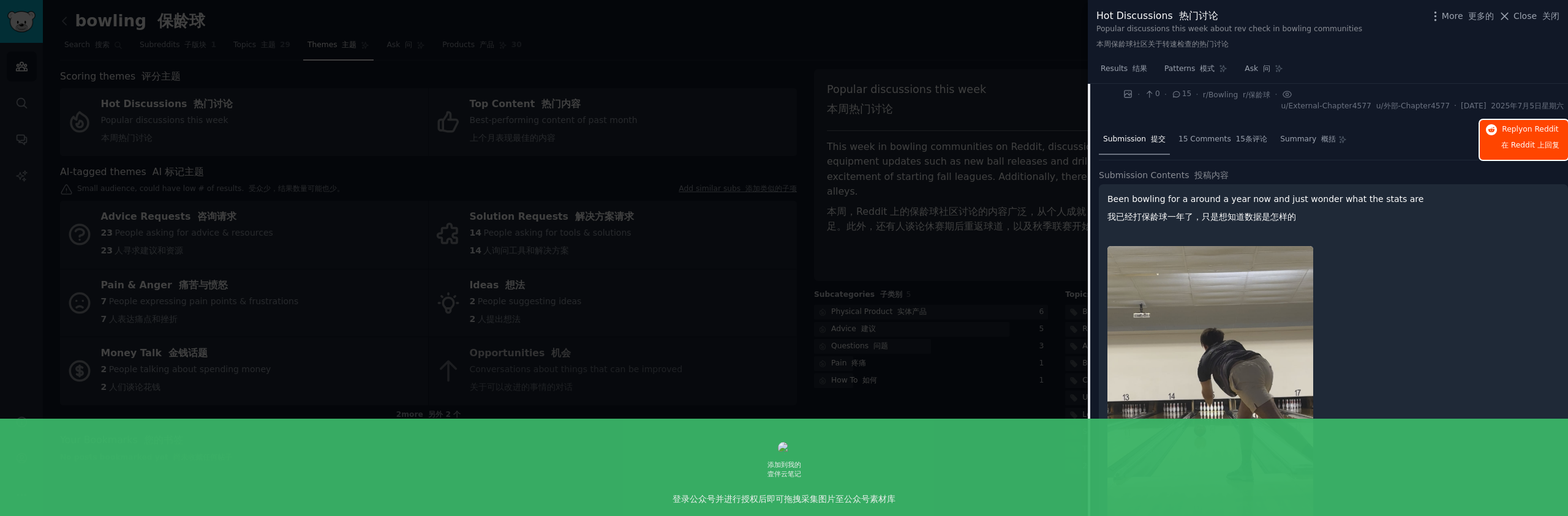
click at [1515, 143] on span "在 Reddit 上" at bounding box center [1523, 145] width 43 height 9
click at [959, 202] on div at bounding box center [784, 258] width 1568 height 516
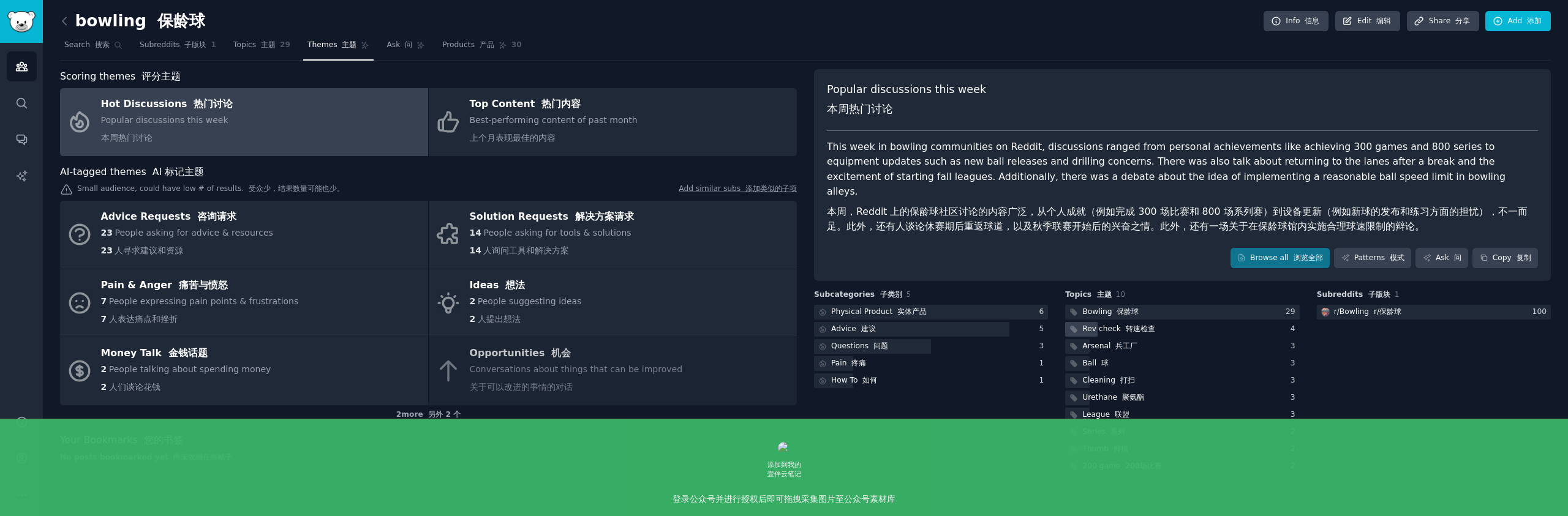
click at [1087, 324] on div "Rev check 转速检查" at bounding box center [1119, 330] width 72 height 11
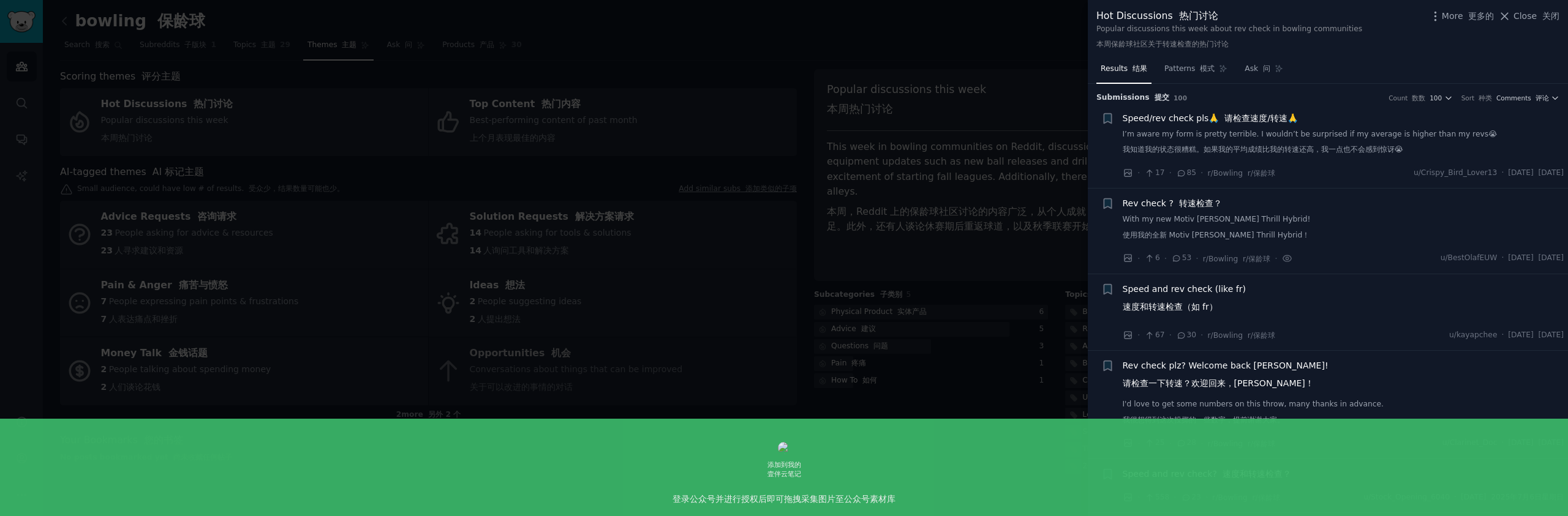
click at [1310, 136] on link "I’m aware my form is pretty terrible. I wouldn’t be surprised if my average is …" at bounding box center [1343, 145] width 442 height 31
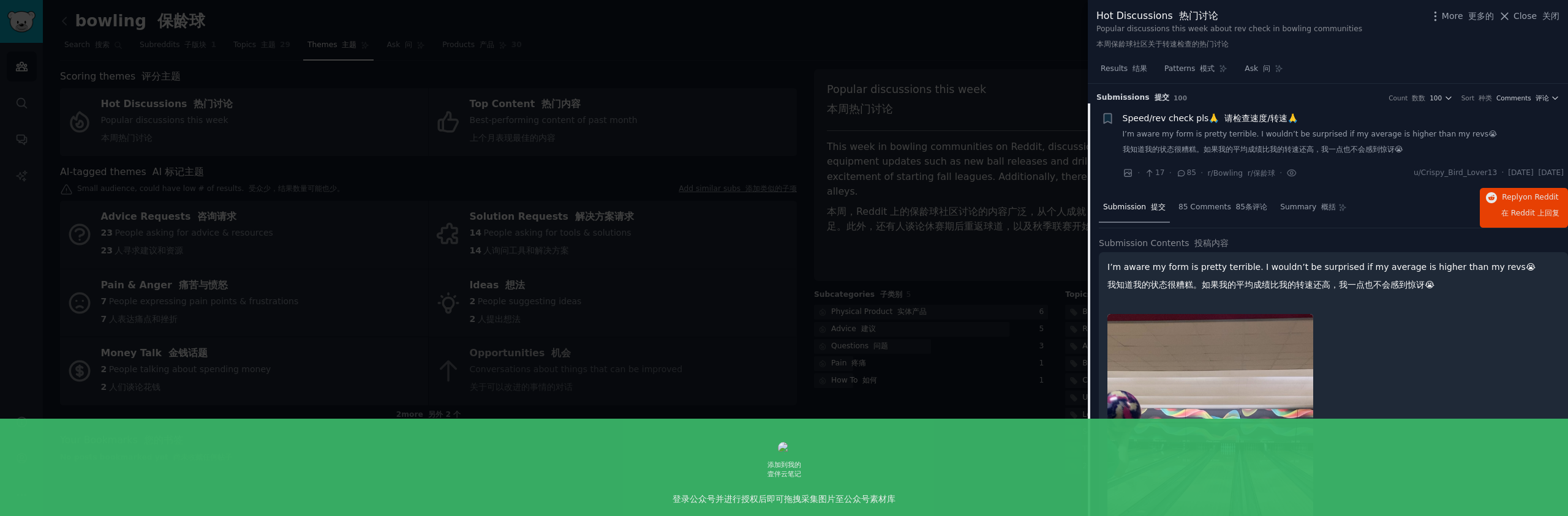
click at [1364, 280] on font "我知道我的状态很糟糕。如果我的平均成绩比我的转速还高，我一点也不会感到惊讶😭" at bounding box center [1271, 285] width 327 height 10
click at [1491, 220] on button "Reply on Reddit 在 Reddit 上 回复" at bounding box center [1524, 208] width 89 height 39
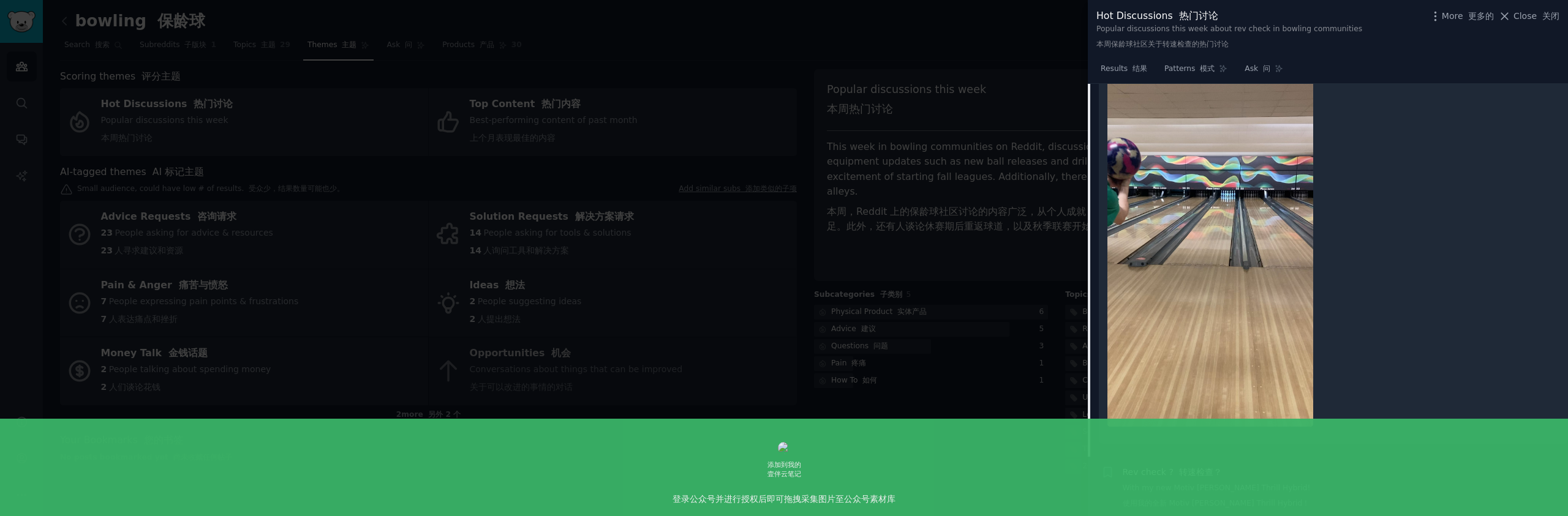
scroll to position [316, 0]
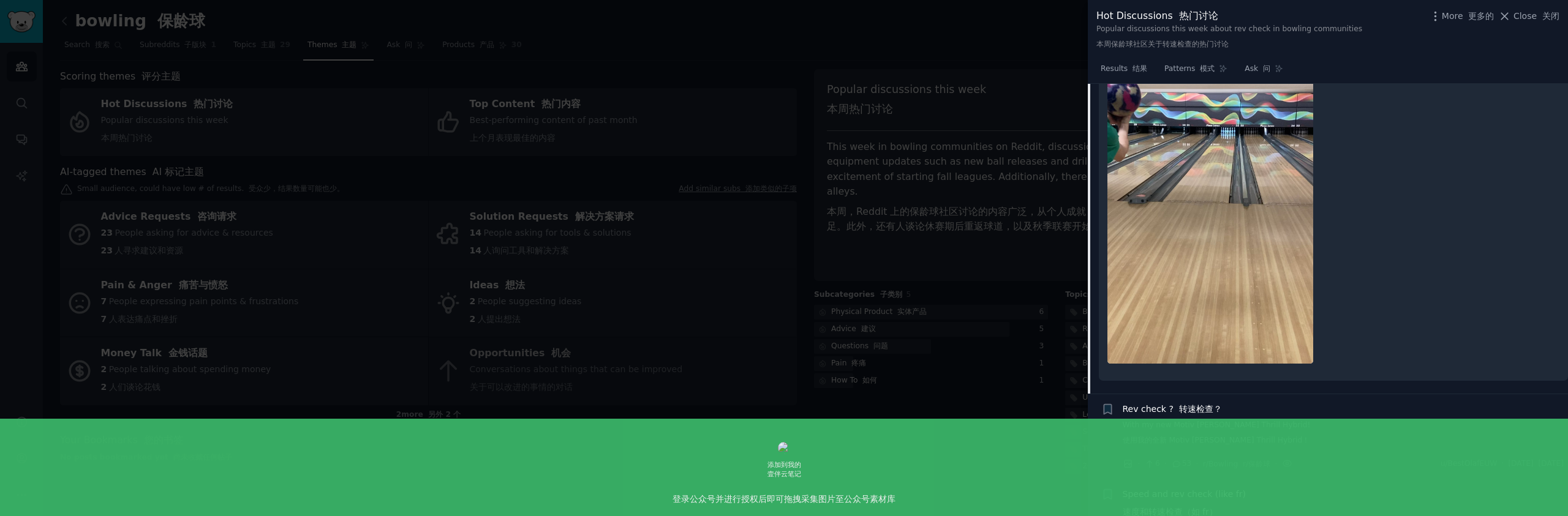
click at [986, 214] on div at bounding box center [784, 258] width 1568 height 516
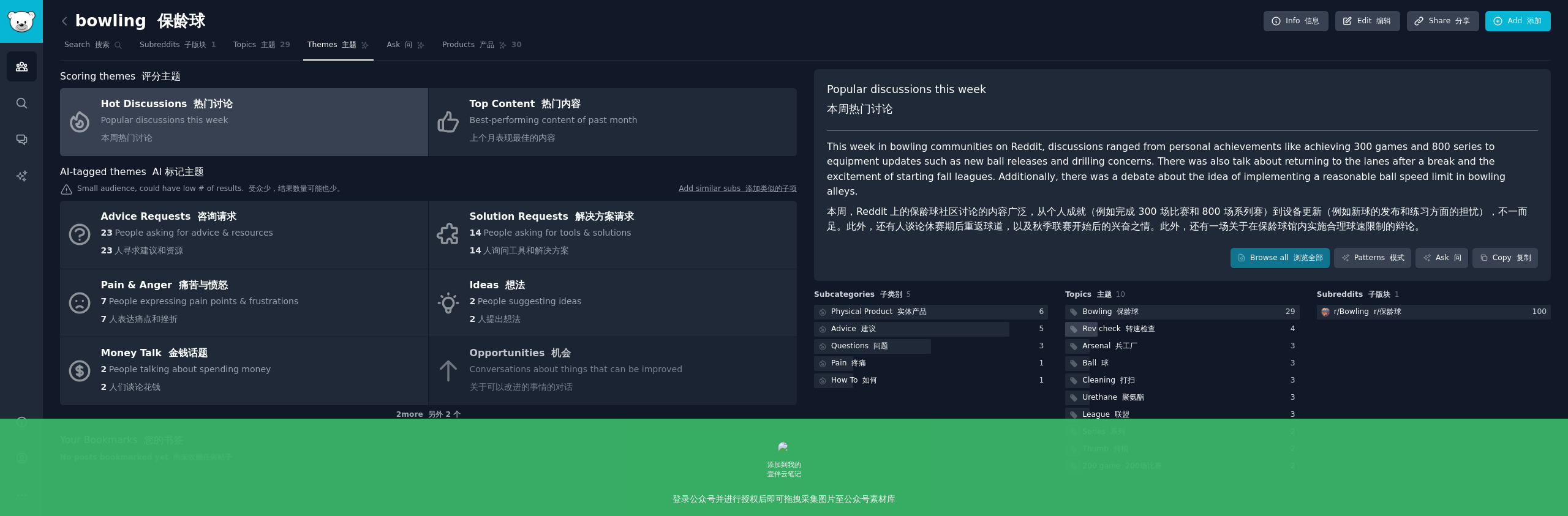
click at [1083, 324] on div "Rev check 转速检查" at bounding box center [1119, 330] width 72 height 11
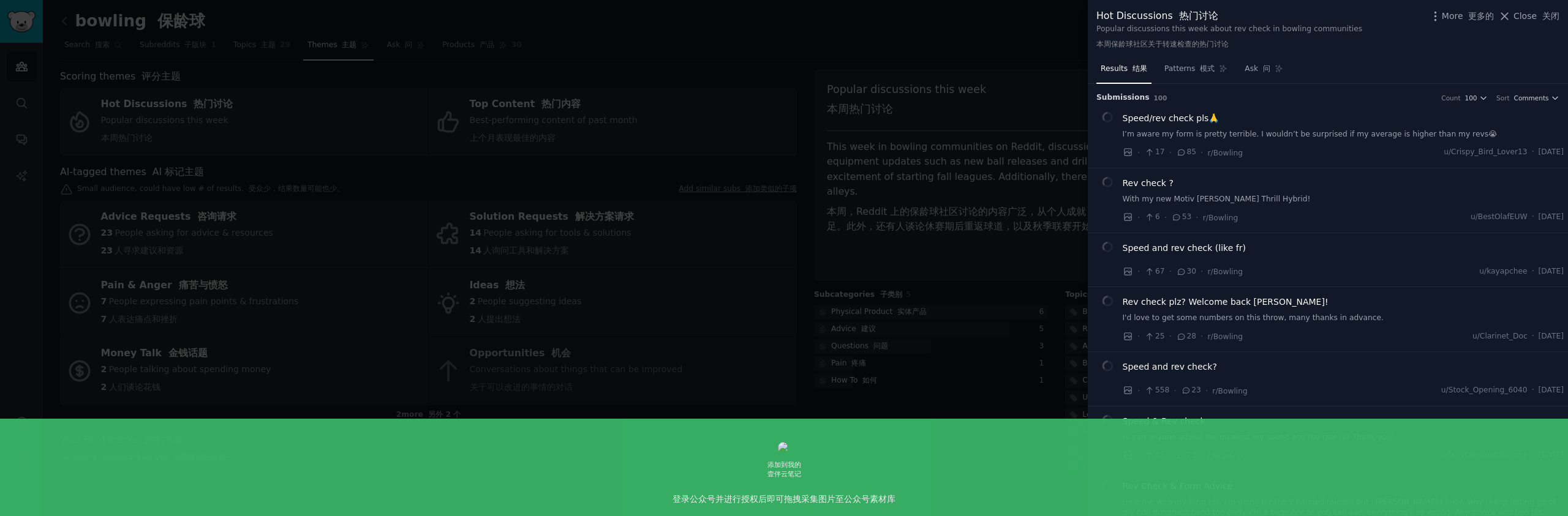
click at [1042, 254] on div at bounding box center [784, 258] width 1568 height 516
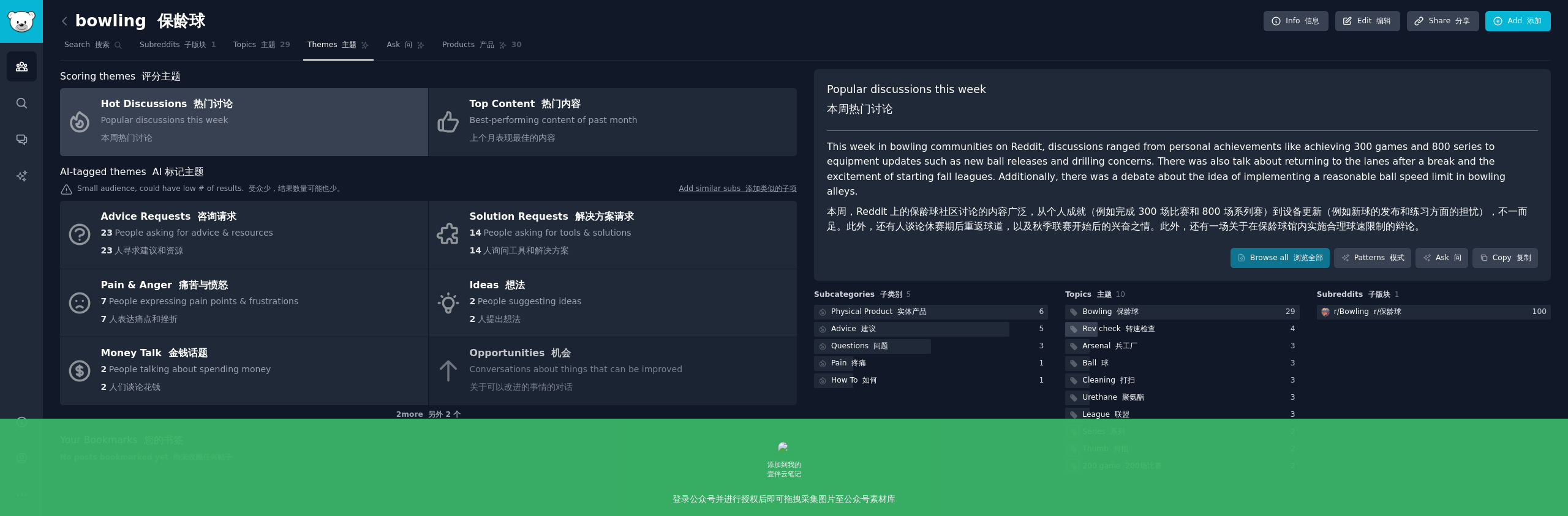
click at [1089, 324] on div "Rev check 转速检查" at bounding box center [1119, 330] width 72 height 11
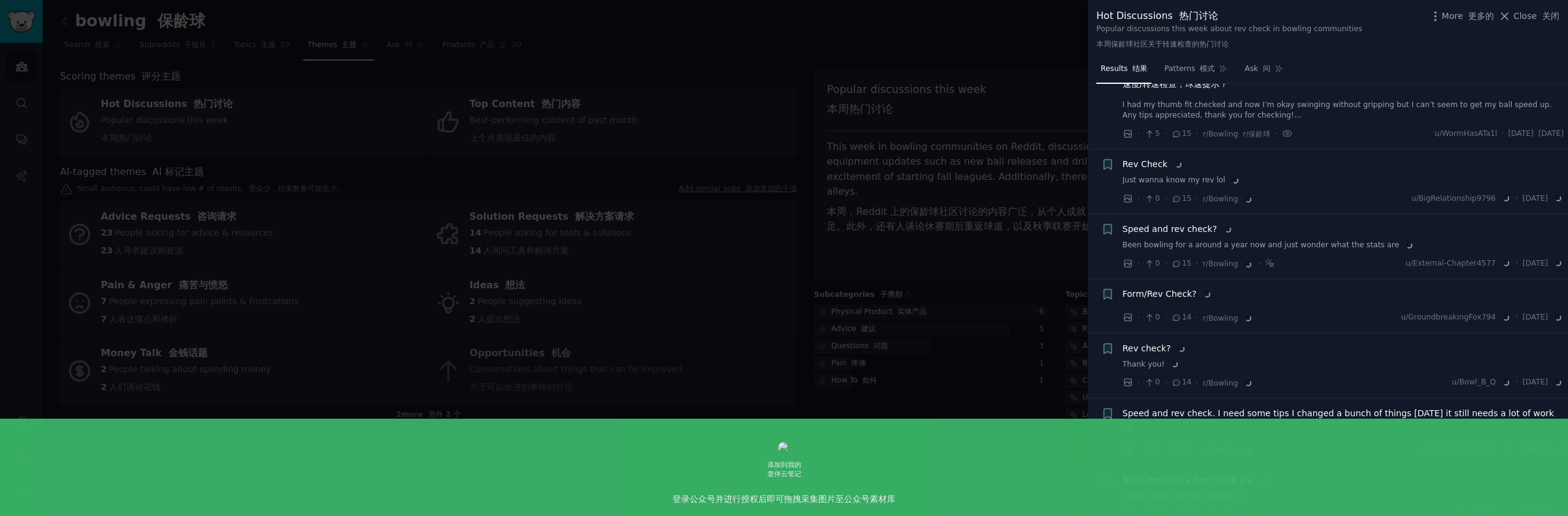
scroll to position [819, 0]
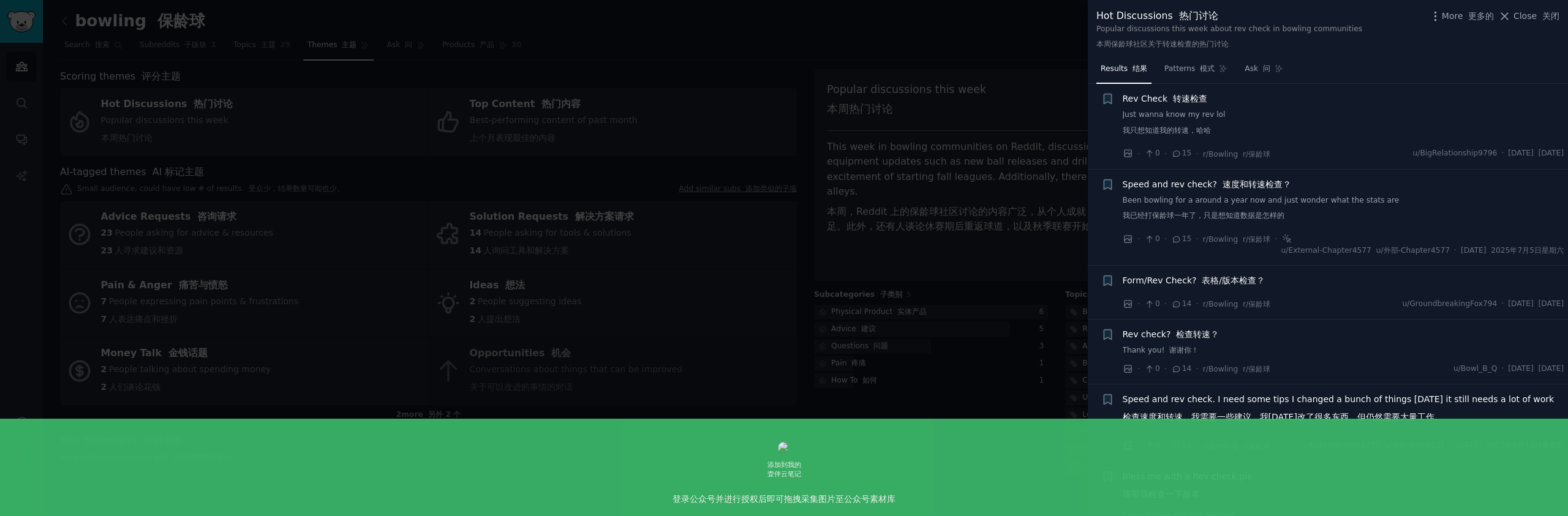
click at [1234, 282] on font "表格/版本检查？" at bounding box center [1233, 280] width 63 height 10
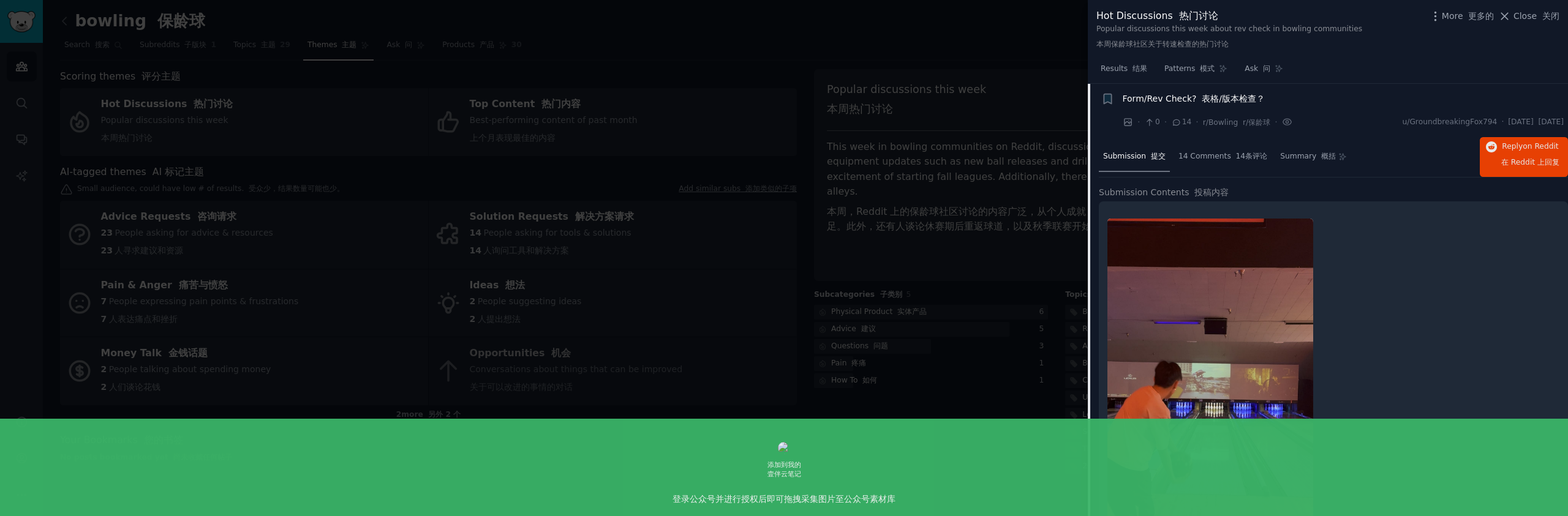
scroll to position [1125, 0]
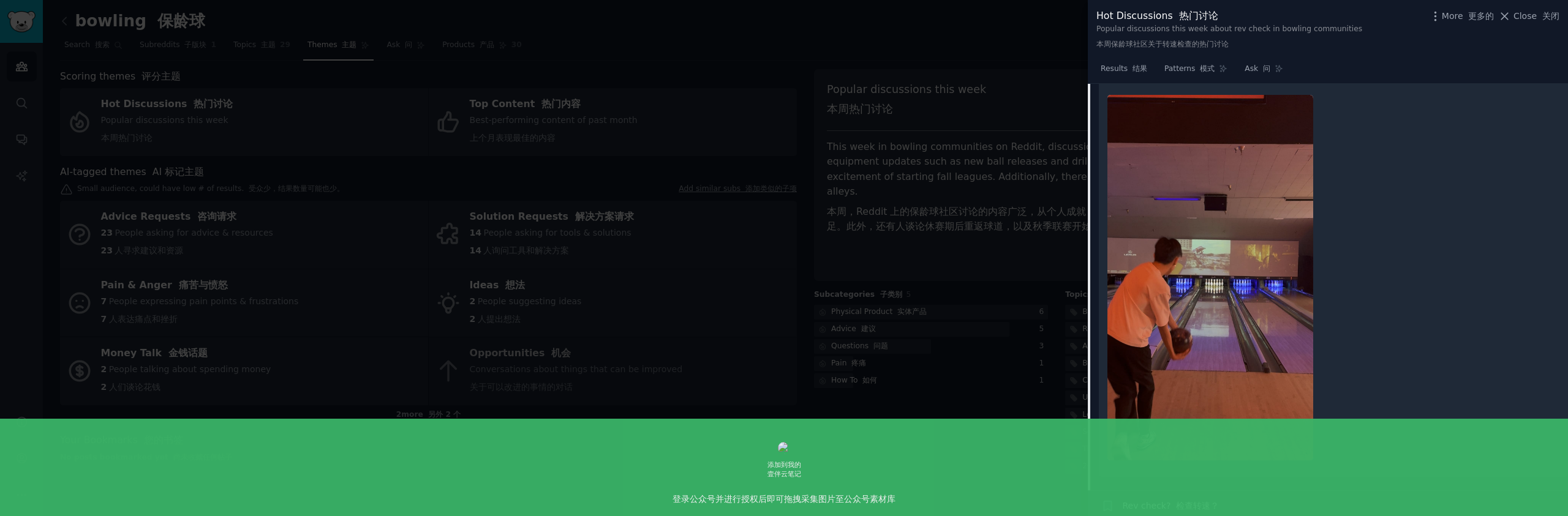
click at [1244, 286] on img at bounding box center [1211, 278] width 206 height 365
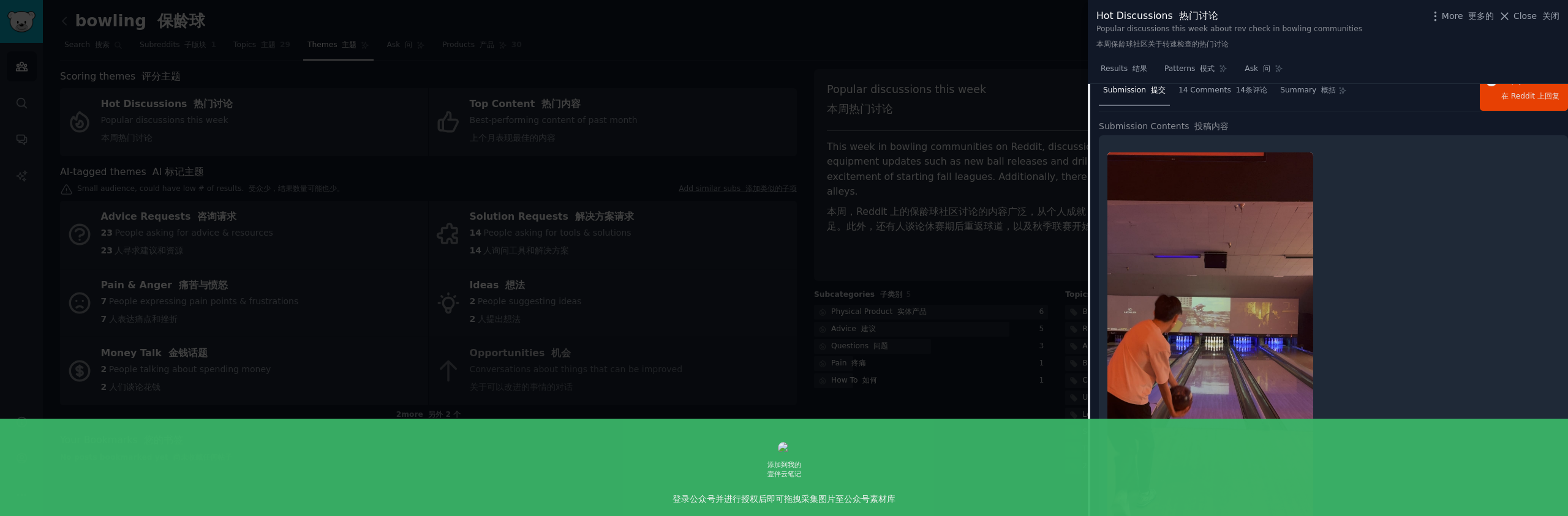
scroll to position [977, 0]
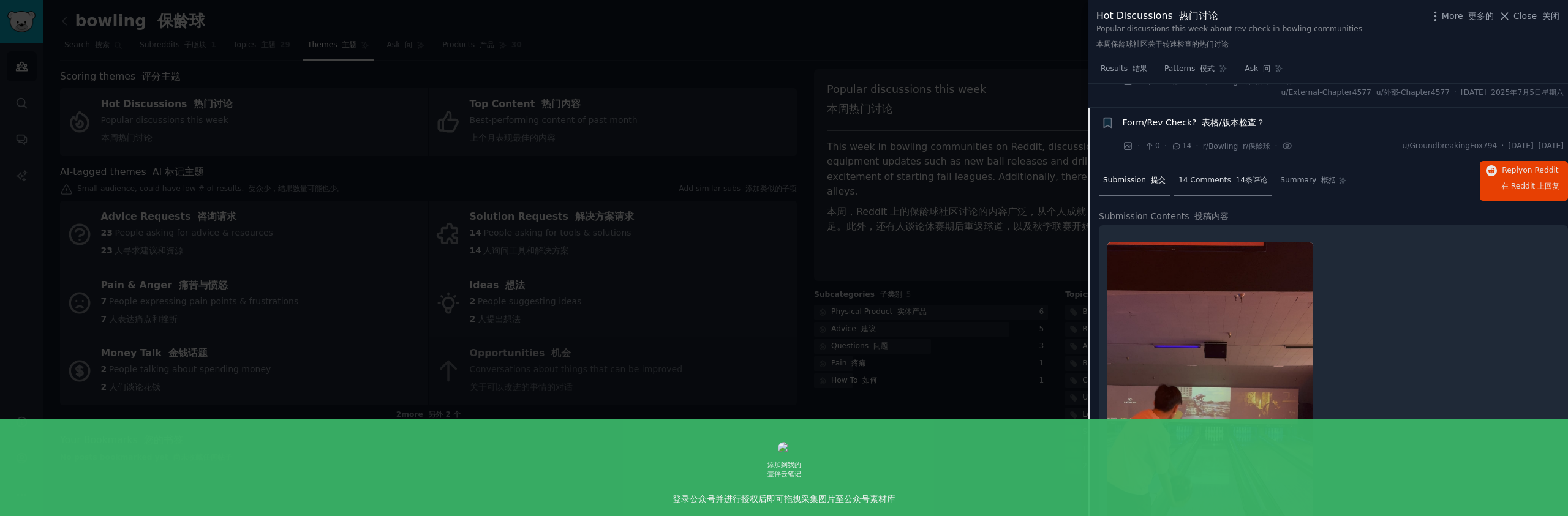
click at [1236, 180] on font "14条评论" at bounding box center [1252, 180] width 32 height 9
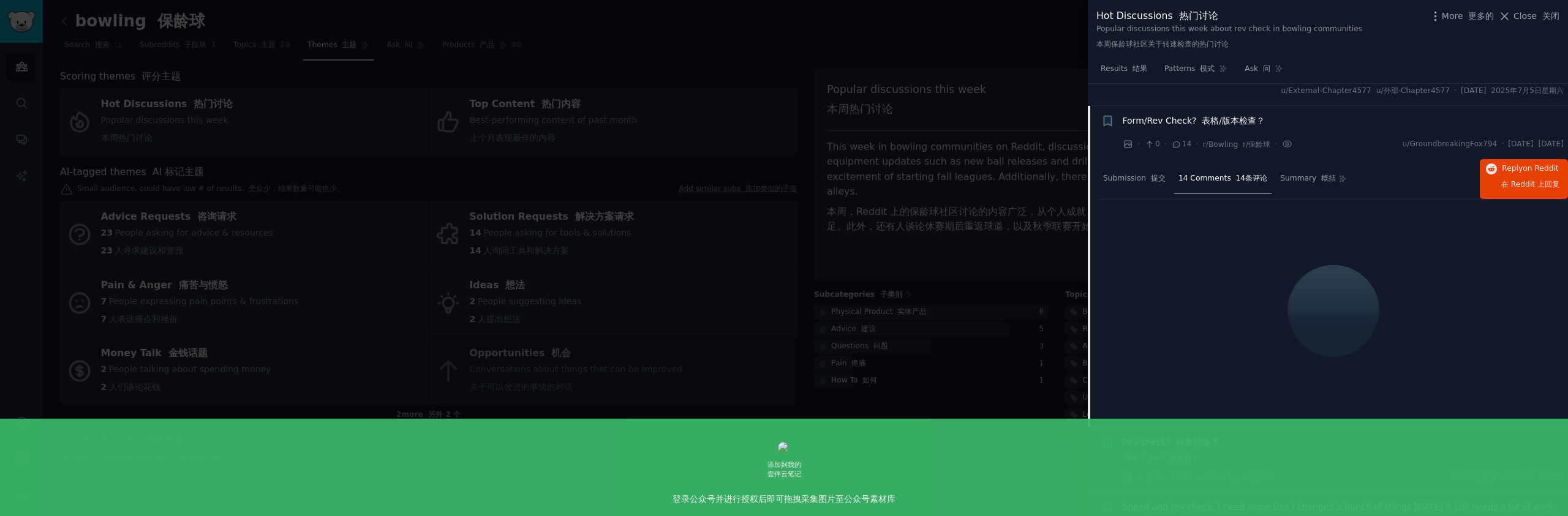
scroll to position [980, 0]
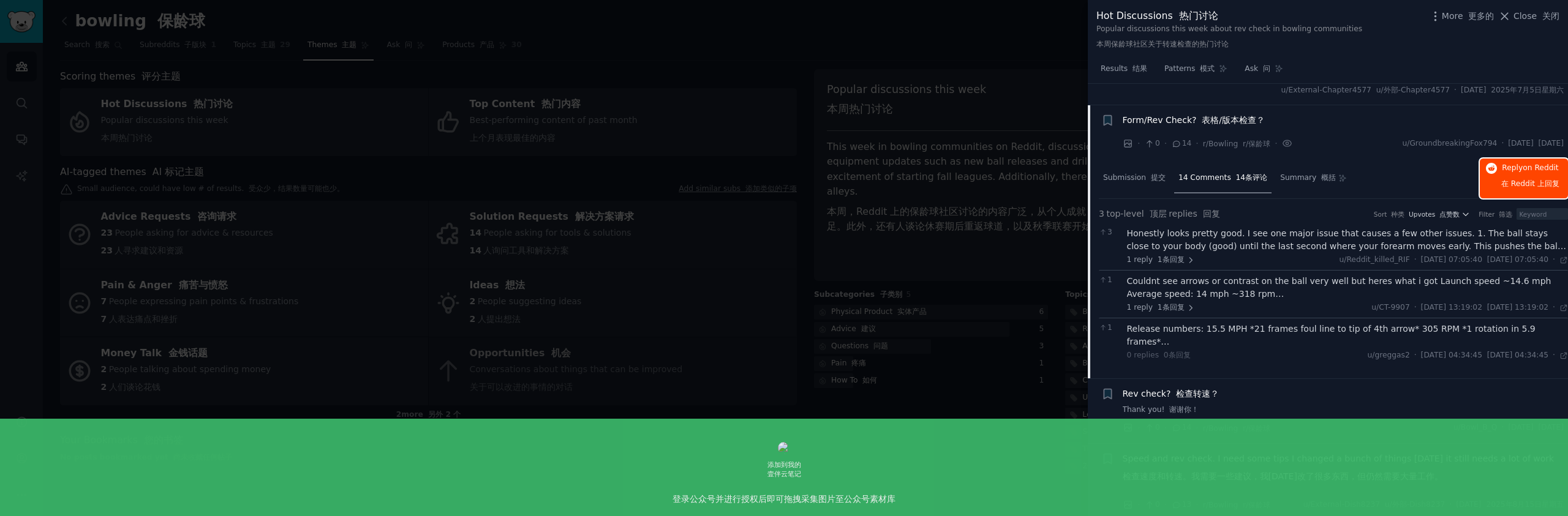
click at [1517, 175] on span "Reply on Reddit 在 Reddit 上 回复" at bounding box center [1530, 178] width 58 height 31
click at [858, 212] on div at bounding box center [784, 258] width 1568 height 516
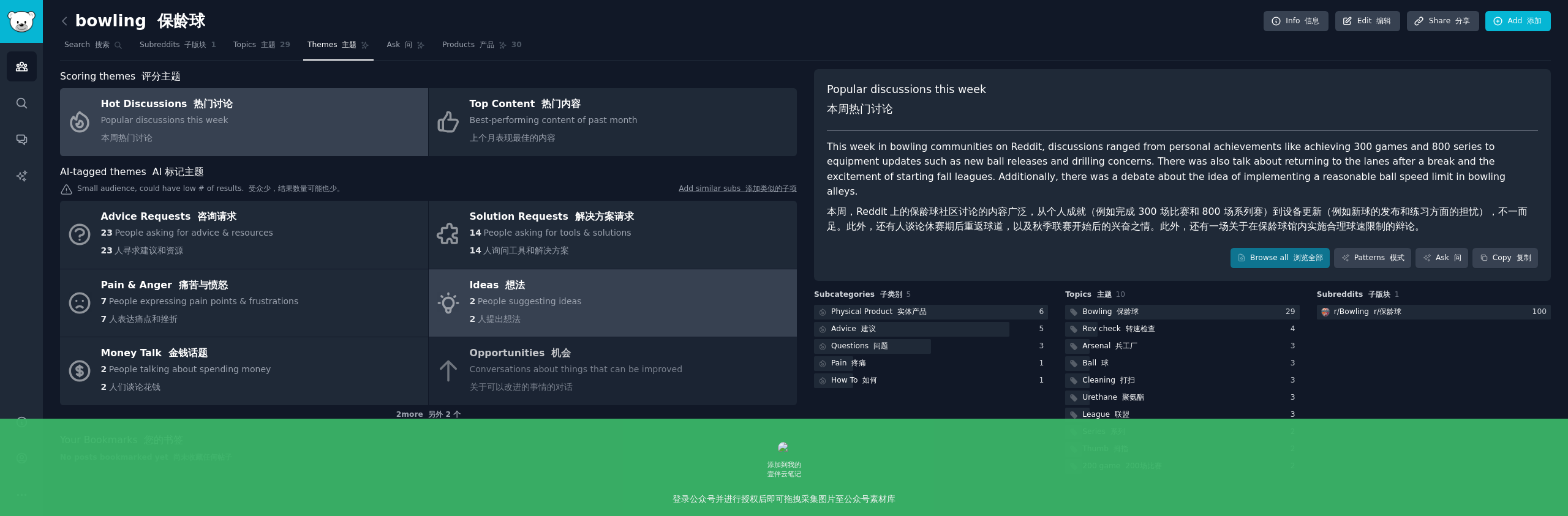
click at [590, 301] on link "Ideas 想法 2 People suggesting ideas 2 人提出想法" at bounding box center [613, 303] width 368 height 68
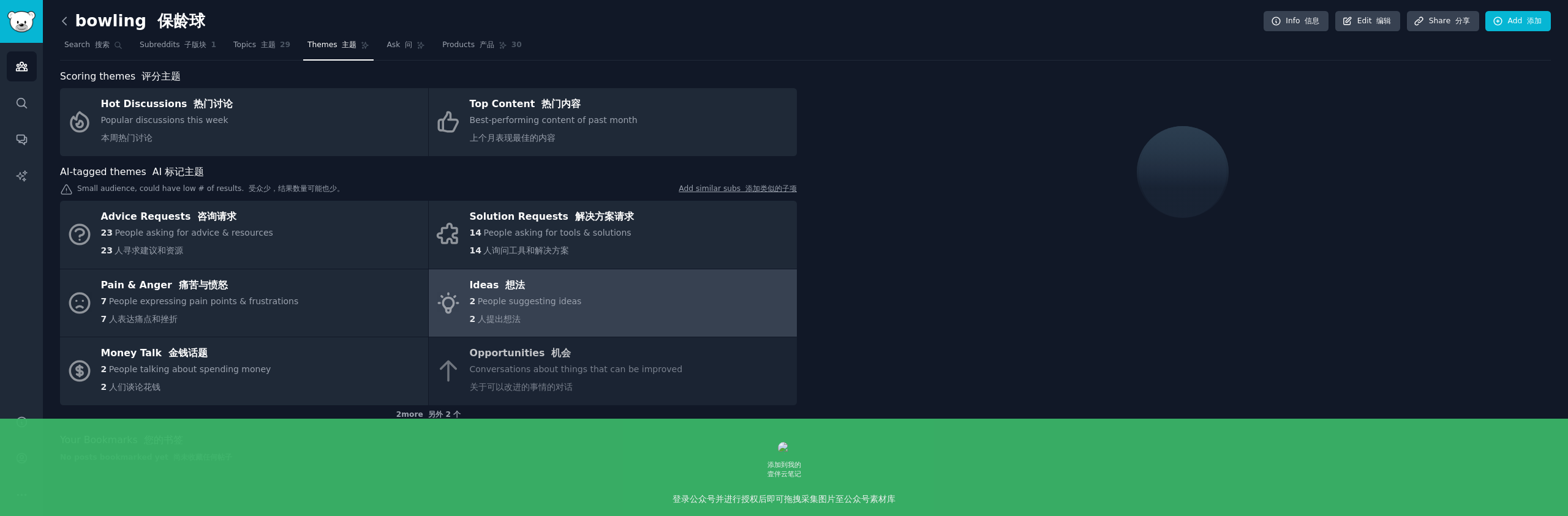
click at [60, 23] on icon at bounding box center [64, 21] width 13 height 13
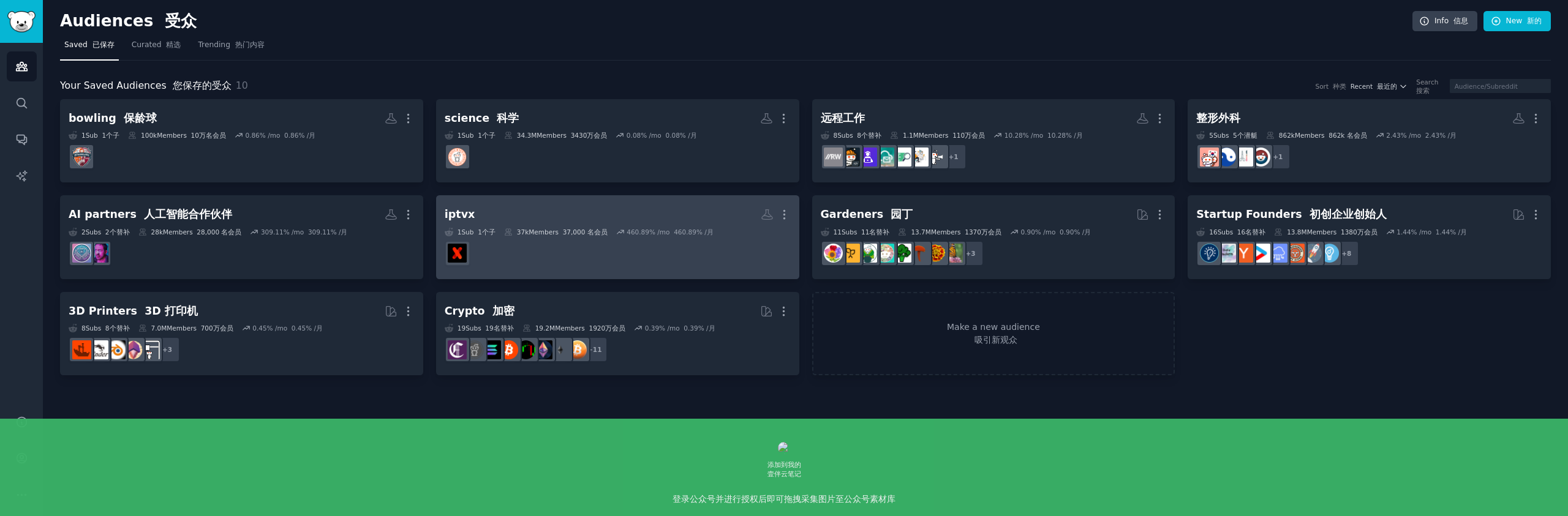
click at [621, 228] on div "460.89 % /mo 460.89% /月" at bounding box center [664, 232] width 97 height 9
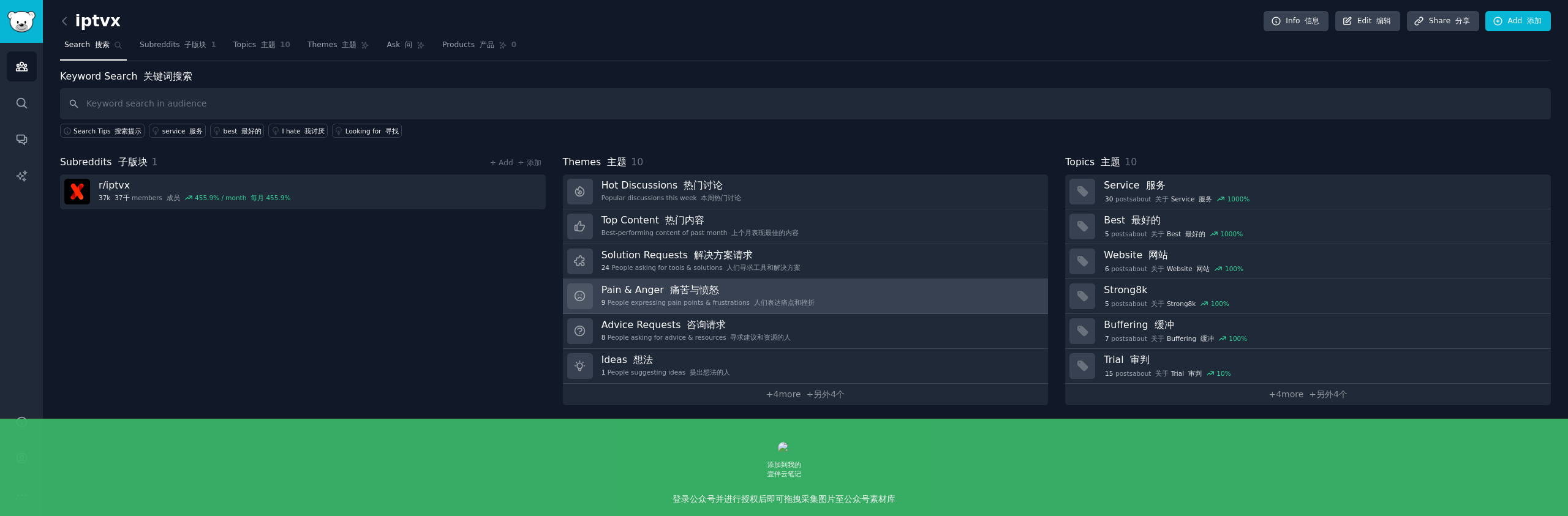
click at [935, 295] on link "Pain & Anger 痛苦与愤怒 9 People expressing pain points & frustrations 人们表达痛点和挫折" at bounding box center [805, 296] width 485 height 35
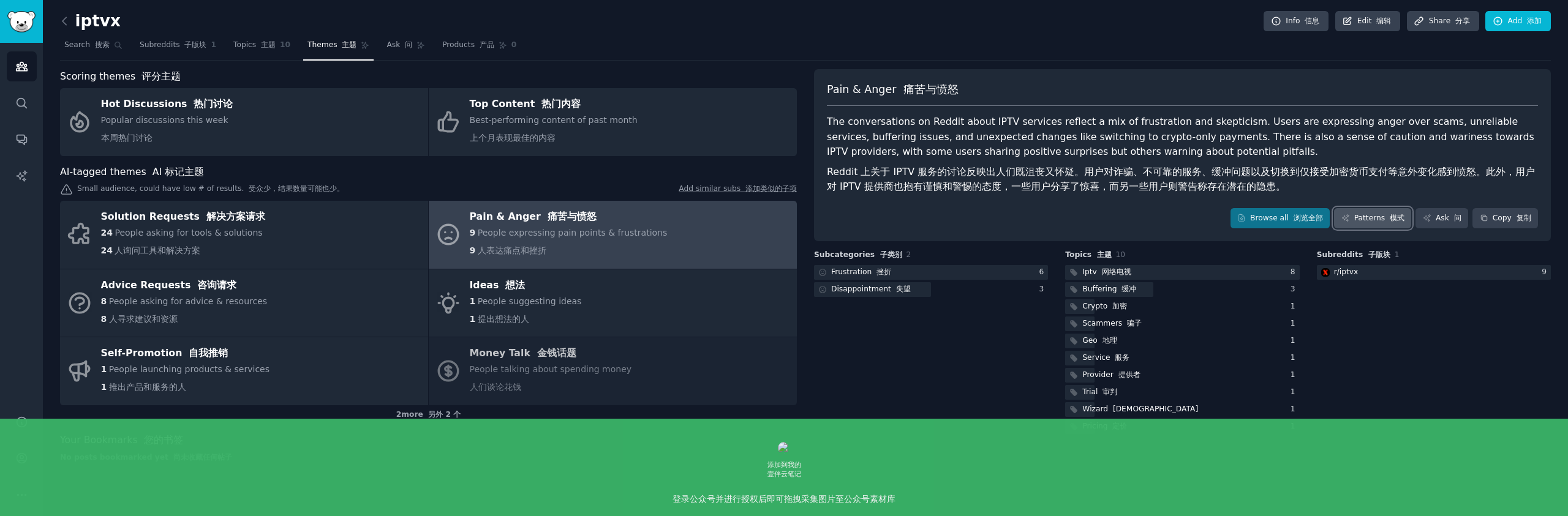
click at [1374, 222] on link "Patterns 模式" at bounding box center [1372, 219] width 77 height 21
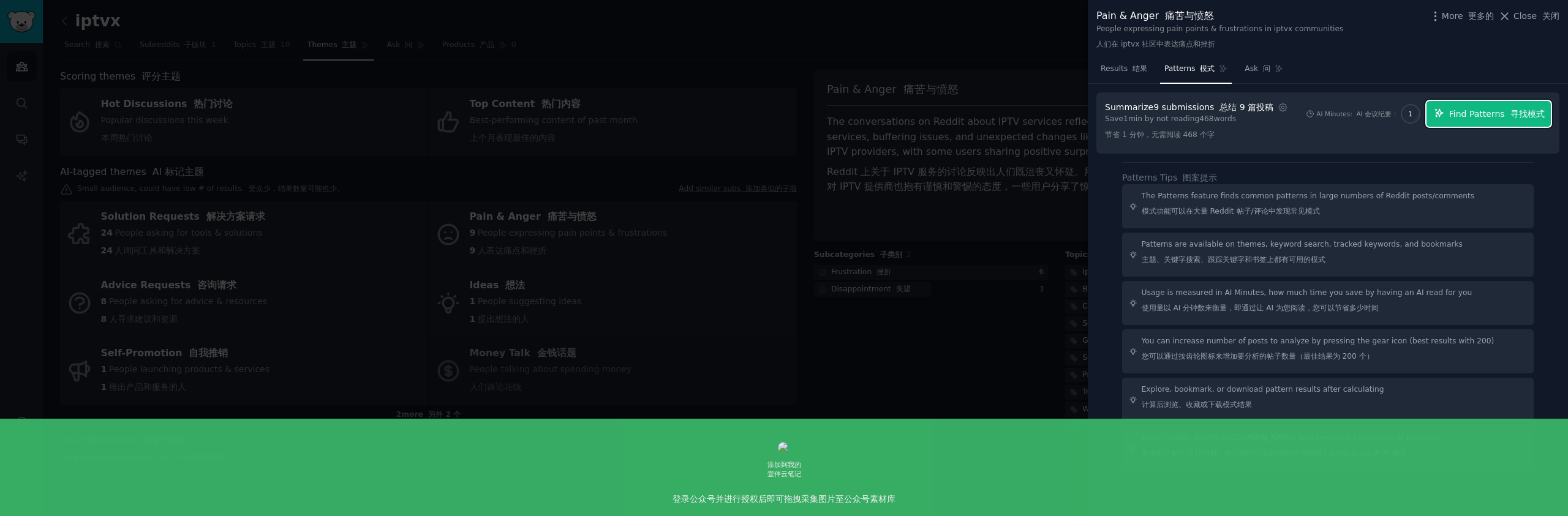
click at [1478, 122] on button "Find Patterns 寻找模式" at bounding box center [1488, 114] width 124 height 26
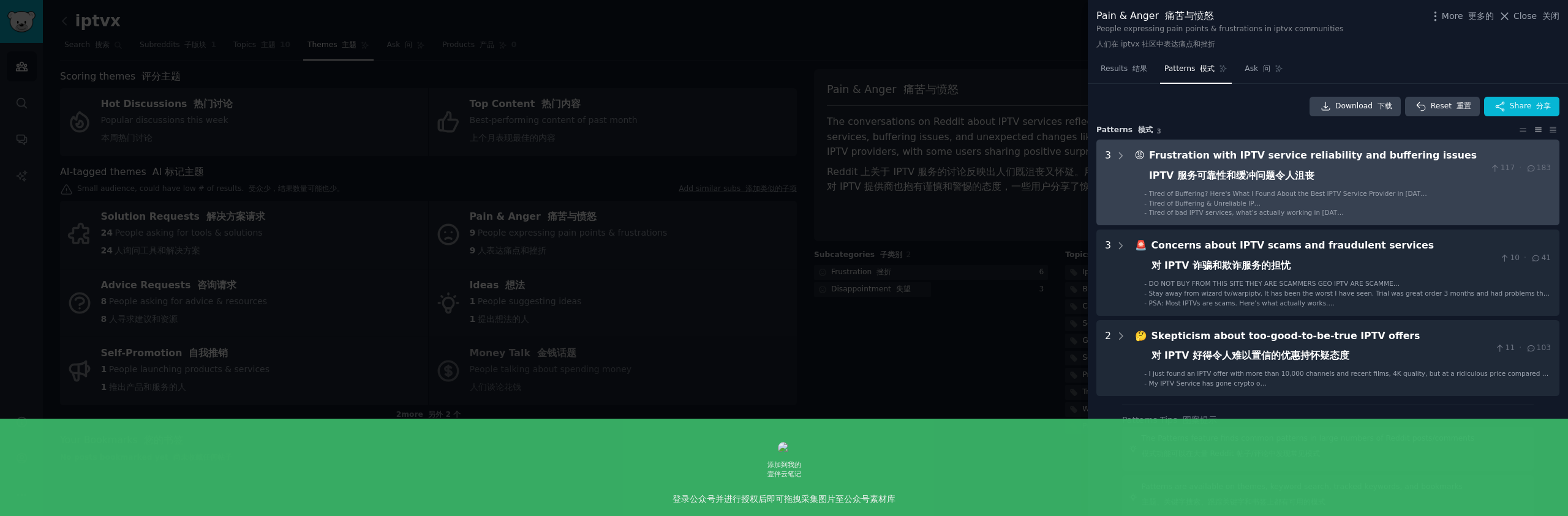
click at [1374, 192] on span "Tired of Buffering? Here's What I Found About the Best IPTV Service Provider in…" at bounding box center [1287, 200] width 278 height 21
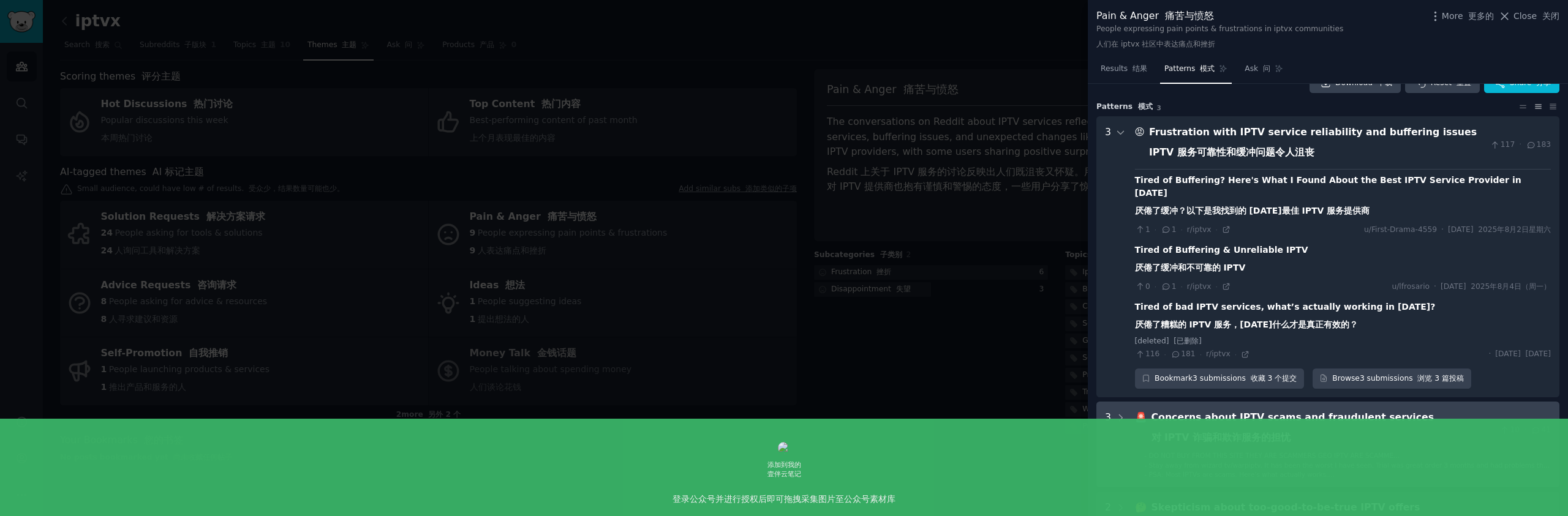
click at [1397, 424] on div "Concerns about IPTV scams and fraudulent services 对 IPTV 诈骗和欺诈服务的担忧" at bounding box center [1322, 430] width 344 height 39
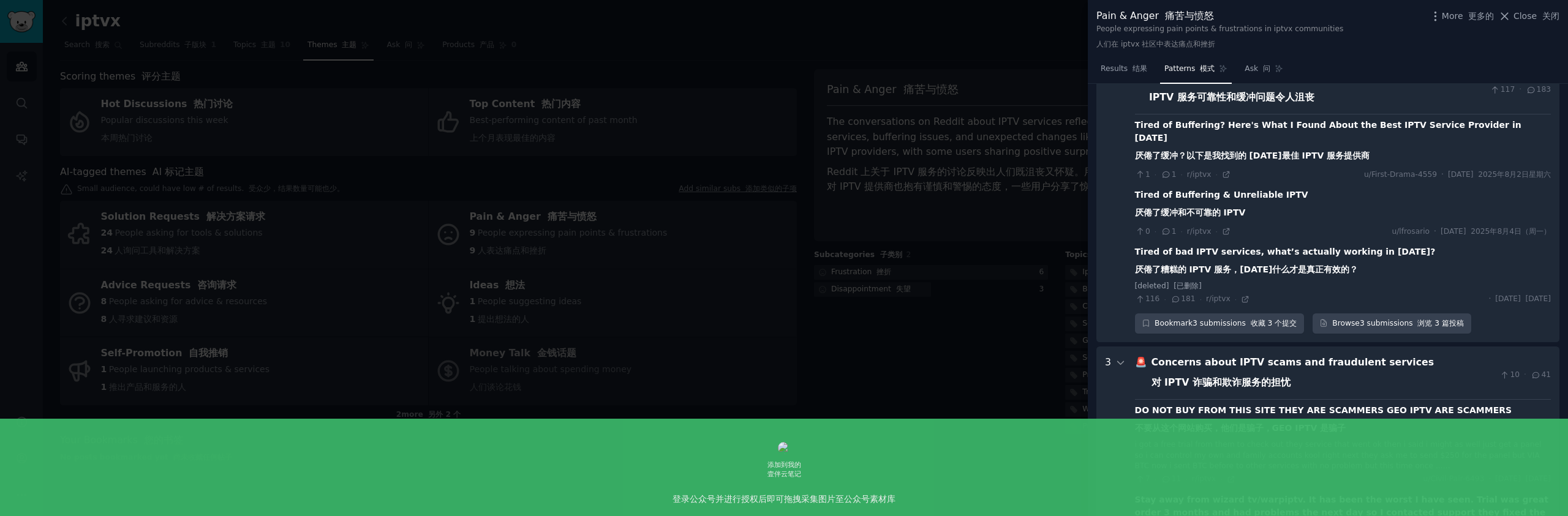
scroll to position [18, 0]
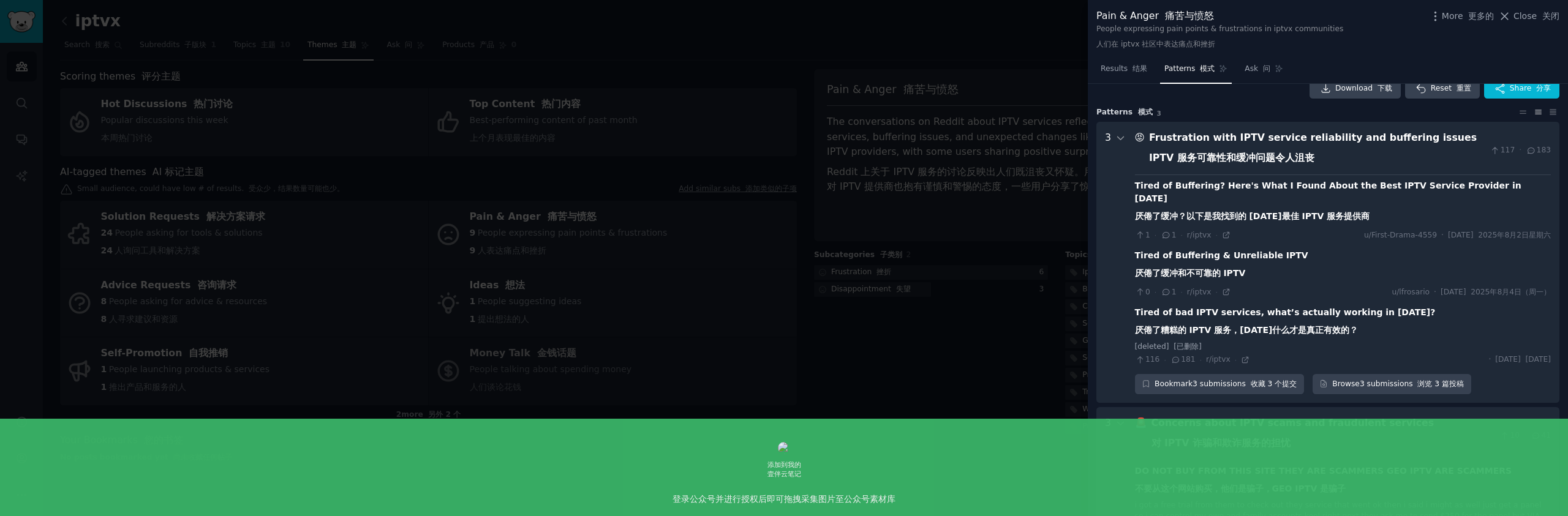
click at [1263, 147] on div "Frustration with IPTV service reliability and buffering issues IPTV 服务可靠性和缓冲问题令…" at bounding box center [1317, 150] width 336 height 39
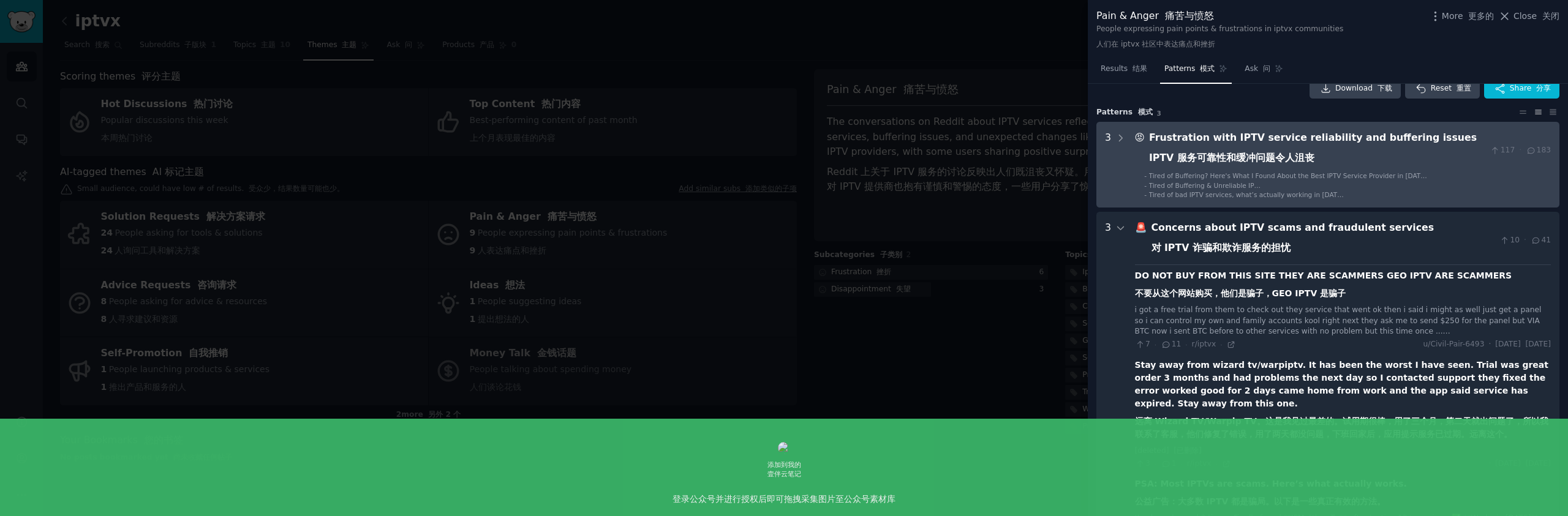
click at [1287, 152] on font "IPTV 服务可靠性和缓冲问题令人沮丧" at bounding box center [1231, 158] width 165 height 11
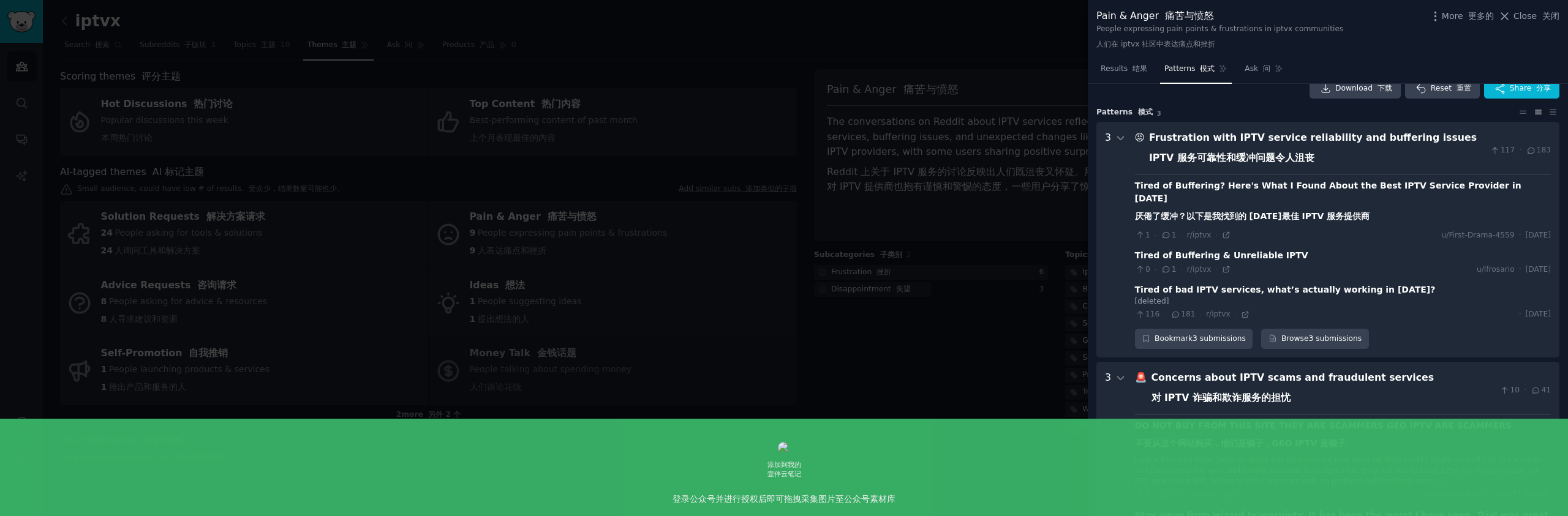
scroll to position [56, 0]
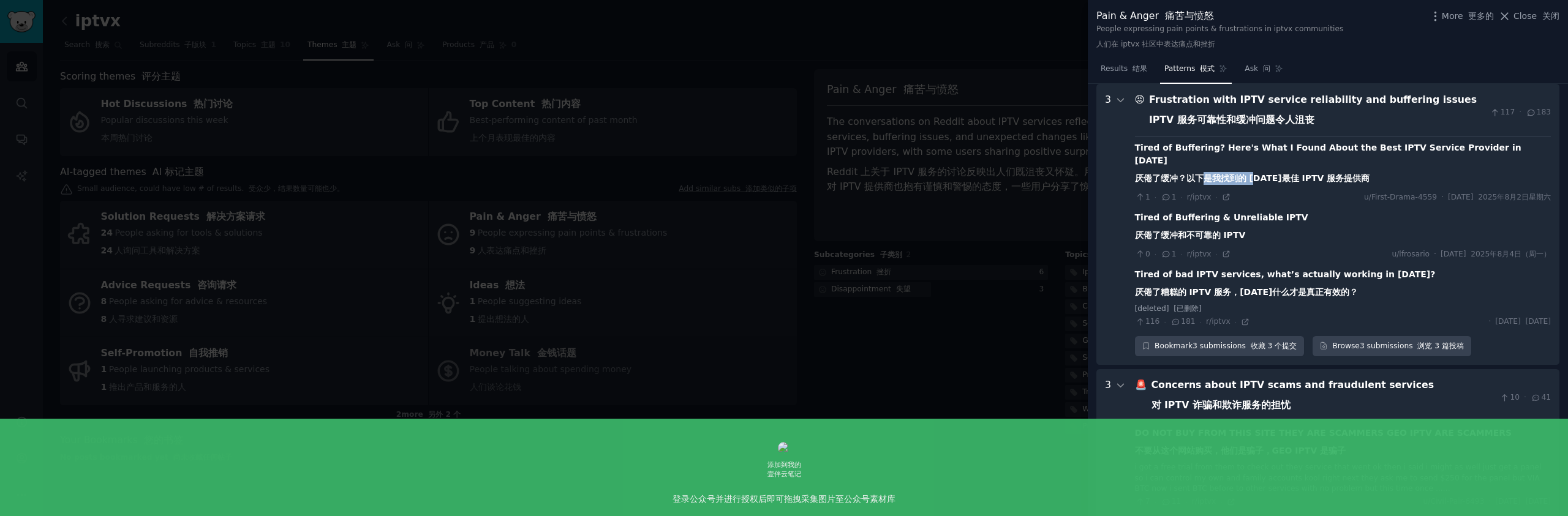
drag, startPoint x: 1203, startPoint y: 163, endPoint x: 1261, endPoint y: 163, distance: 58.0
click at [1255, 173] on font "厌倦了缓冲？以下是我找到的 2025 年最佳 IPTV 服务提供商" at bounding box center [1252, 178] width 235 height 10
click at [1303, 173] on font "厌倦了缓冲？以下是我找到的 2025 年最佳 IPTV 服务提供商" at bounding box center [1252, 178] width 235 height 10
click at [1341, 151] on div "Tired of Buffering? Here's What I Found About the Best IPTV Service Provider in…" at bounding box center [1343, 166] width 416 height 48
click at [1343, 268] on div "Tired of bad IPTV services, what’s actually working in 2025? 厌倦了糟糕的 IPTV 服务，202…" at bounding box center [1285, 286] width 301 height 35
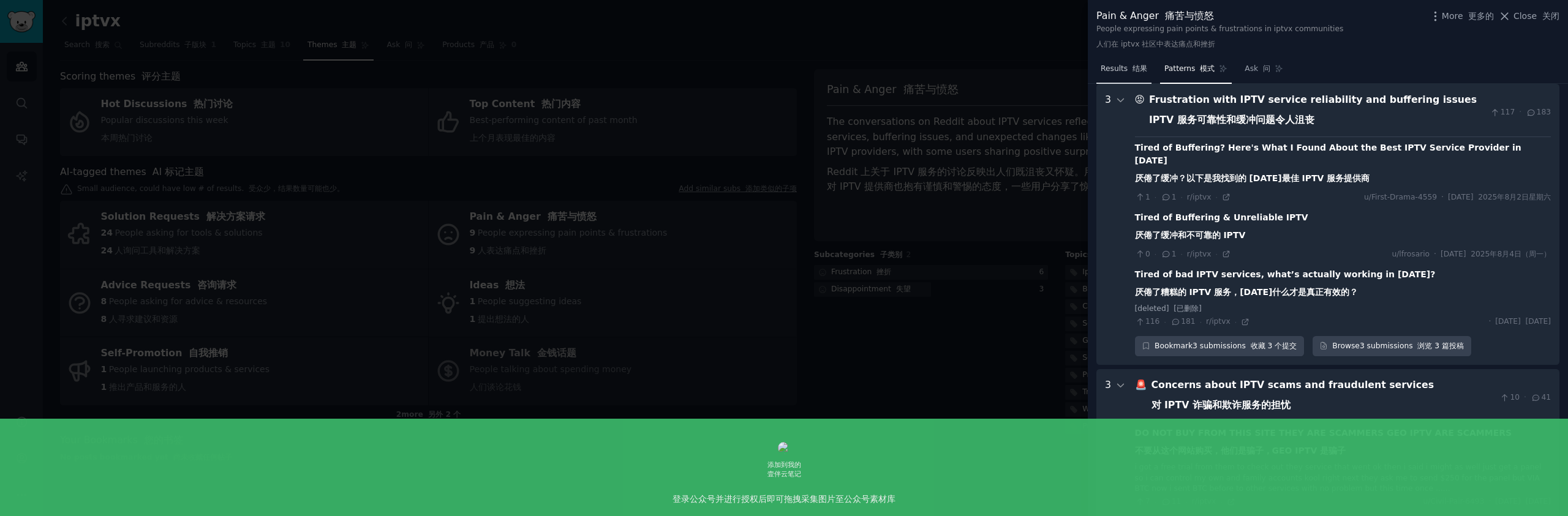
click at [1116, 64] on span "Results 结果" at bounding box center [1124, 69] width 47 height 11
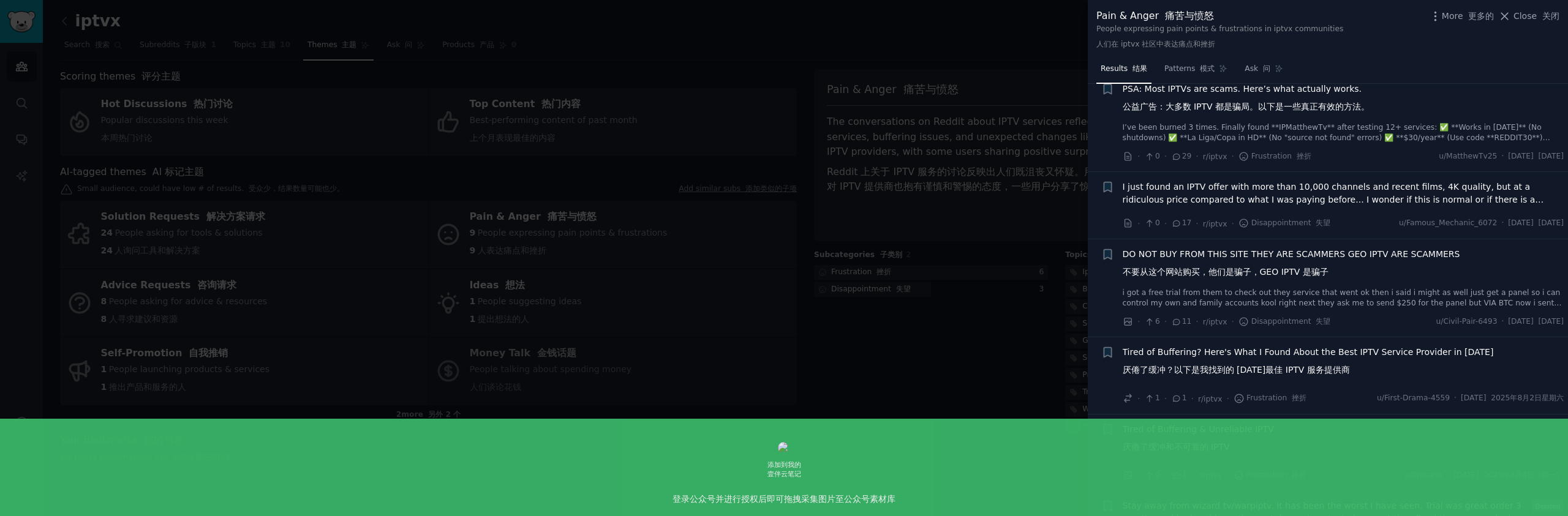
scroll to position [280, 0]
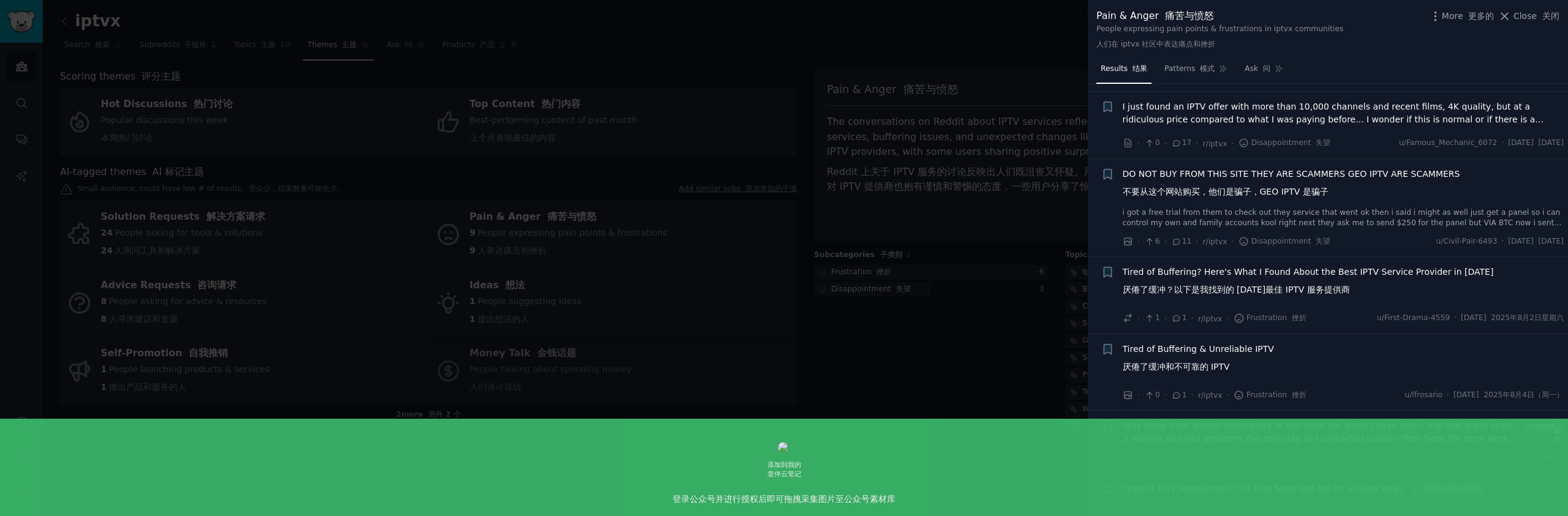
click at [1335, 189] on span "DO NOT BUY FROM THIS SITE THEY ARE SCAMMERS GEO IPTV ARE SCAMMERS 不要从这个网站购买，他们是…" at bounding box center [1291, 185] width 337 height 35
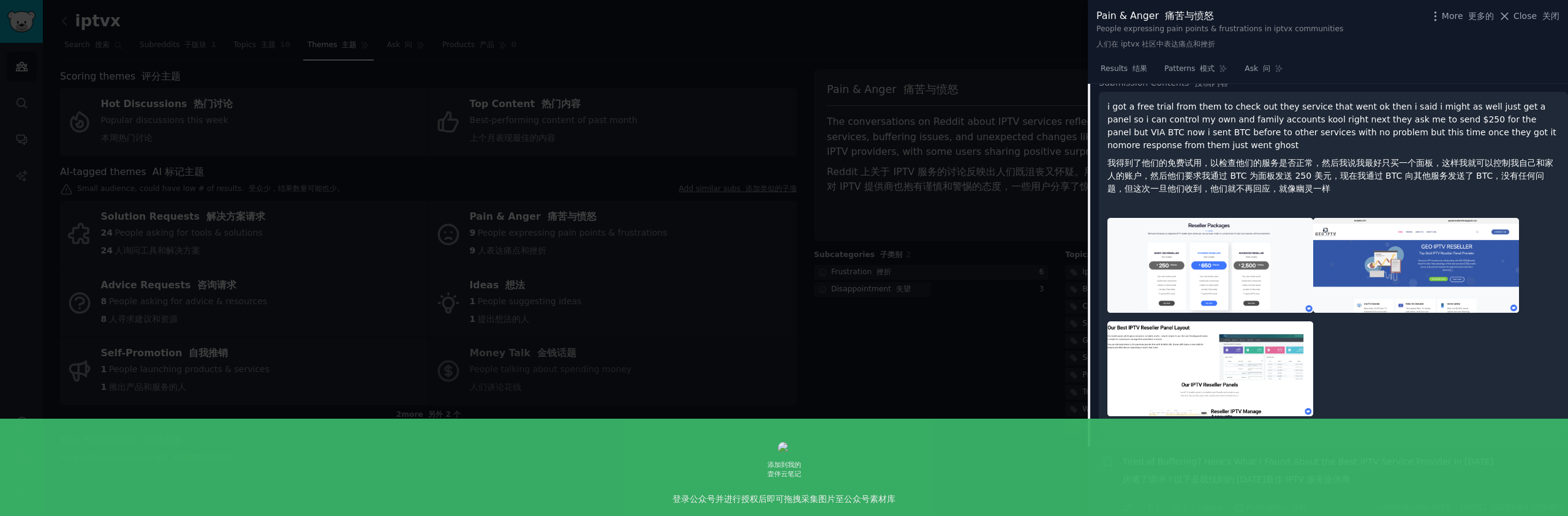
scroll to position [497, 0]
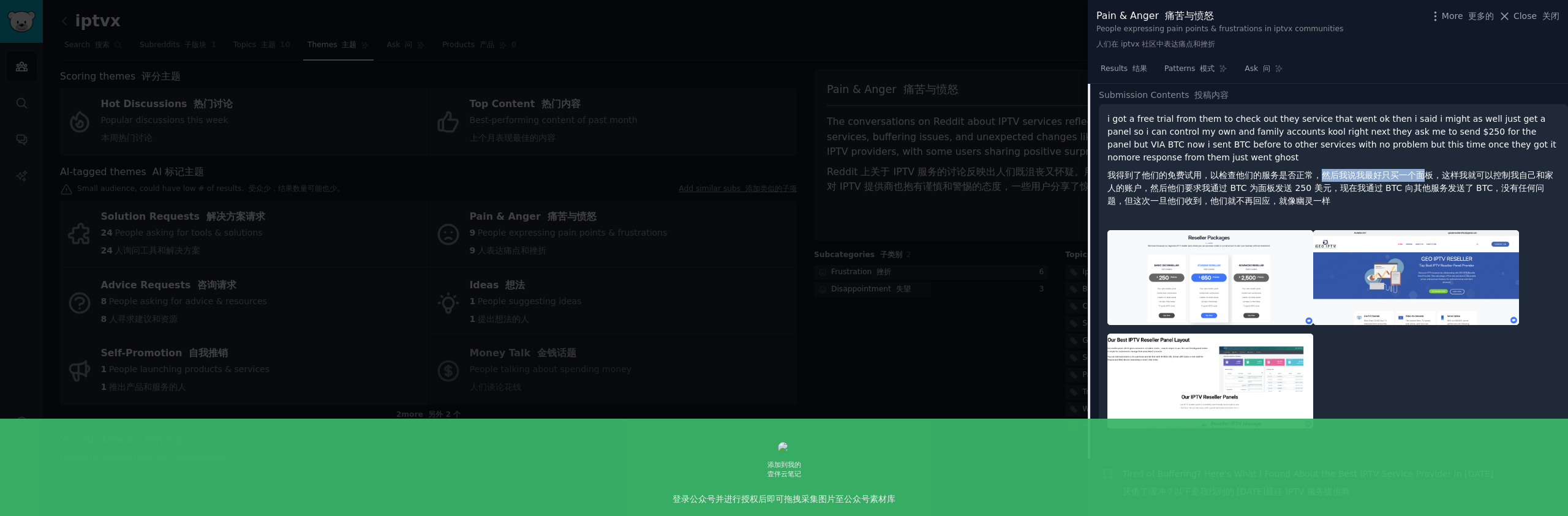
drag, startPoint x: 1318, startPoint y: 175, endPoint x: 1426, endPoint y: 175, distance: 108.0
click at [1426, 175] on font "我得到了他们的免费试用，以检查他们的服务是否正常，然后我说我最好只买一个面板，这样我就可以控制我自己和家人的账户，然后他们要求我通过 BTC 为面板发送 25…" at bounding box center [1331, 188] width 446 height 35
click at [1443, 175] on font "我得到了他们的免费试用，以检查他们的服务是否正常，然后我说我最好只买一个面板，这样我就可以控制我自己和家人的账户，然后他们要求我通过 BTC 为面板发送 25…" at bounding box center [1331, 188] width 446 height 35
drag, startPoint x: 1445, startPoint y: 175, endPoint x: 1541, endPoint y: 176, distance: 96.0
click at [1541, 176] on font "我得到了他们的免费试用，以检查他们的服务是否正常，然后我说我最好只买一个面板，这样我就可以控制我自己和家人的账户，然后他们要求我通过 BTC 为面板发送 25…" at bounding box center [1331, 188] width 446 height 35
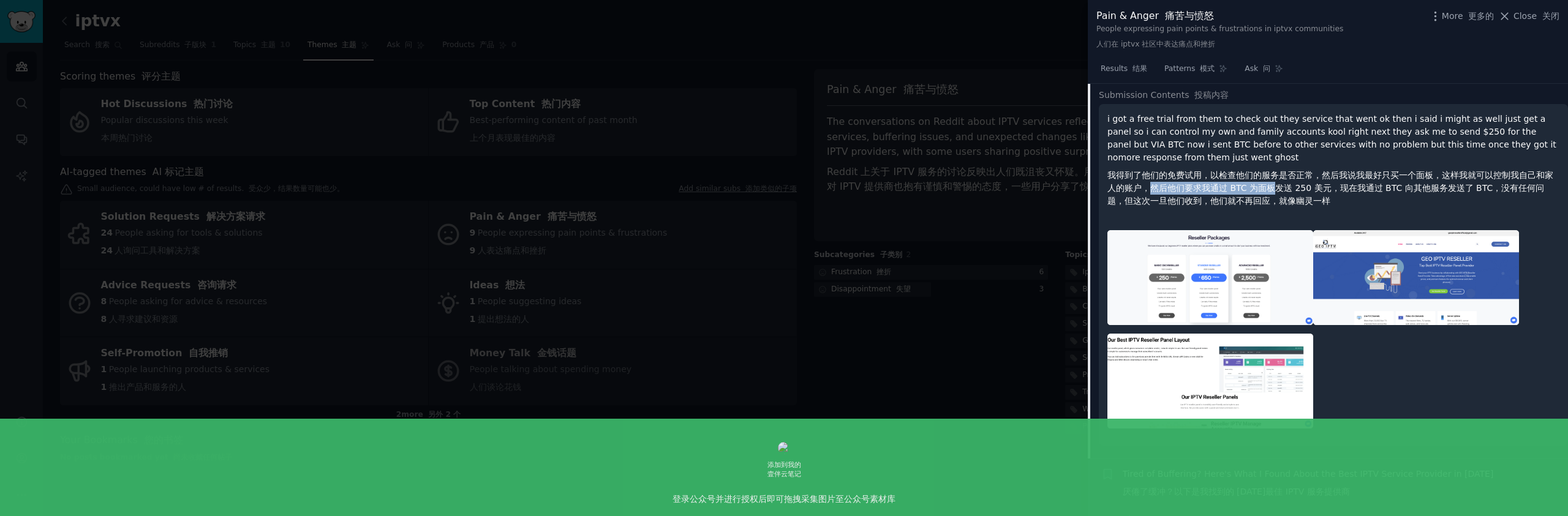
drag, startPoint x: 1151, startPoint y: 188, endPoint x: 1279, endPoint y: 188, distance: 128.0
click at [1277, 188] on font "我得到了他们的免费试用，以检查他们的服务是否正常，然后我说我最好只买一个面板，这样我就可以控制我自己和家人的账户，然后他们要求我通过 BTC 为面板发送 25…" at bounding box center [1331, 188] width 446 height 35
click at [1310, 192] on font "我得到了他们的免费试用，以检查他们的服务是否正常，然后我说我最好只买一个面板，这样我就可以控制我自己和家人的账户，然后他们要求我通过 BTC 为面板发送 25…" at bounding box center [1331, 188] width 446 height 35
drag, startPoint x: 1339, startPoint y: 188, endPoint x: 1488, endPoint y: 188, distance: 149.0
click at [1488, 189] on font "我得到了他们的免费试用，以检查他们的服务是否正常，然后我说我最好只买一个面板，这样我就可以控制我自己和家人的账户，然后他们要求我通过 BTC 为面板发送 25…" at bounding box center [1331, 188] width 446 height 35
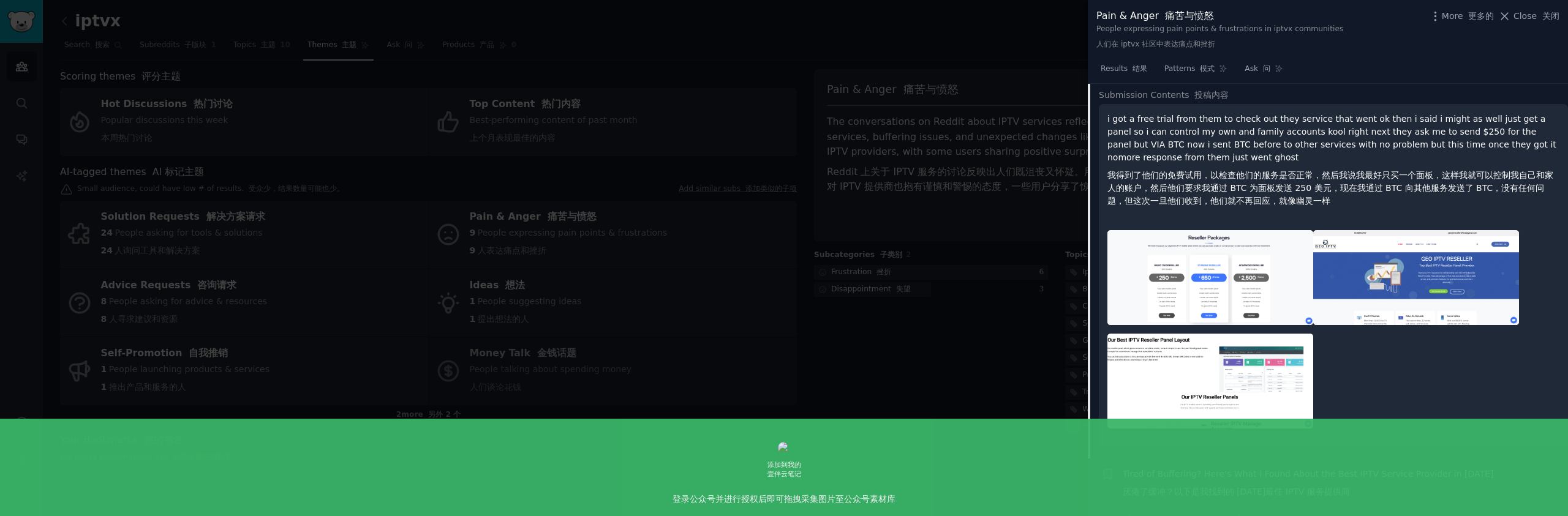
click at [1503, 189] on font "我得到了他们的免费试用，以检查他们的服务是否正常，然后我说我最好只买一个面板，这样我就可以控制我自己和家人的账户，然后他们要求我通过 BTC 为面板发送 25…" at bounding box center [1331, 188] width 446 height 35
drag, startPoint x: 1147, startPoint y: 201, endPoint x: 1237, endPoint y: 203, distance: 90.0
click at [1223, 203] on font "我得到了他们的免费试用，以检查他们的服务是否正常，然后我说我最好只买一个面板，这样我就可以控制我自己和家人的账户，然后他们要求我通过 BTC 为面板发送 25…" at bounding box center [1331, 188] width 446 height 35
click at [1263, 204] on font "我得到了他们的免费试用，以检查他们的服务是否正常，然后我说我最好只买一个面板，这样我就可以控制我自己和家人的账户，然后他们要求我通过 BTC 为面板发送 25…" at bounding box center [1331, 188] width 446 height 35
click at [1263, 255] on img at bounding box center [1211, 278] width 206 height 96
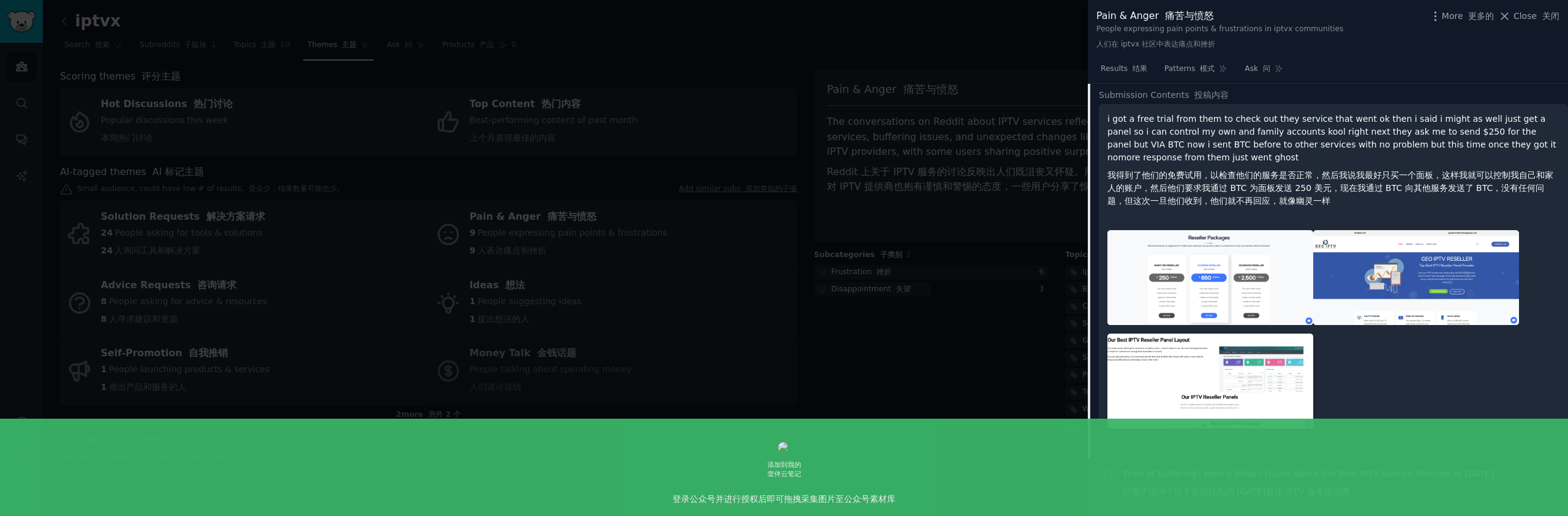
scroll to position [613, 0]
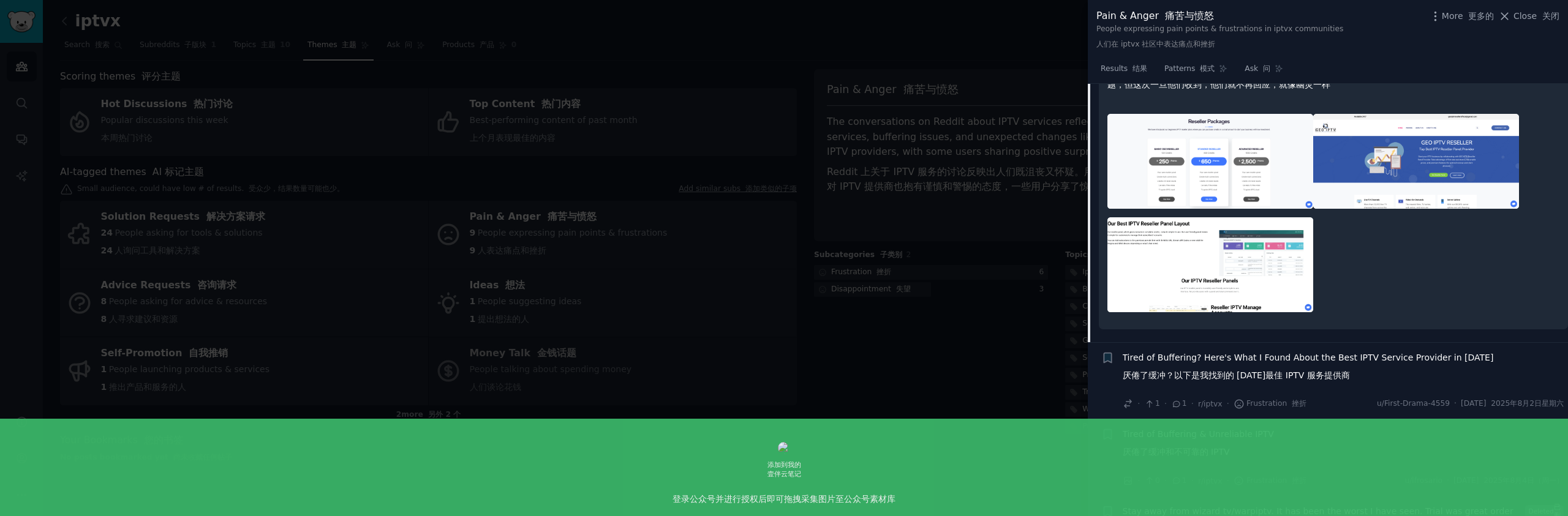
click at [1381, 281] on div at bounding box center [1334, 213] width 452 height 216
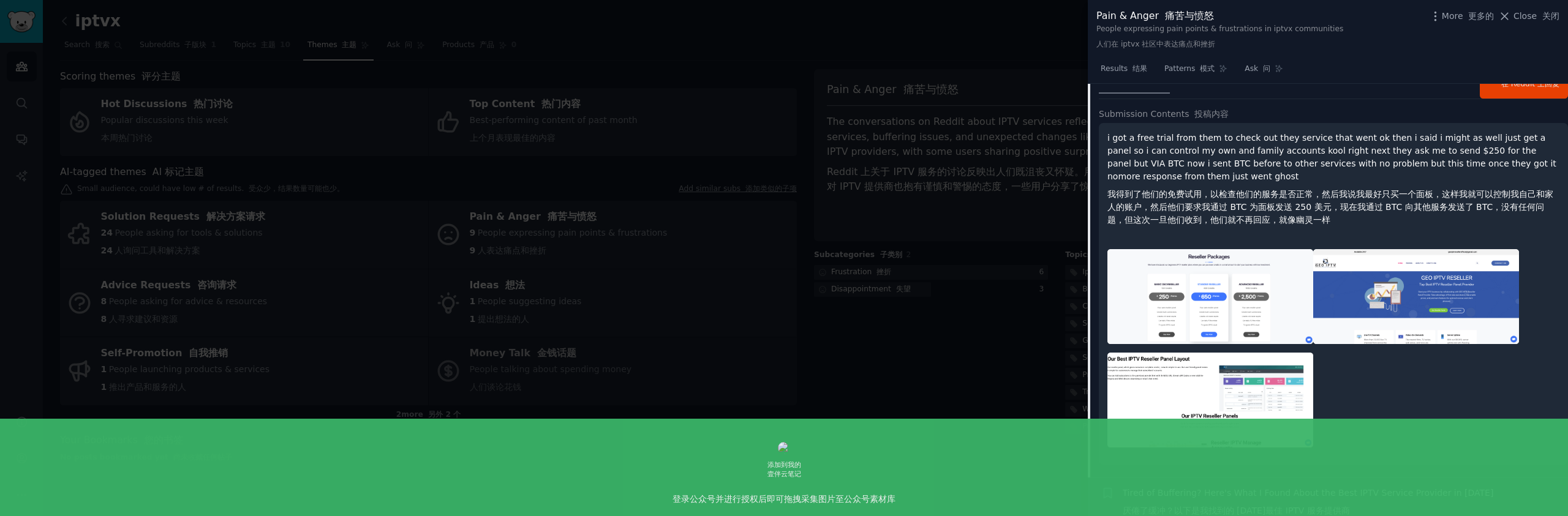
click at [1300, 196] on font "我得到了他们的免费试用，以检查他们的服务是否正常，然后我说我最好只买一个面板，这样我就可以控制我自己和家人的账户，然后他们要求我通过 BTC 为面板发送 25…" at bounding box center [1331, 207] width 446 height 35
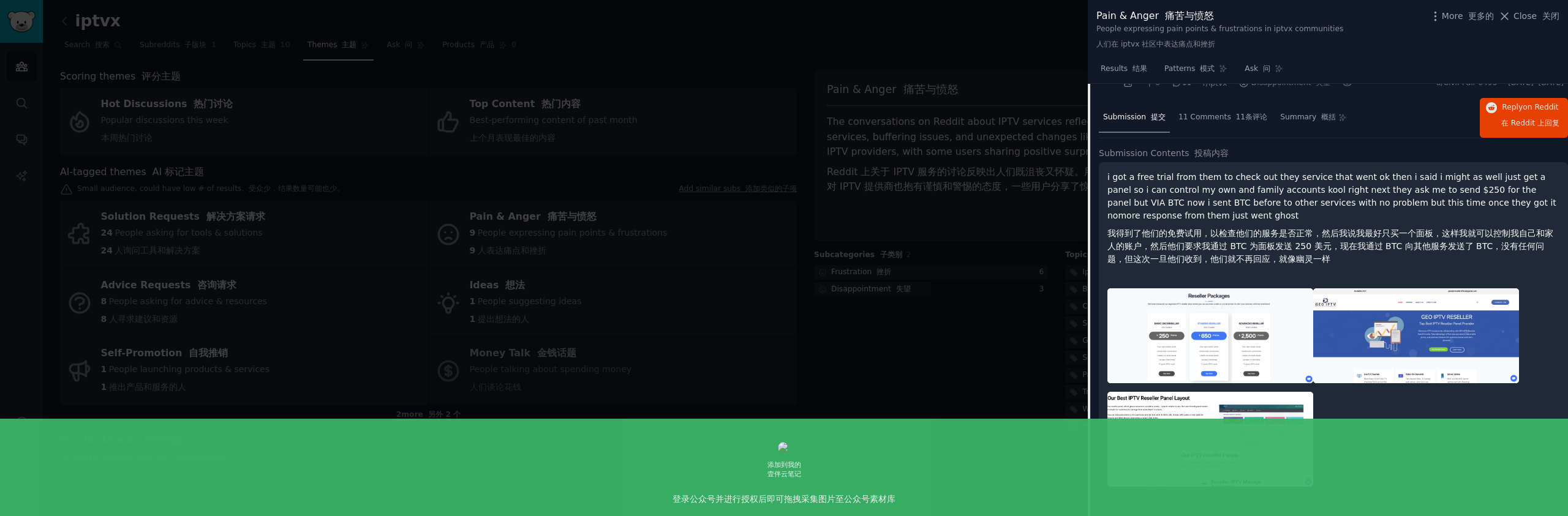
scroll to position [442, 0]
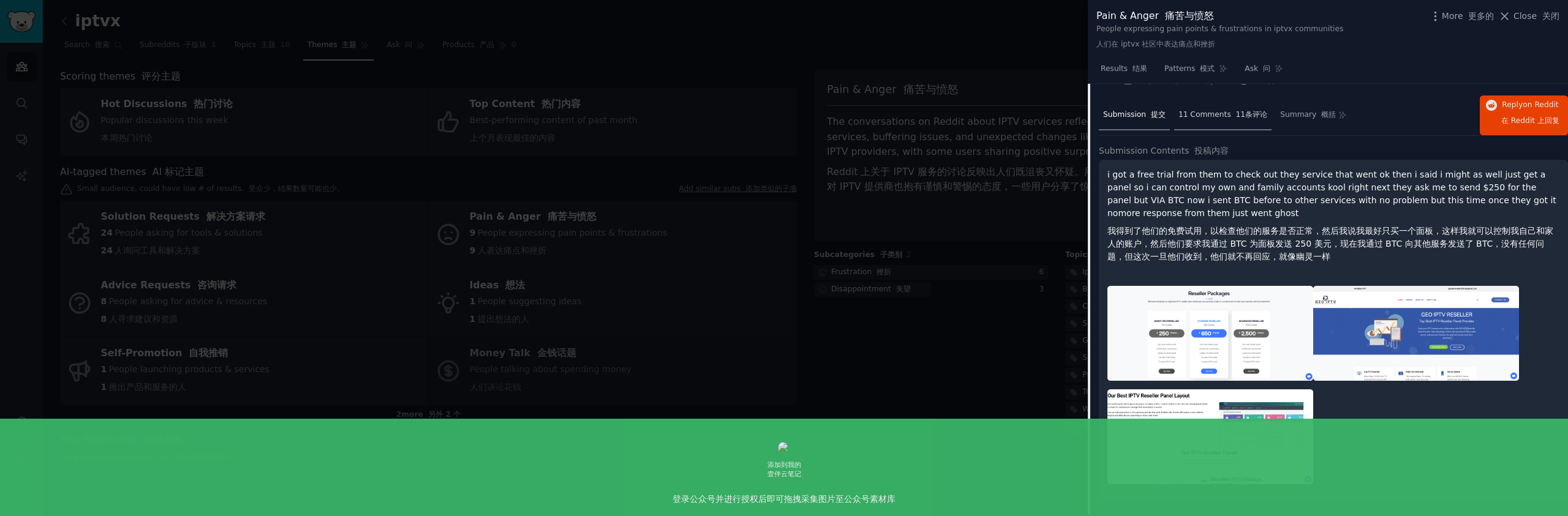
click at [1236, 113] on font "11条评论" at bounding box center [1252, 114] width 32 height 9
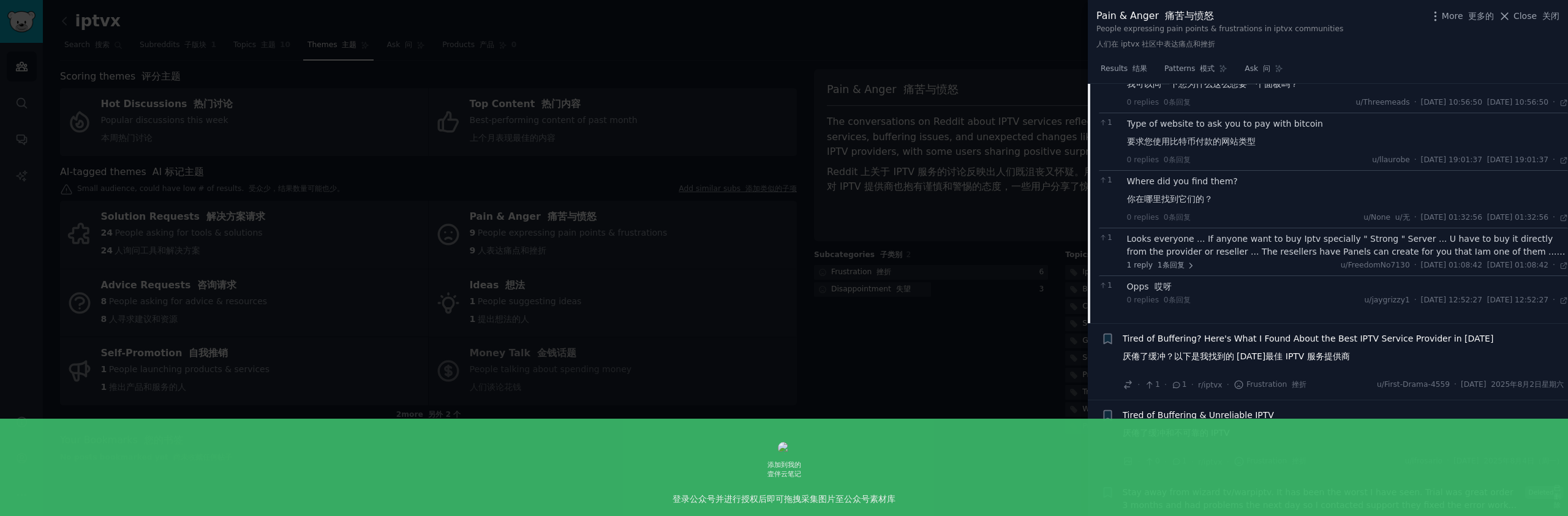
scroll to position [738, 0]
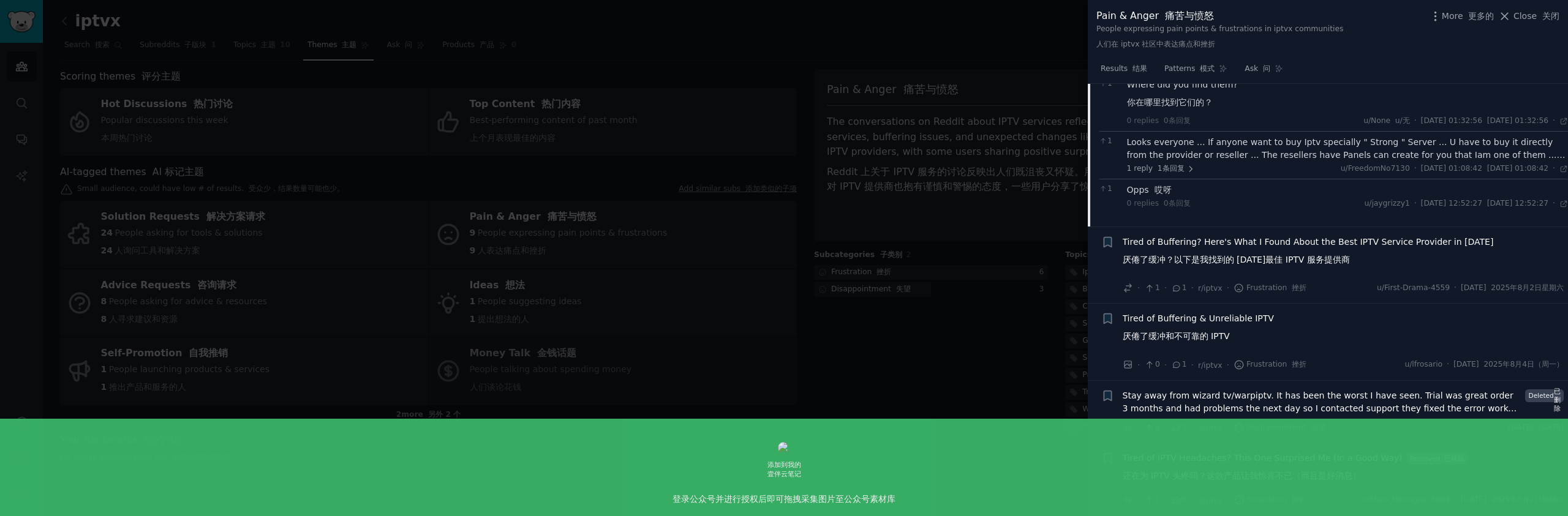
click at [1306, 477] on font "还在为 IPTV 头疼吗？这款产品让我惊喜不已（而且是好消息）" at bounding box center [1242, 476] width 239 height 10
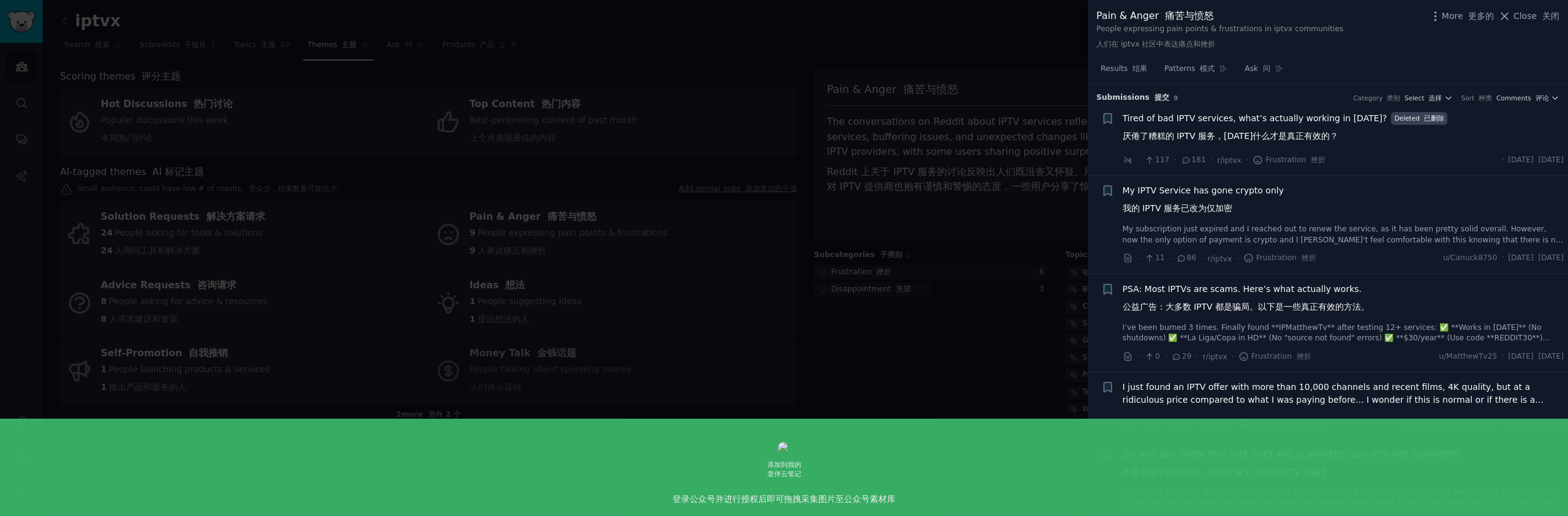
click at [1226, 303] on font "公益广告：大多数 IPTV 都是骗局。以下是一些真正有效的方法。" at bounding box center [1246, 307] width 247 height 10
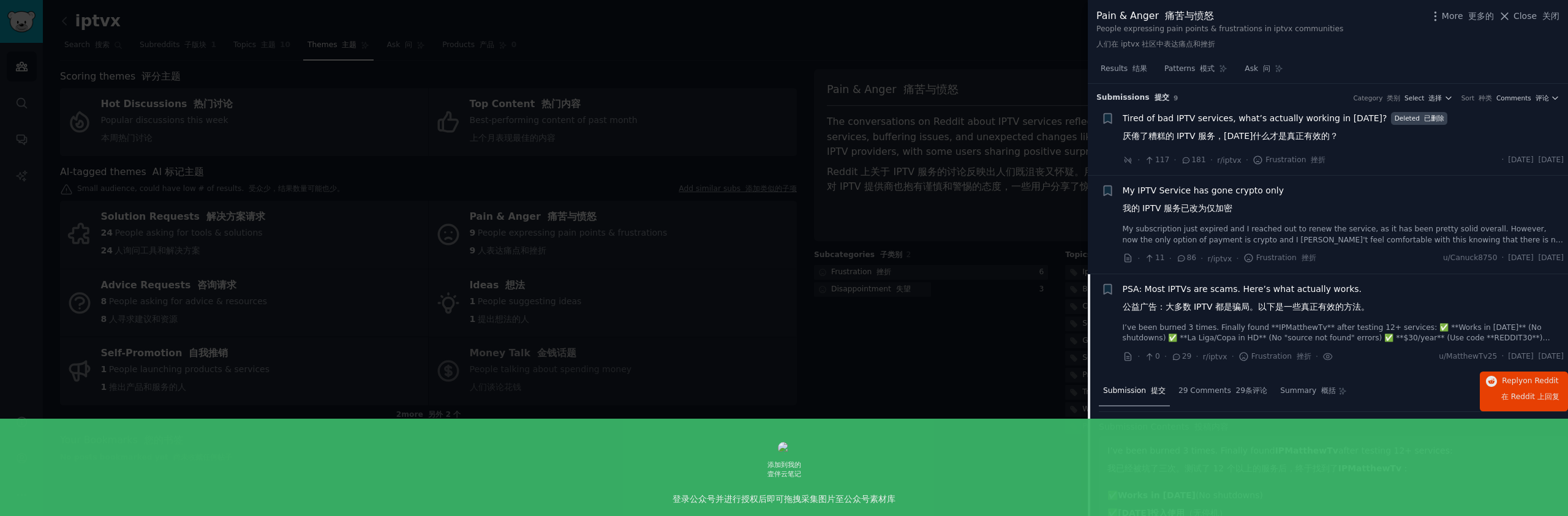
click at [1237, 217] on span "My IPTV Service has gone crypto only 我的 IPTV 服务已改为仅加密" at bounding box center [1203, 202] width 161 height 35
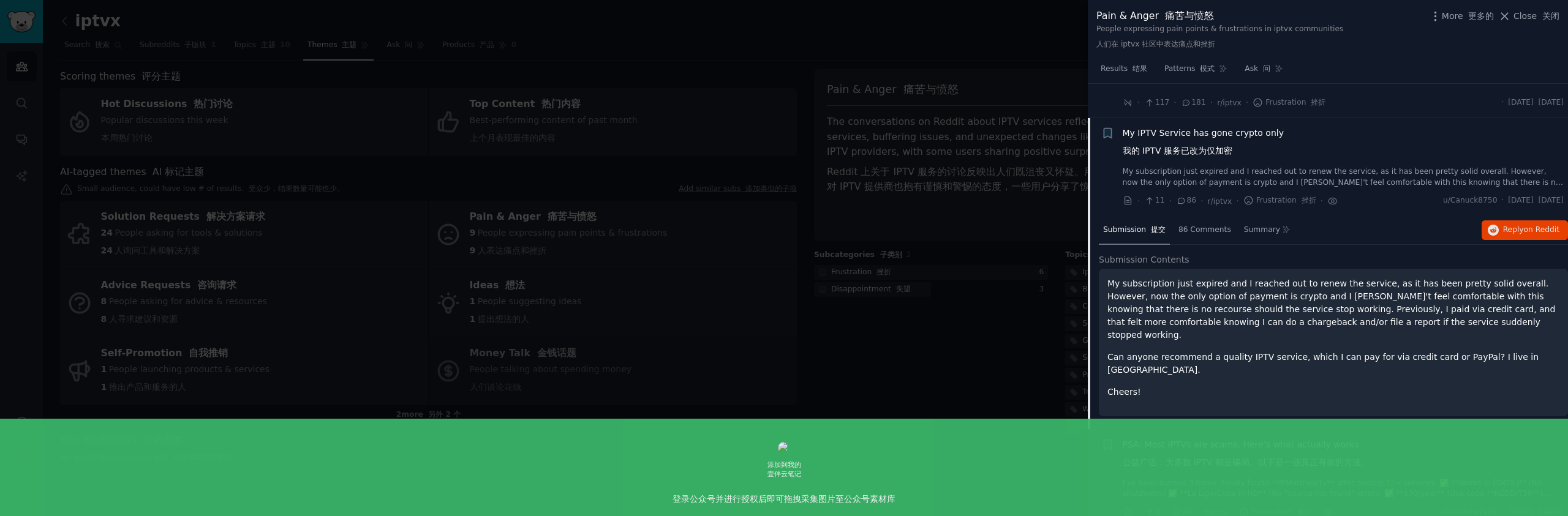
scroll to position [92, 0]
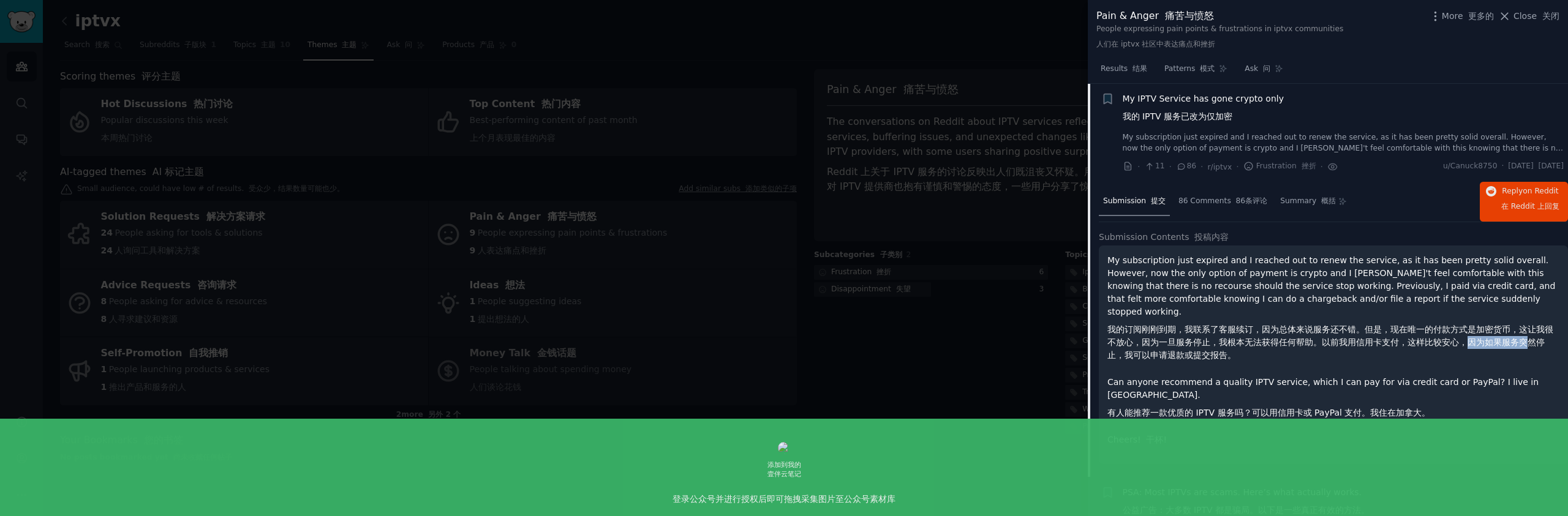
drag, startPoint x: 1464, startPoint y: 331, endPoint x: 1531, endPoint y: 328, distance: 67.1
click at [1531, 328] on font "我的订阅刚刚到期，我联系了客服续订，因为总体来说服务还不错。但是，现在唯一的付款方式是加密货币，这让我很不放心，因为一旦服务停止，我根本无法获得任何帮助。以前…" at bounding box center [1331, 342] width 446 height 35
click at [1164, 345] on font "我的订阅刚刚到期，我联系了客服续订，因为总体来说服务还不错。但是，现在唯一的付款方式是加密货币，这让我很不放心，因为一旦服务停止，我根本无法获得任何帮助。以前…" at bounding box center [1331, 342] width 446 height 35
drag, startPoint x: 1143, startPoint y: 345, endPoint x: 1229, endPoint y: 345, distance: 86.0
click at [1229, 345] on font "我的订阅刚刚到期，我联系了客服续订，因为总体来说服务还不错。但是，现在唯一的付款方式是加密货币，这让我很不放心，因为一旦服务停止，我根本无法获得任何帮助。以前…" at bounding box center [1331, 342] width 446 height 35
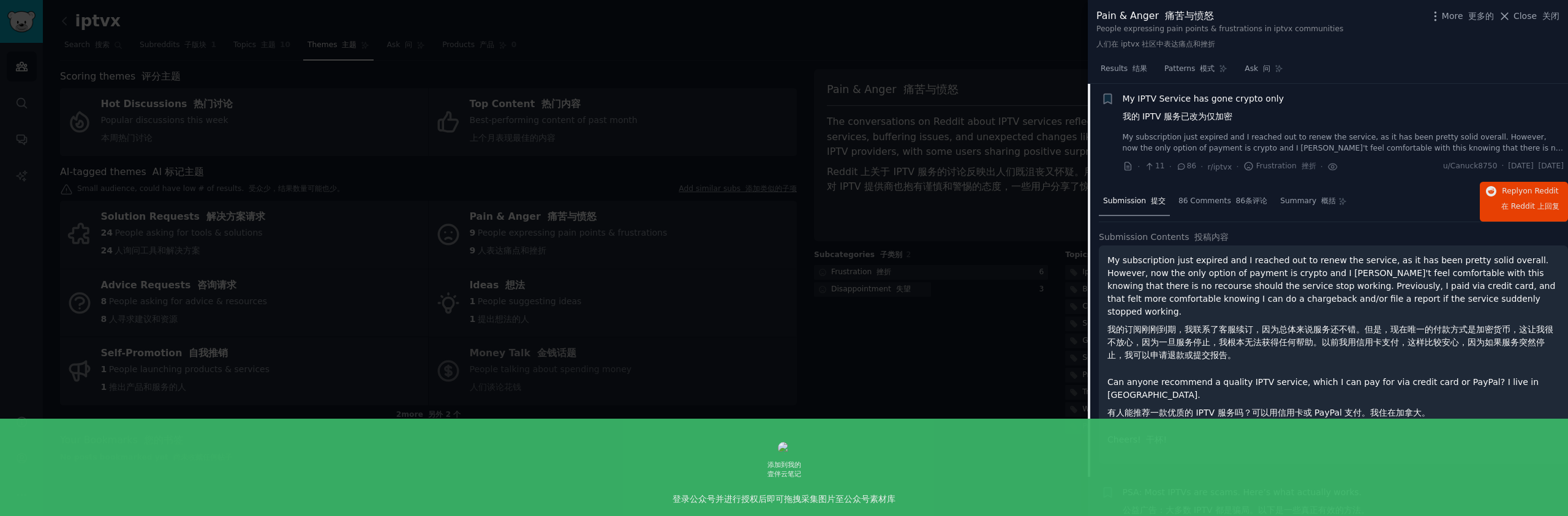
click at [1241, 345] on font "我的订阅刚刚到期，我联系了客服续订，因为总体来说服务还不错。但是，现在唯一的付款方式是加密货币，这让我很不放心，因为一旦服务停止，我根本无法获得任何帮助。以前…" at bounding box center [1334, 343] width 452 height 39
drag, startPoint x: 1133, startPoint y: 389, endPoint x: 1377, endPoint y: 391, distance: 244.0
click at [1380, 408] on font "有人能推荐一款优质的 IPTV 服务吗？可以用信用卡或 PayPal 支付。我住在加拿大。" at bounding box center [1269, 413] width 323 height 10
click at [1334, 408] on font "有人能推荐一款优质的 IPTV 服务吗？可以用信用卡或 PayPal 支付。我住在加拿大。" at bounding box center [1269, 413] width 323 height 10
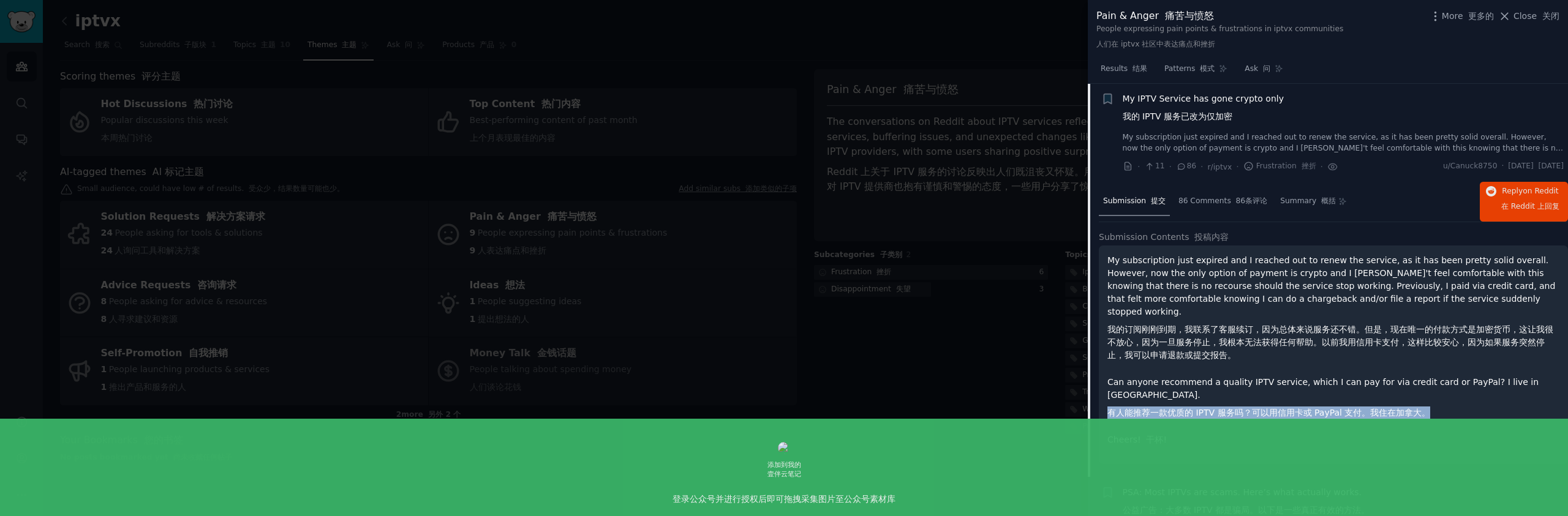
click at [1334, 408] on font "有人能推荐一款优质的 IPTV 服务吗？可以用信用卡或 PayPal 支付。我住在加拿大。" at bounding box center [1269, 413] width 323 height 10
click at [1371, 408] on font "有人能推荐一款优质的 IPTV 服务吗？可以用信用卡或 PayPal 支付。我住在加拿大。" at bounding box center [1269, 413] width 323 height 10
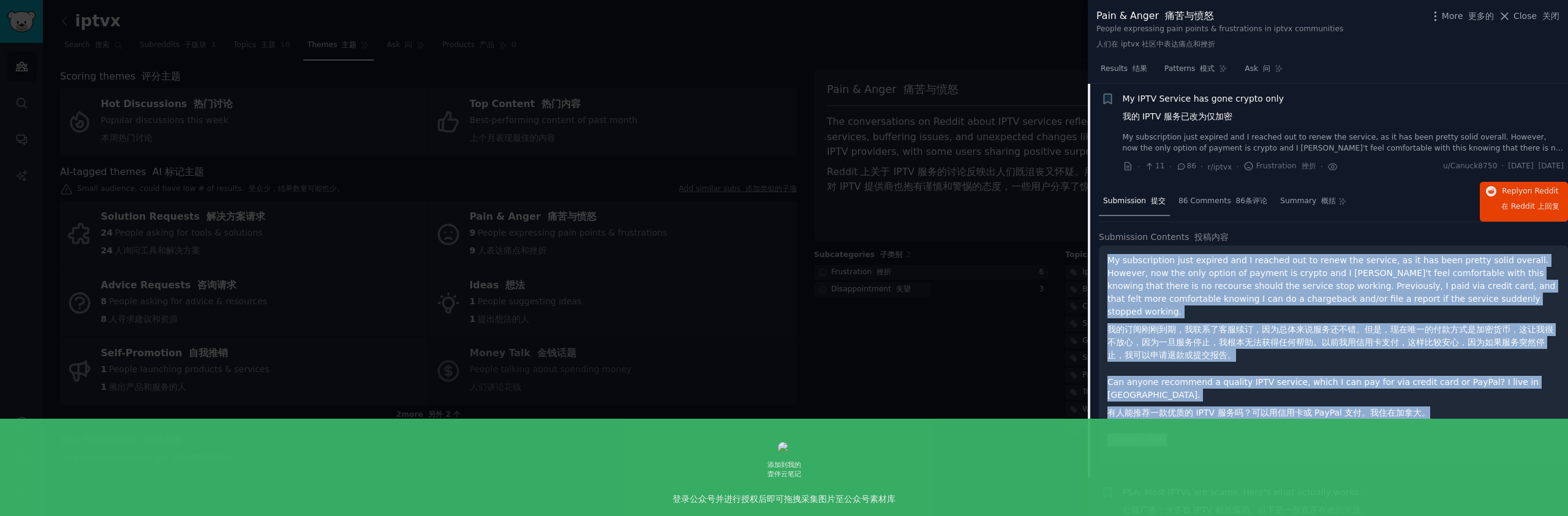
drag, startPoint x: 1267, startPoint y: 416, endPoint x: 1105, endPoint y: 260, distance: 224.9
click at [1105, 260] on div "My subscription just expired and I reached out to renew the service, as it has …" at bounding box center [1333, 355] width 469 height 219
copy div "My subscription just expired and I reached out to renew the service, as it has …"
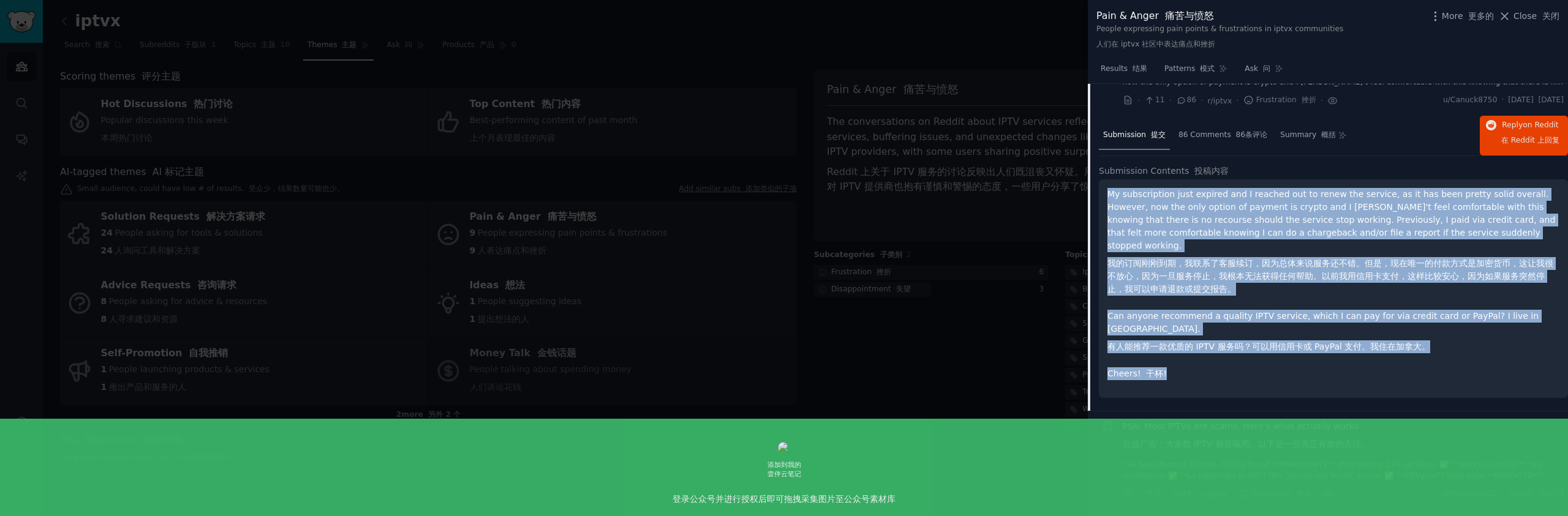
scroll to position [295, 0]
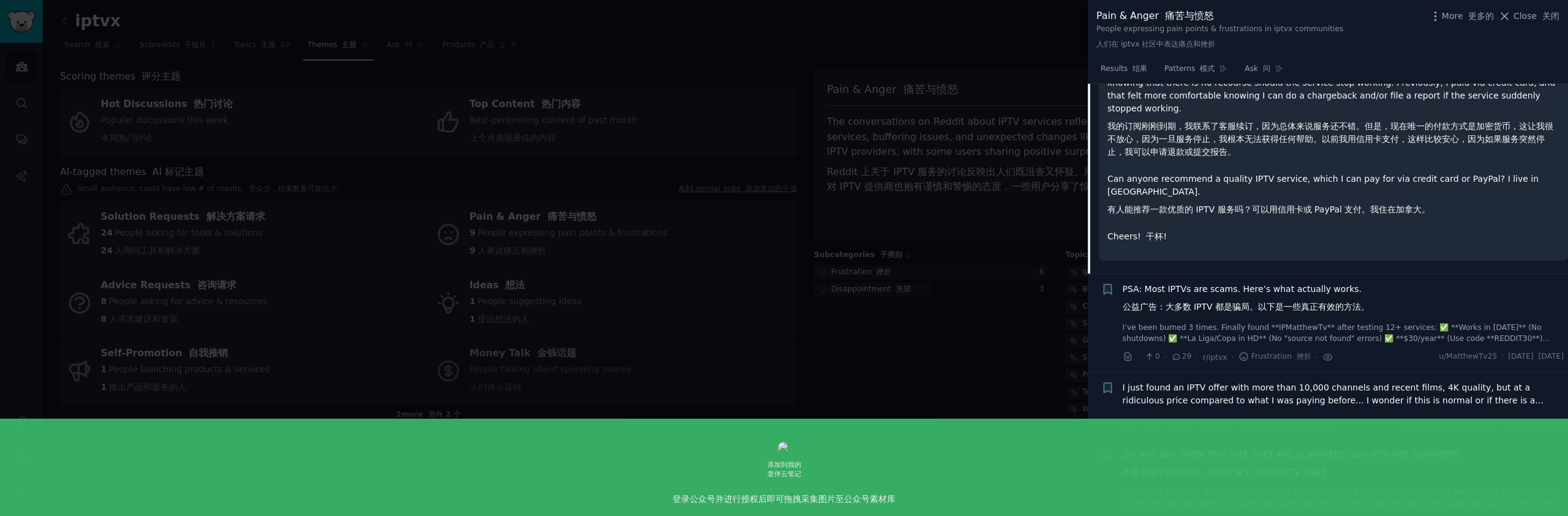
click at [1285, 302] on font "公益广告：大多数 IPTV 都是骗局。以下是一些真正有效的方法。" at bounding box center [1246, 307] width 247 height 10
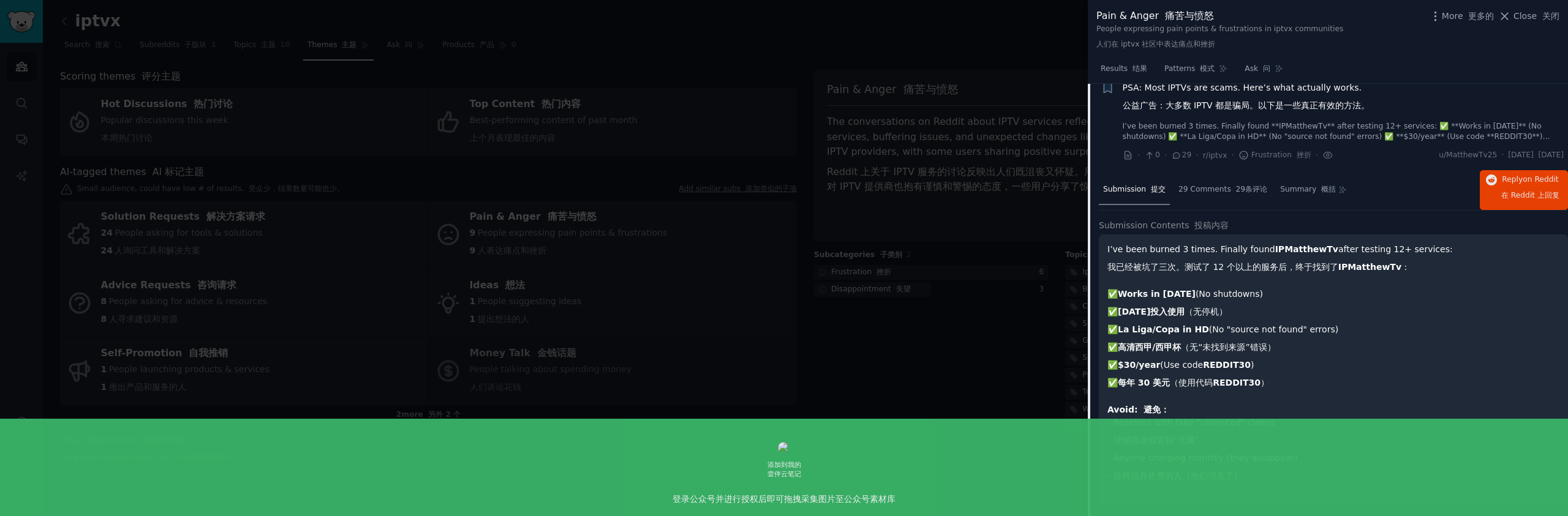
scroll to position [216, 0]
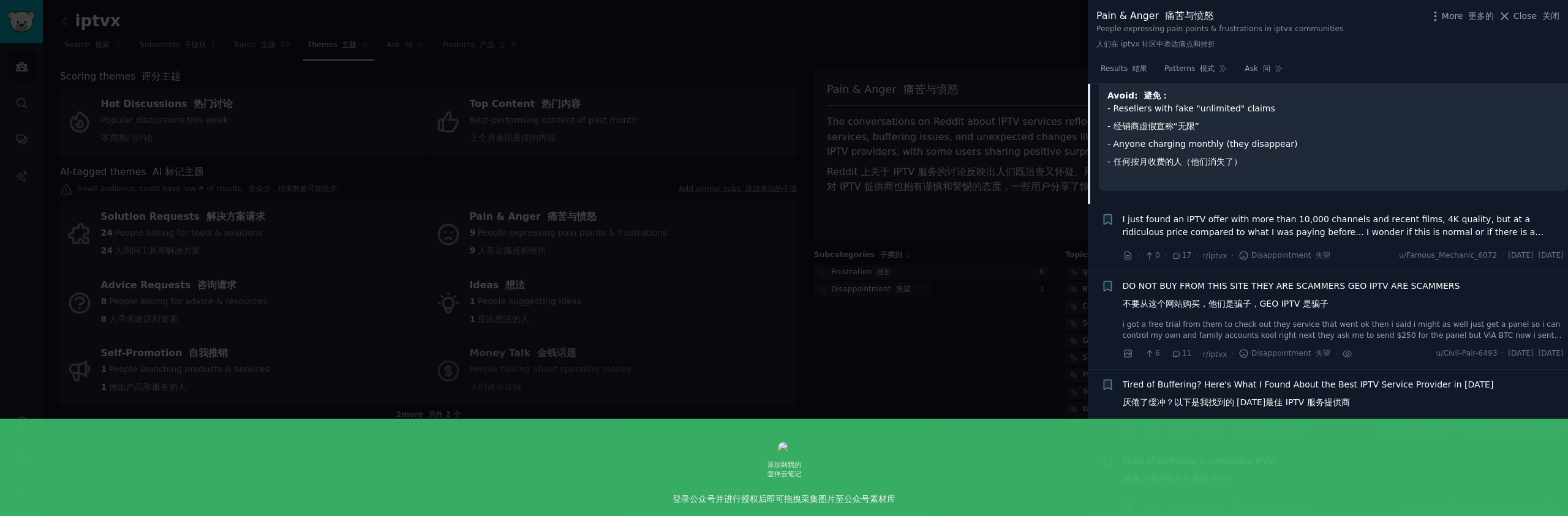
click at [1259, 225] on span "I just found an IPTV offer with more than 10,000 channels and recent films, 4K …" at bounding box center [1343, 226] width 442 height 26
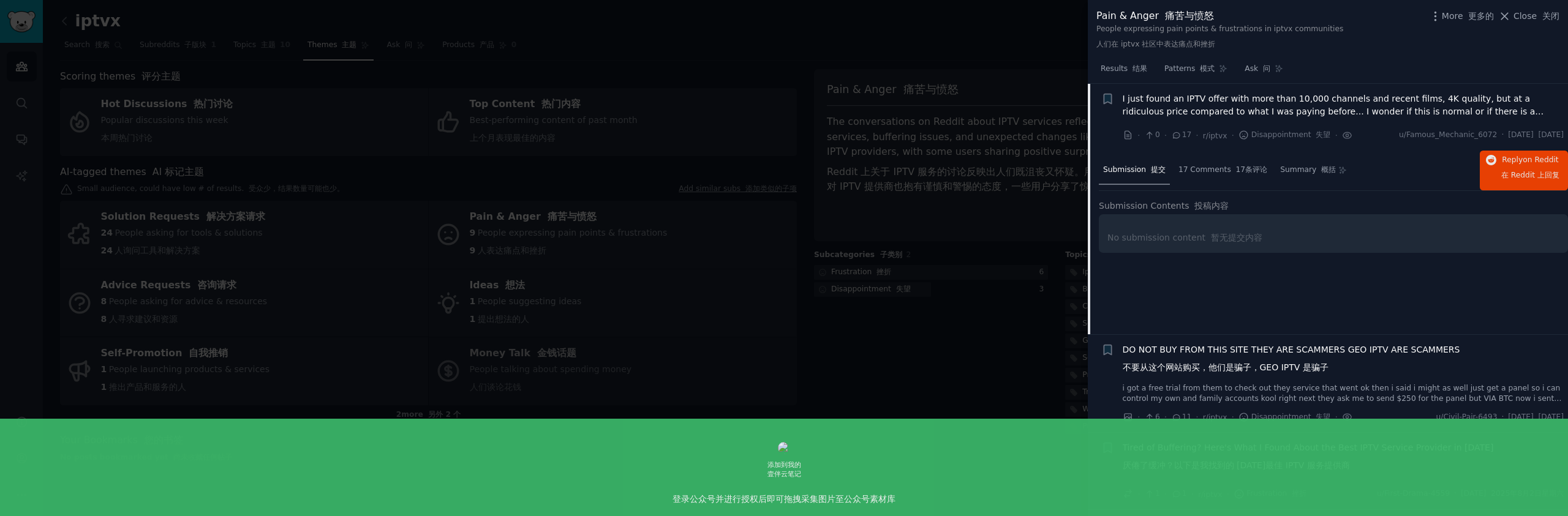
scroll to position [286, 0]
click at [1216, 178] on span "17 Comments 17条评论" at bounding box center [1223, 173] width 89 height 11
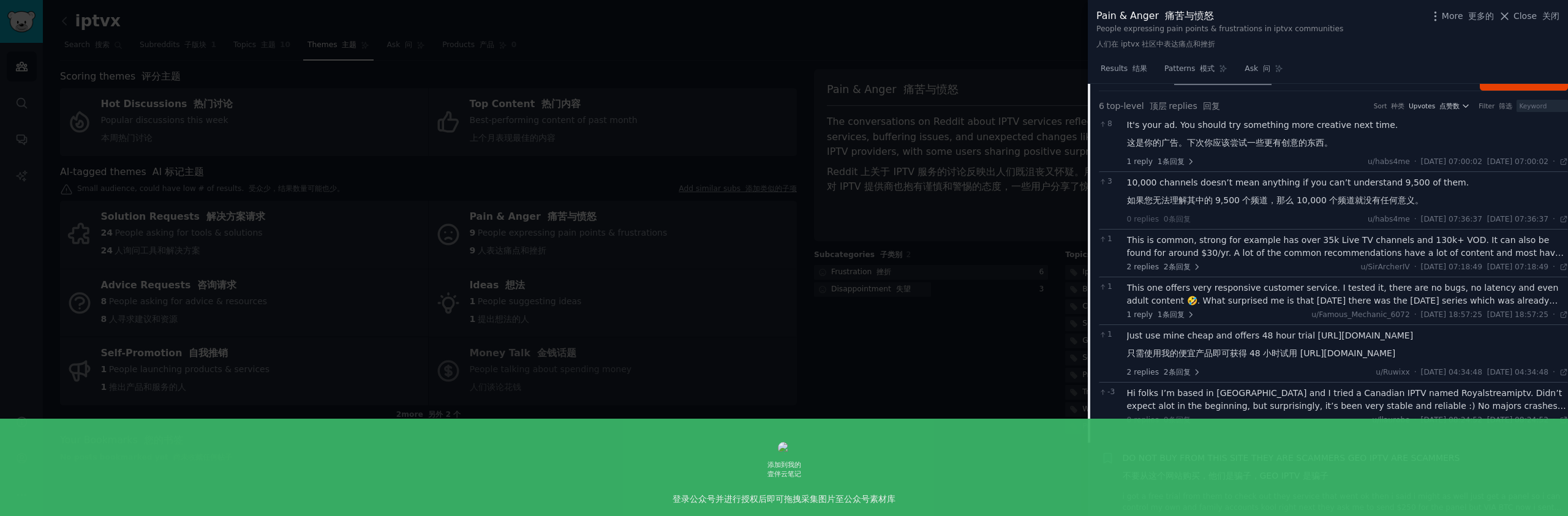
scroll to position [390, 0]
click at [742, 171] on div at bounding box center [784, 258] width 1568 height 516
